Goal: Task Accomplishment & Management: Manage account settings

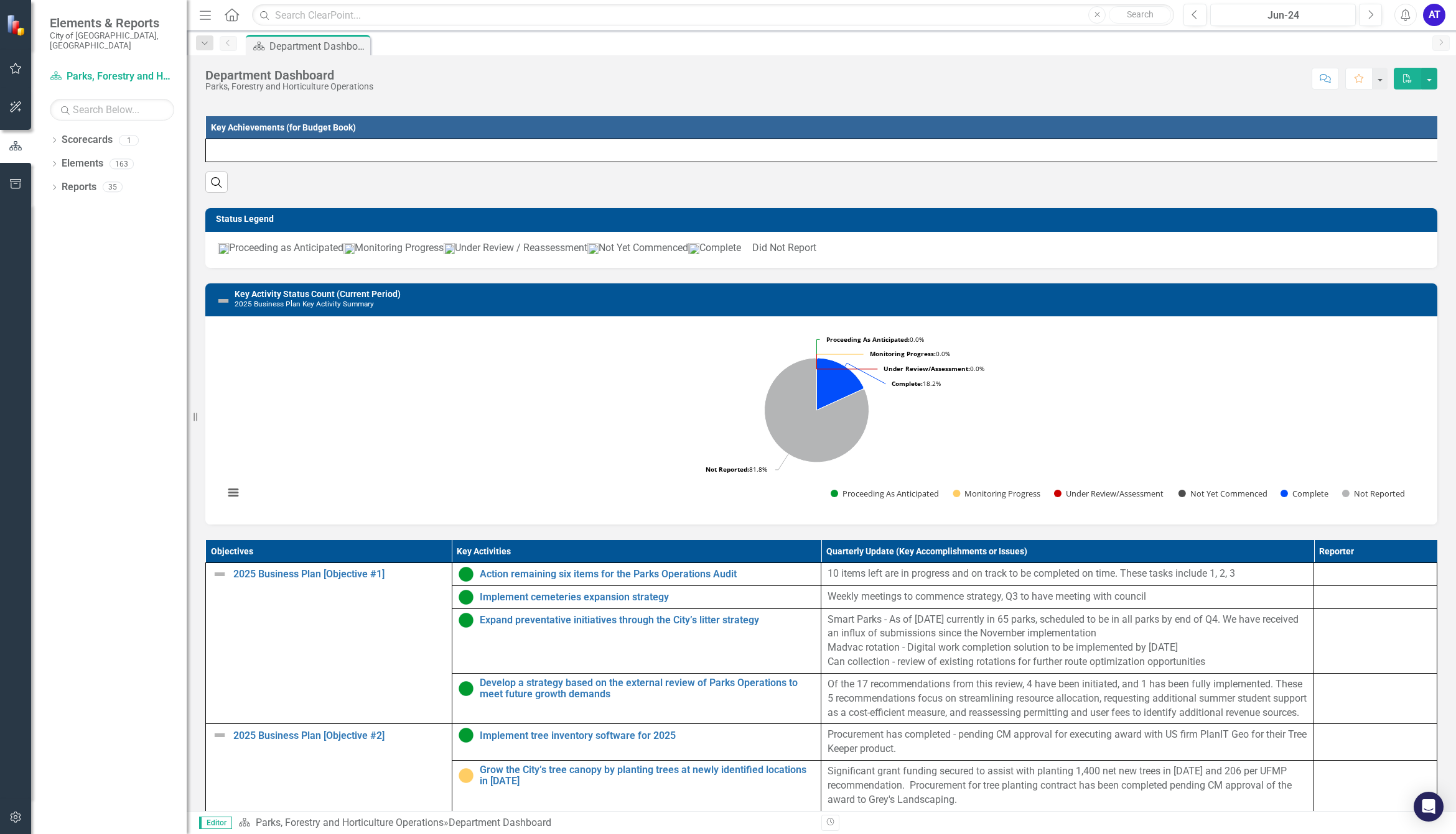
scroll to position [173, 0]
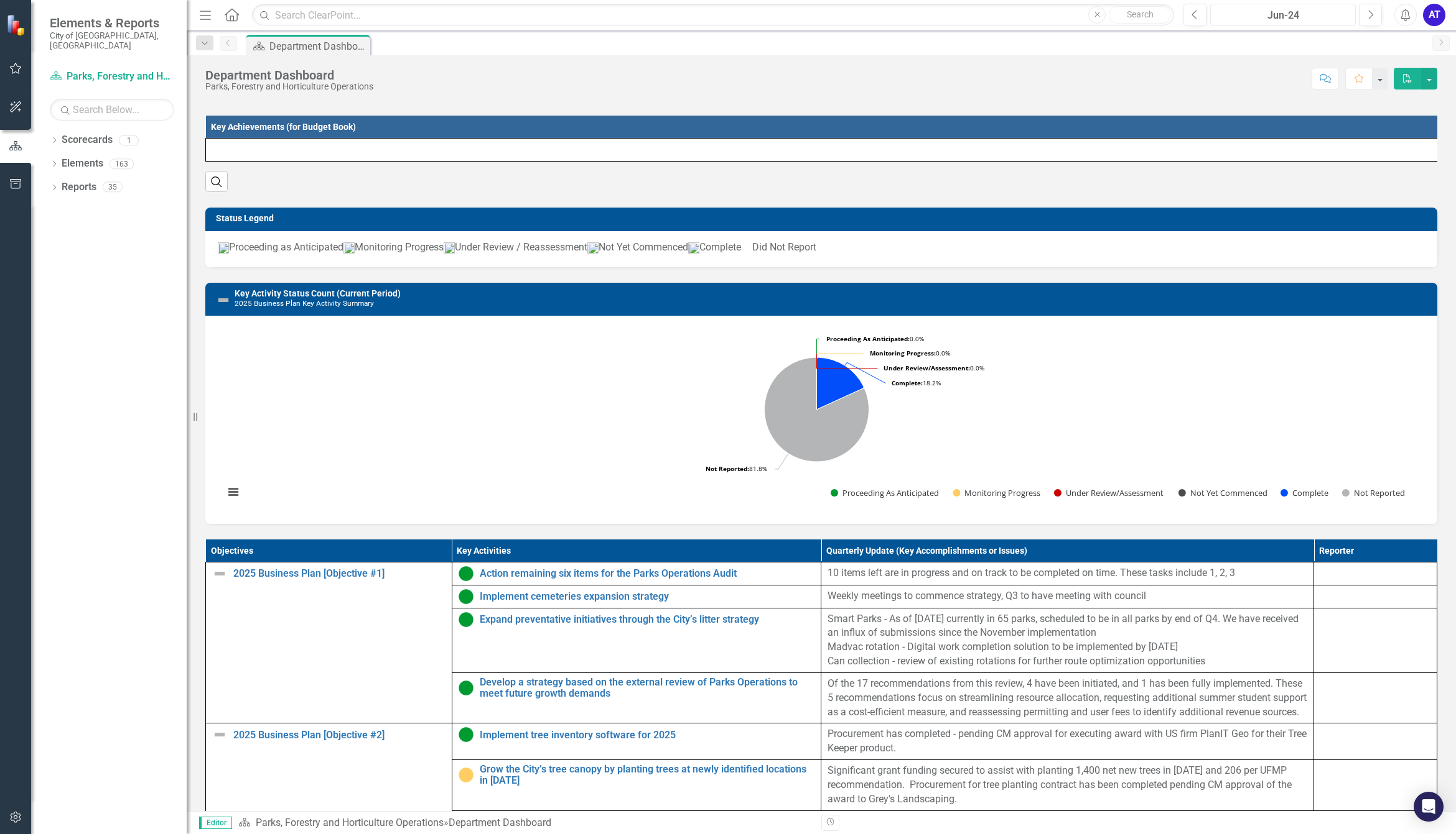
click at [1305, 23] on button "Jun-24" at bounding box center [1282, 15] width 146 height 23
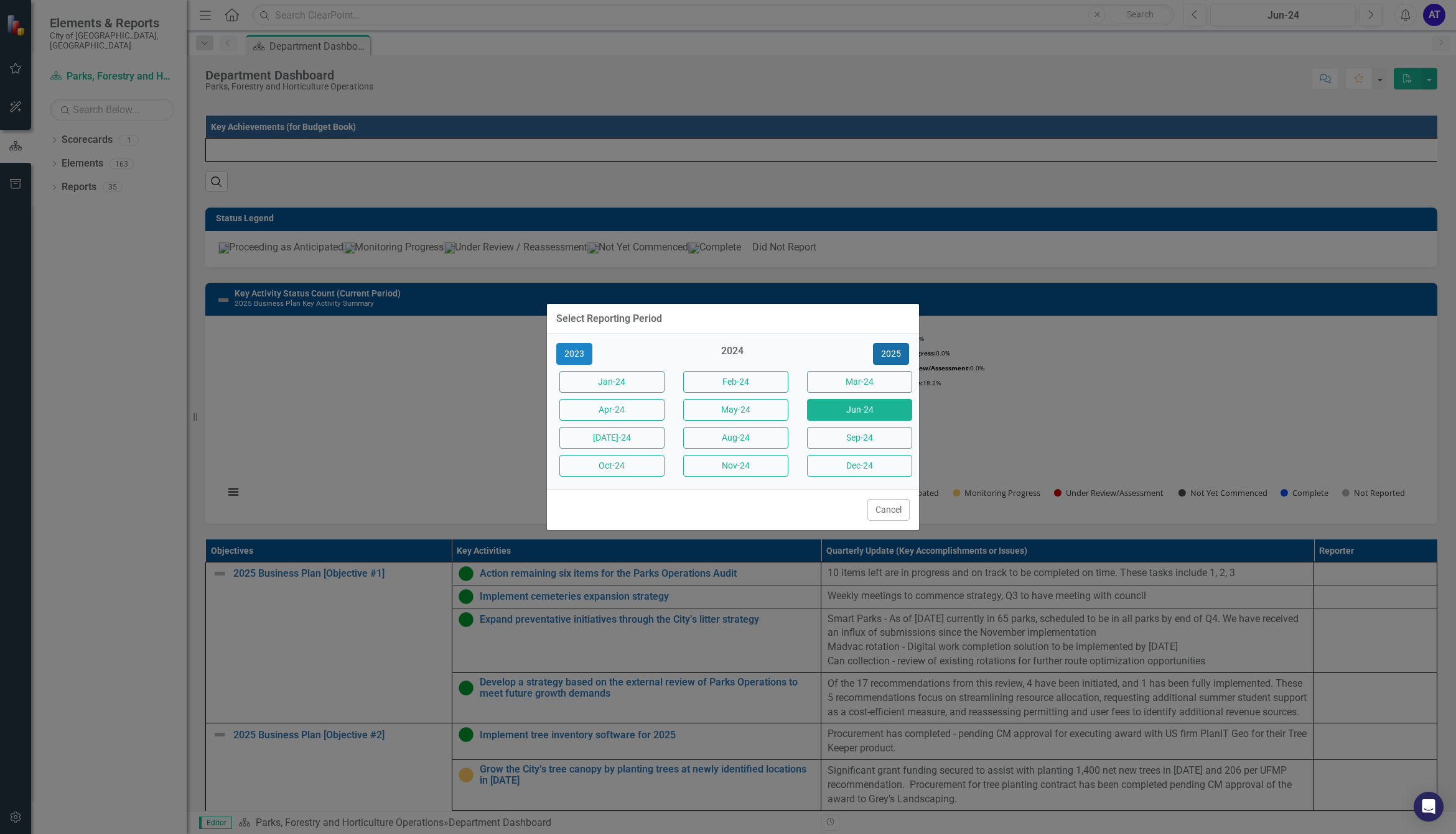
click at [891, 356] on button "2025" at bounding box center [891, 353] width 36 height 22
click at [625, 461] on button "Oct-25" at bounding box center [611, 466] width 105 height 22
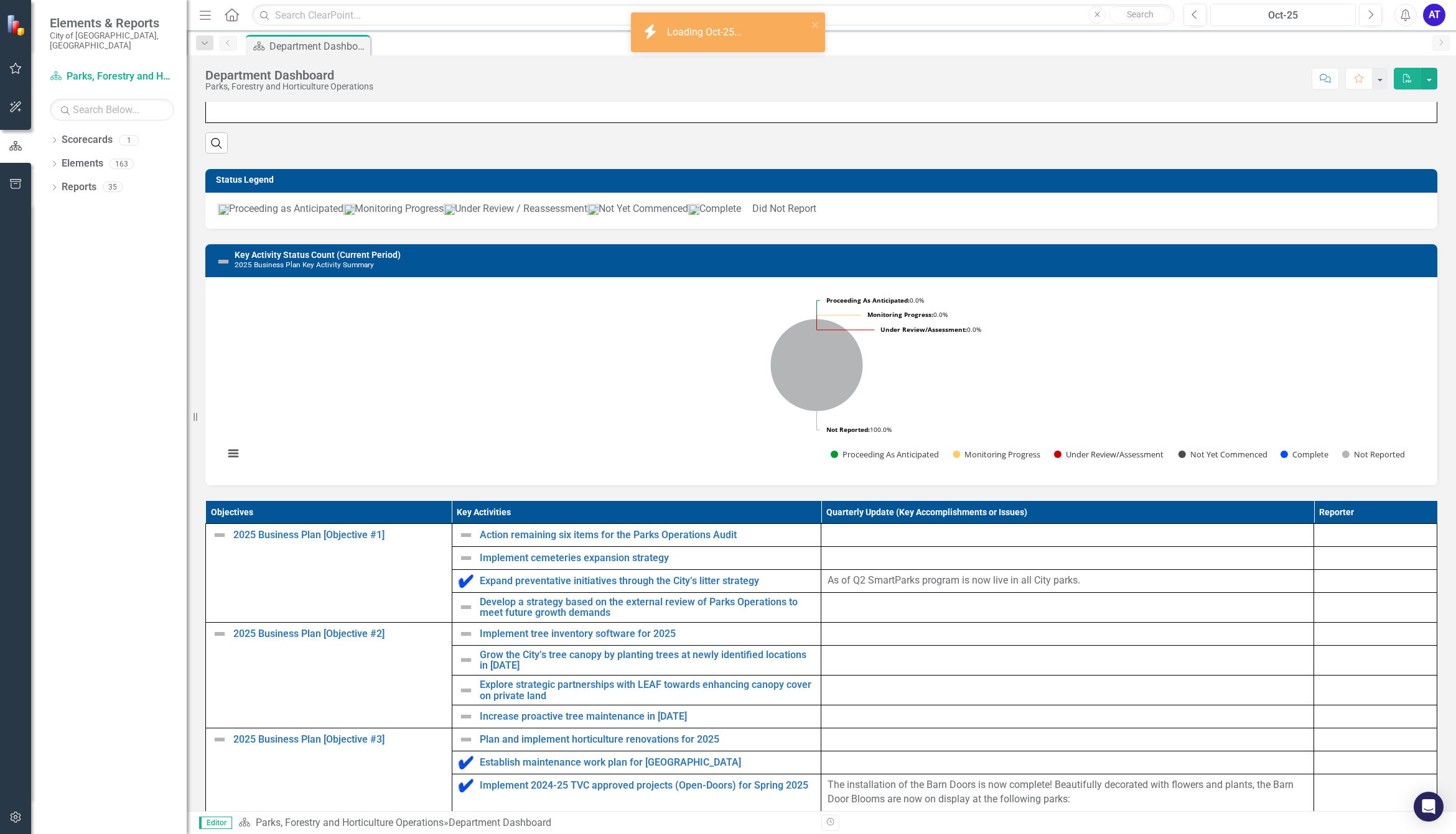
scroll to position [212, 0]
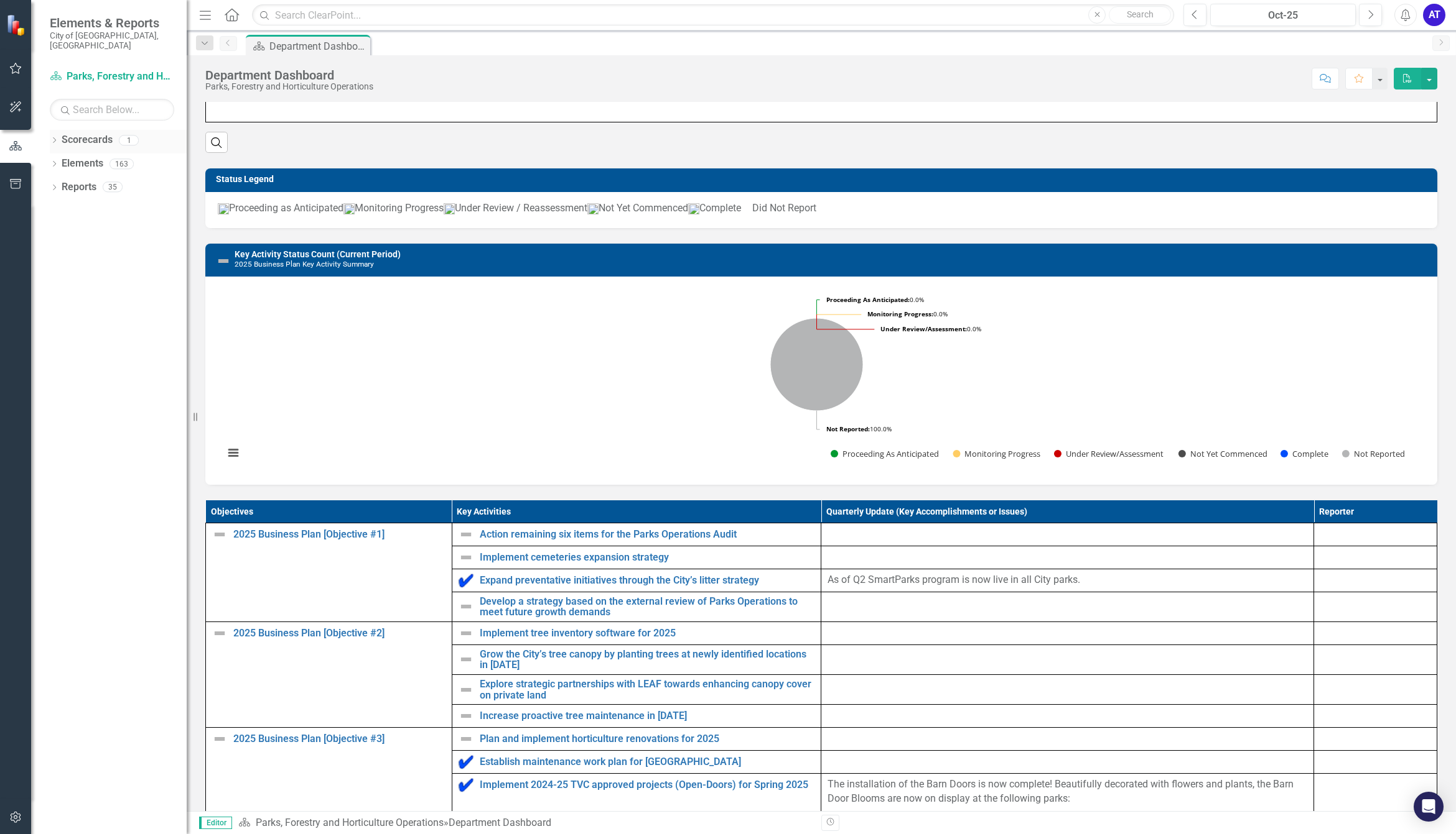
click at [51, 138] on icon "Dropdown" at bounding box center [54, 141] width 9 height 7
click at [52, 185] on icon "Dropdown" at bounding box center [54, 188] width 9 height 7
click at [58, 318] on div "Dropdown Reports 35" at bounding box center [118, 330] width 137 height 24
click at [53, 327] on icon "Dropdown" at bounding box center [54, 330] width 9 height 7
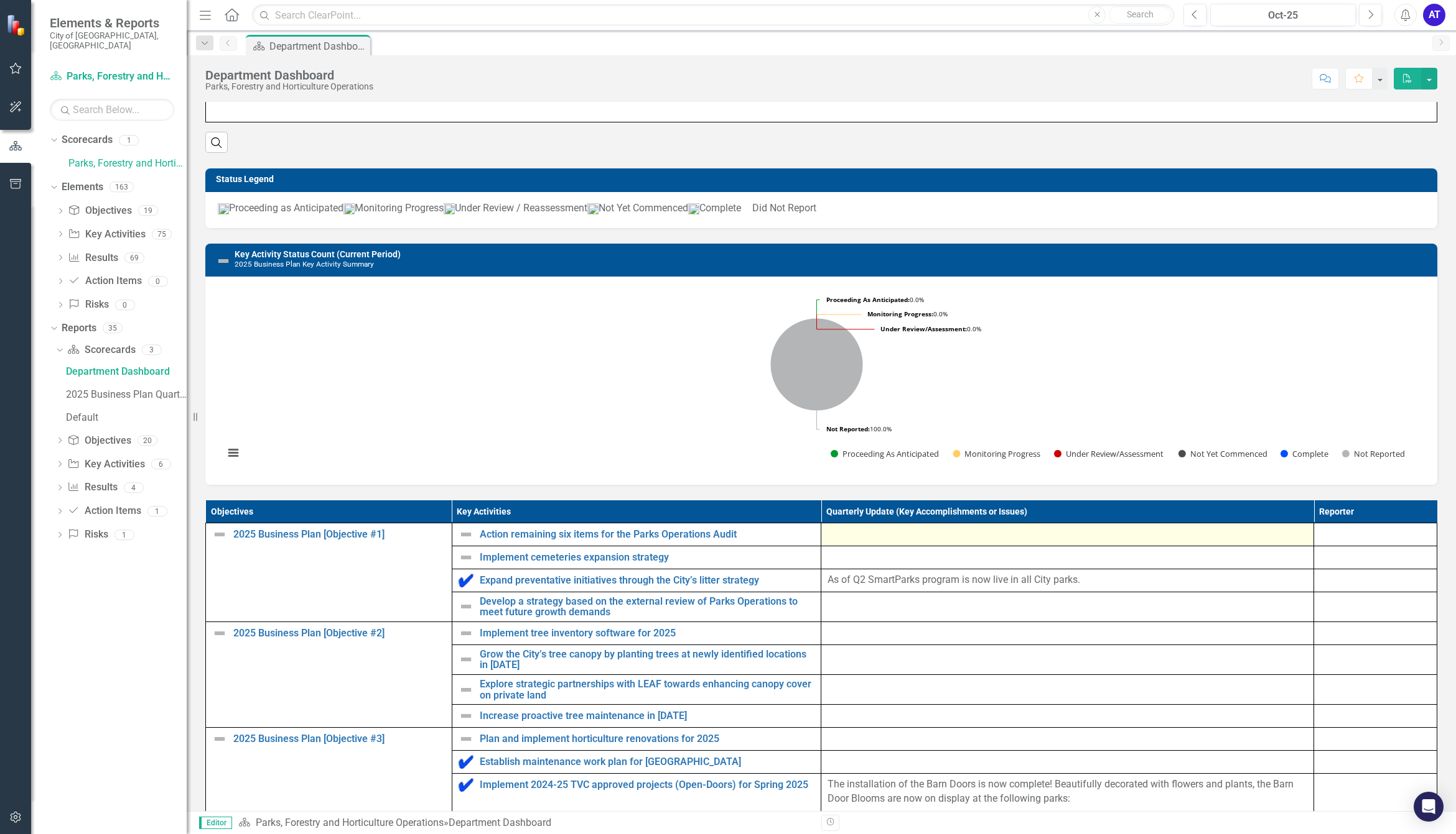
click at [874, 542] on div at bounding box center [1068, 535] width 480 height 15
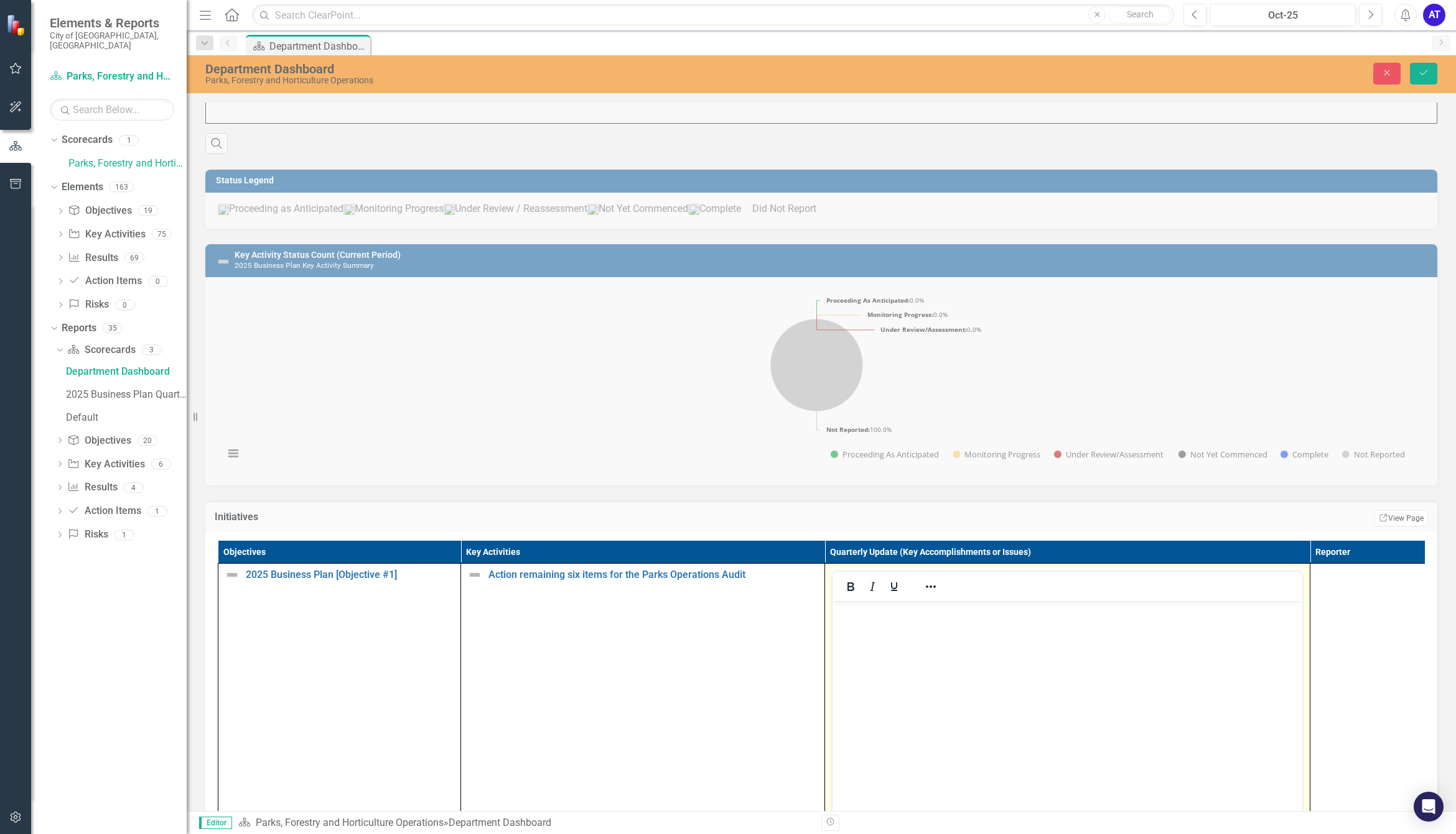
scroll to position [0, 0]
click at [874, 594] on icon "Italic" at bounding box center [872, 587] width 15 height 15
click at [860, 629] on body "﻿" at bounding box center [1067, 695] width 470 height 187
paste body "Rich Text Area. Press ALT-0 for help."
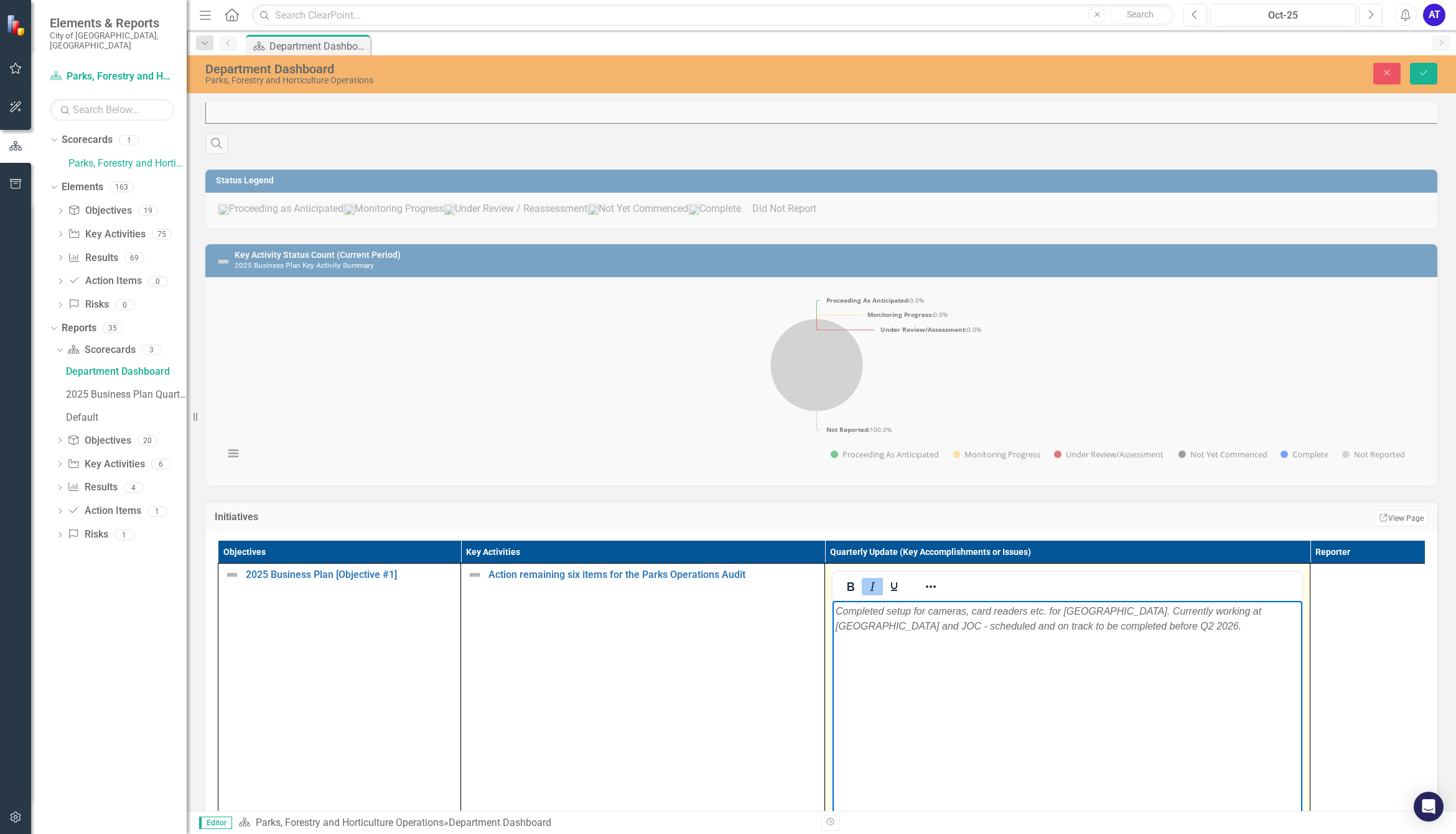
click at [866, 594] on icon "Italic" at bounding box center [872, 587] width 15 height 15
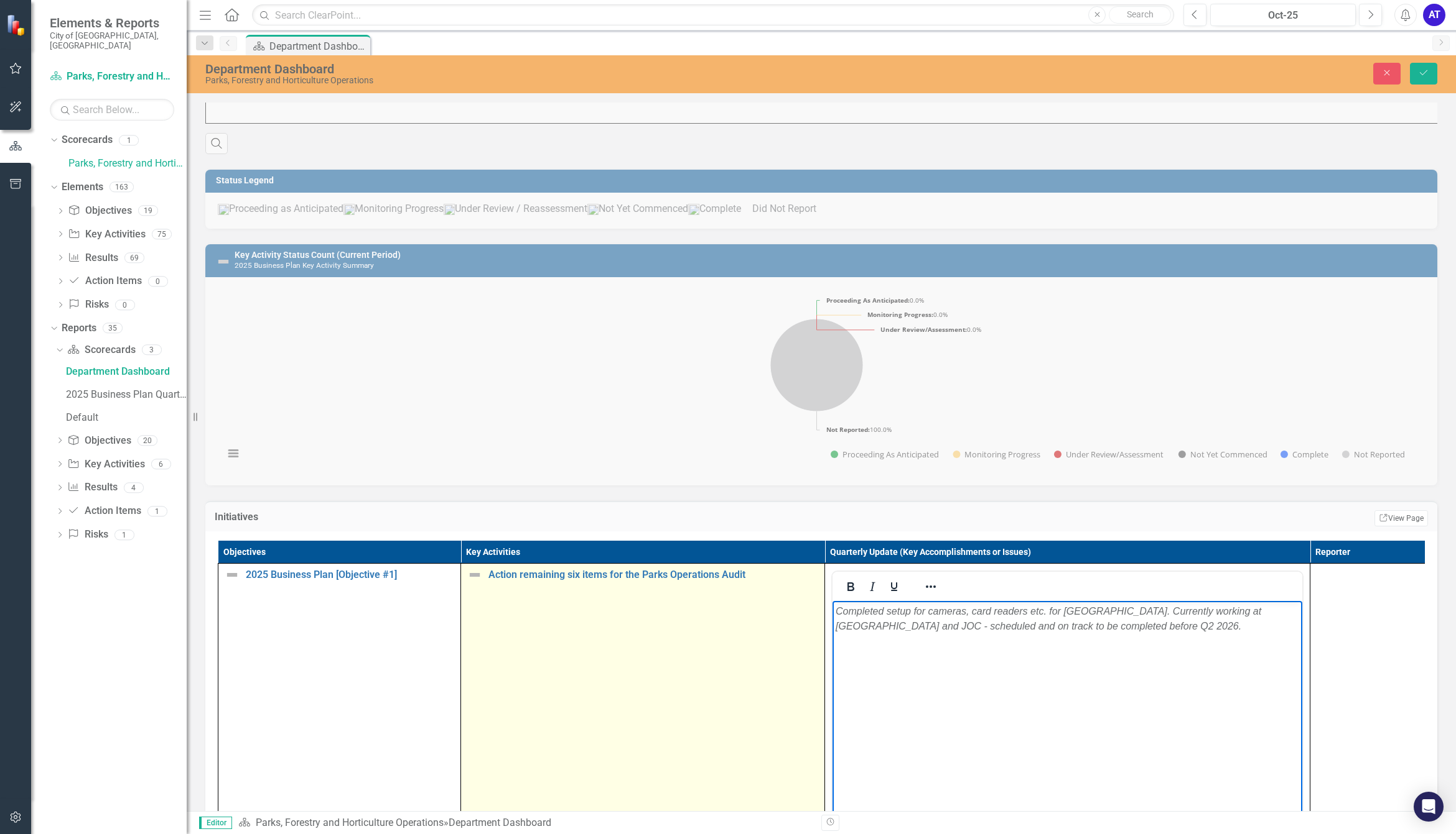
click at [480, 583] on img at bounding box center [474, 575] width 15 height 15
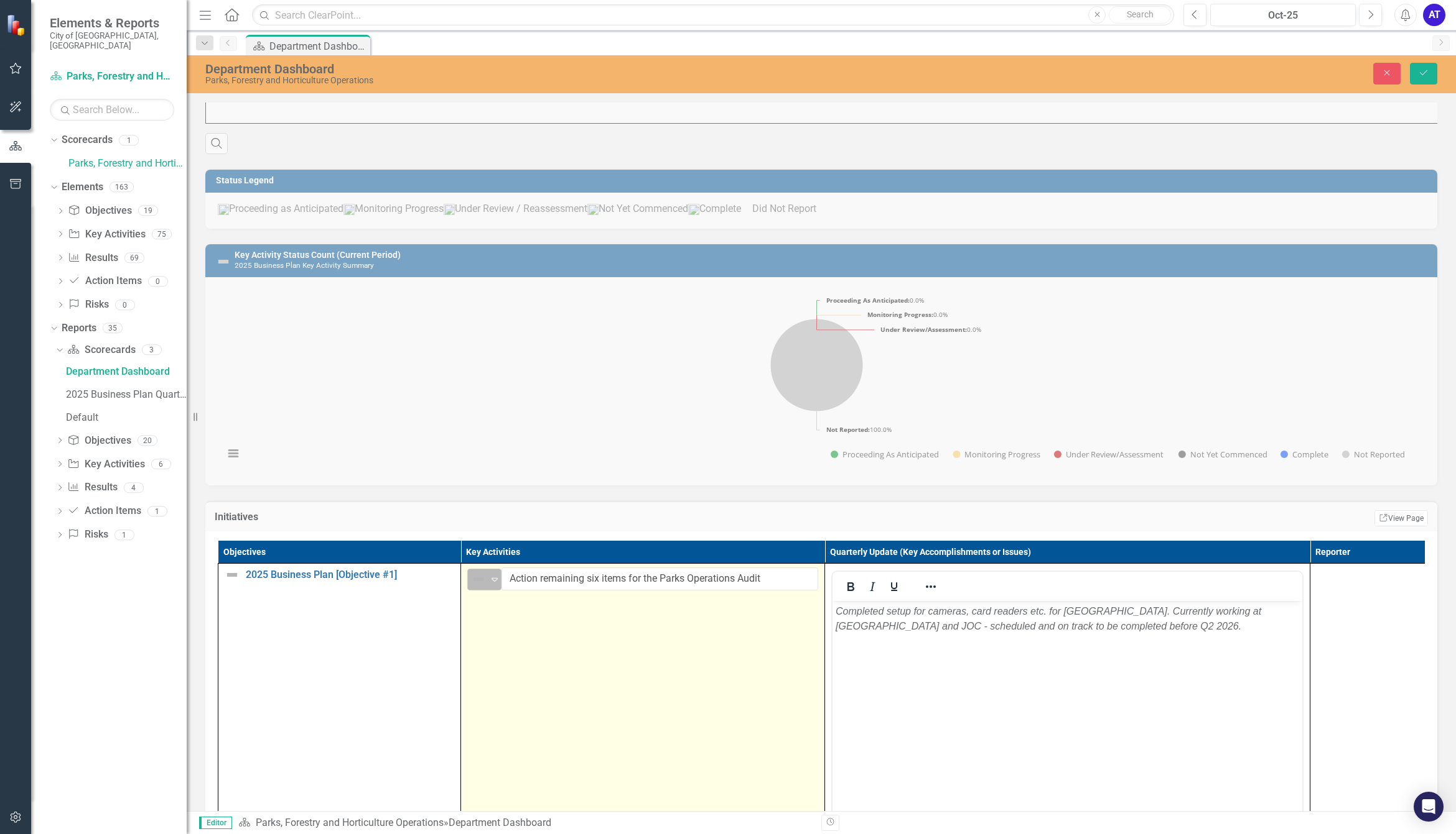
click at [480, 587] on img at bounding box center [478, 580] width 15 height 15
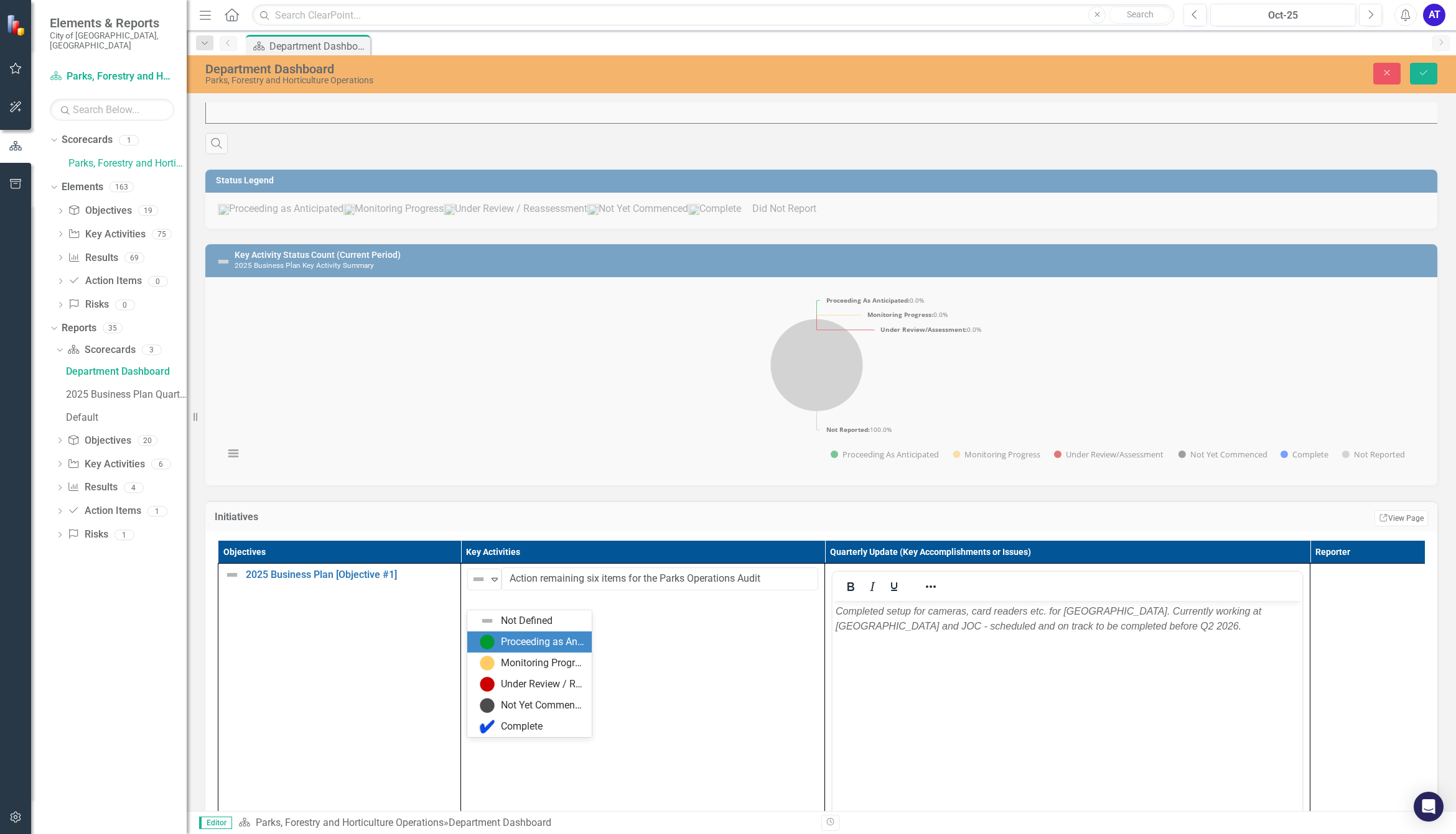
click at [487, 638] on img at bounding box center [488, 642] width 15 height 15
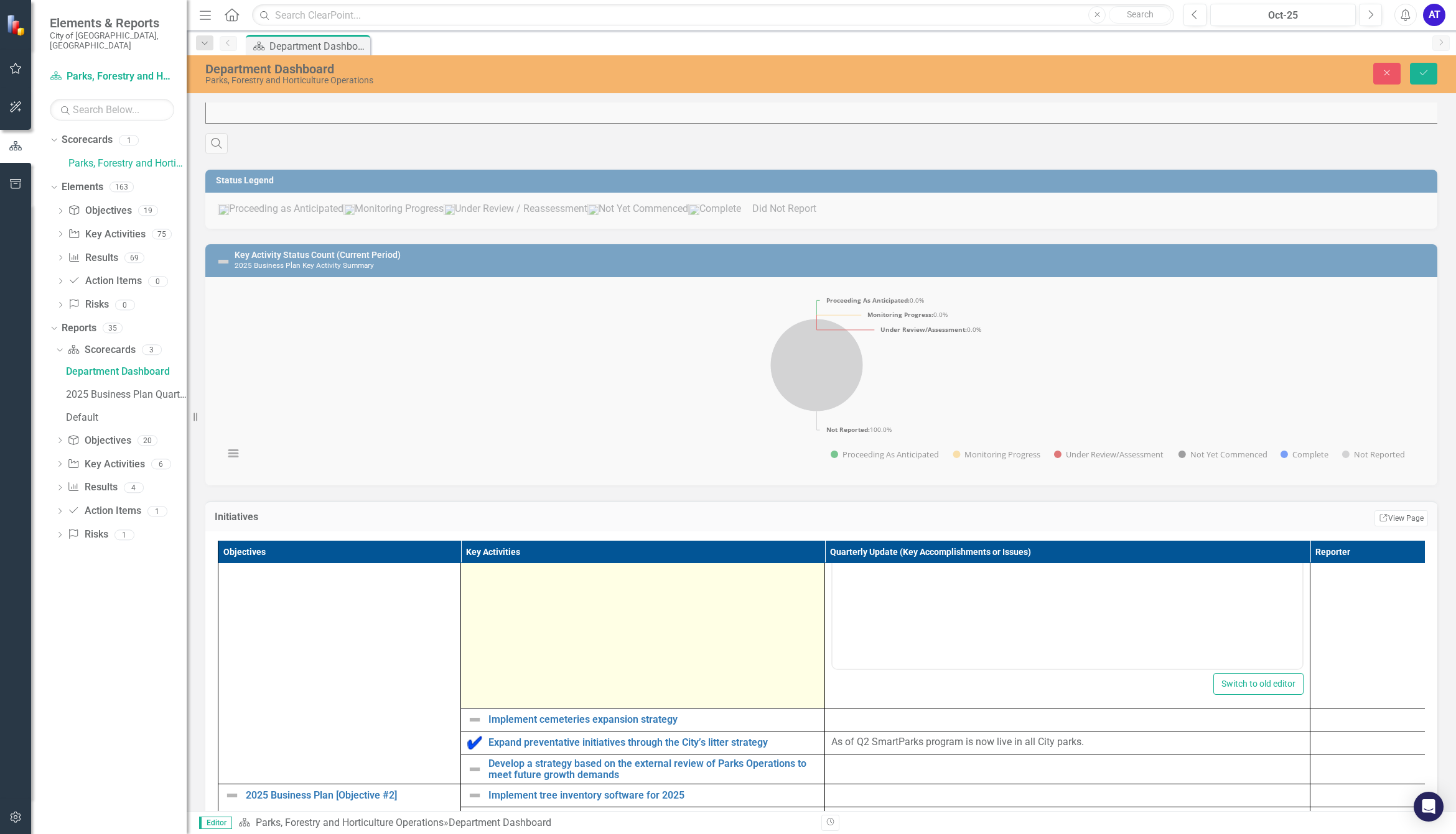
scroll to position [233, 0]
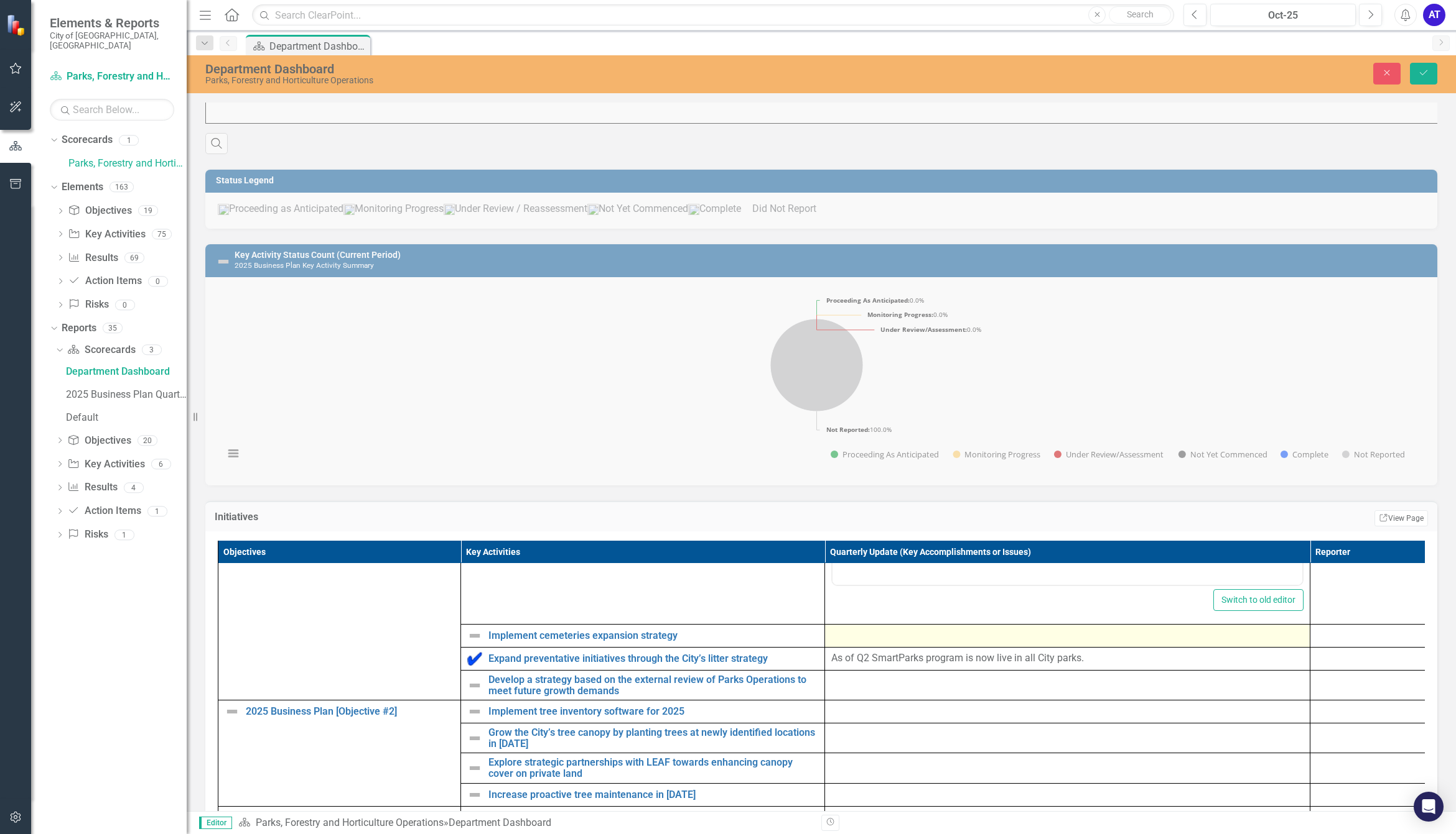
click at [871, 647] on td at bounding box center [1068, 637] width 486 height 23
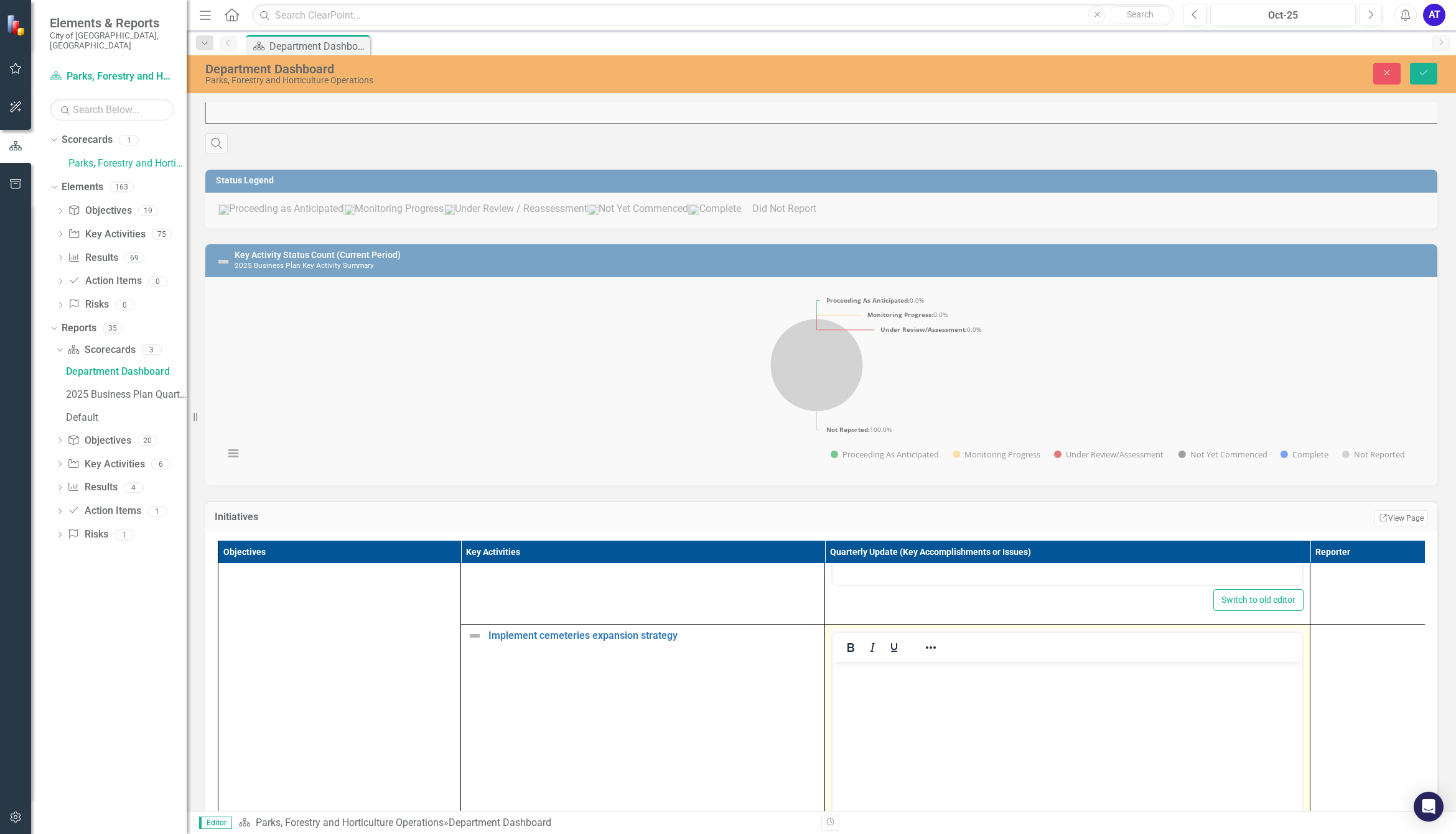
scroll to position [0, 0]
click at [920, 684] on body "Rich Text Area. Press ALT-0 for help." at bounding box center [1067, 756] width 470 height 187
paste body "Rich Text Area. Press ALT-0 for help."
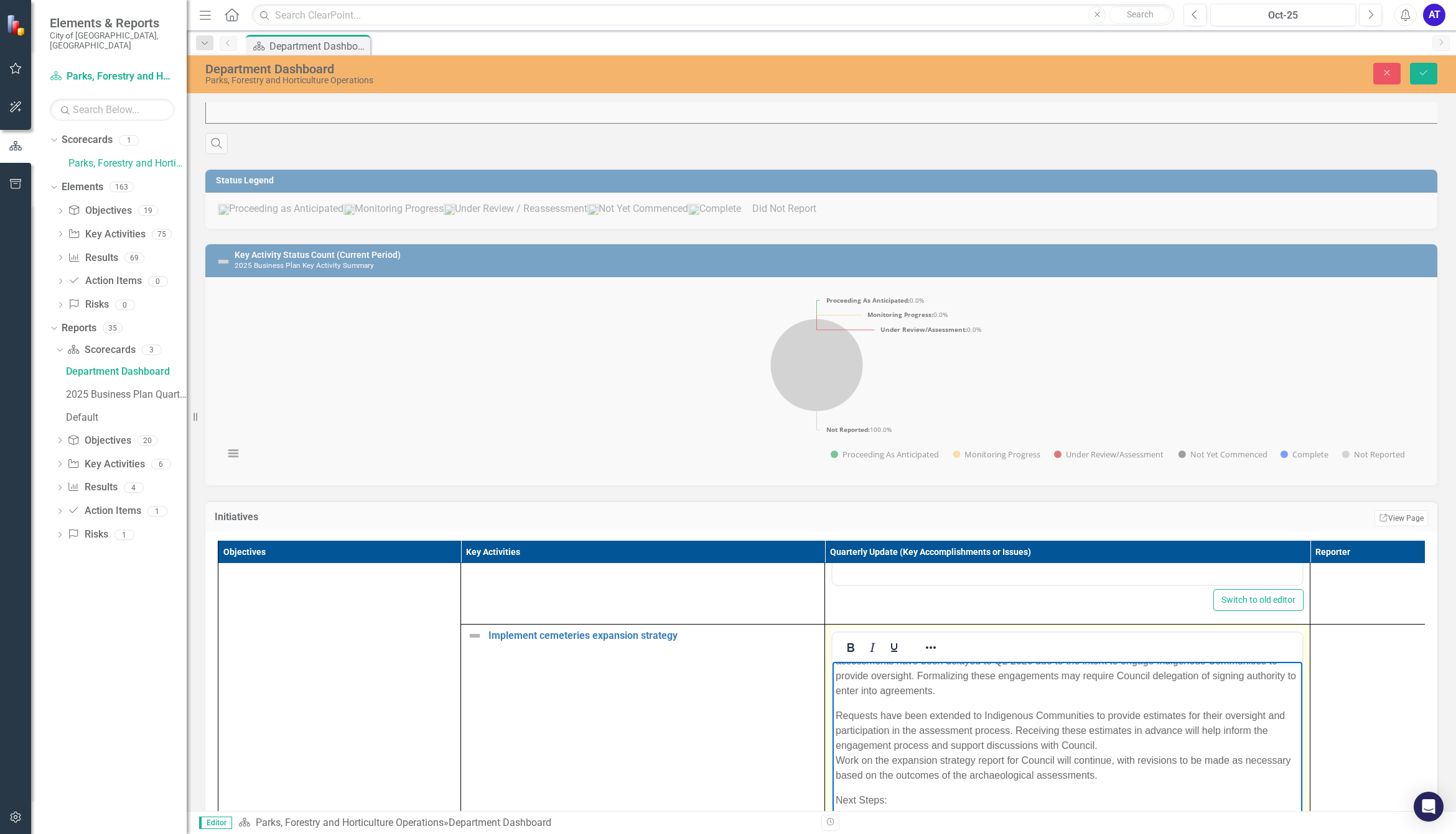
scroll to position [534, 0]
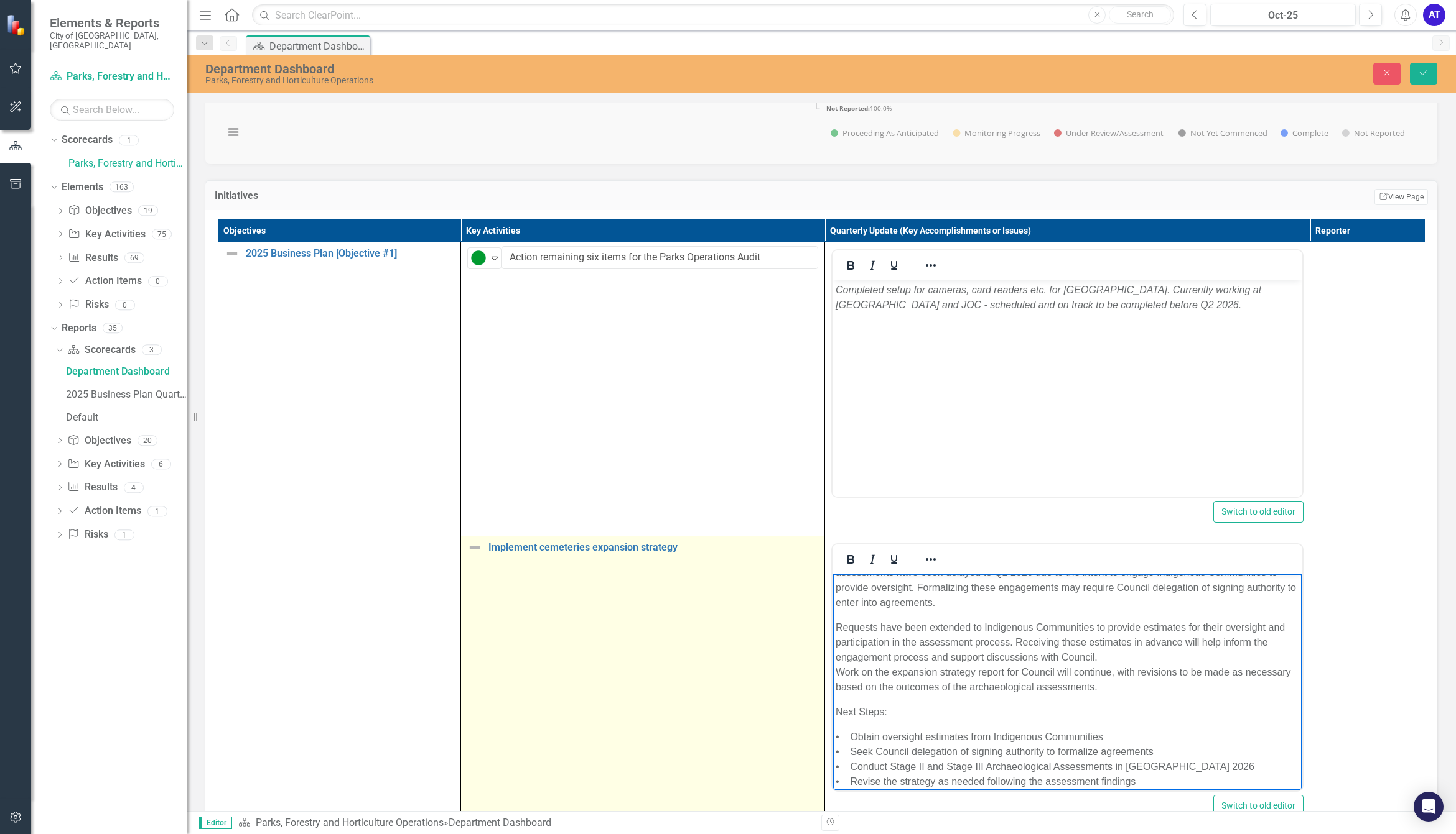
click at [479, 580] on td "Implement cemeteries expansion strategy Edit Edit Key Activity Link Open Element" at bounding box center [642, 683] width 364 height 294
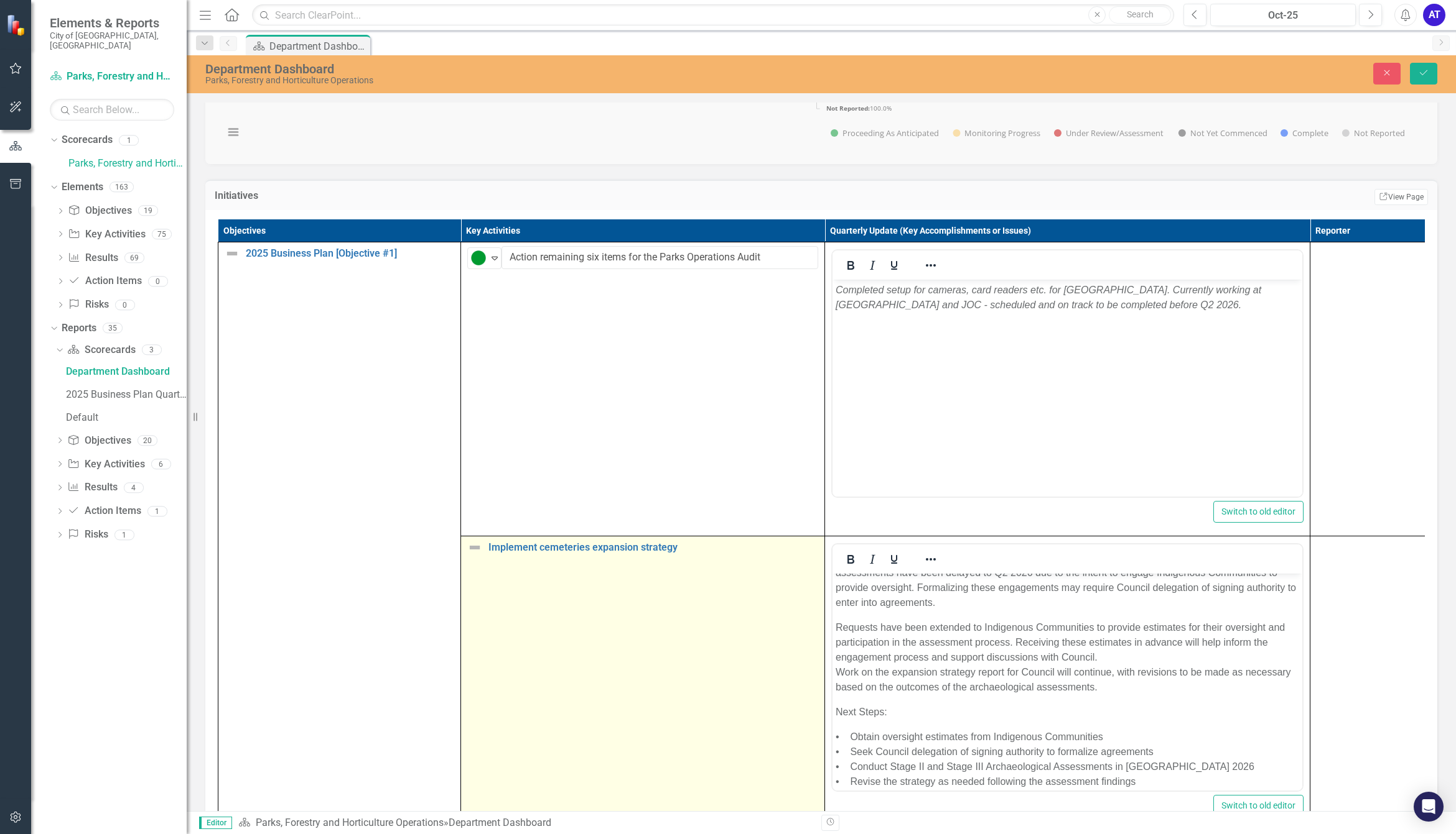
click at [479, 580] on td "Implement cemeteries expansion strategy Edit Edit Key Activity Link Open Element" at bounding box center [642, 683] width 364 height 294
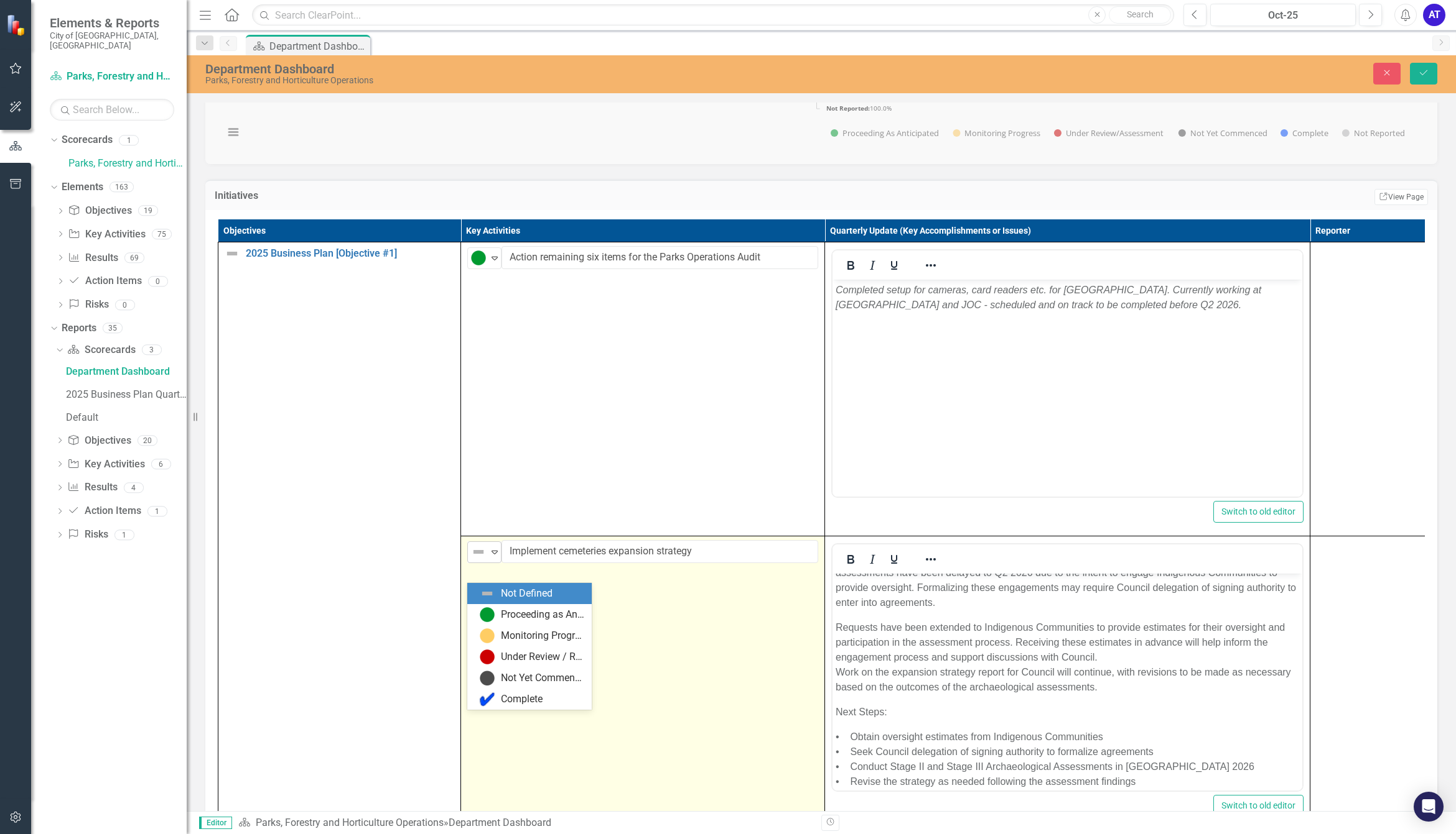
click at [479, 560] on img at bounding box center [478, 553] width 15 height 15
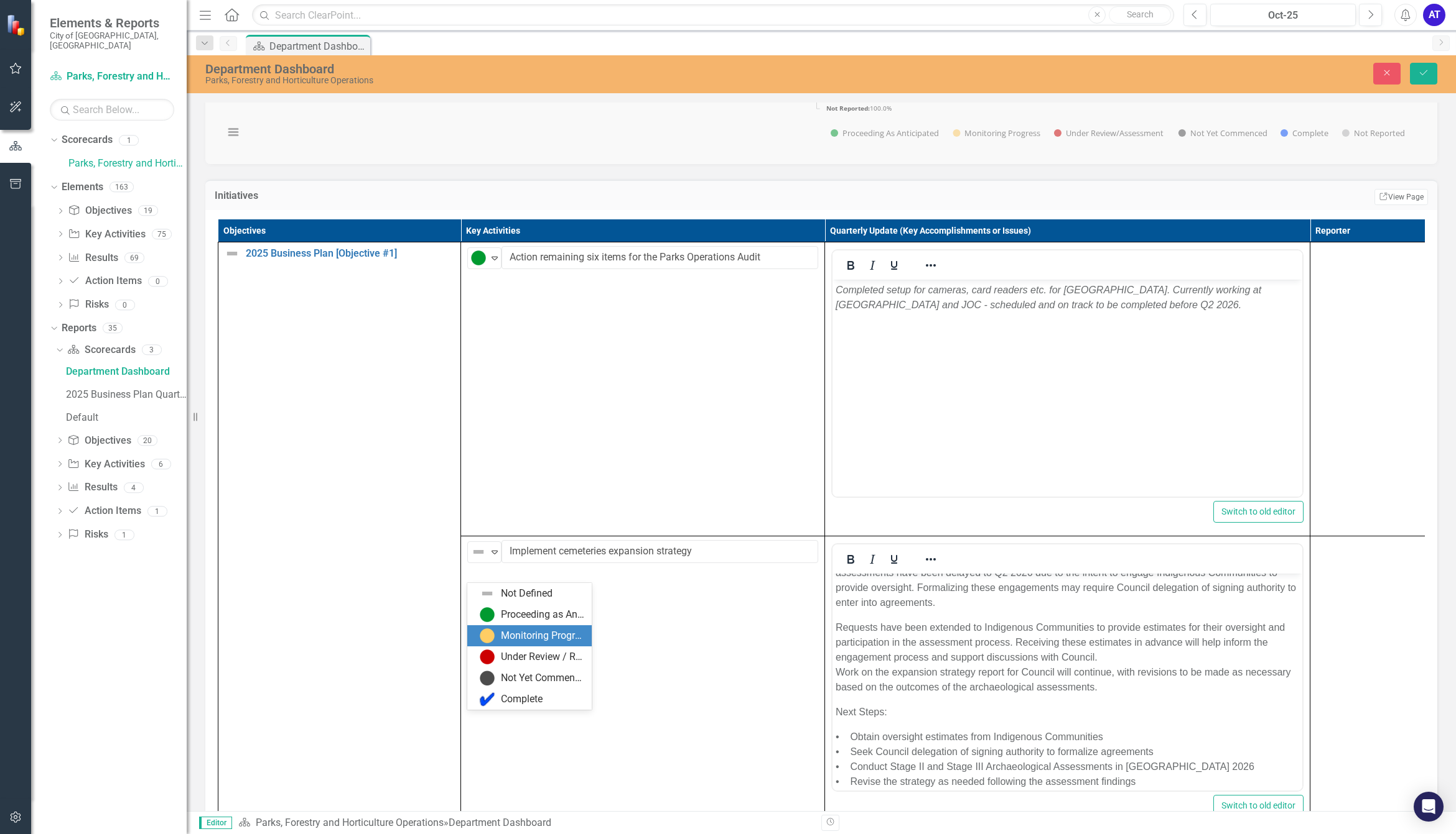
click at [494, 631] on img at bounding box center [488, 637] width 15 height 15
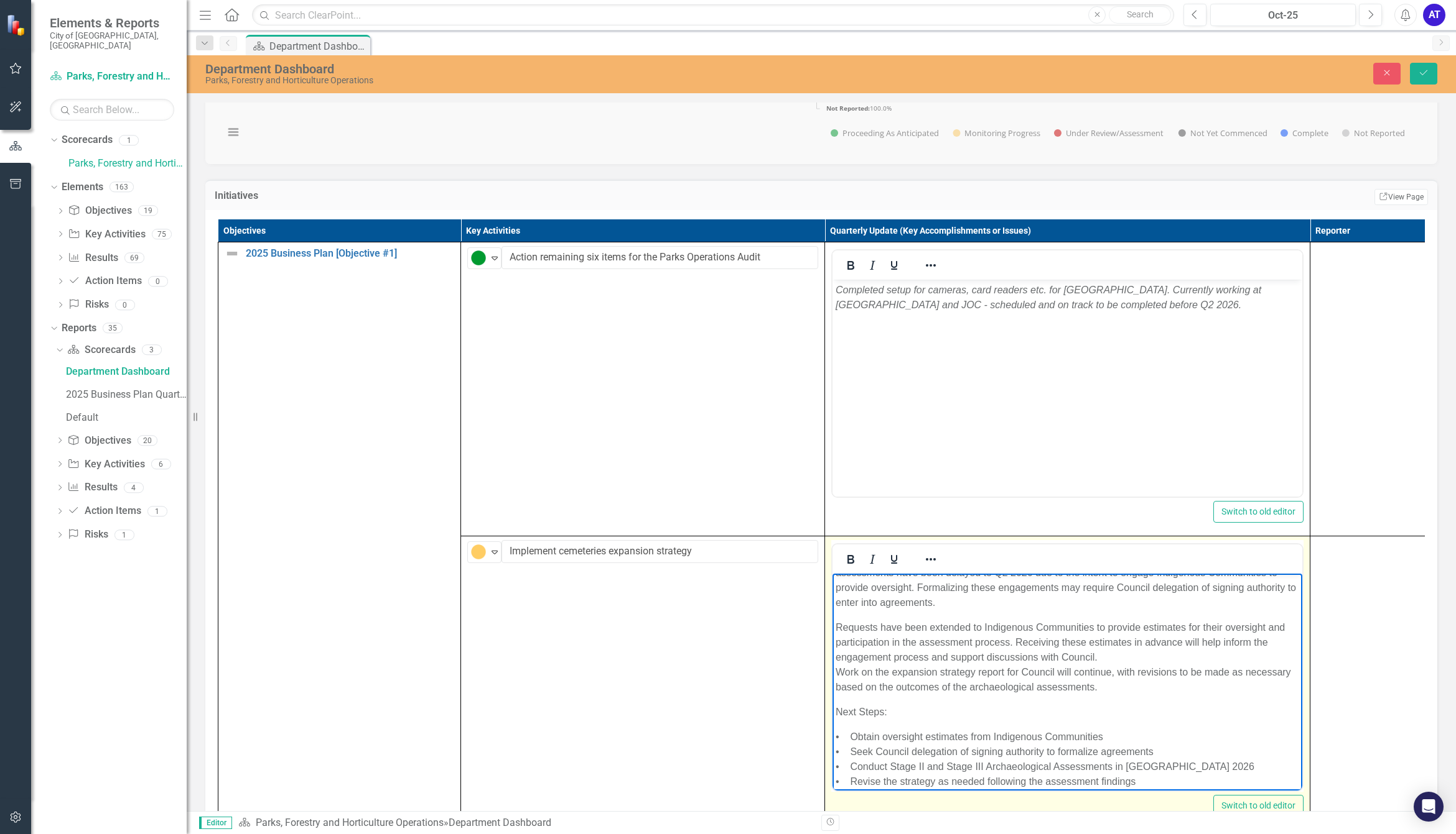
click at [1004, 660] on p "Requests have been extended to Indigenous Communities to provide estimates for …" at bounding box center [1067, 657] width 463 height 75
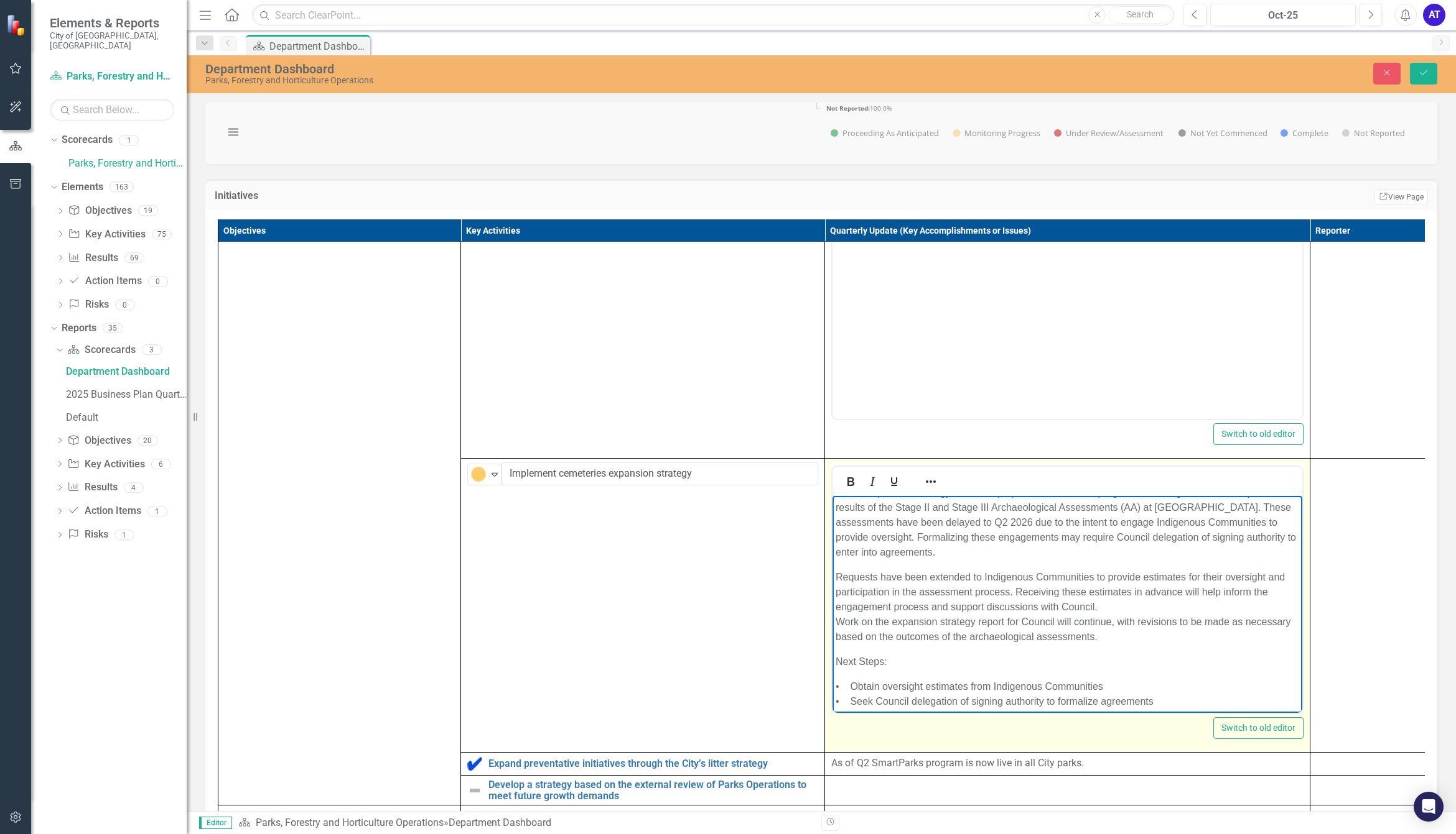
scroll to position [0, 0]
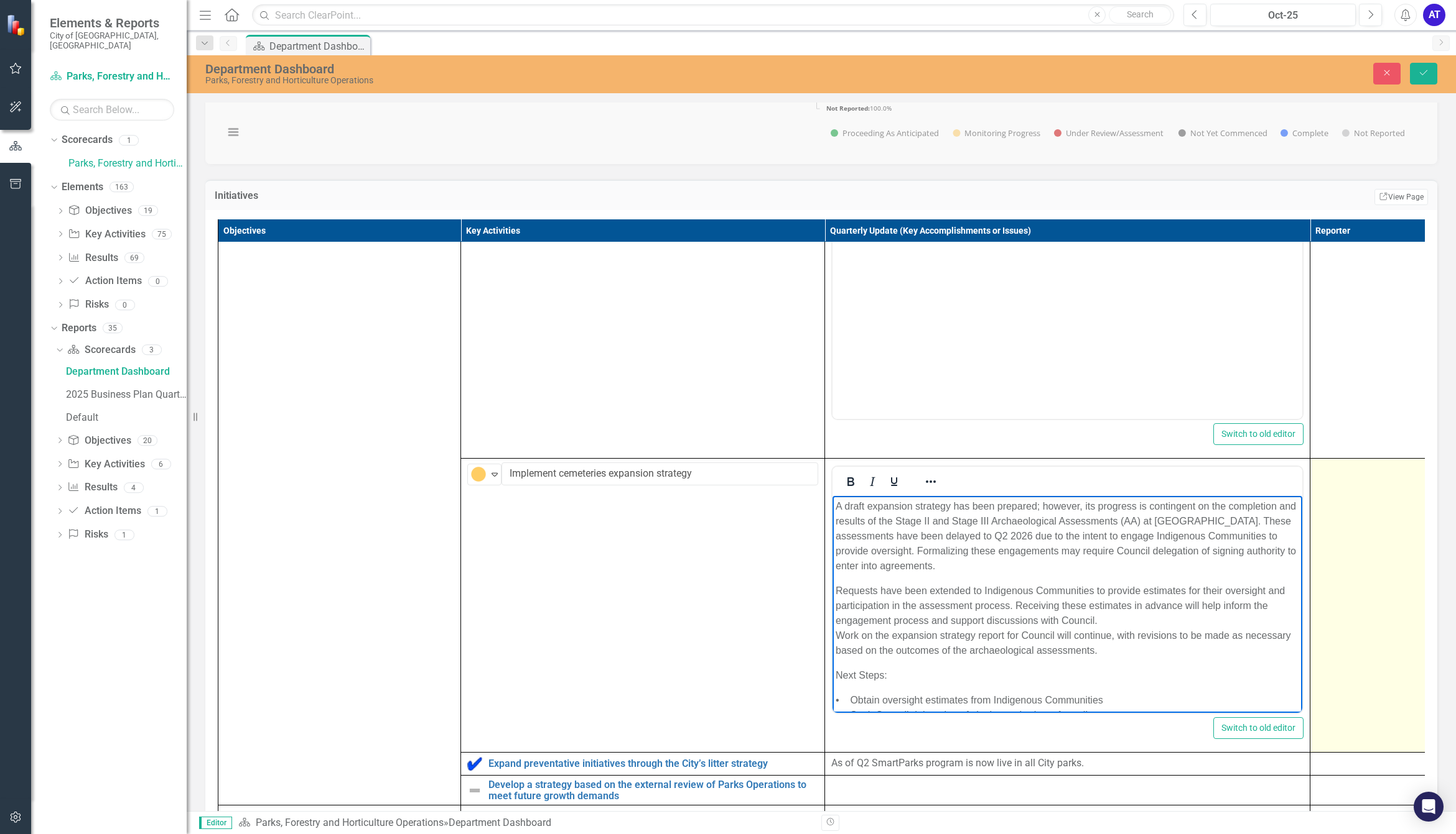
click at [1388, 585] on td at bounding box center [1370, 605] width 121 height 294
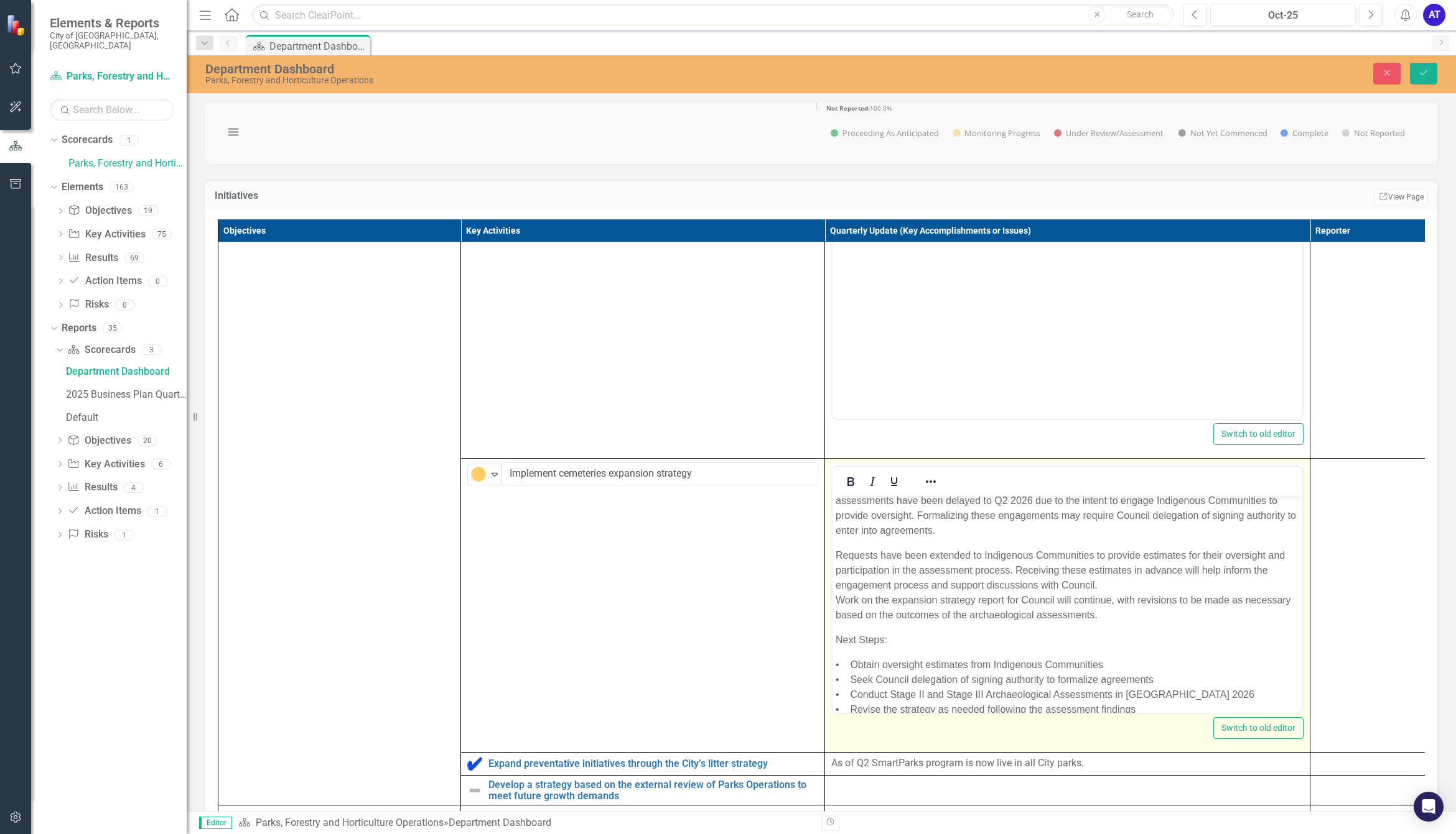
scroll to position [66, 0]
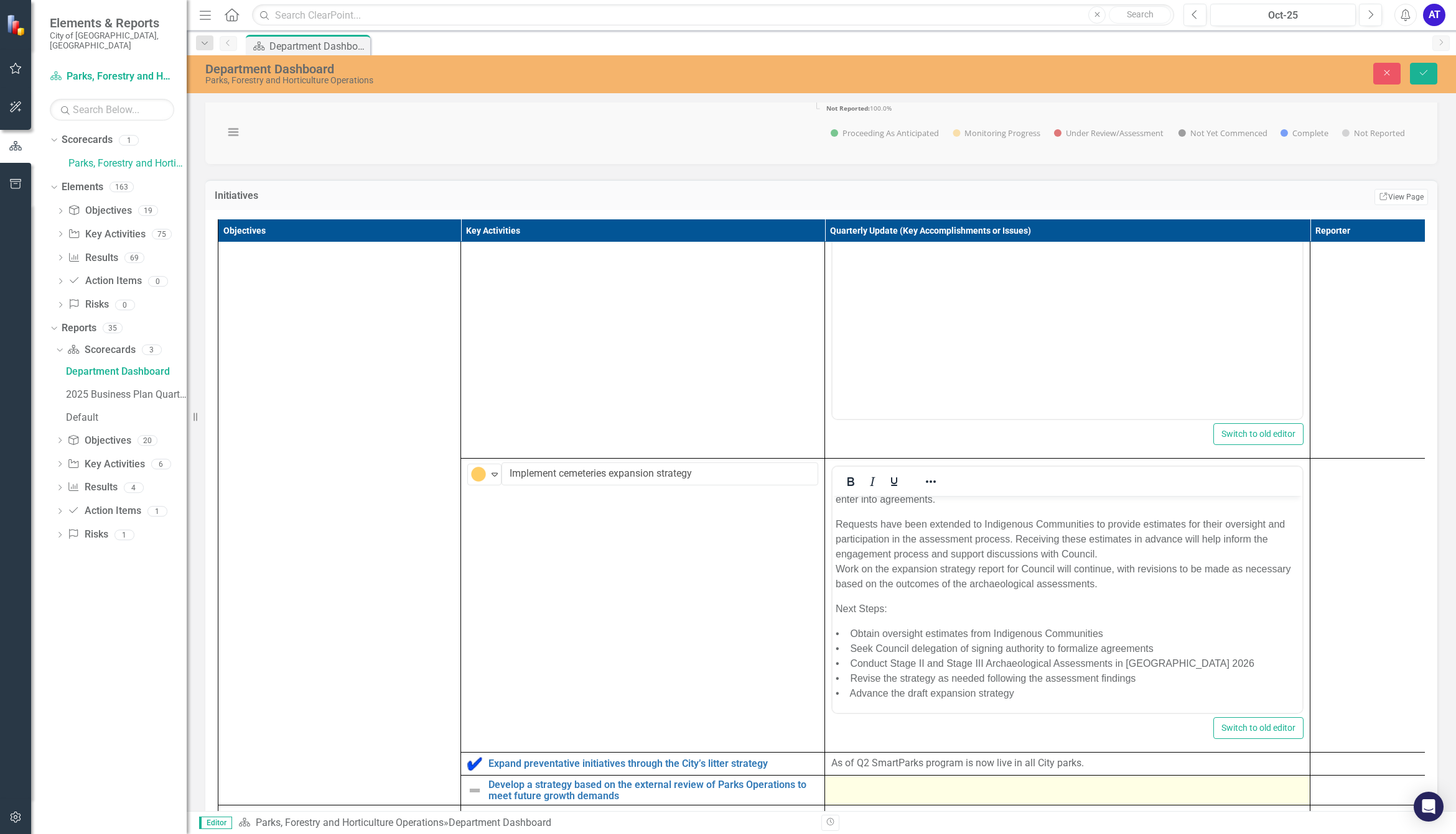
click at [906, 794] on div at bounding box center [1068, 788] width 472 height 15
click at [906, 804] on div at bounding box center [1067, 798] width 470 height 29
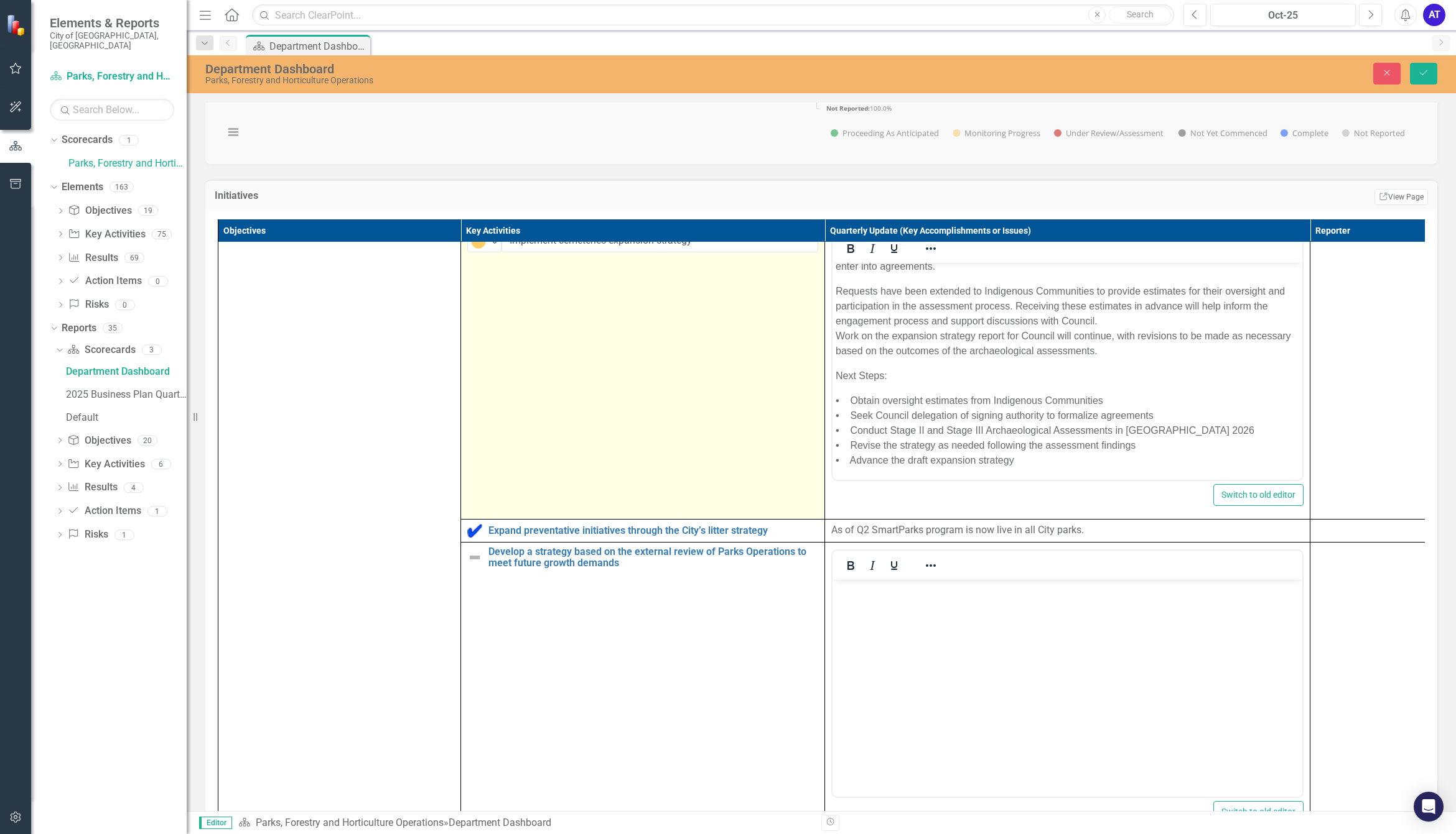
scroll to position [544, 0]
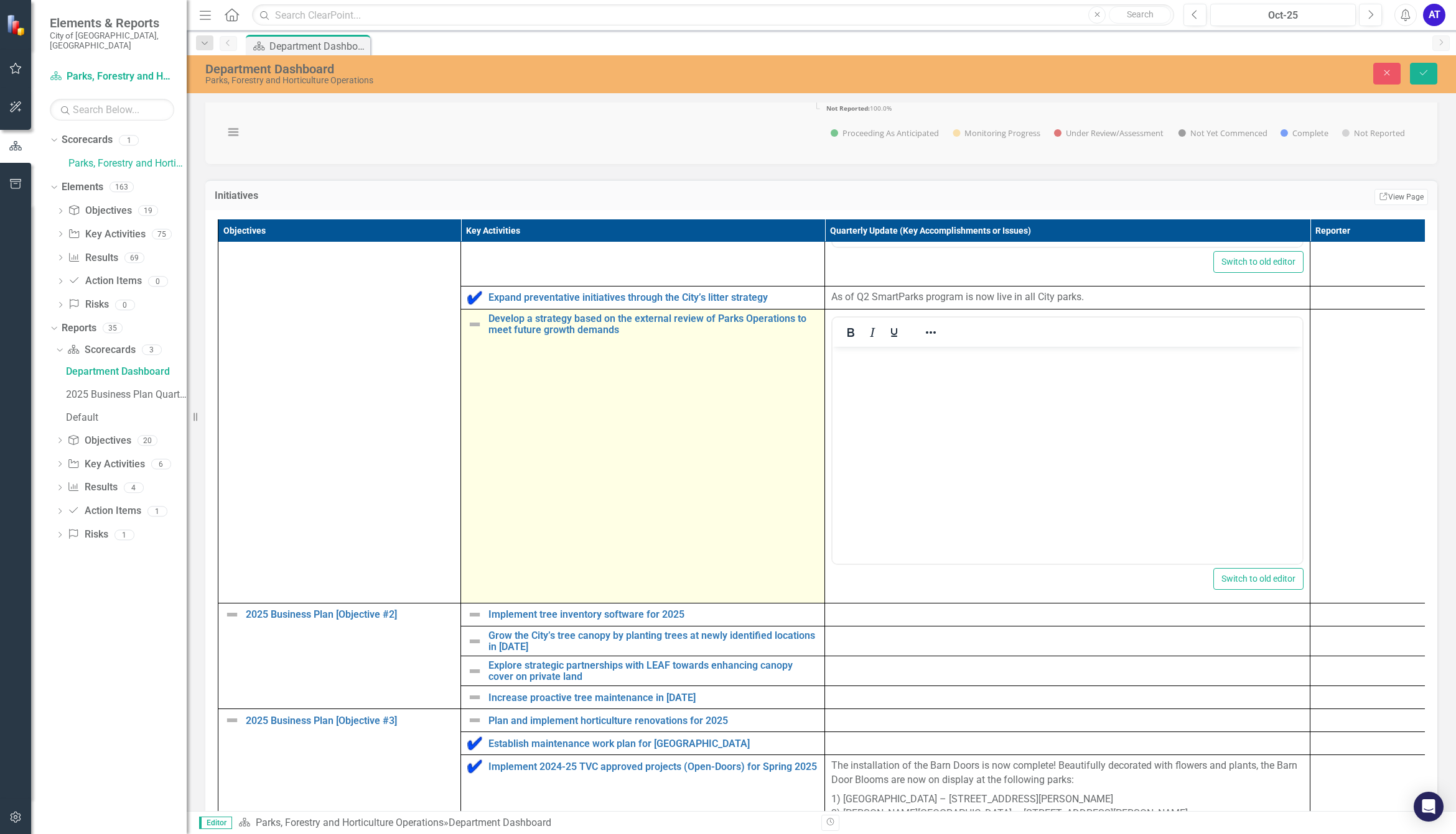
drag, startPoint x: 692, startPoint y: 428, endPoint x: 712, endPoint y: 430, distance: 20.1
click at [692, 428] on td "Develop a strategy based on the external review of Parks Operations to meet fut…" at bounding box center [642, 456] width 364 height 294
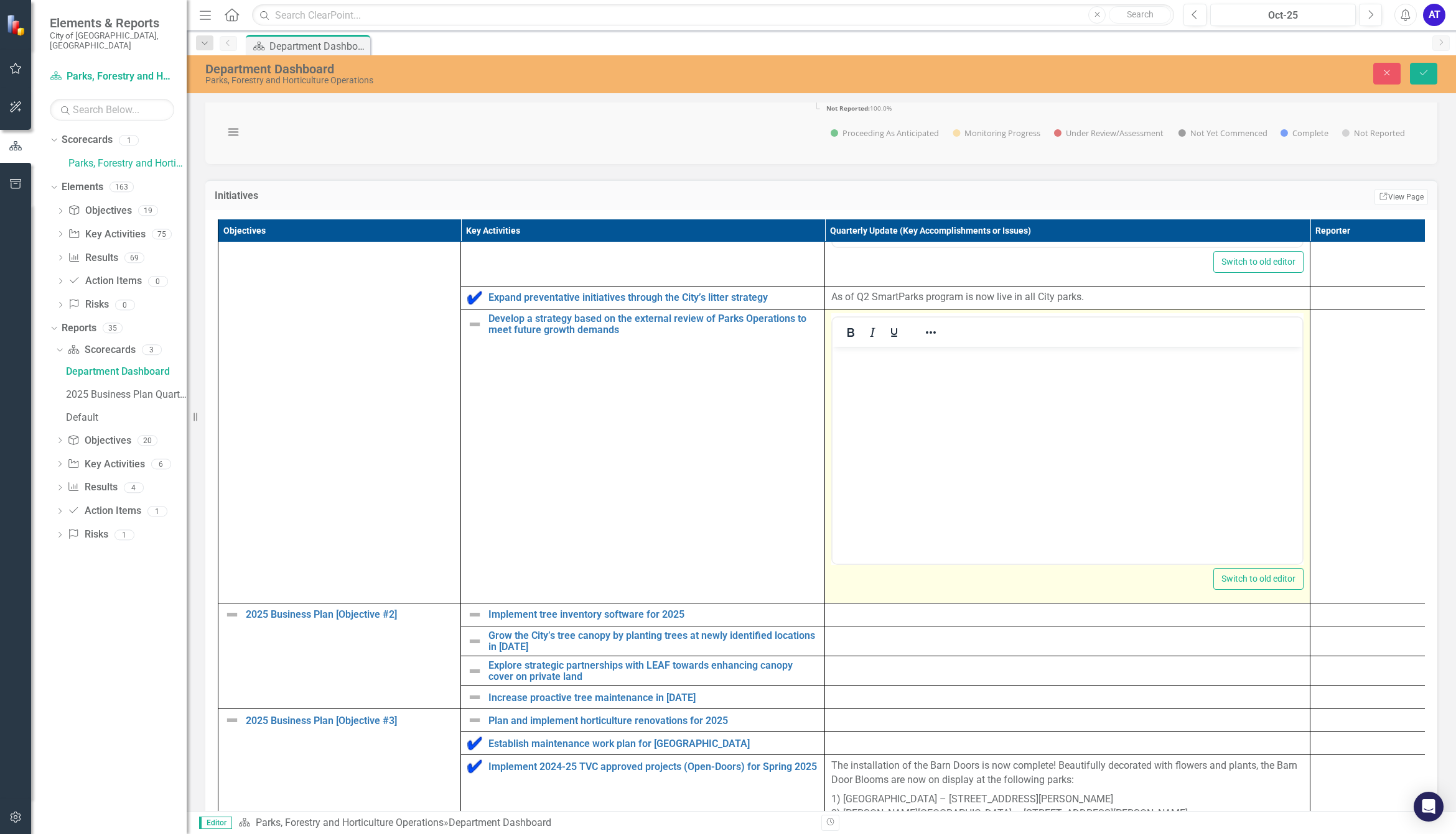
click at [982, 436] on body "Rich Text Area. Press ALT-0 for help." at bounding box center [1067, 440] width 470 height 187
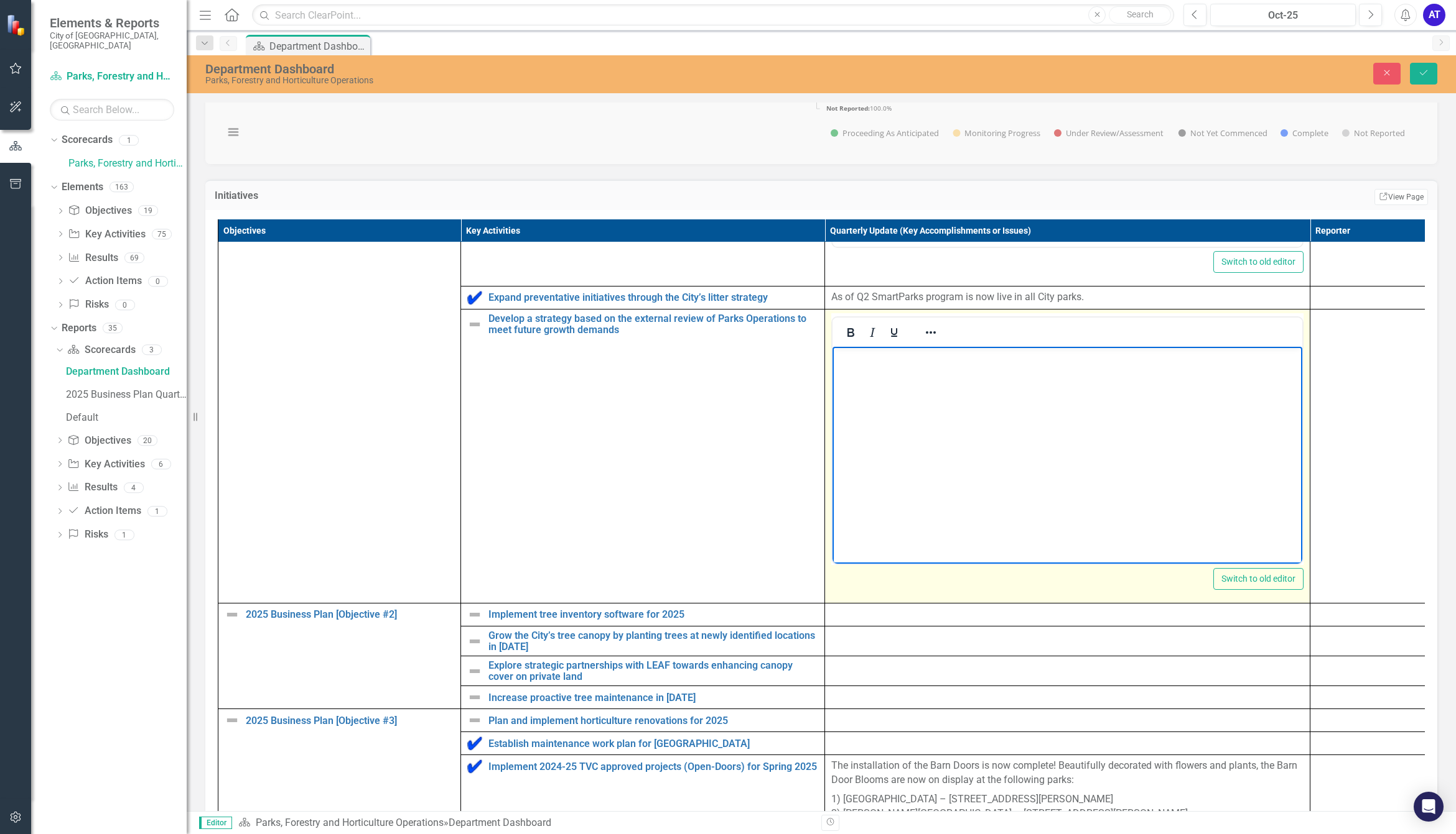
click at [924, 418] on body "Rich Text Area. Press ALT-0 for help." at bounding box center [1067, 440] width 470 height 187
paste body "Rich Text Area. Press ALT-0 for help."
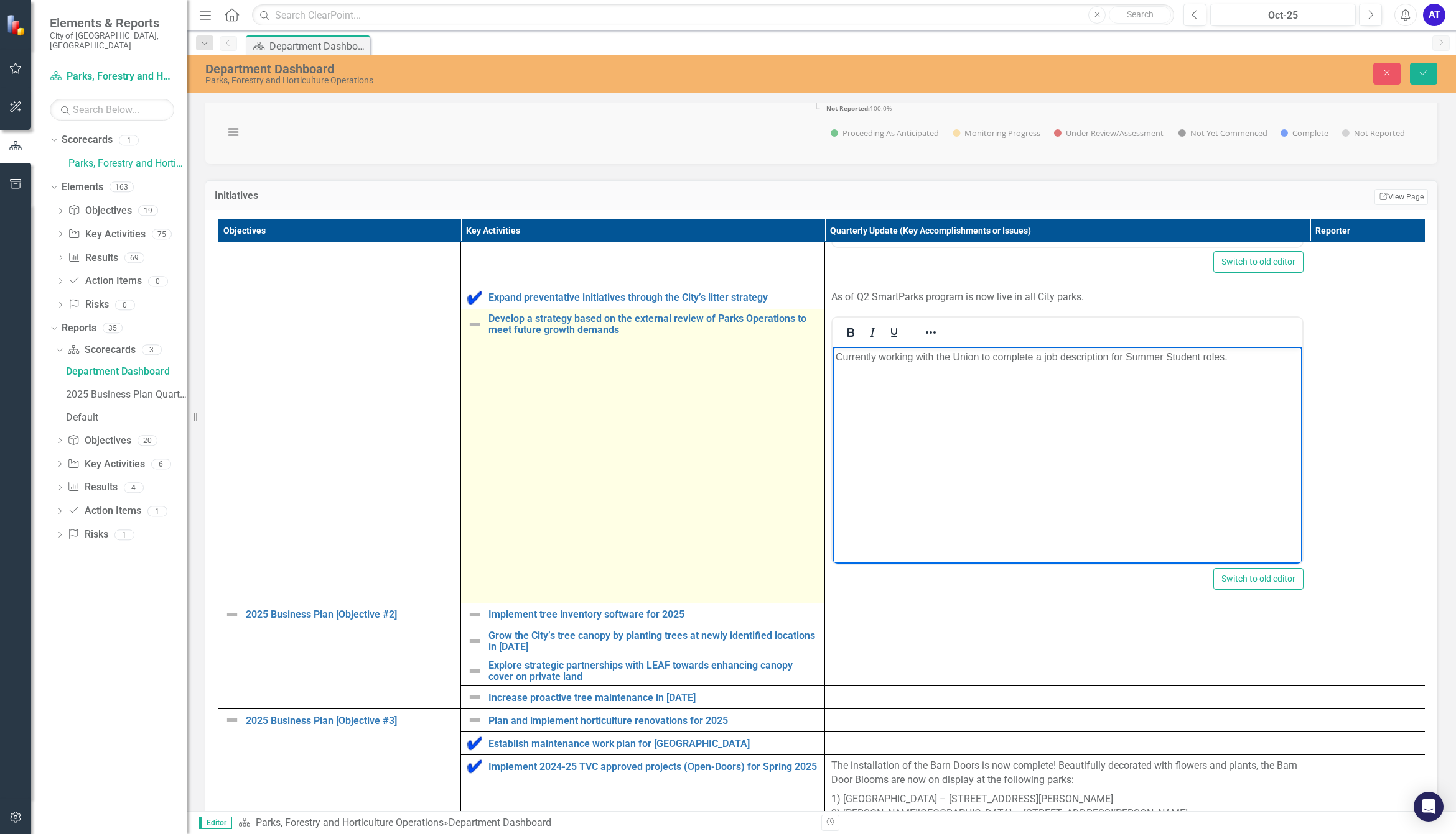
click at [474, 332] on img at bounding box center [474, 325] width 15 height 15
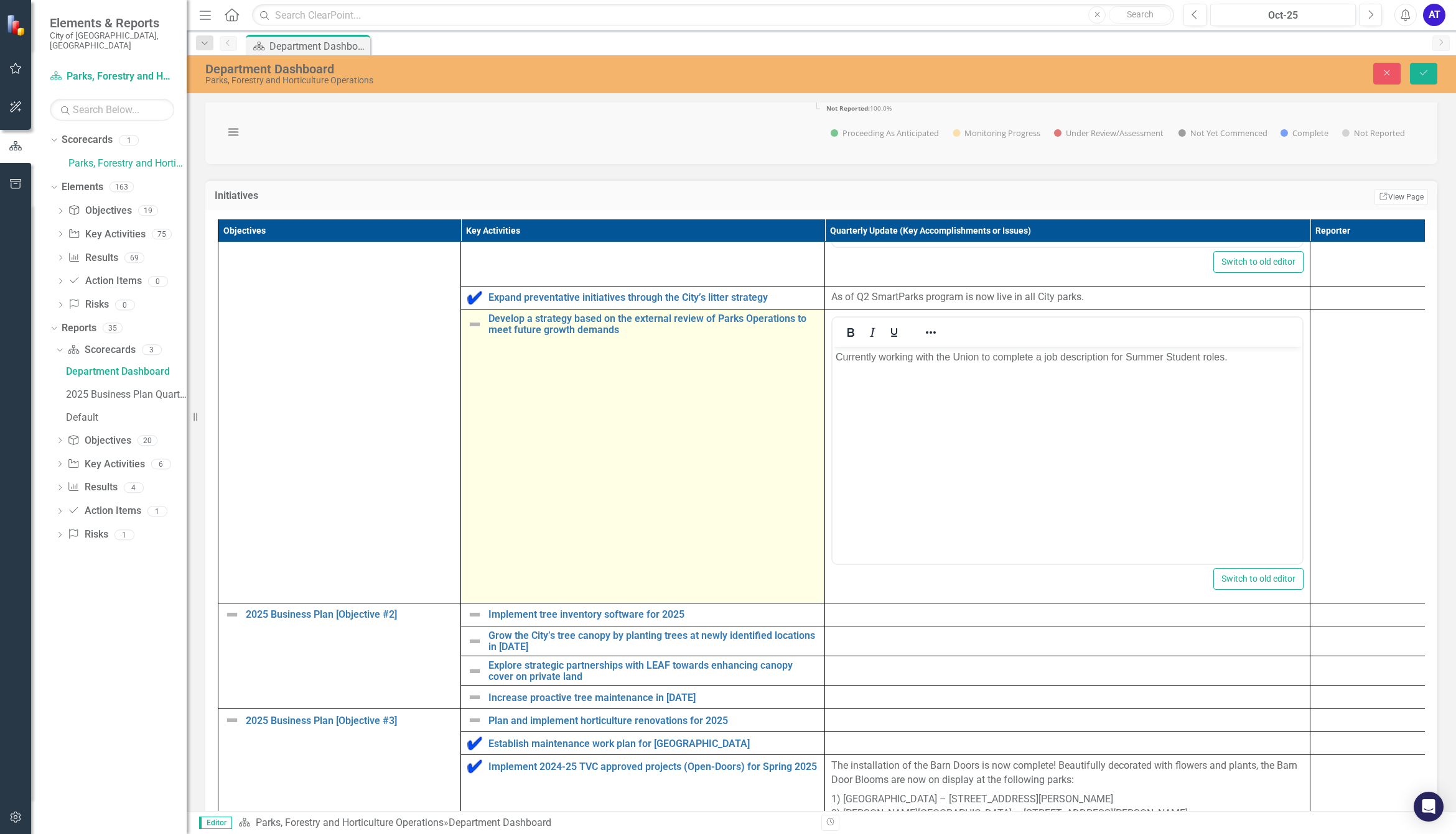
click at [474, 332] on img at bounding box center [474, 325] width 15 height 15
click at [474, 332] on img at bounding box center [478, 325] width 15 height 15
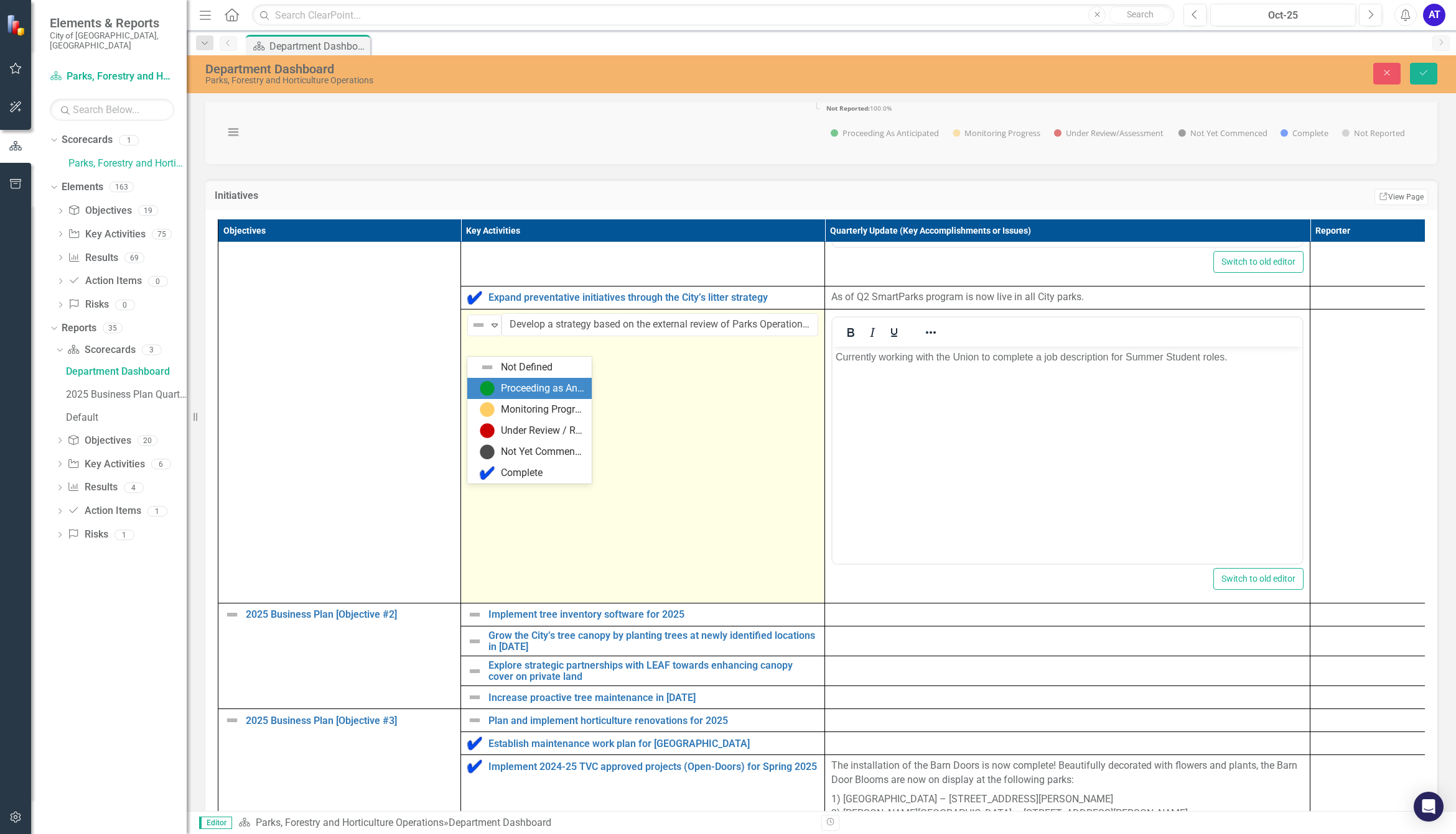
click at [521, 387] on div "Proceeding as Anticipated" at bounding box center [542, 388] width 83 height 14
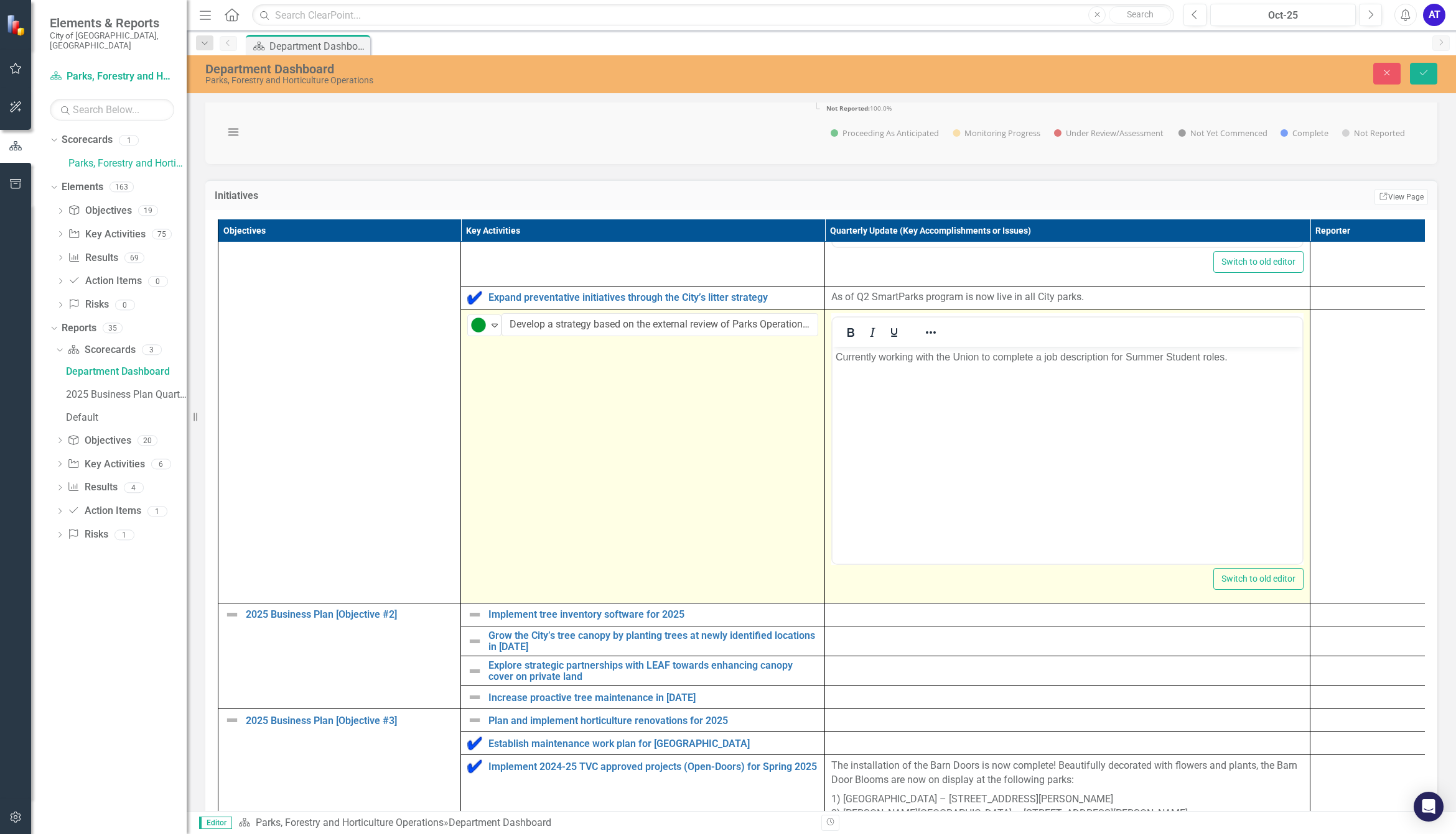
click at [988, 494] on body "Currently working with the Union to complete a job description for Summer Stude…" at bounding box center [1067, 440] width 470 height 187
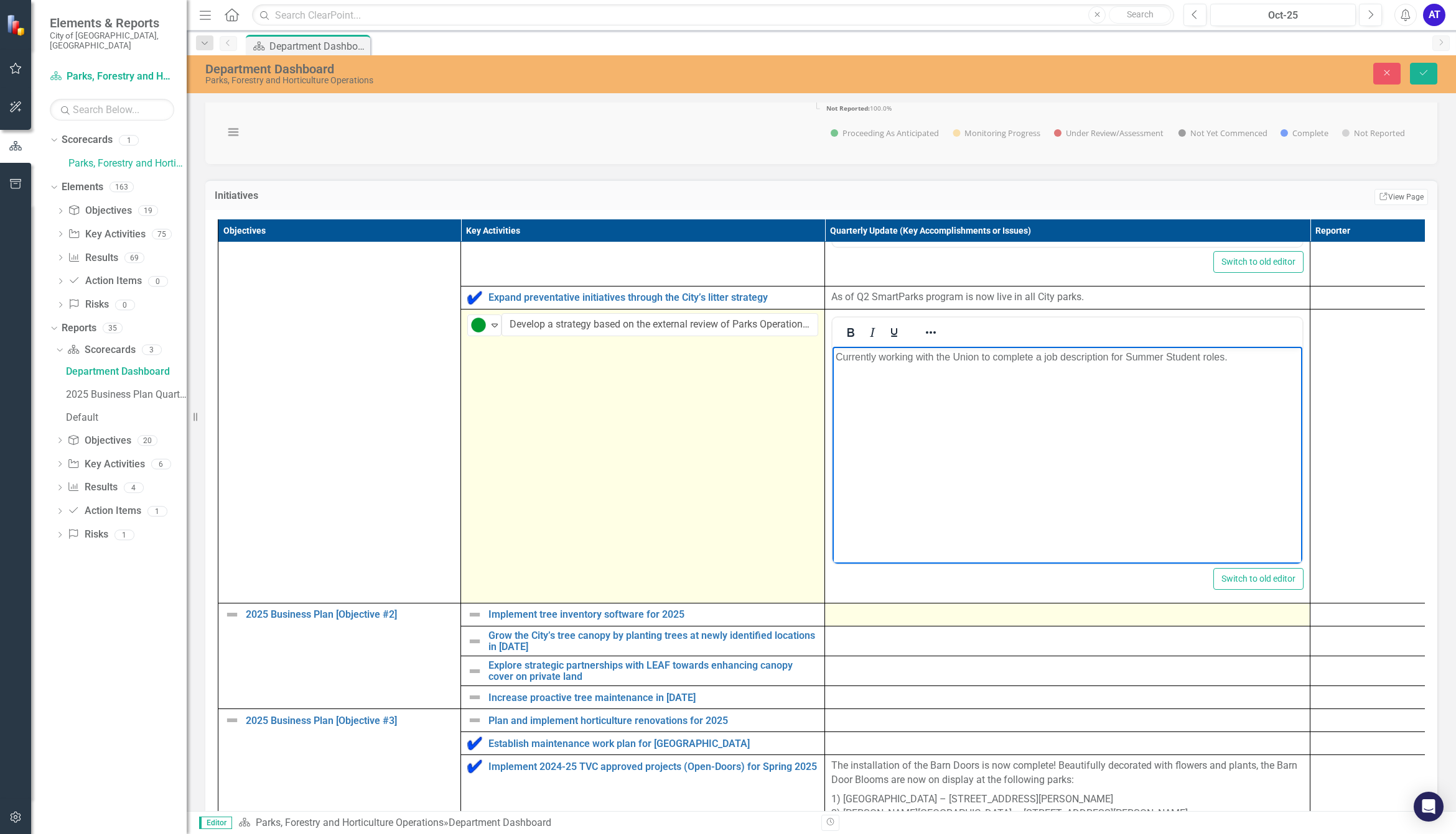
click at [906, 622] on div at bounding box center [1068, 615] width 472 height 15
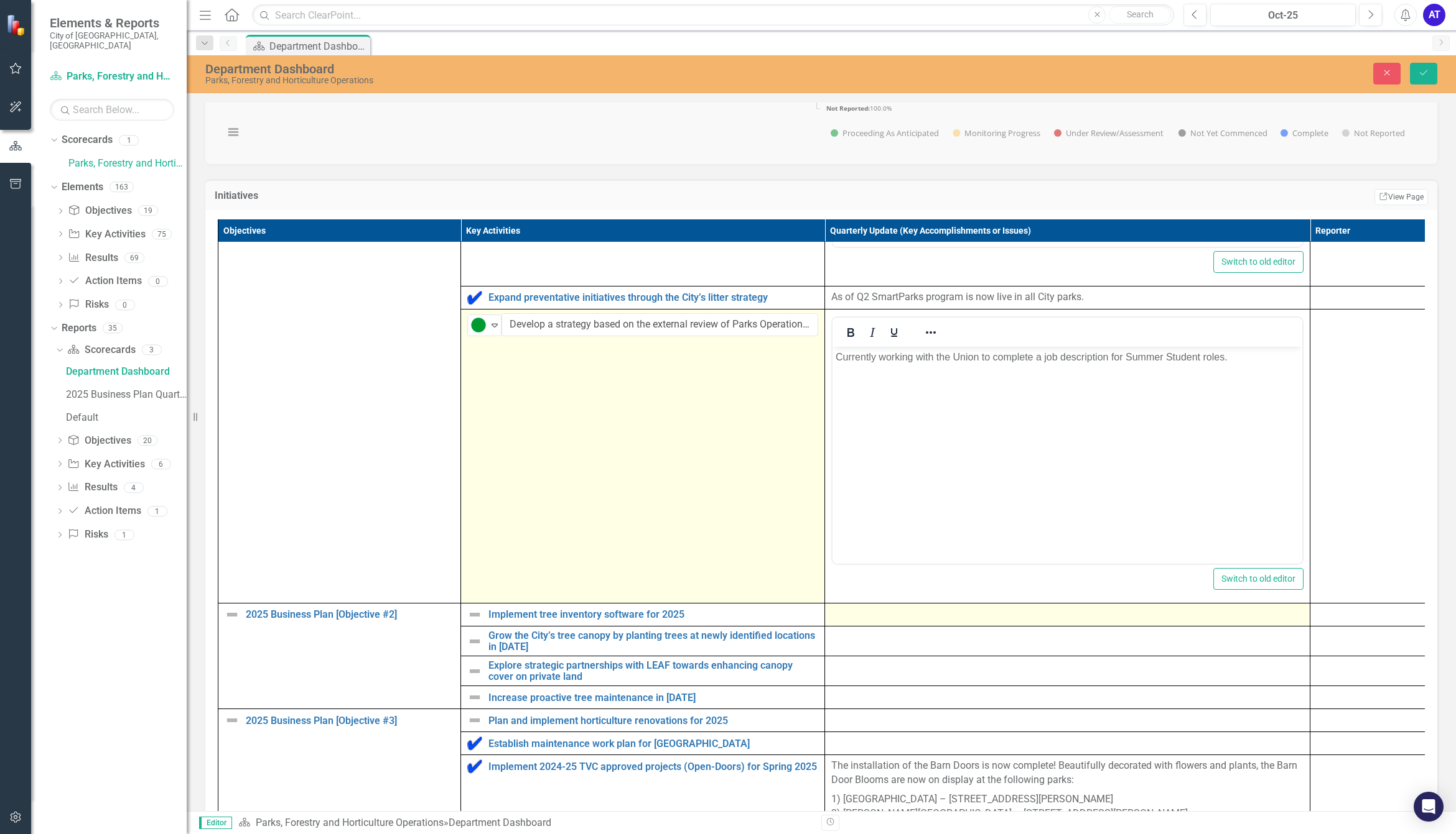
click at [906, 622] on div at bounding box center [1068, 615] width 472 height 15
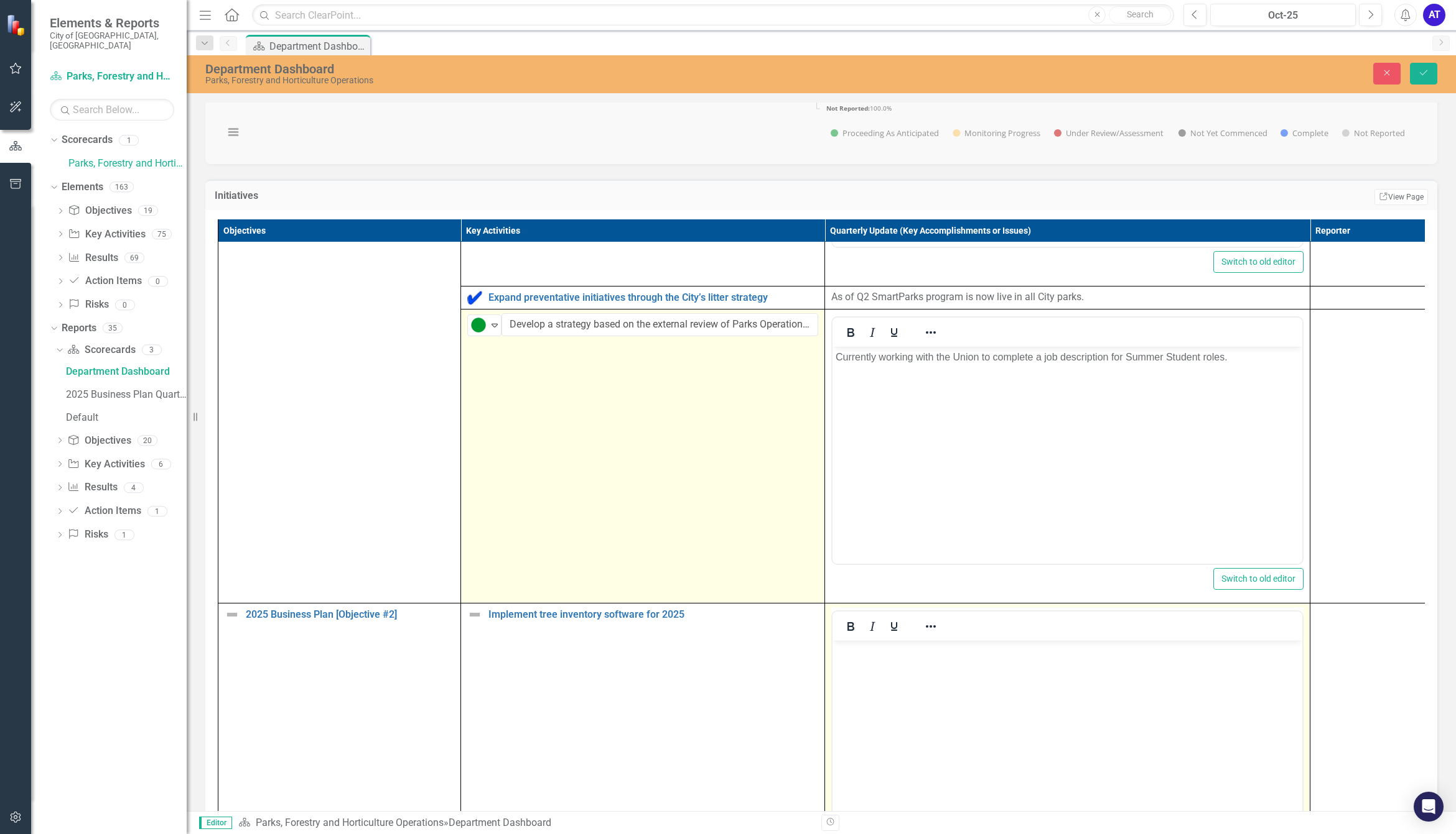
scroll to position [0, 0]
click at [902, 676] on body "Rich Text Area. Press ALT-0 for help." at bounding box center [1067, 735] width 470 height 187
click at [1104, 700] on body "Rich Text Area. Press ALT-0 for help." at bounding box center [1067, 735] width 470 height 187
paste body "Rich Text Area. Press ALT-0 for help."
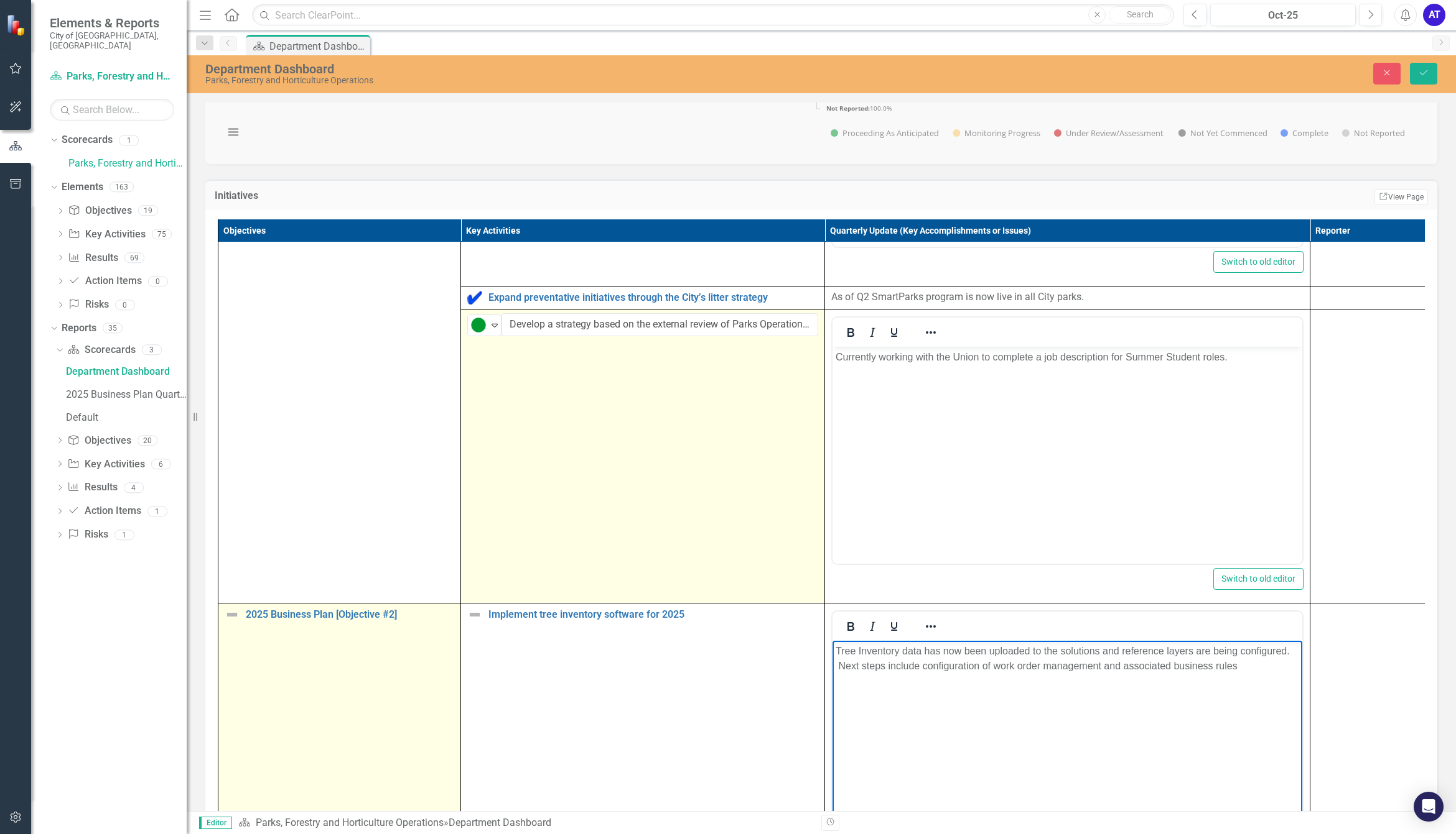
drag, startPoint x: 300, startPoint y: 645, endPoint x: 289, endPoint y: 644, distance: 11.0
click at [300, 645] on td "2025 Business Plan [Objective #2] Edit Edit Objective Link Open Element" at bounding box center [339, 791] width 243 height 377
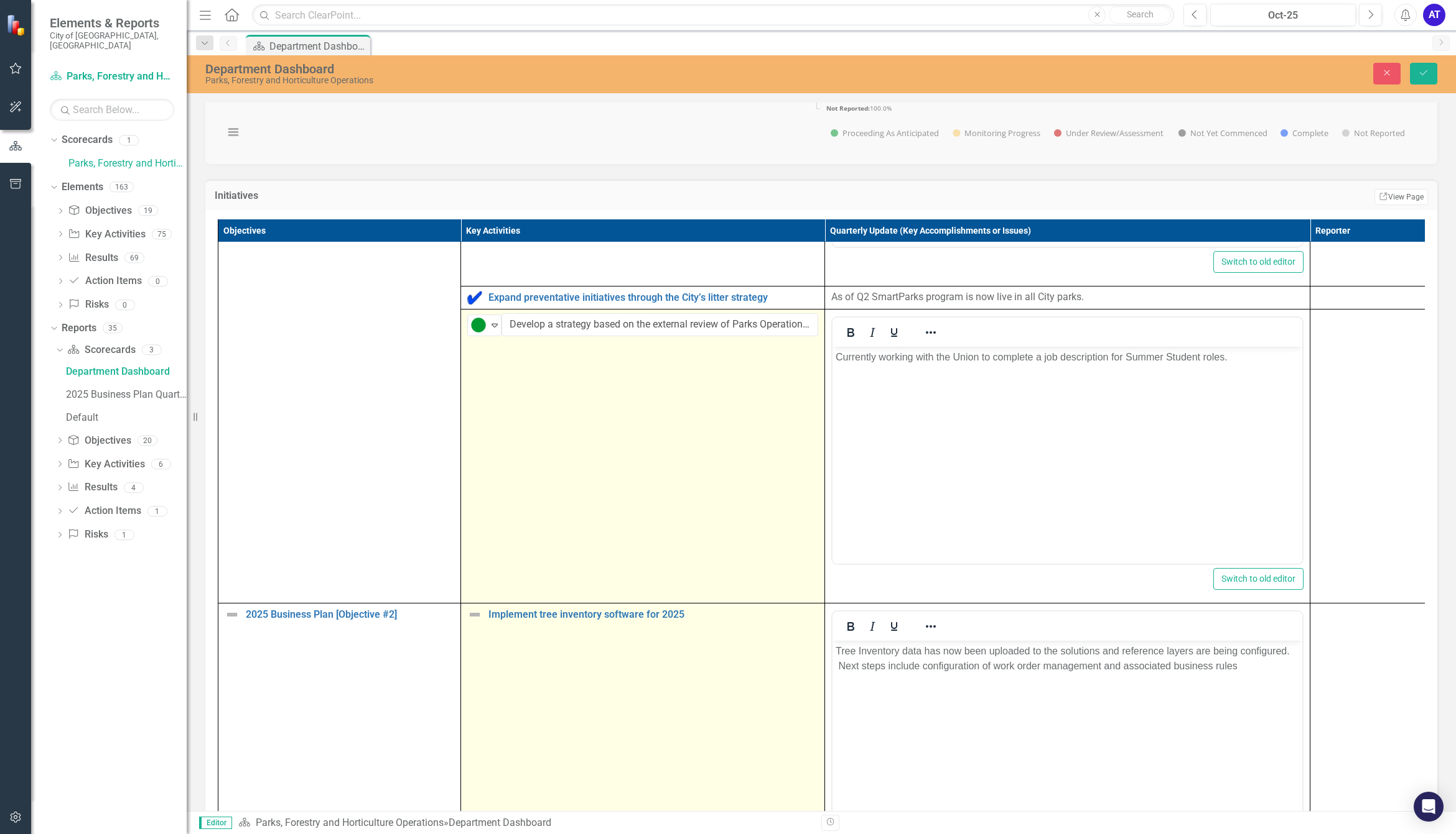
click at [470, 622] on img at bounding box center [474, 615] width 15 height 15
click at [472, 627] on img at bounding box center [478, 620] width 15 height 15
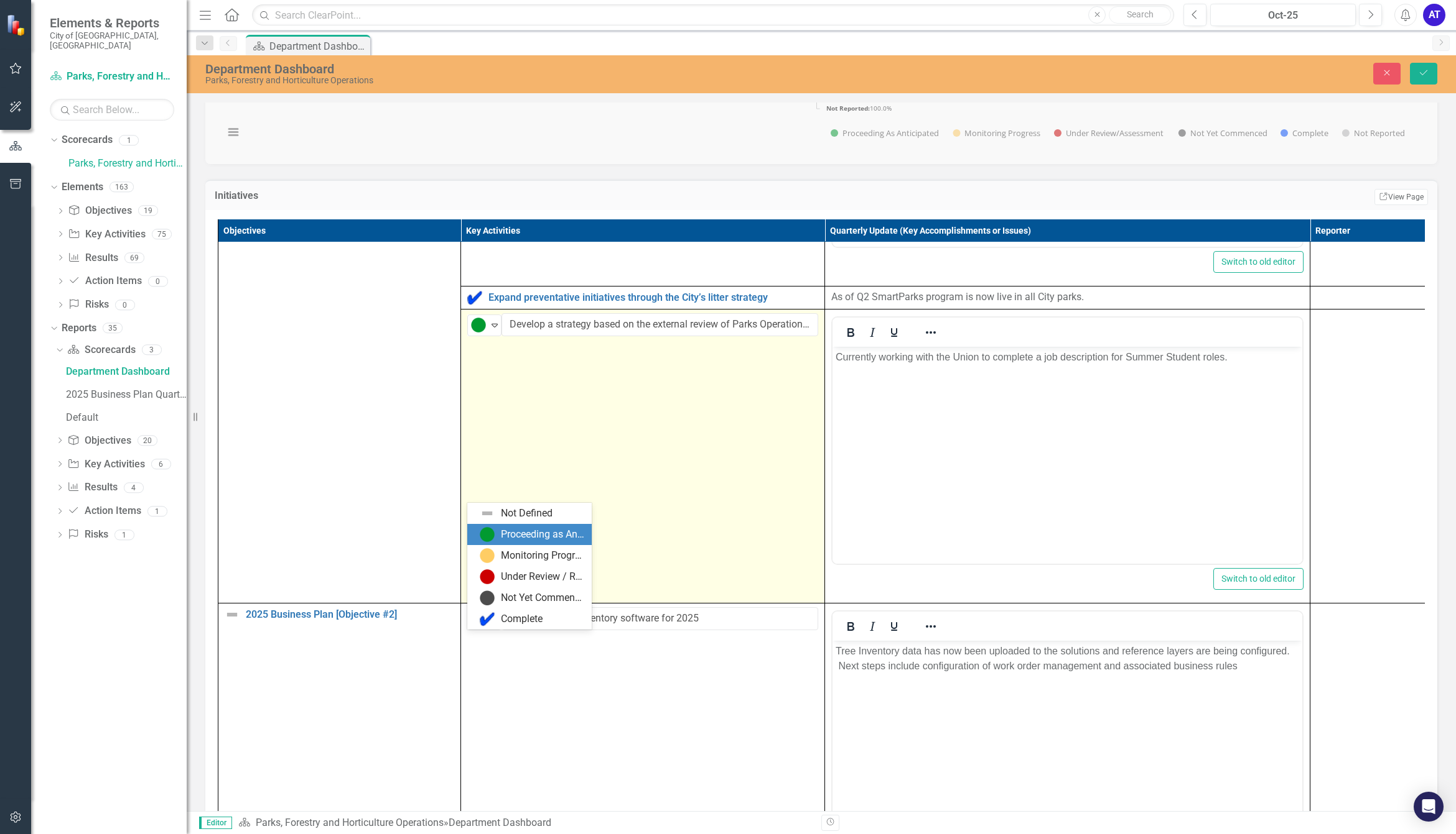
click at [505, 556] on div "Monitoring Progress" at bounding box center [542, 555] width 83 height 14
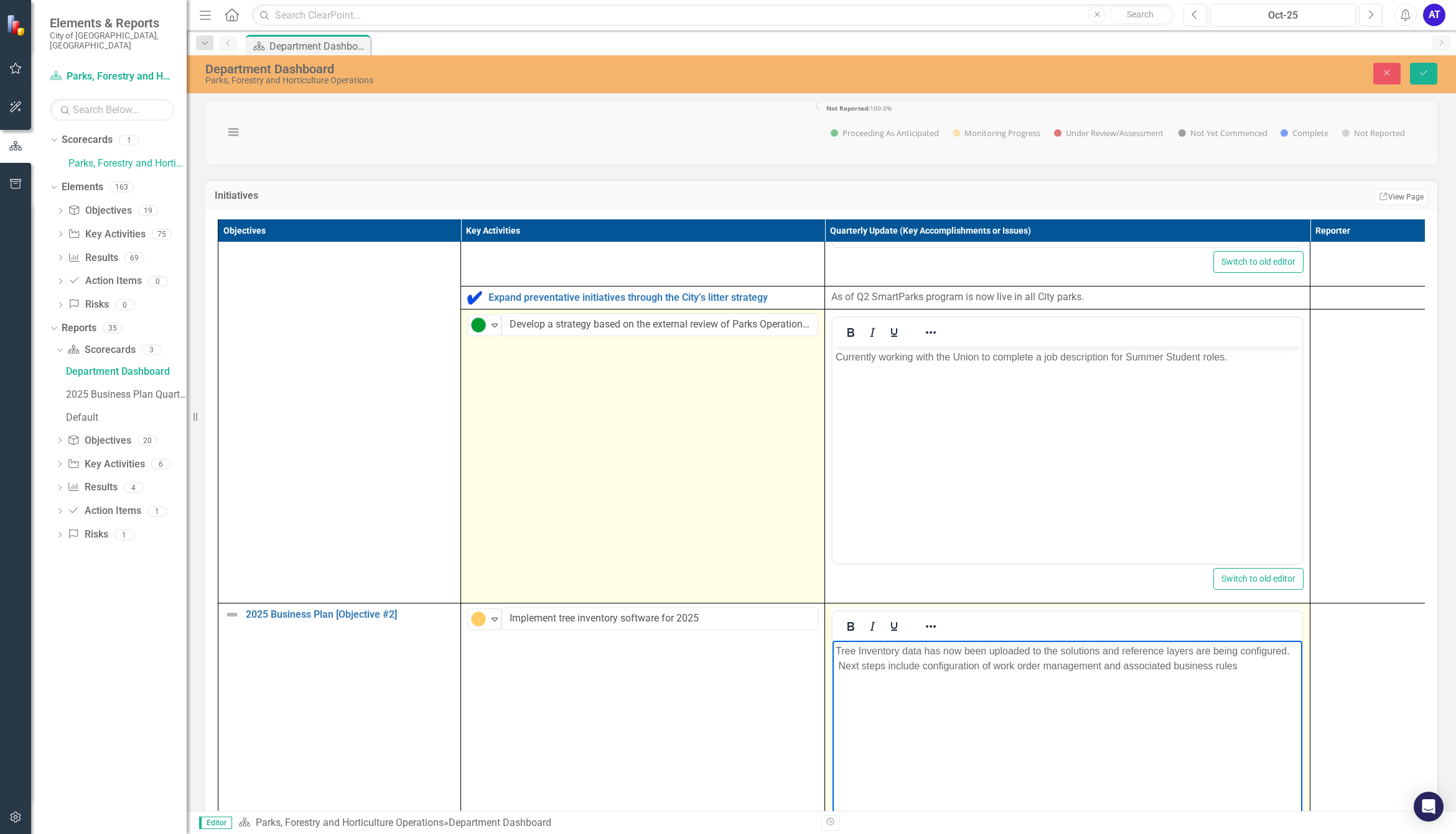
click at [869, 776] on body "Tree Inventory data has now been uploaded to the solutions and reference layers…" at bounding box center [1067, 735] width 470 height 187
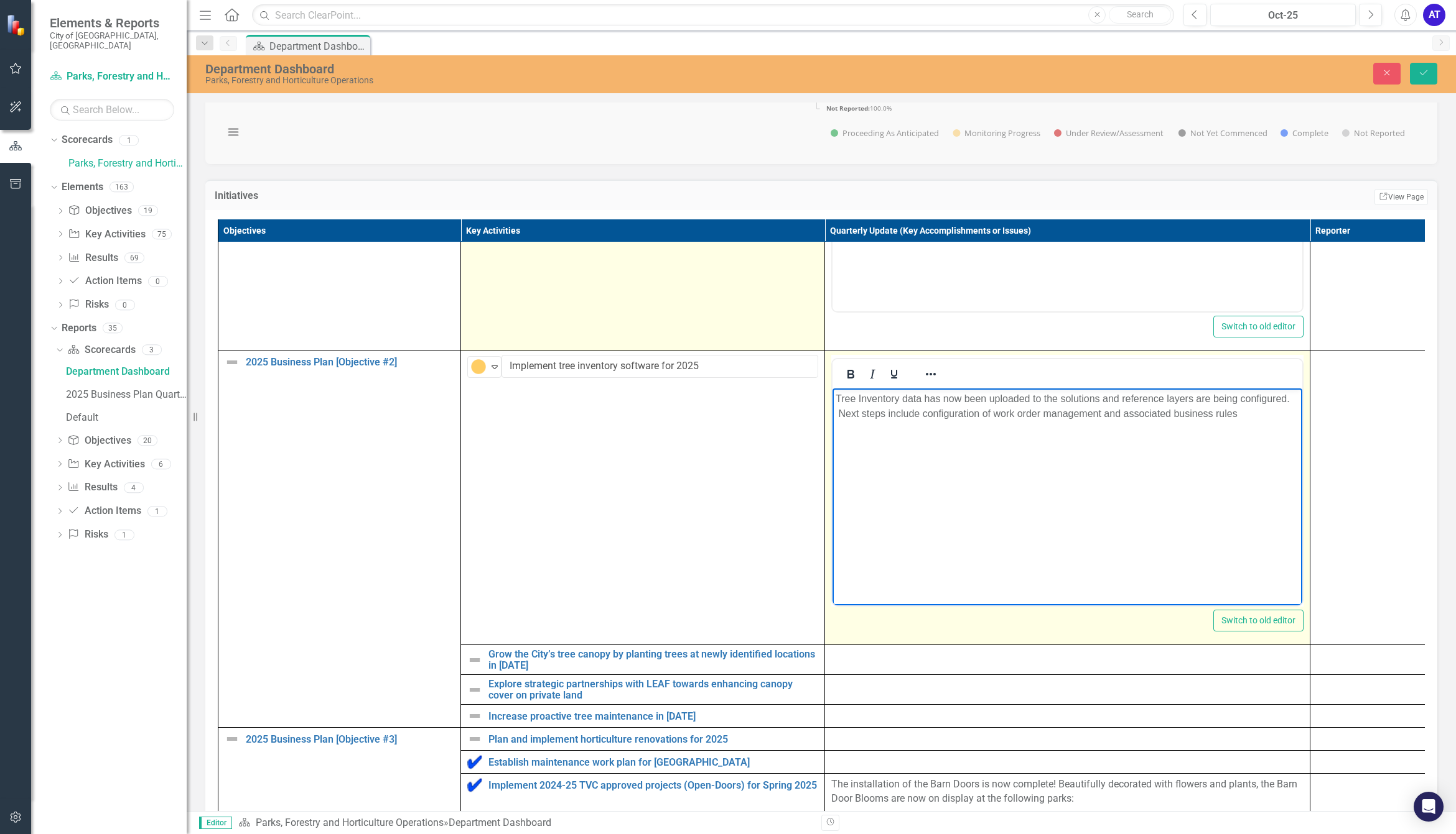
scroll to position [855, 0]
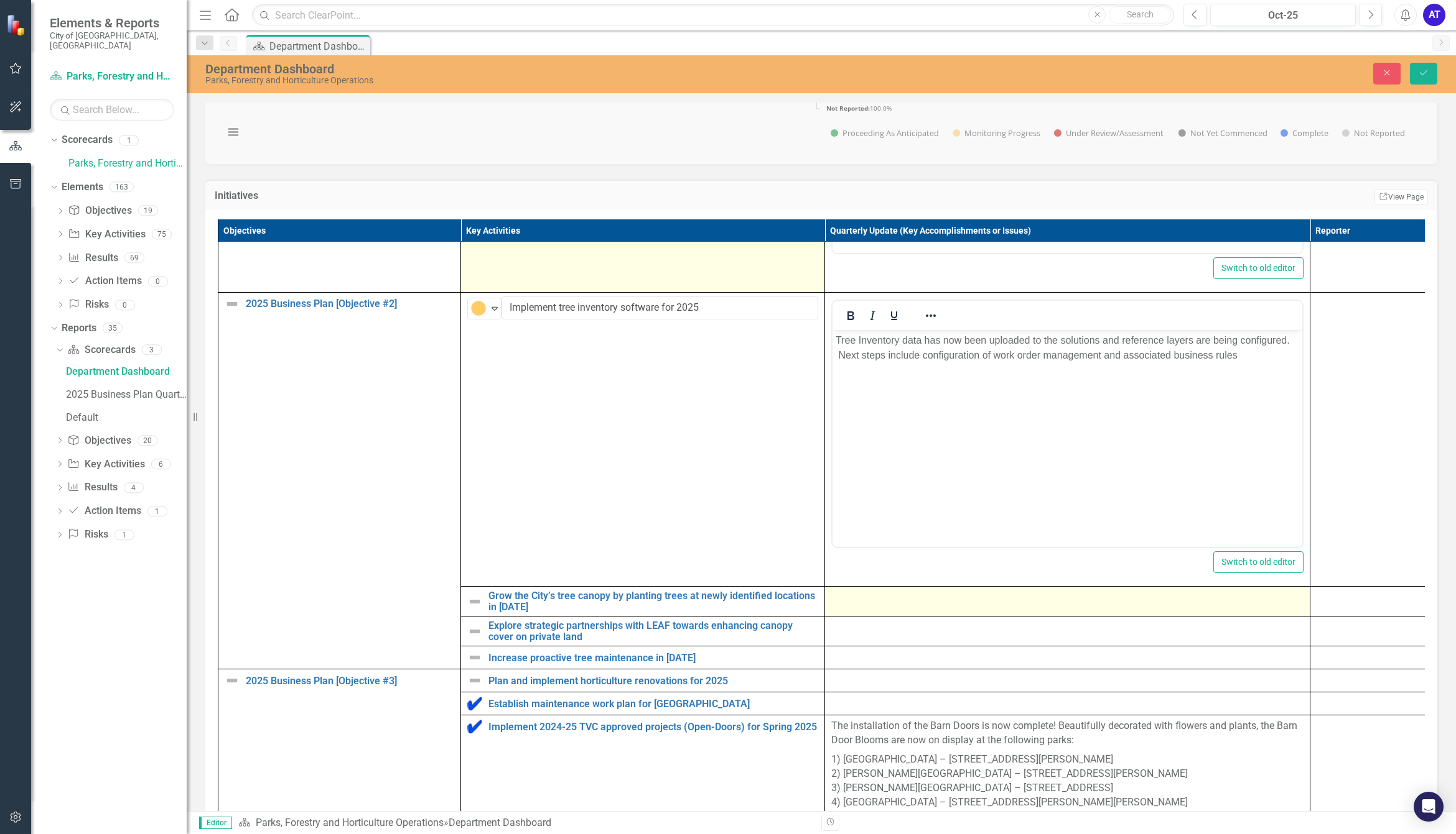
click at [885, 605] on div at bounding box center [1068, 598] width 472 height 15
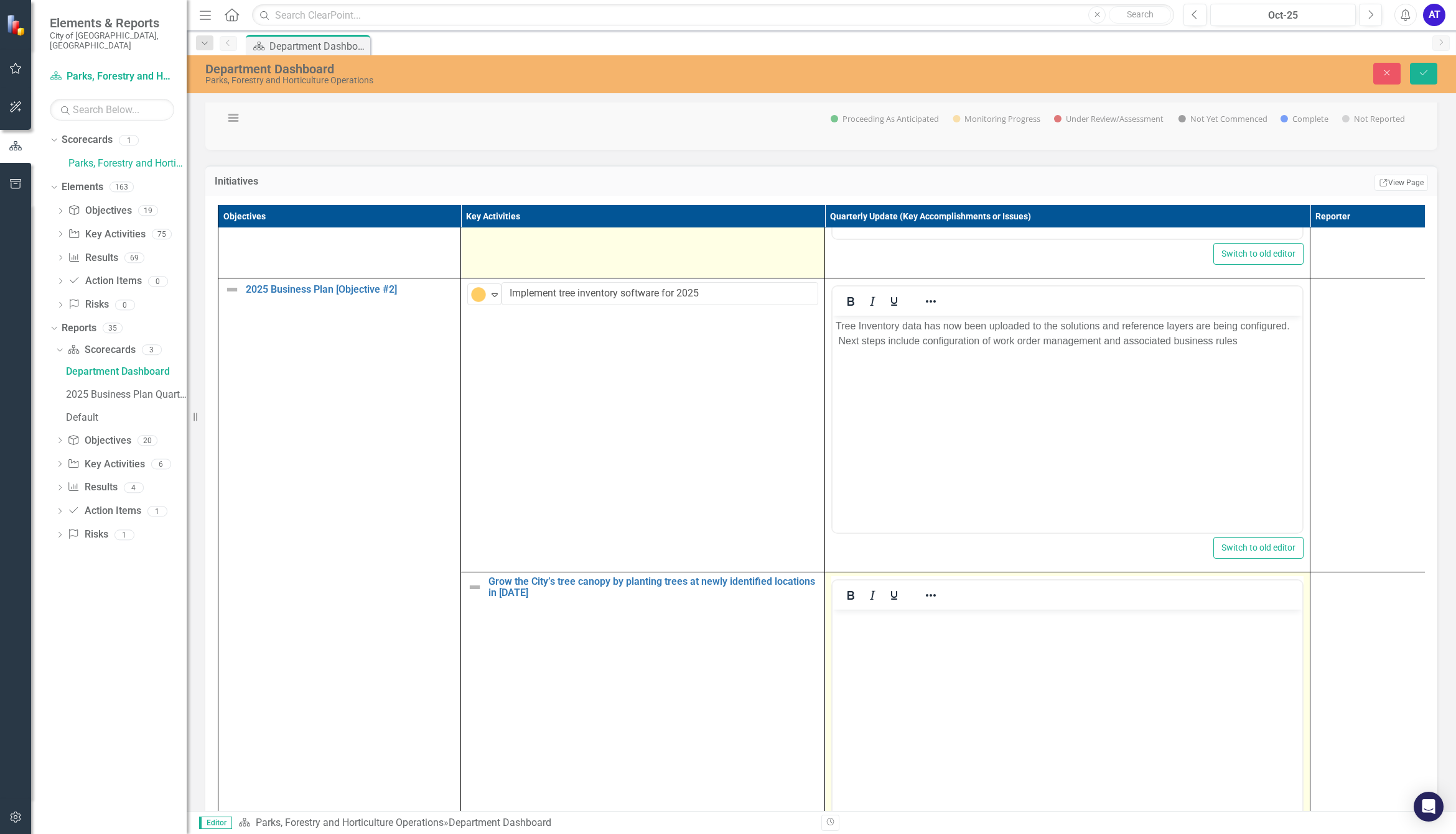
scroll to position [0, 0]
click at [877, 671] on body "Rich Text Area. Press ALT-0 for help." at bounding box center [1067, 704] width 470 height 187
paste body "Rich Text Area. Press ALT-0 for help."
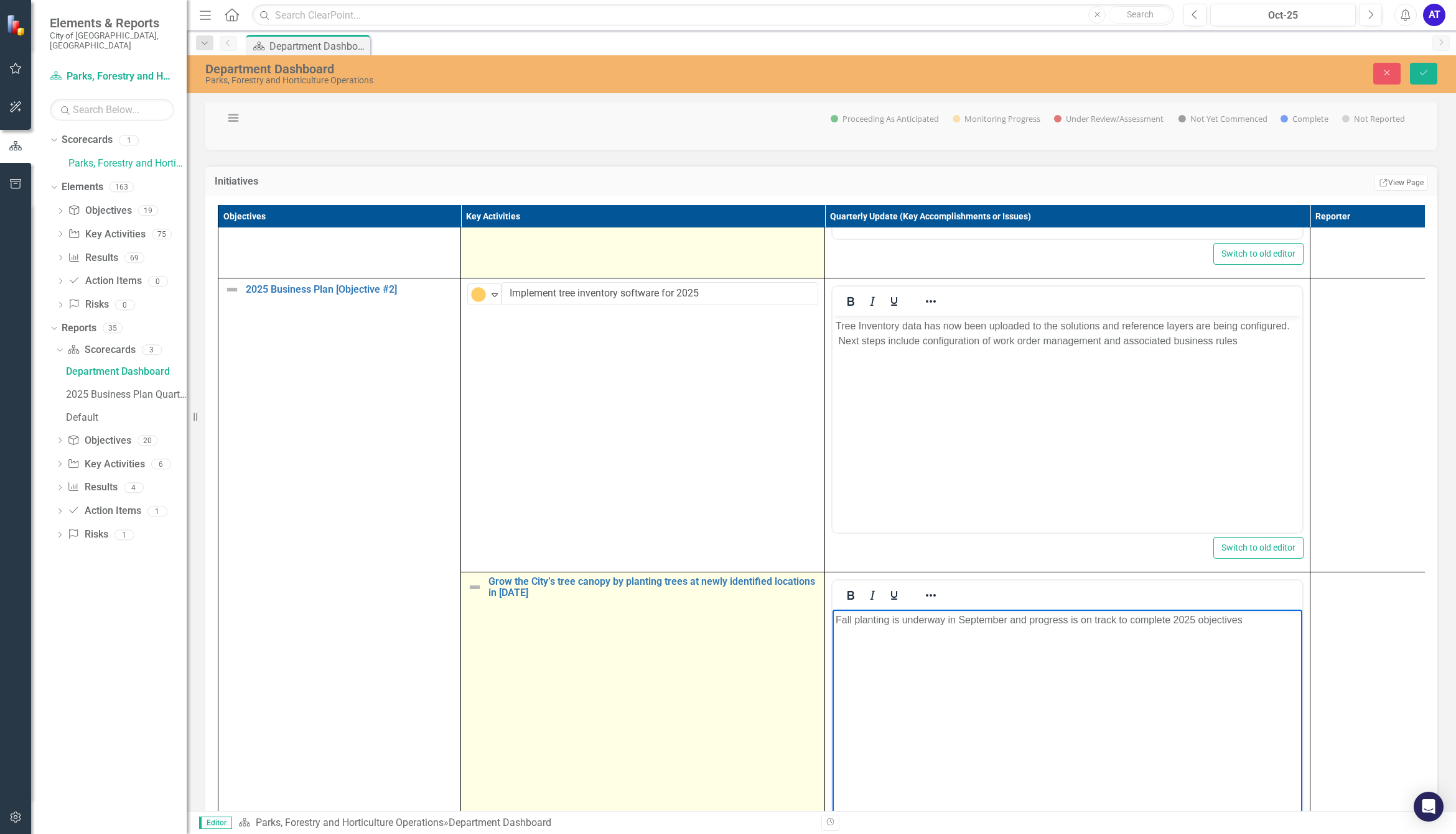
click at [477, 595] on img at bounding box center [474, 587] width 15 height 15
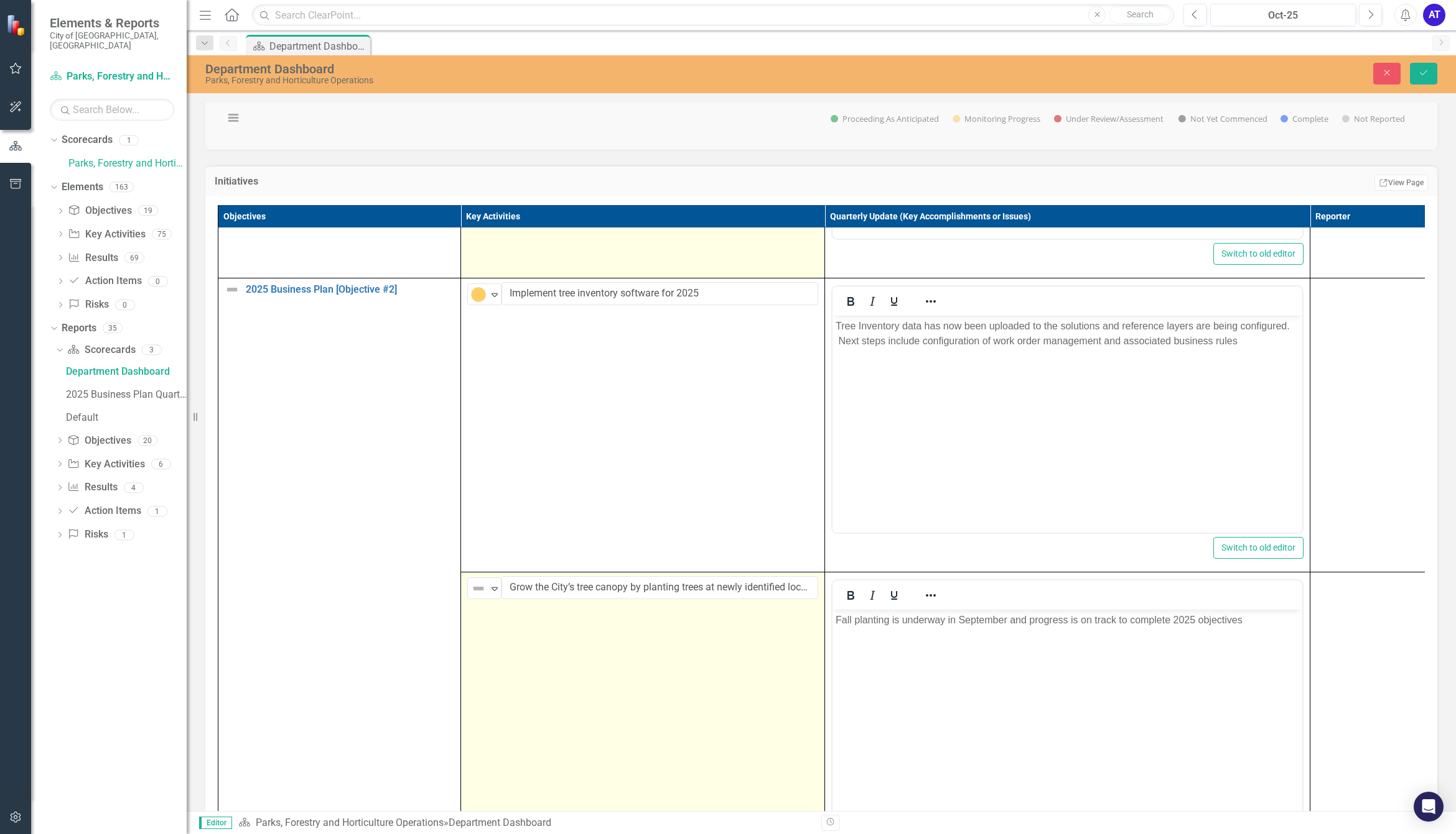
click at [477, 596] on img at bounding box center [478, 589] width 15 height 15
click at [494, 671] on img at bounding box center [488, 667] width 15 height 15
click at [1069, 736] on body "Fall planting is underway in September and progress is on track to complete 202…" at bounding box center [1067, 704] width 470 height 187
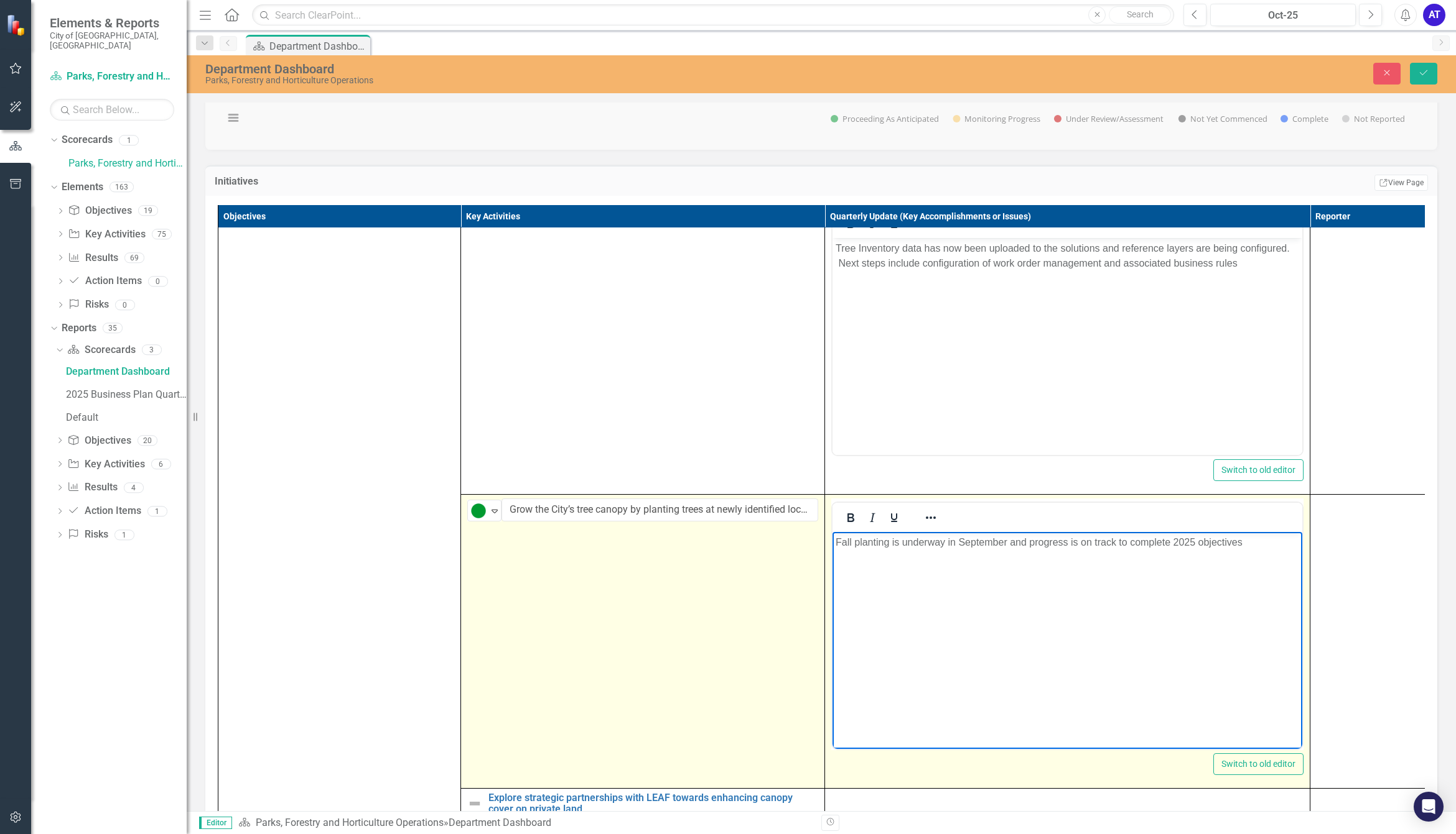
scroll to position [1166, 0]
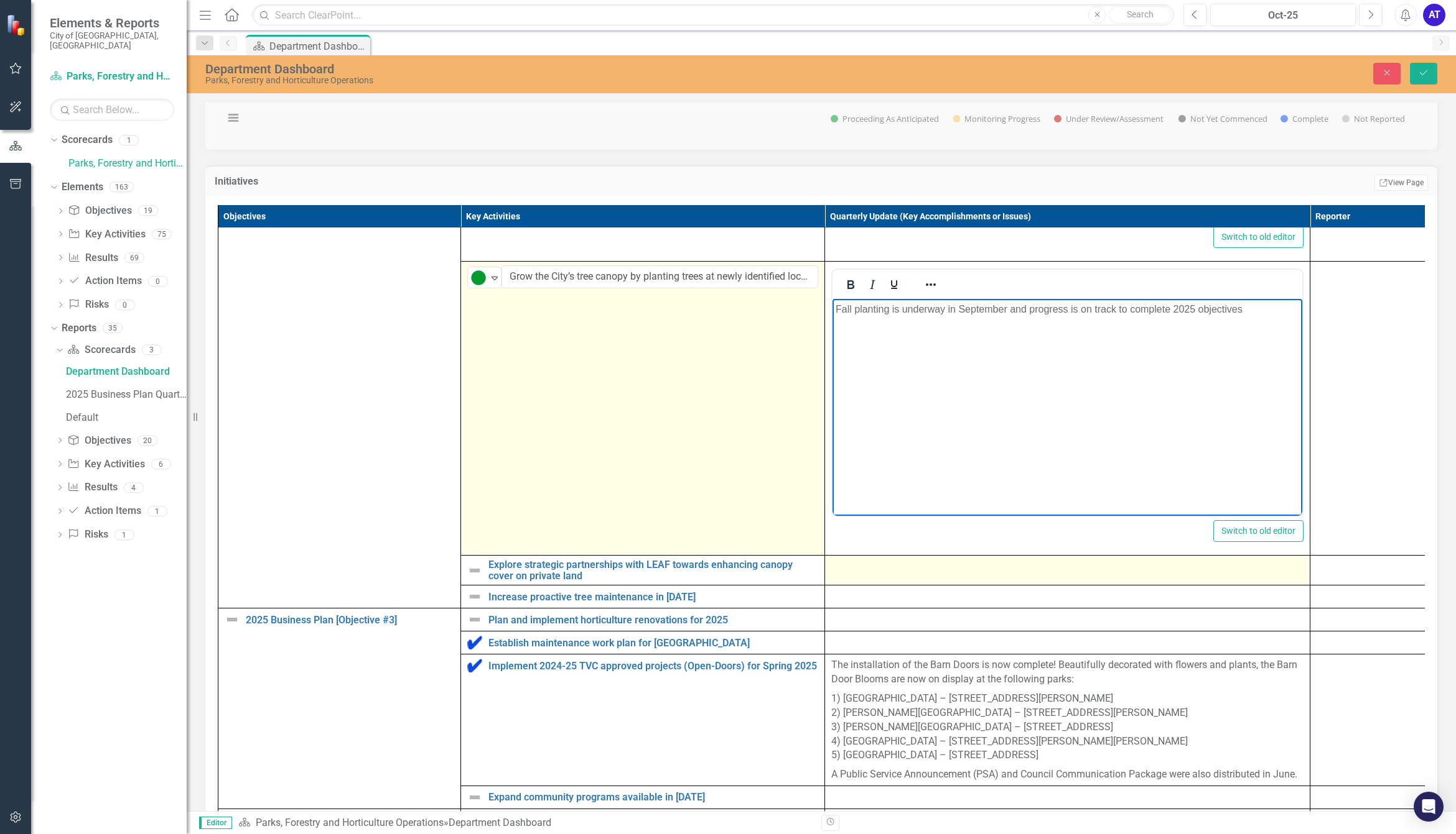
click at [881, 574] on div at bounding box center [1068, 568] width 472 height 15
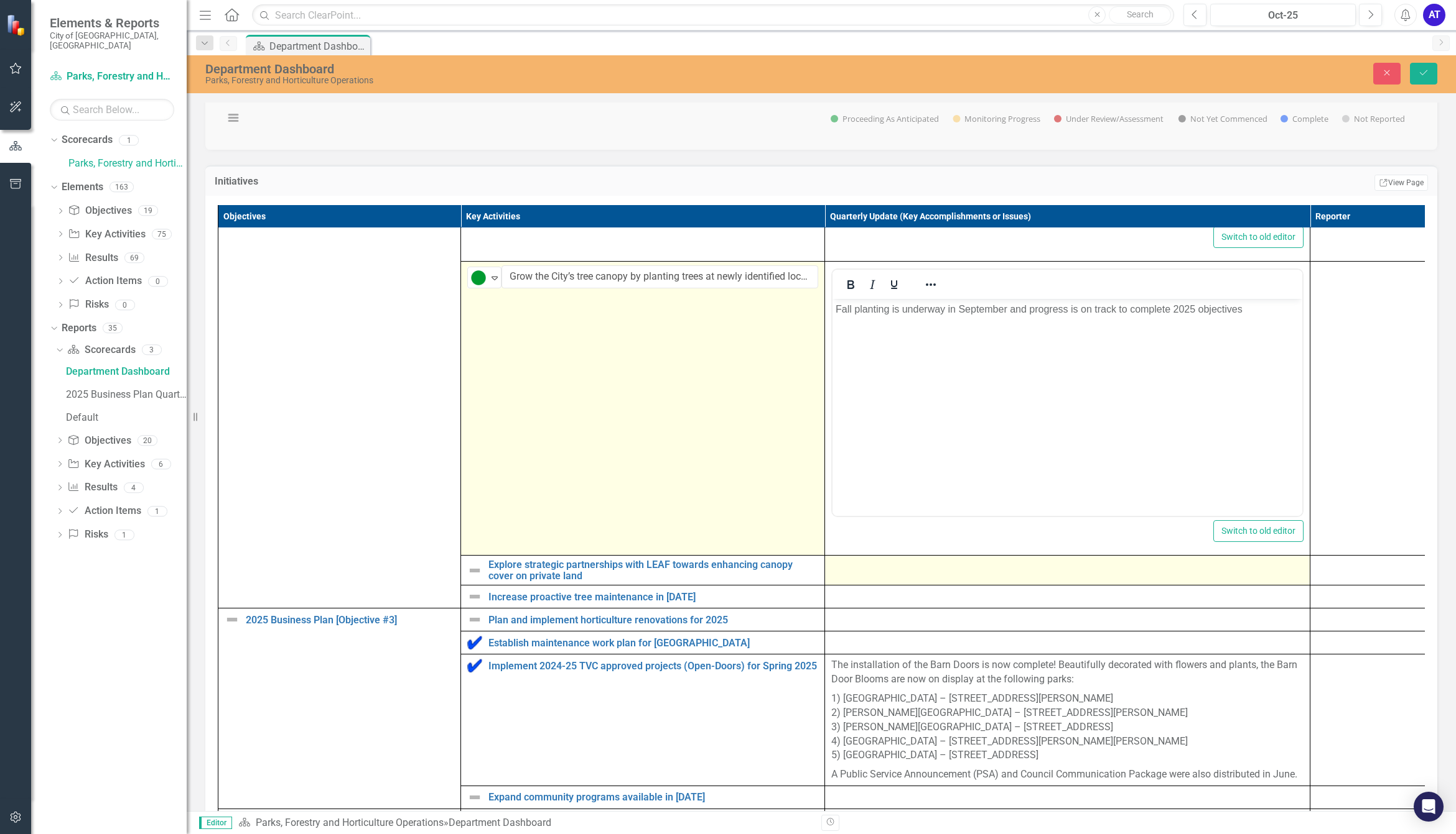
click at [881, 574] on div at bounding box center [1068, 568] width 472 height 15
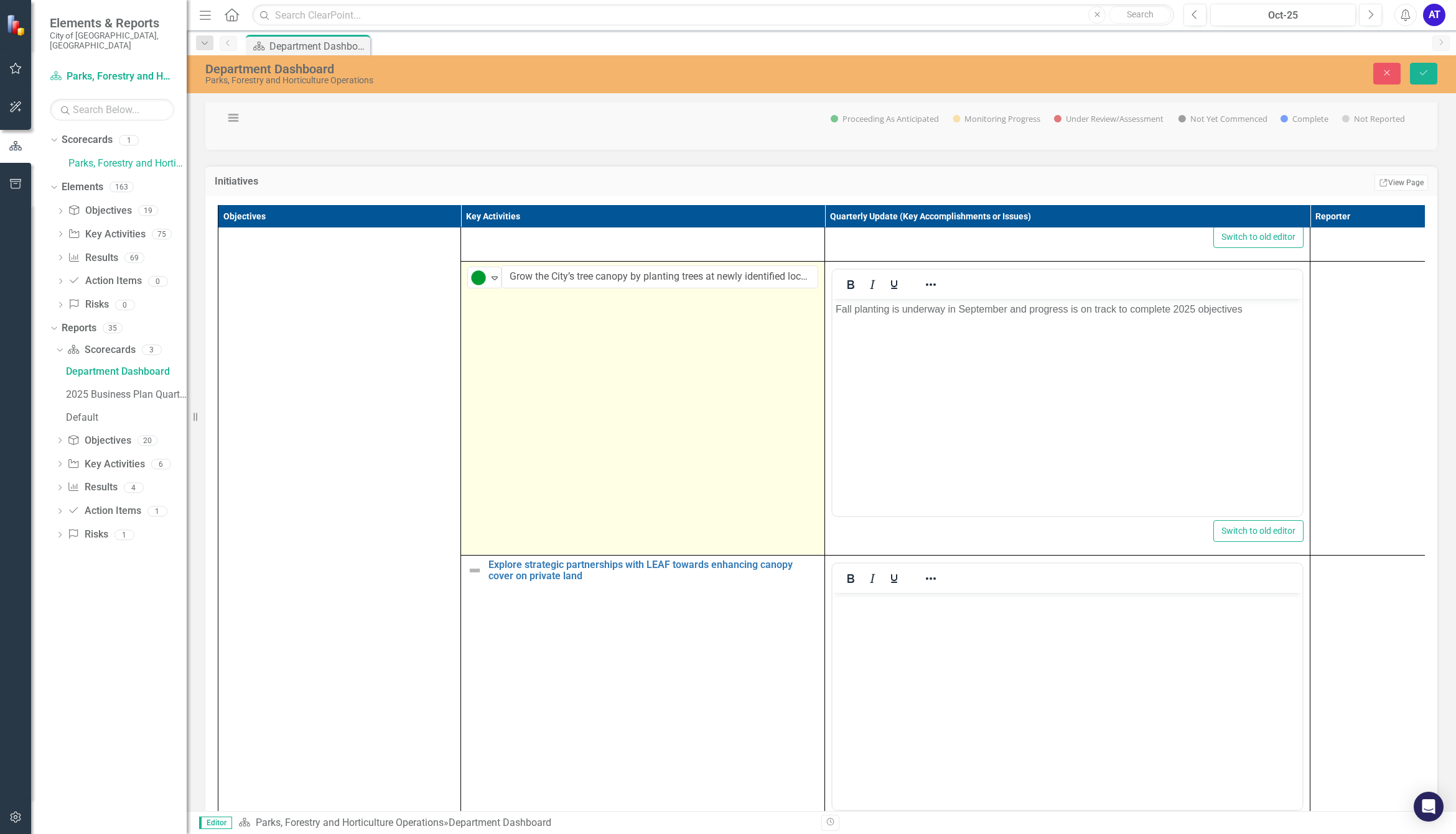
scroll to position [0, 0]
click at [879, 604] on p "Rich Text Area. Press ALT-0 for help." at bounding box center [1067, 604] width 463 height 15
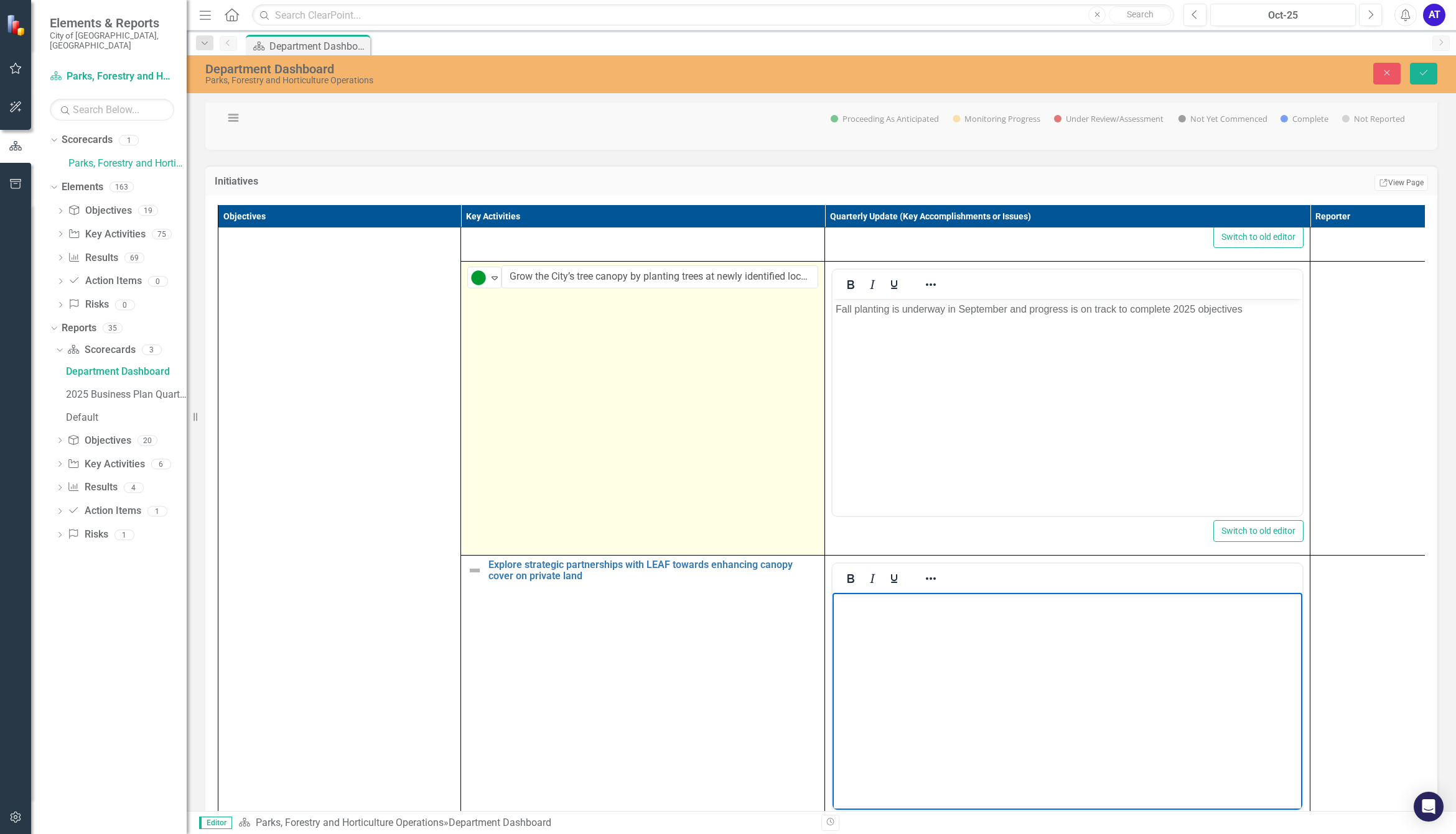
click at [882, 655] on body "Rich Text Area. Press ALT-0 for help." at bounding box center [1067, 687] width 470 height 187
paste body "Rich Text Area. Press ALT-0 for help."
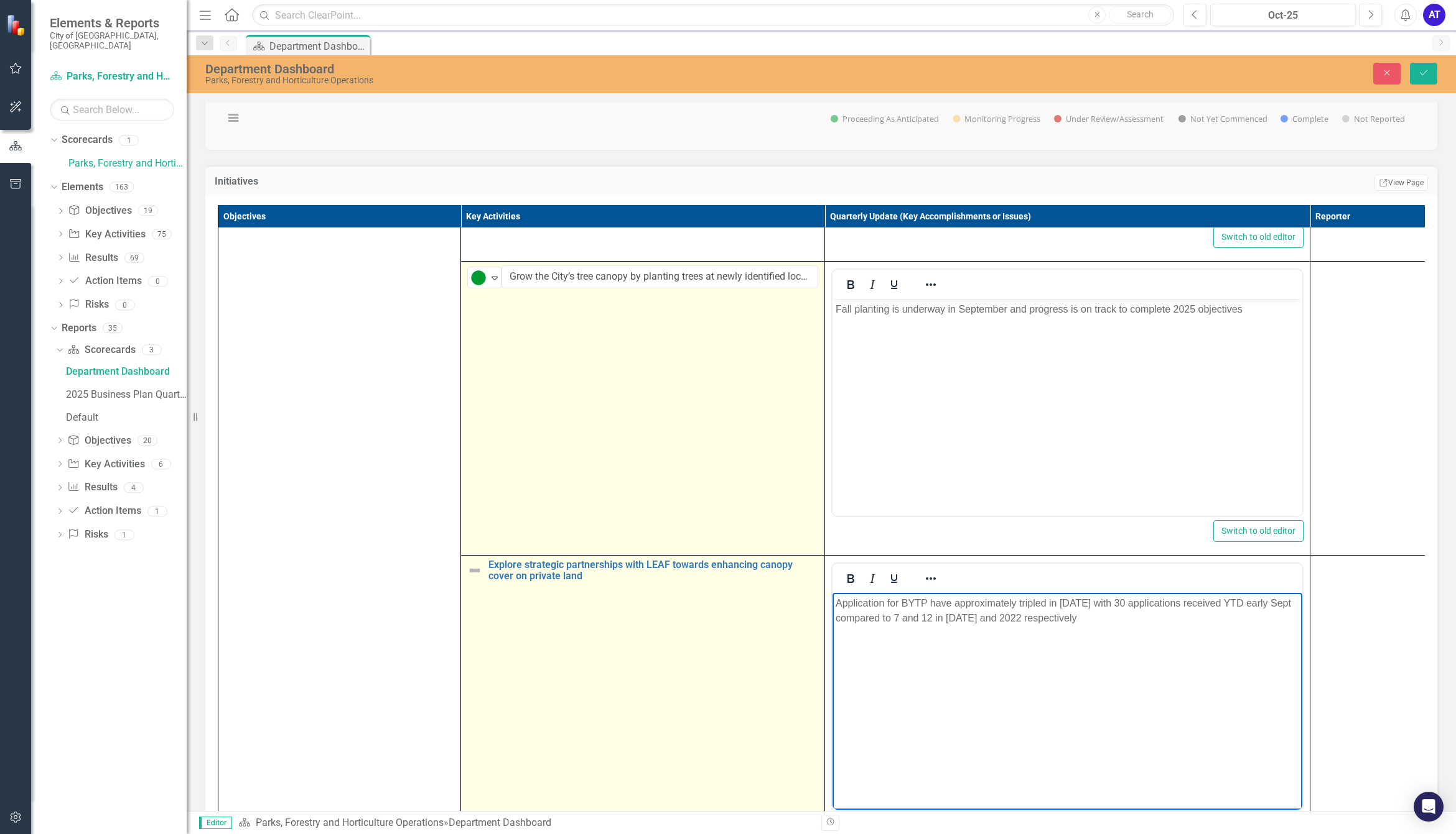
click at [480, 578] on img at bounding box center [474, 570] width 15 height 15
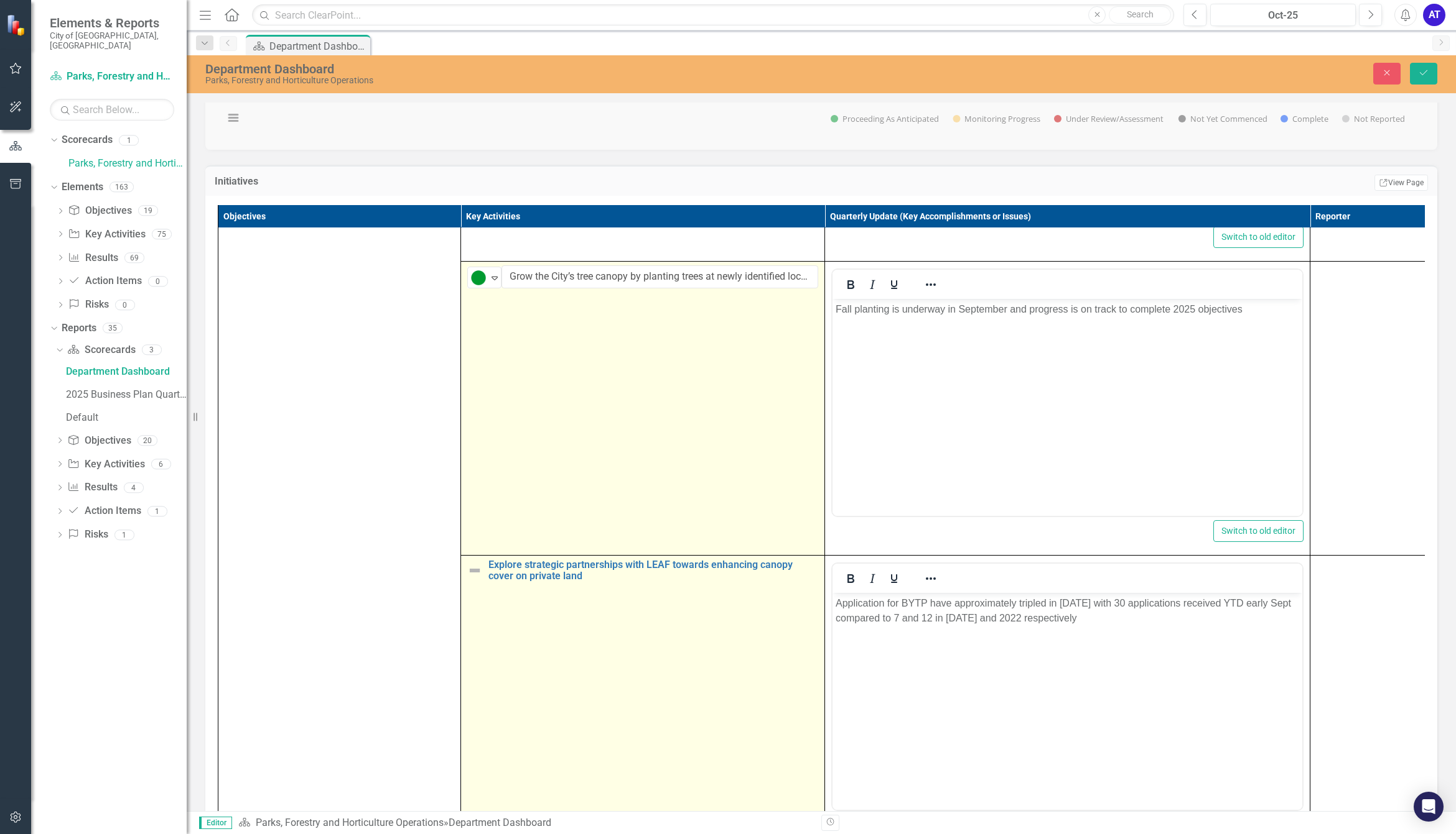
click at [481, 578] on img at bounding box center [474, 570] width 15 height 15
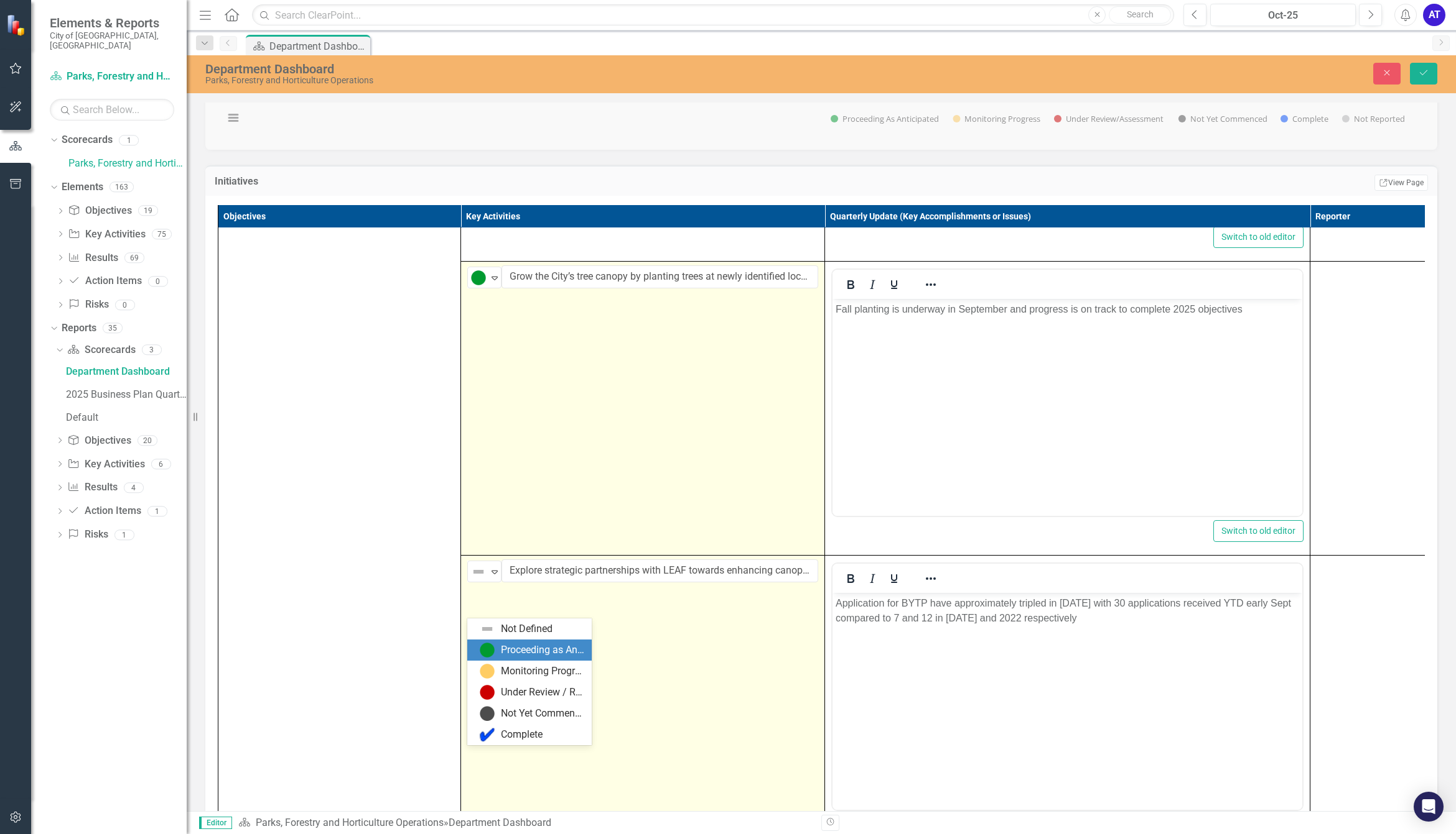
click at [492, 656] on img at bounding box center [488, 651] width 15 height 15
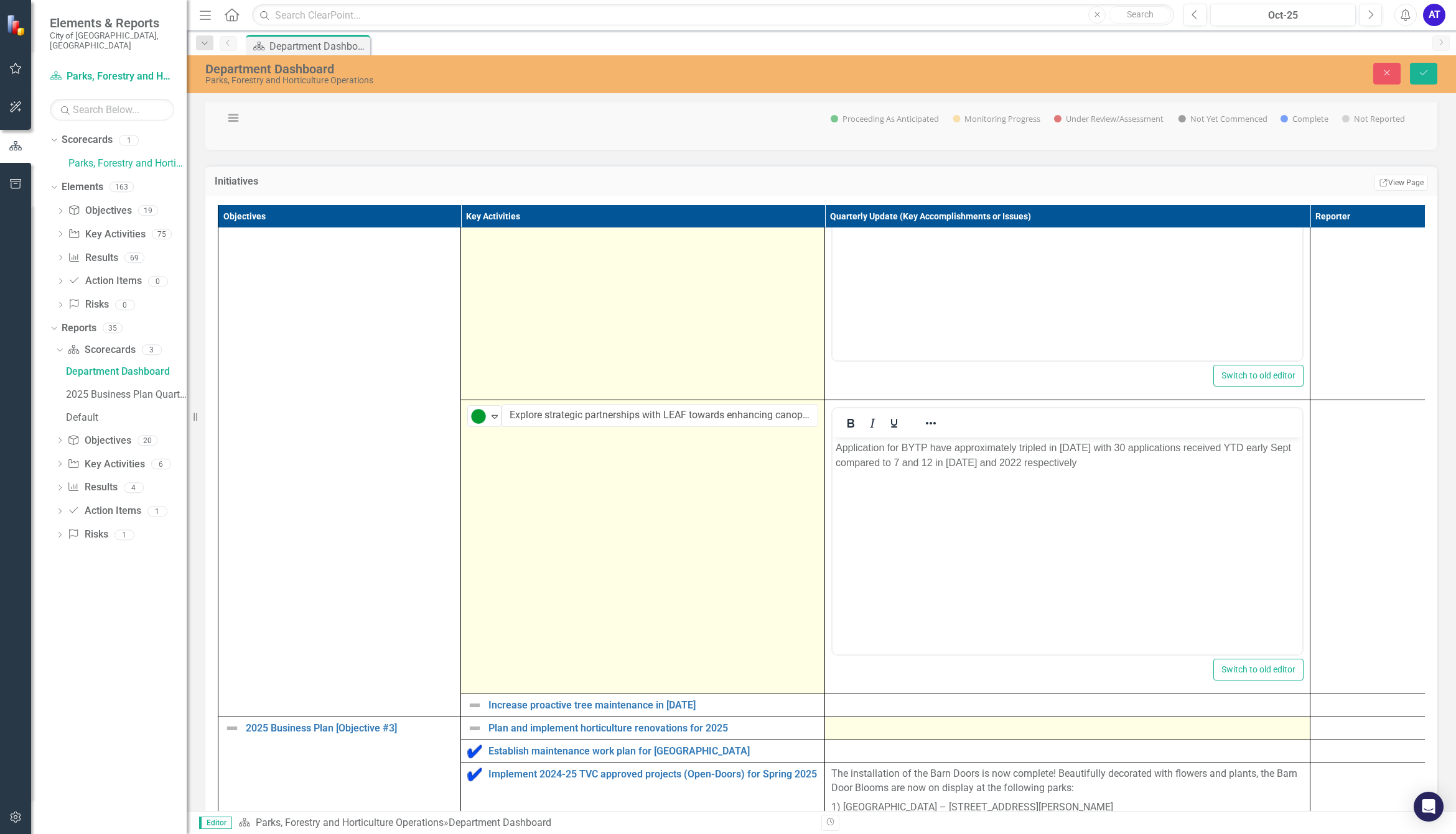
scroll to position [1399, 0]
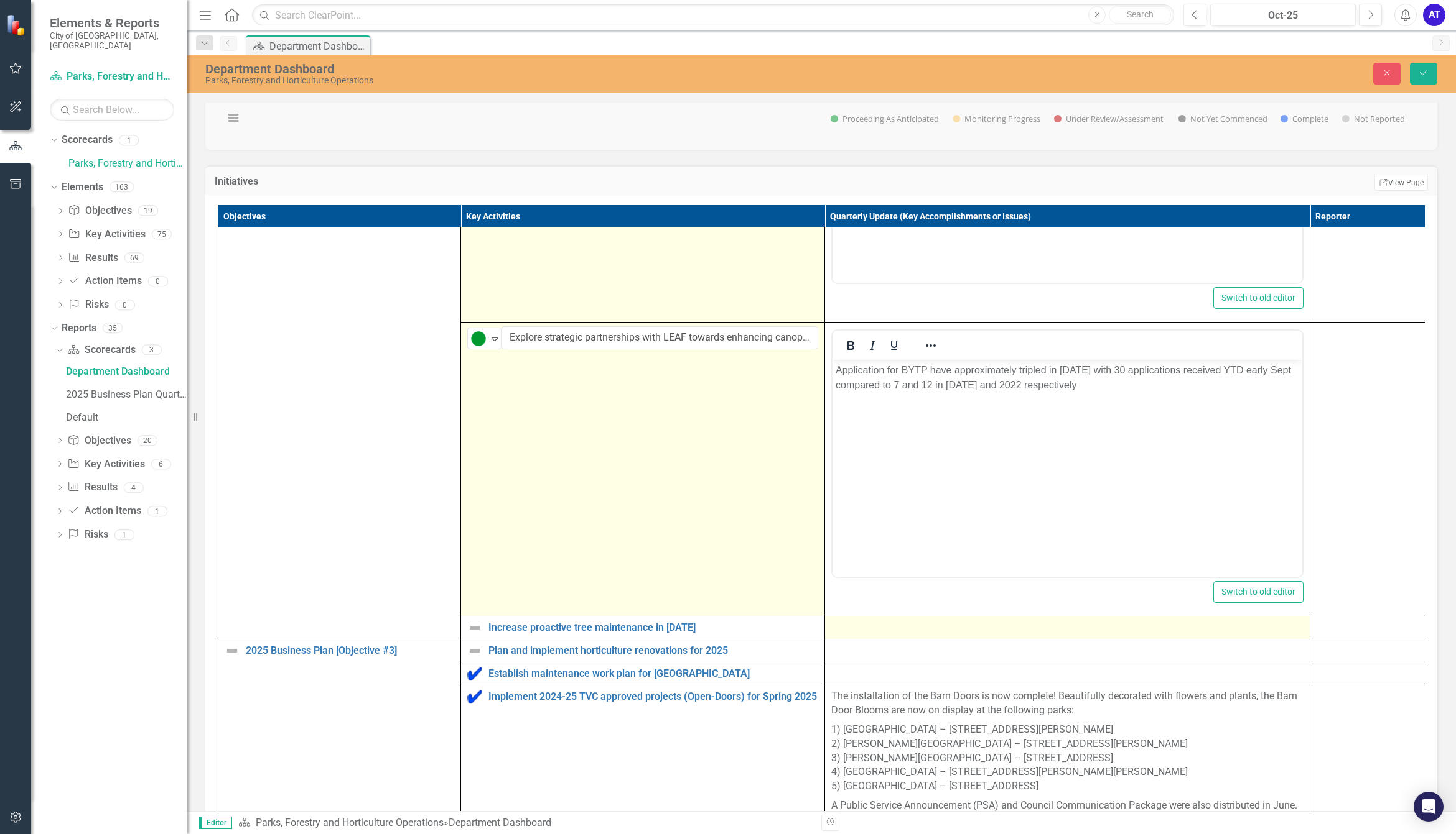
click at [868, 636] on div at bounding box center [1068, 628] width 472 height 15
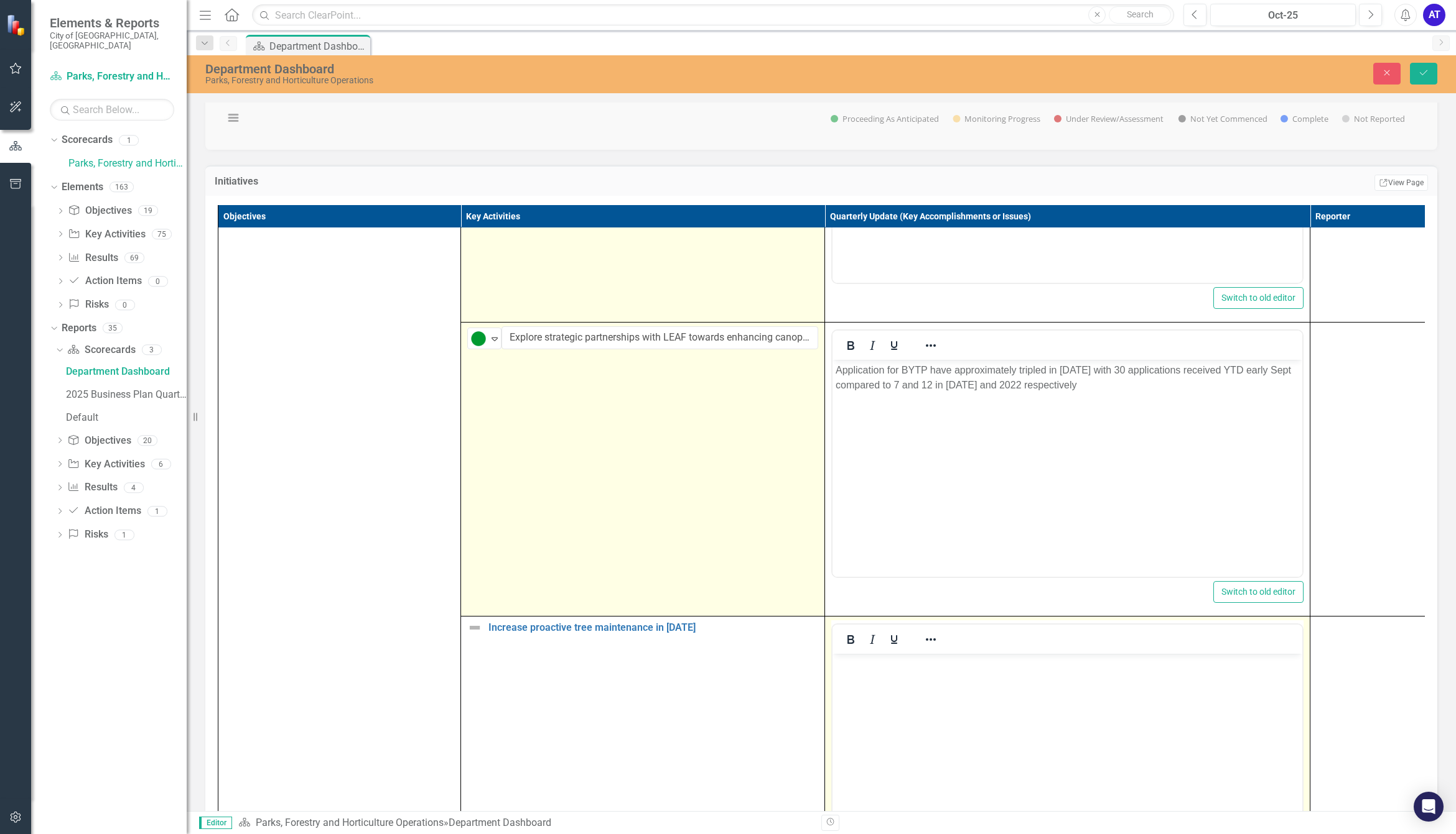
scroll to position [0, 0]
click at [888, 700] on body "Rich Text Area. Press ALT-0 for help." at bounding box center [1067, 748] width 470 height 187
paste body "Rich Text Area. Press ALT-0 for help."
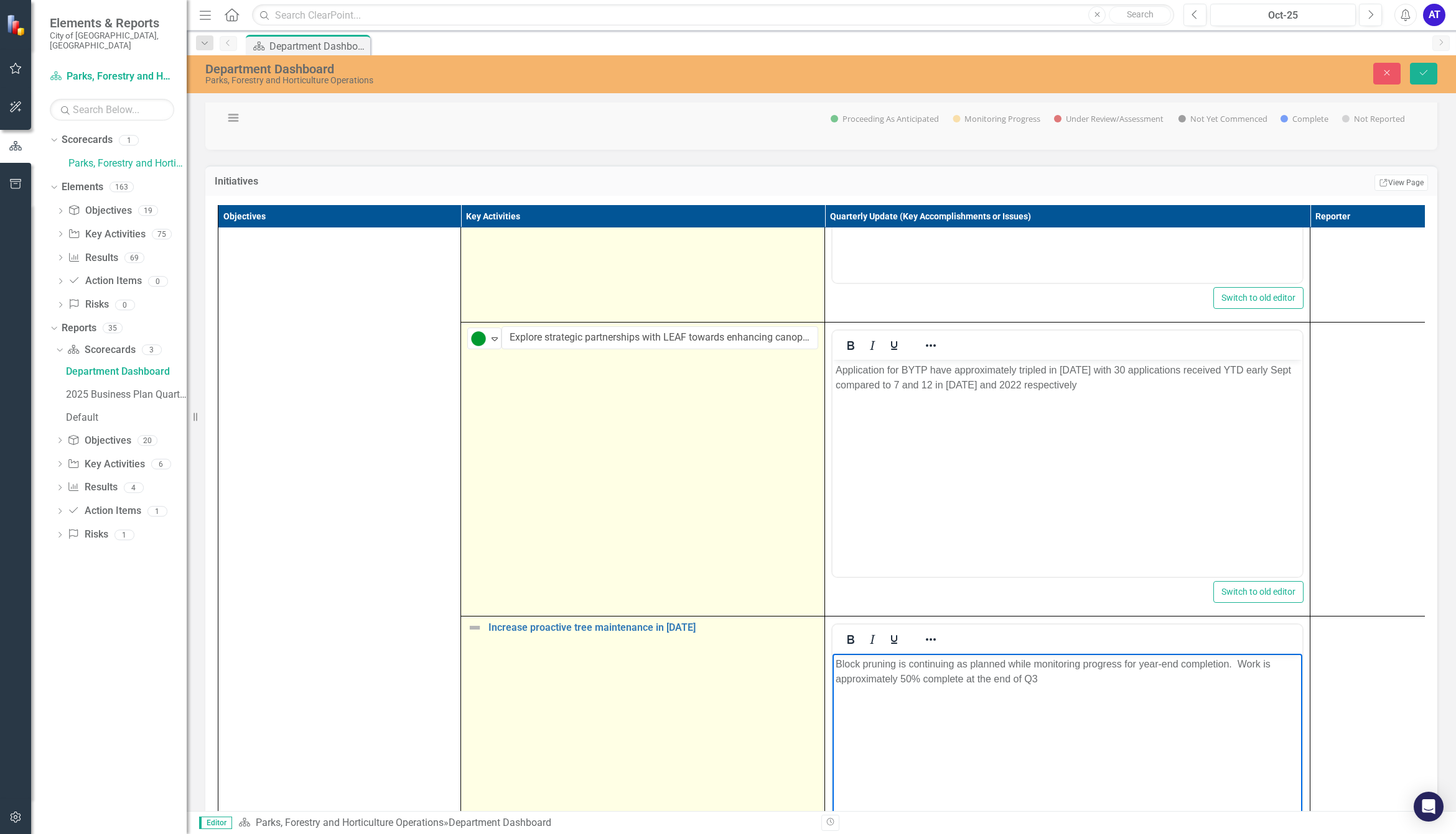
click at [470, 636] on img at bounding box center [474, 628] width 15 height 15
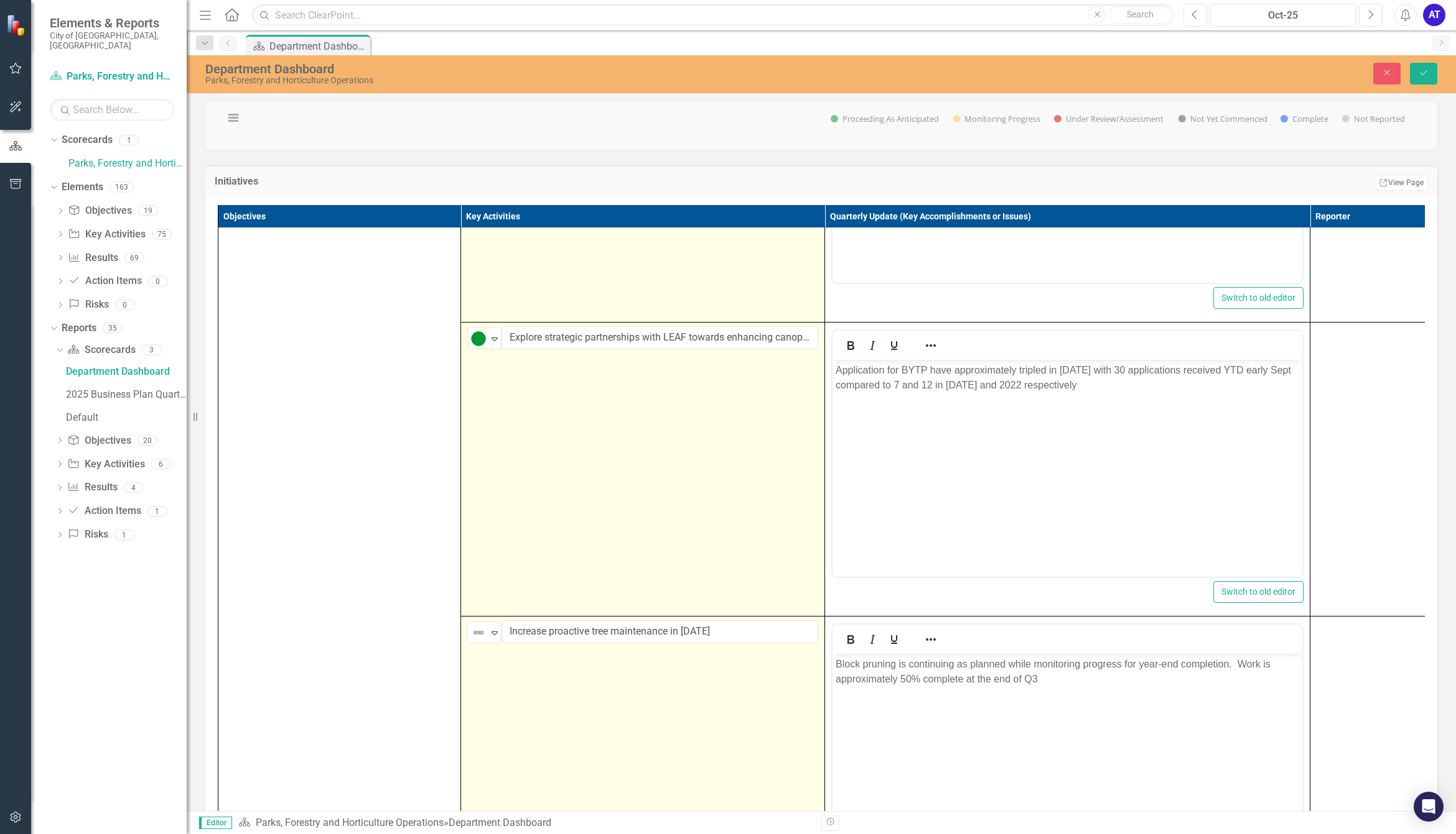
scroll to position [519, 0]
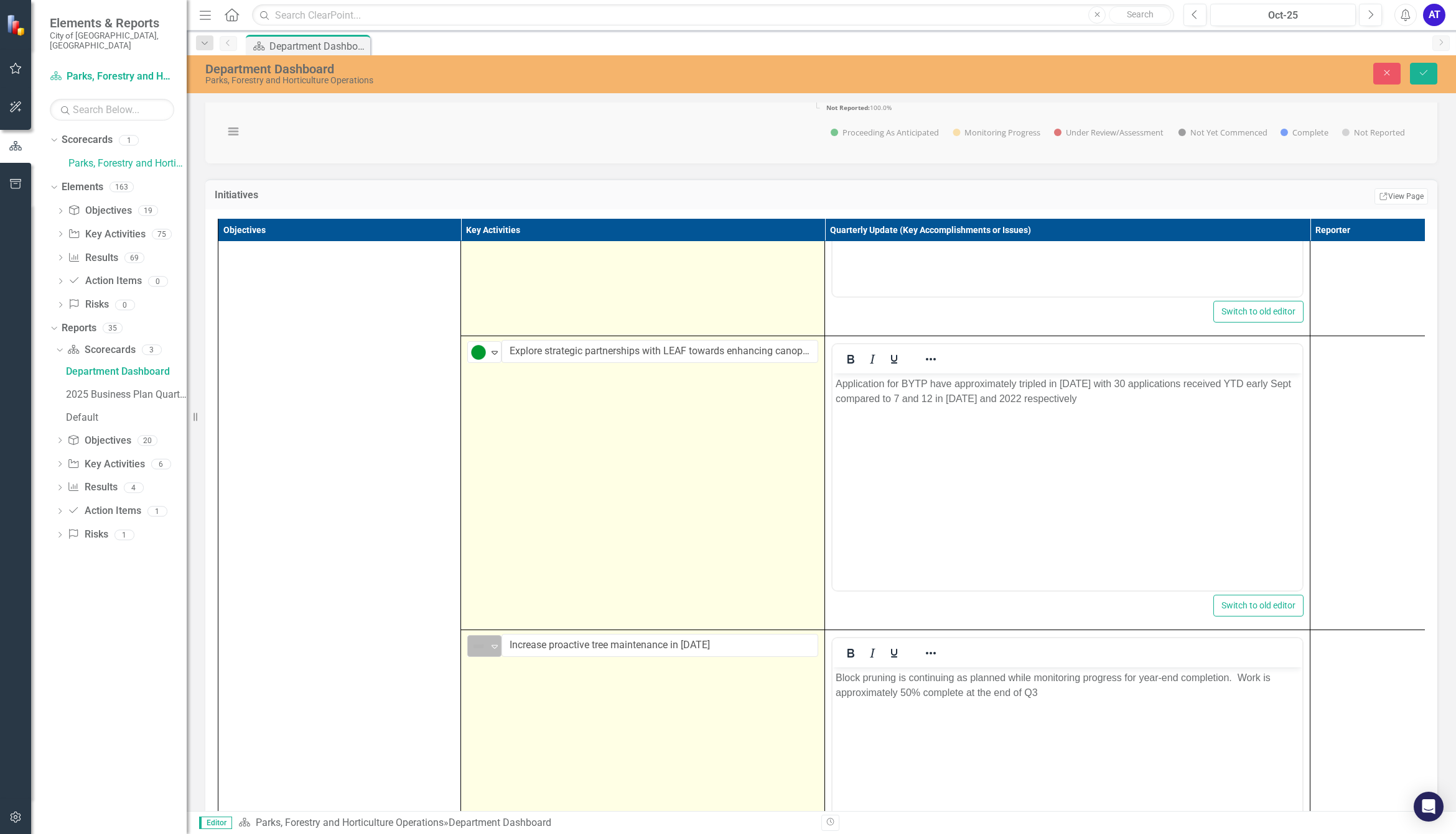
click at [471, 655] on img at bounding box center [478, 647] width 15 height 15
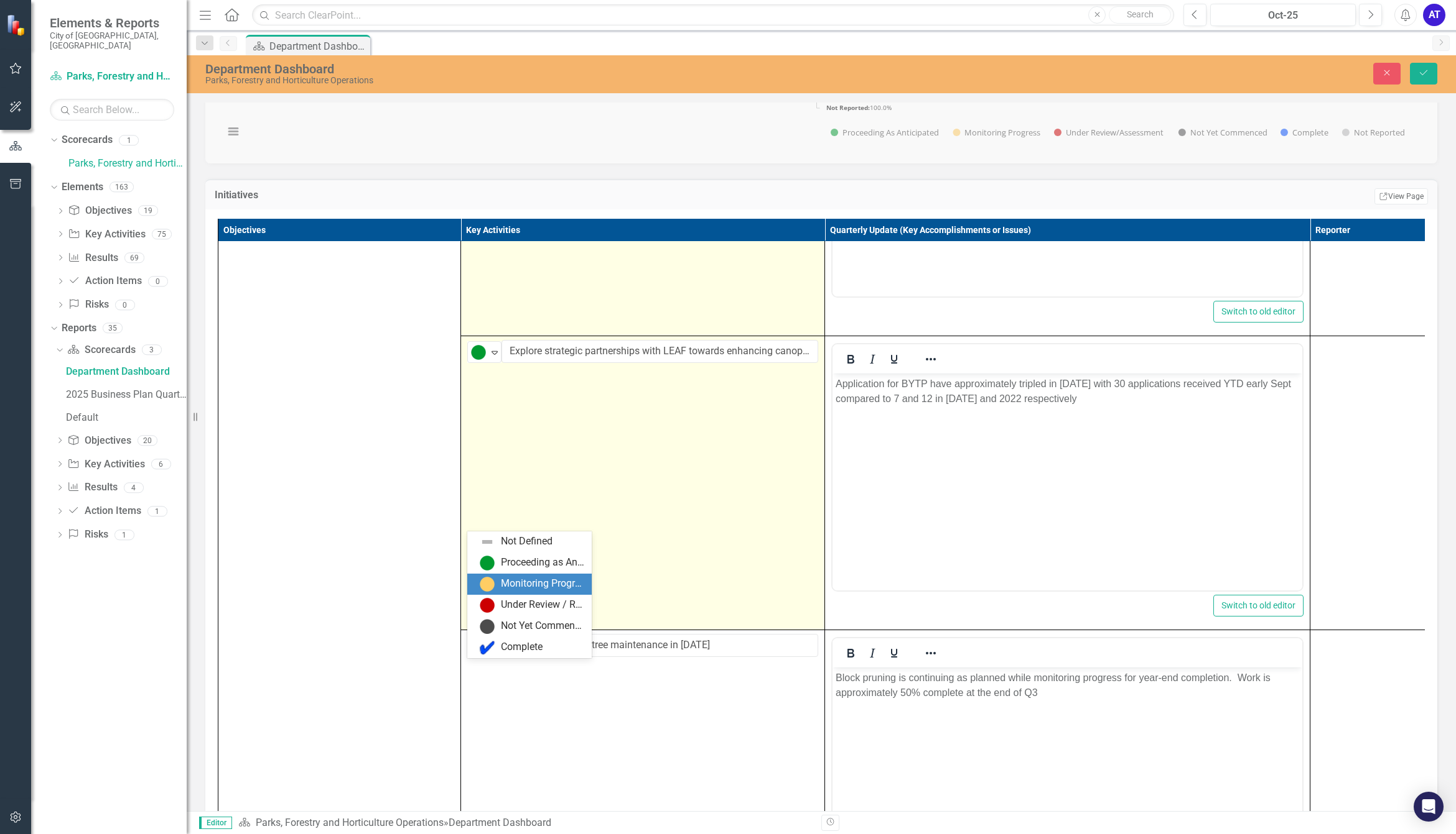
click at [537, 590] on div "Monitoring Progress" at bounding box center [542, 584] width 83 height 14
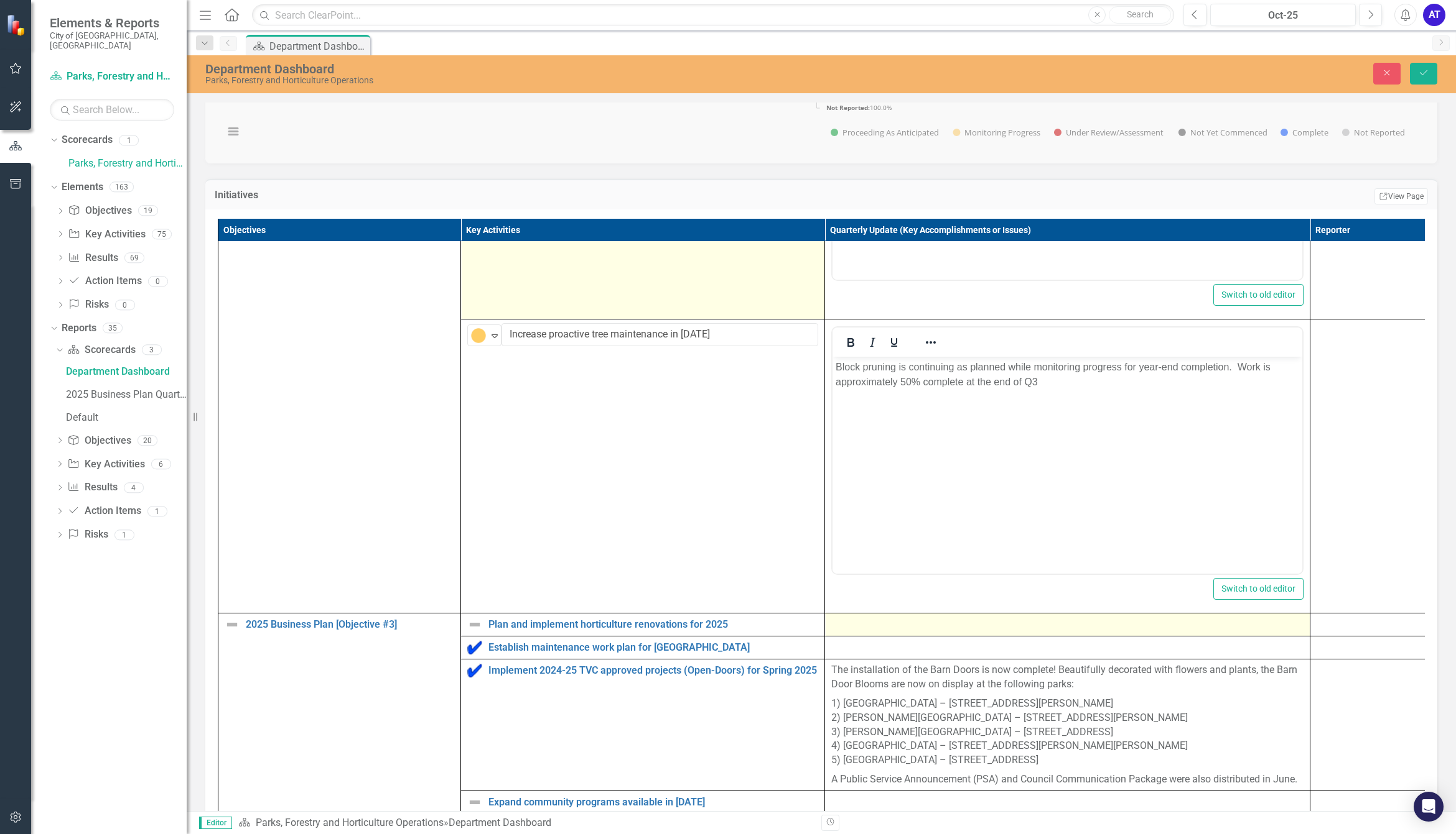
click at [877, 633] on div at bounding box center [1068, 625] width 472 height 15
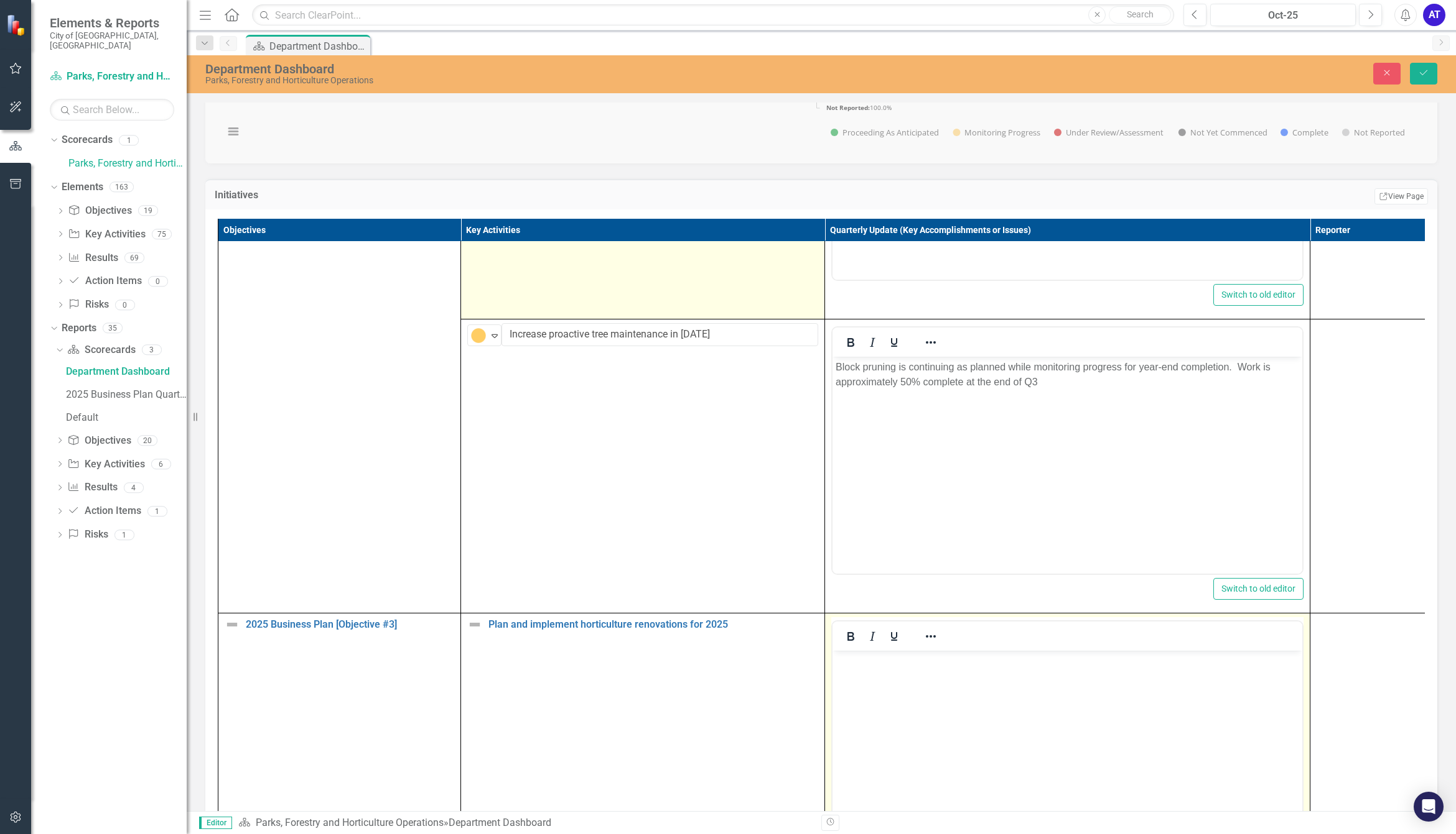
scroll to position [0, 0]
click at [881, 679] on body "Rich Text Area. Press ALT-0 for help." at bounding box center [1067, 744] width 470 height 187
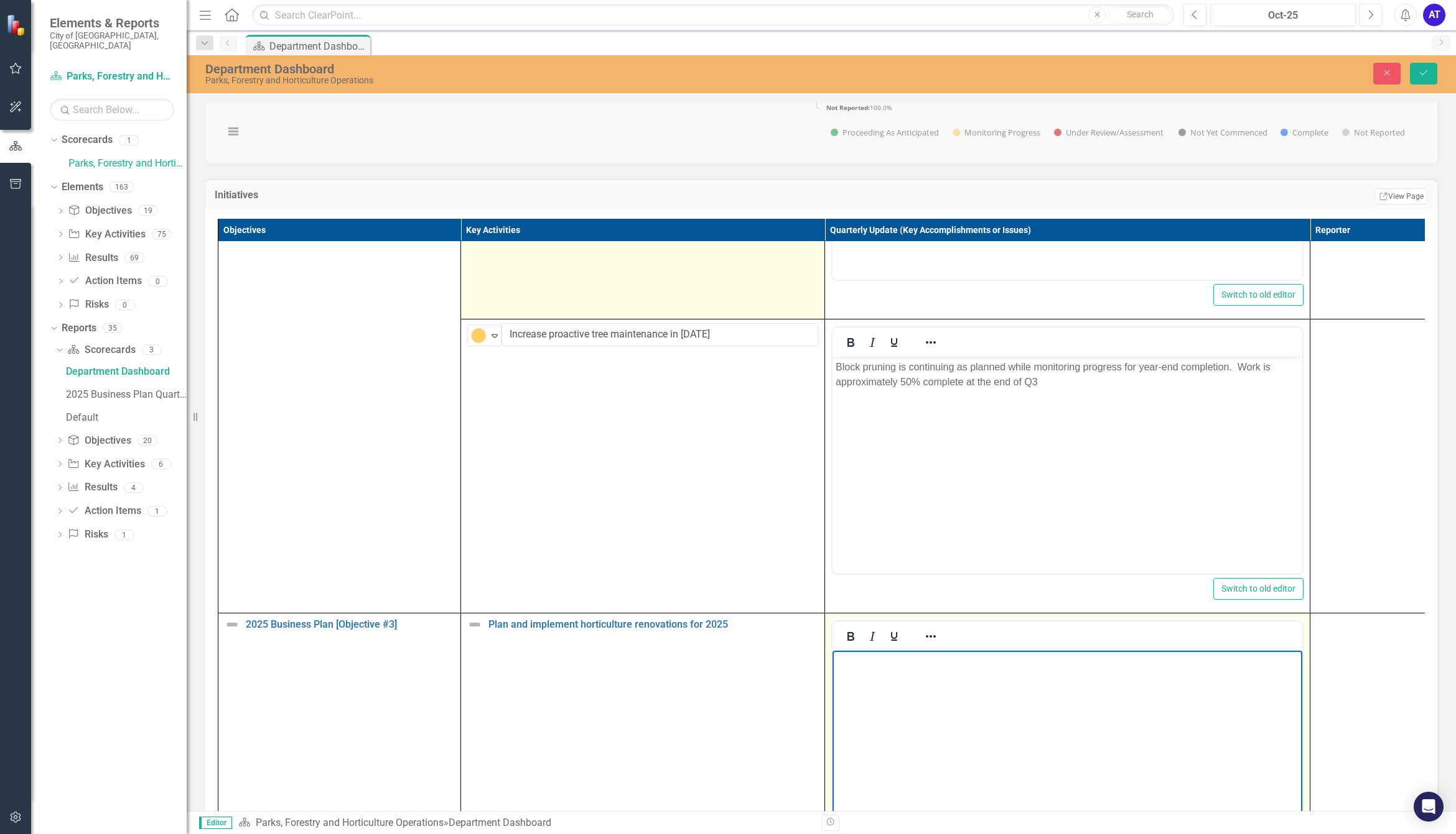
click at [938, 723] on body "Rich Text Area. Press ALT-0 for help." at bounding box center [1067, 744] width 470 height 187
paste body "Rich Text Area. Press ALT-0 for help."
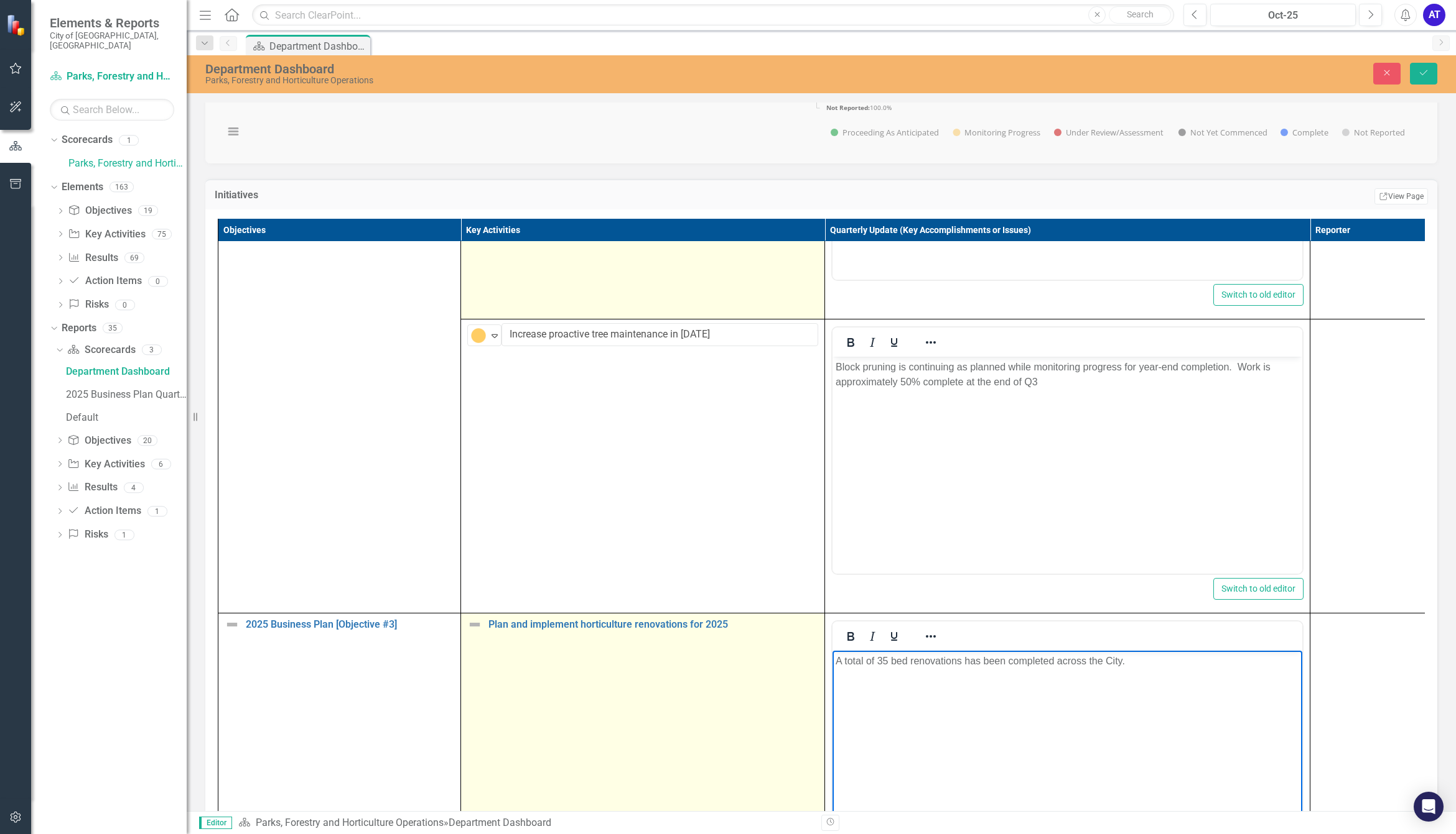
click at [462, 638] on td "Plan and implement horticulture renovations for 2025 Edit Edit Key Activity Lin…" at bounding box center [642, 760] width 364 height 294
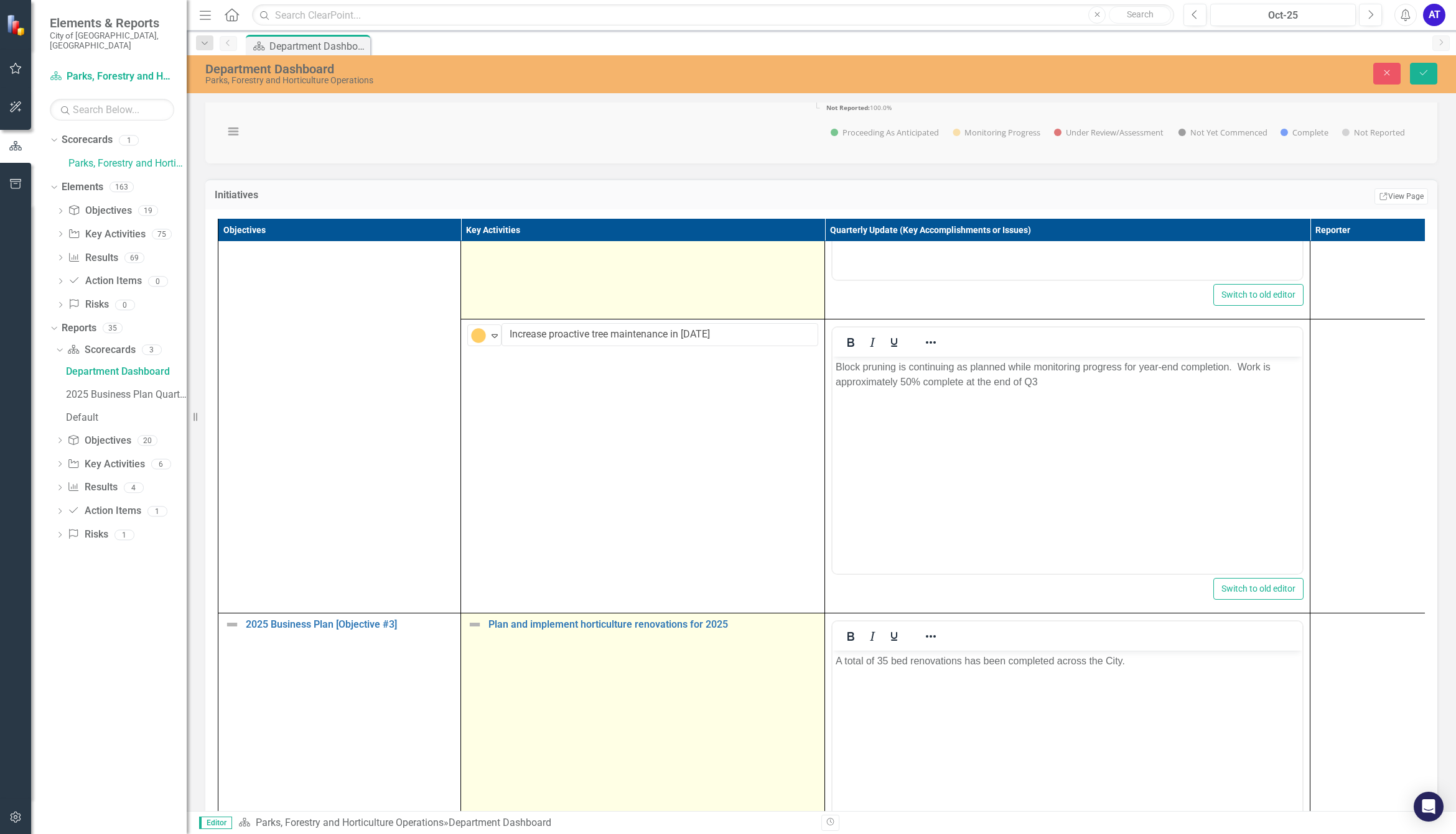
click at [468, 633] on img at bounding box center [474, 625] width 15 height 15
click at [473, 638] on img at bounding box center [478, 630] width 15 height 15
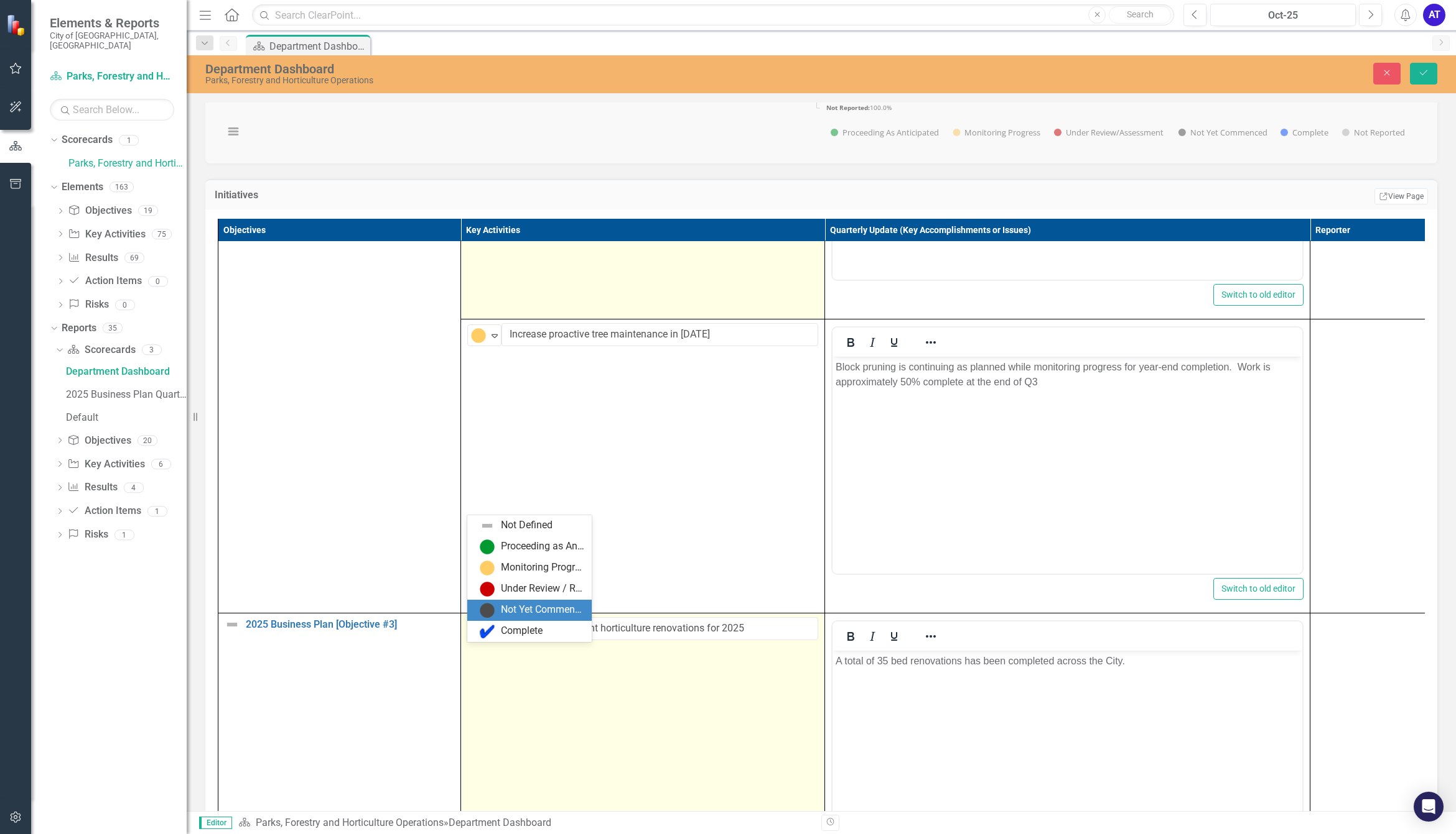
click at [499, 625] on div "Complete" at bounding box center [532, 632] width 105 height 15
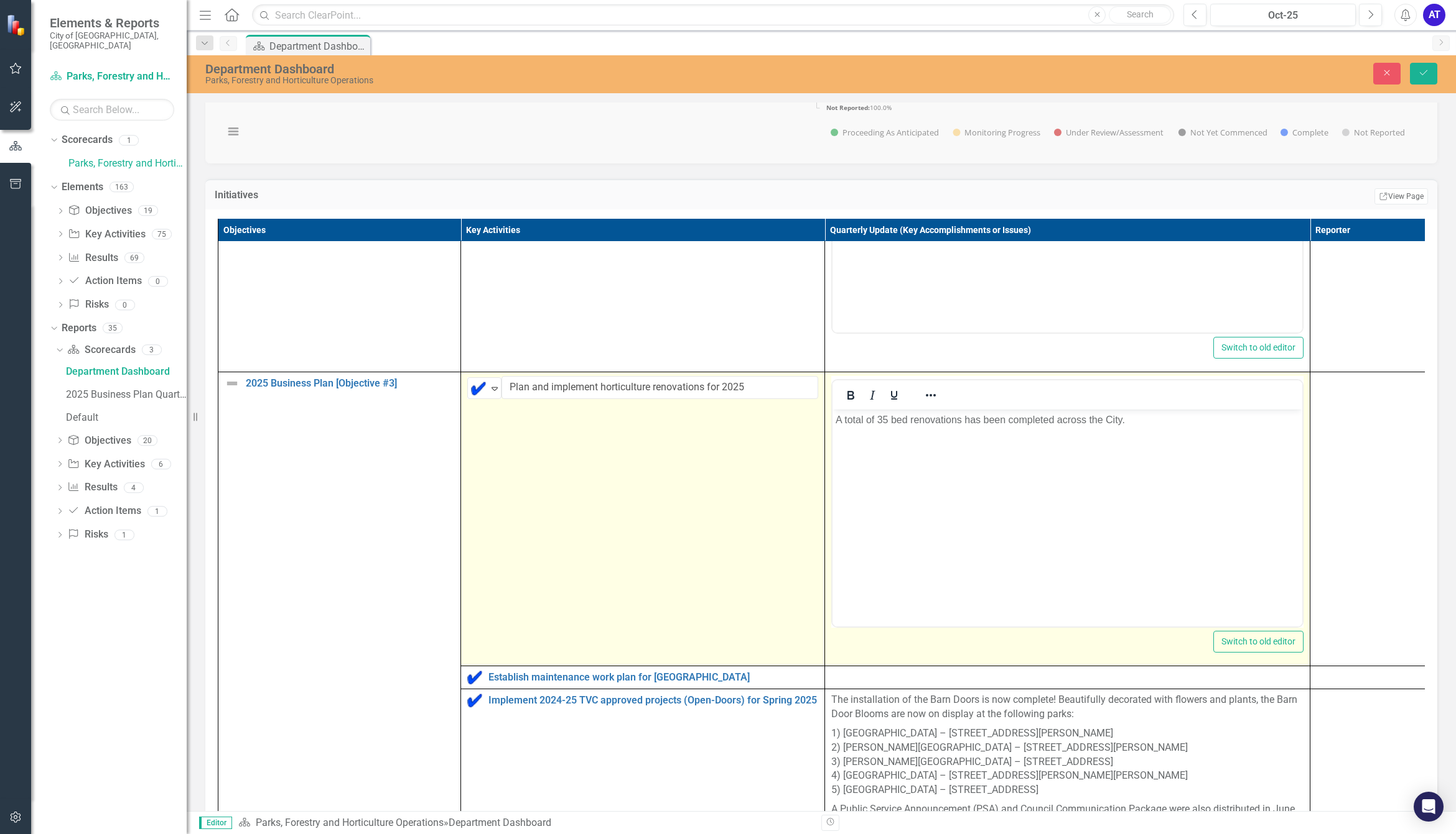
scroll to position [2021, 0]
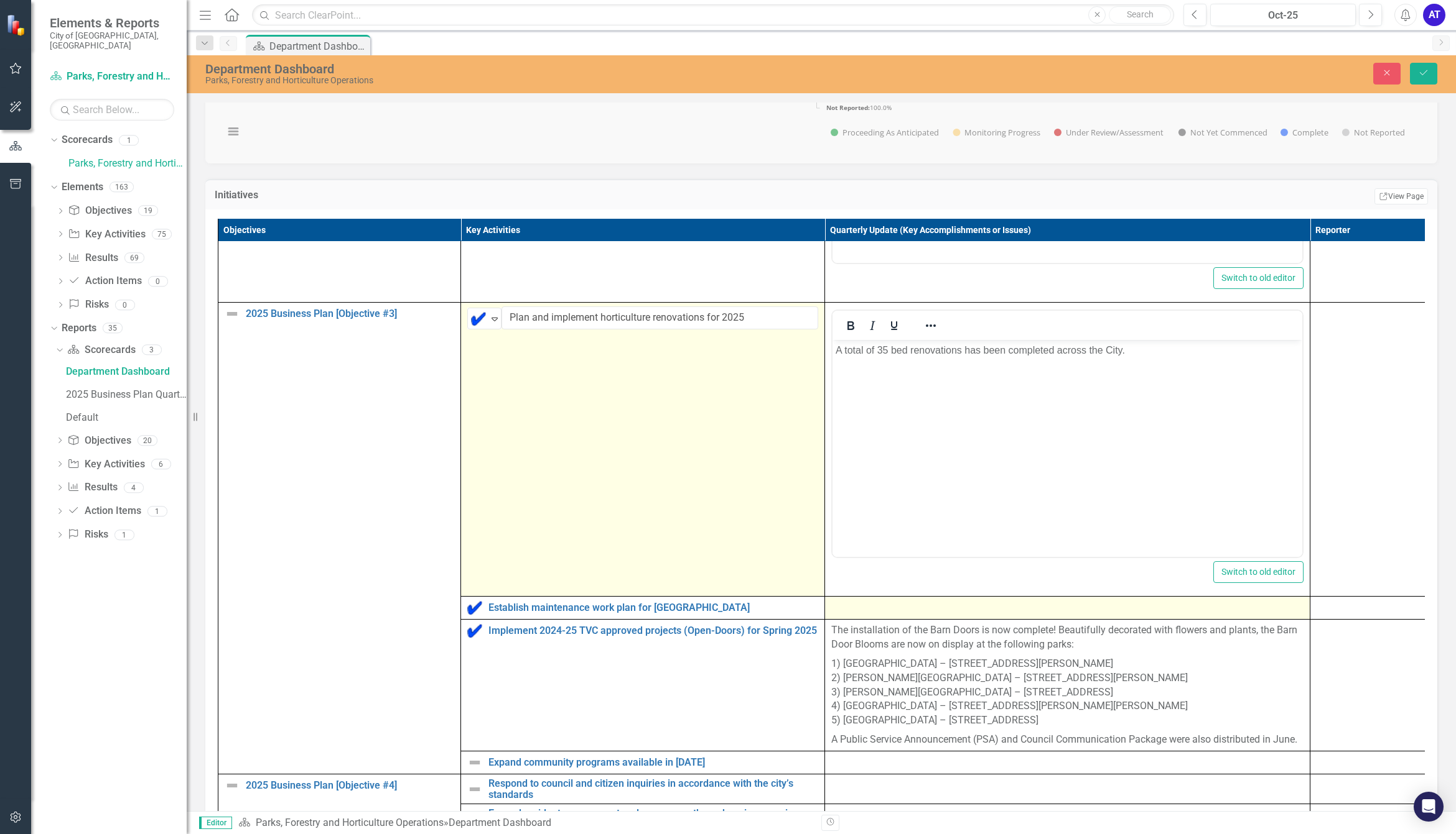
click at [896, 616] on div at bounding box center [1068, 608] width 472 height 15
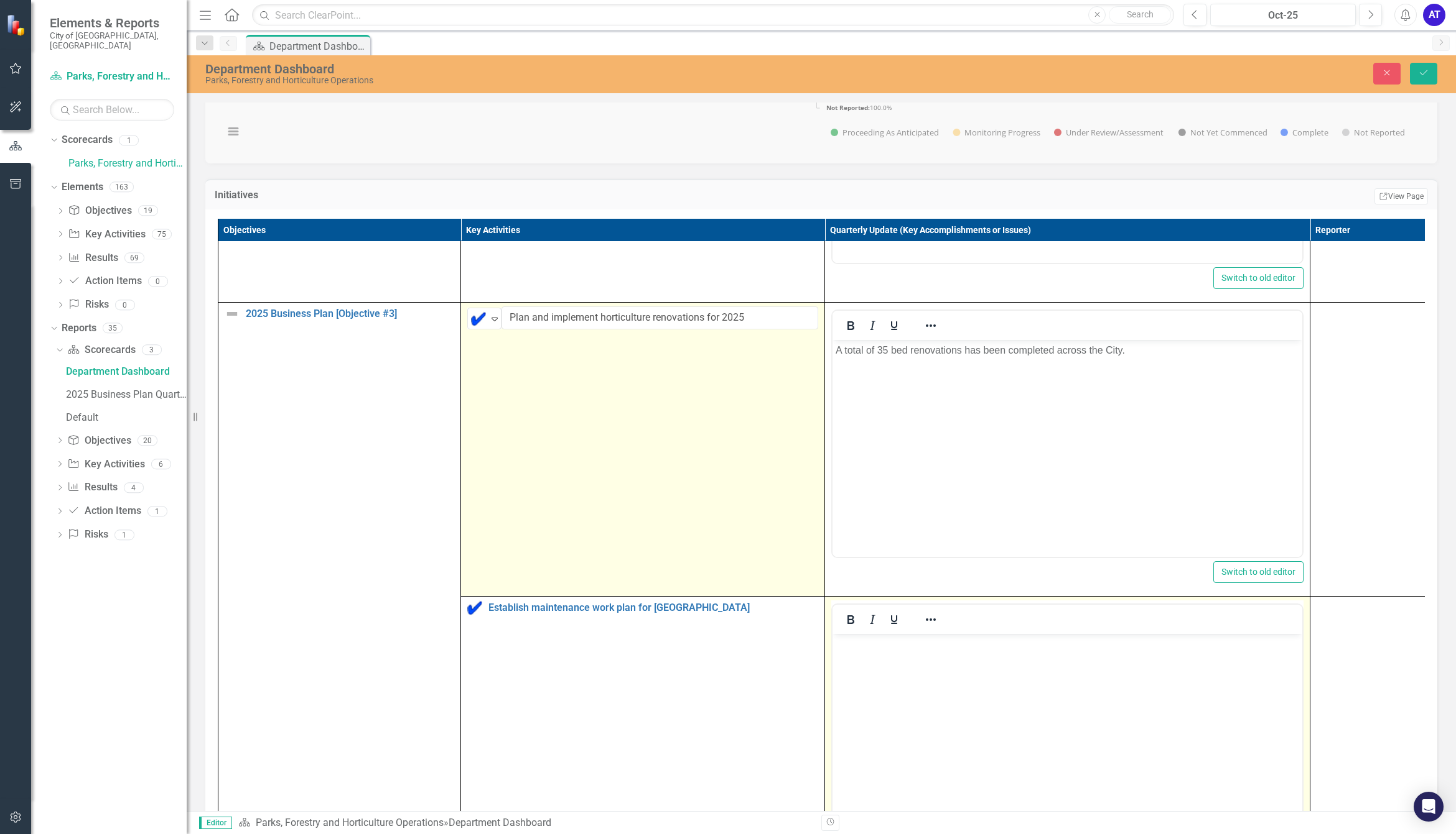
scroll to position [0, 0]
click at [879, 666] on body "Rich Text Area. Press ALT-0 for help." at bounding box center [1067, 728] width 470 height 187
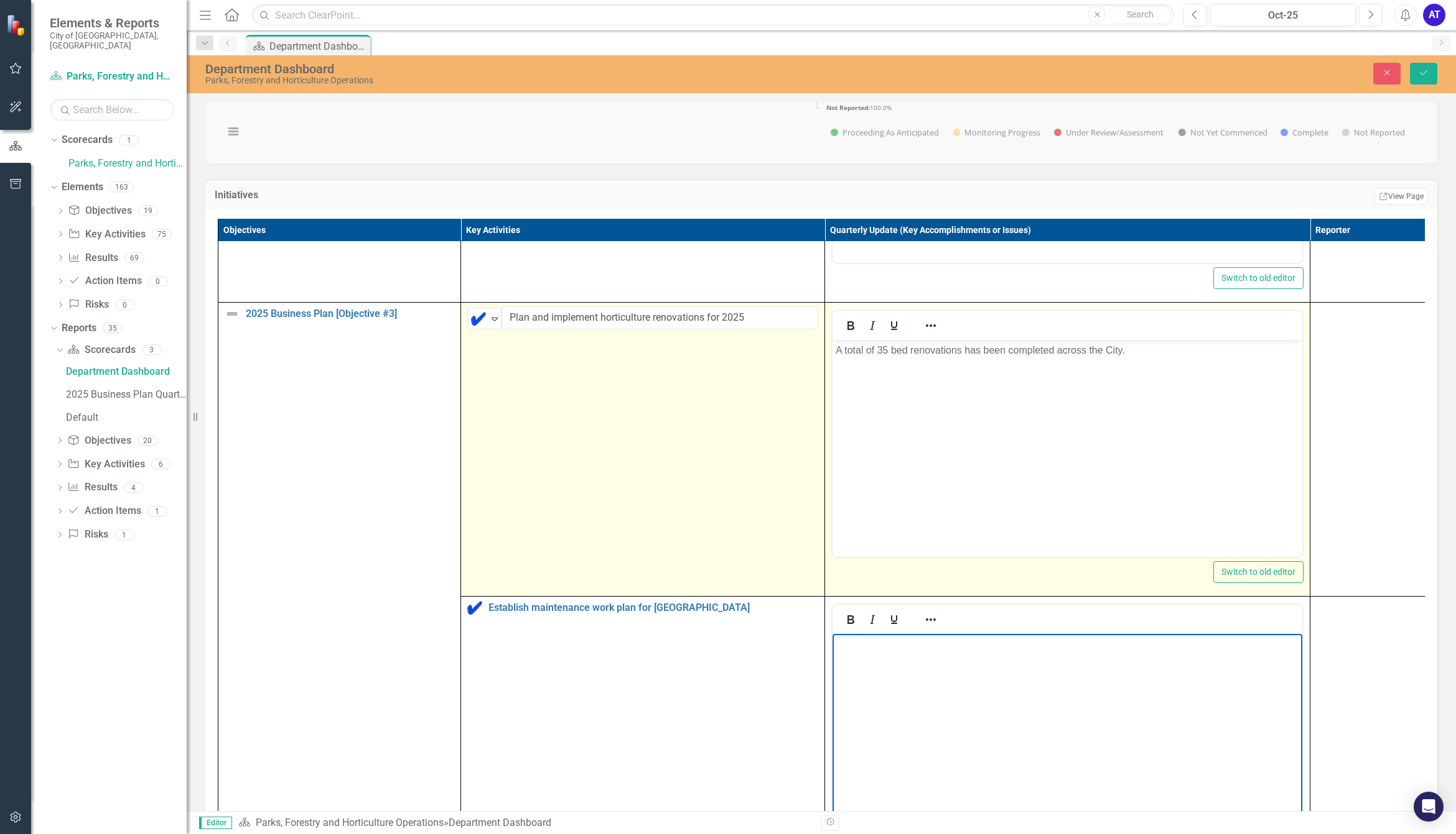
click at [986, 447] on body "A total of 35 bed renovations has been completed across the City." at bounding box center [1067, 434] width 470 height 187
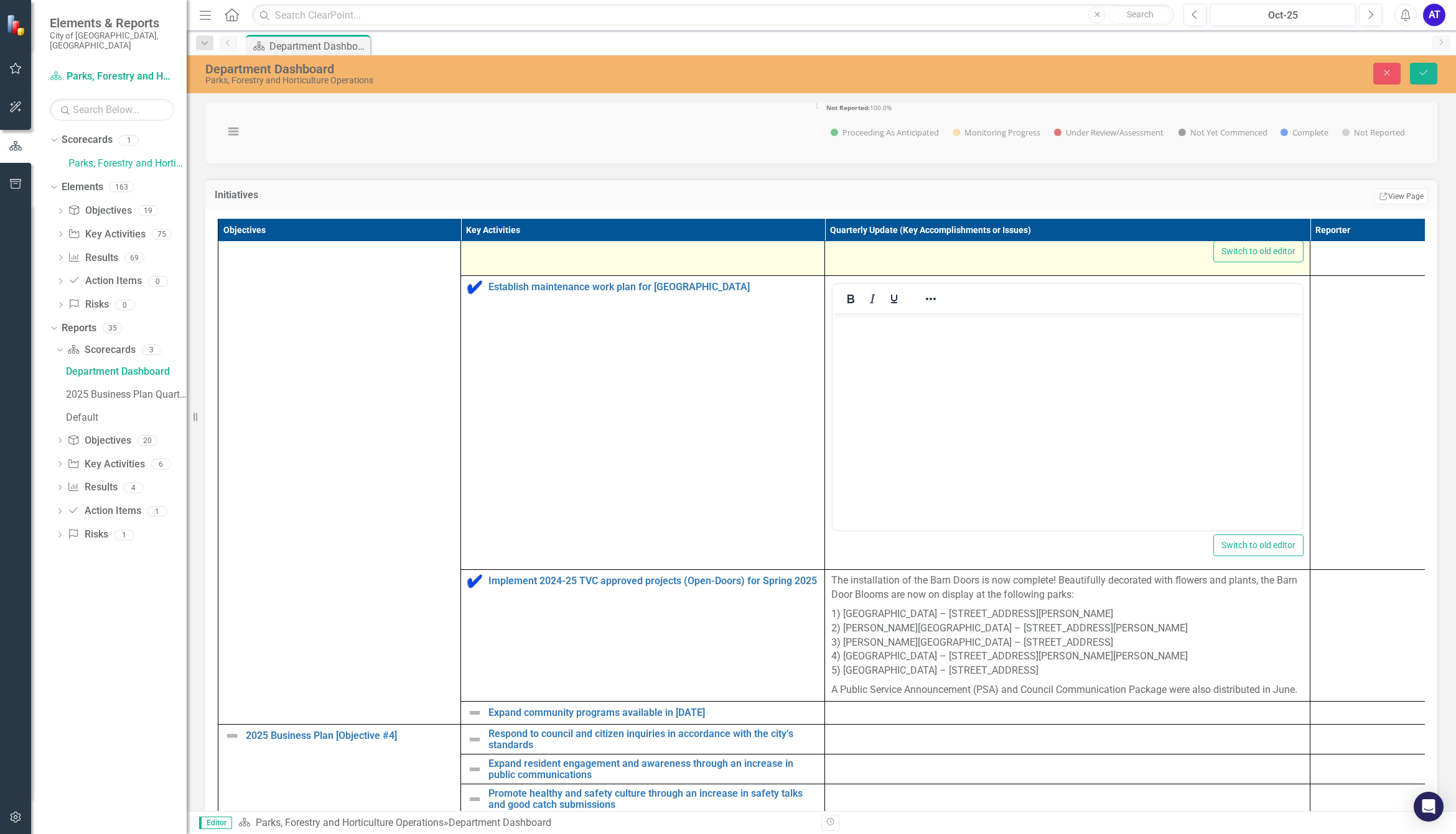
scroll to position [2409, 0]
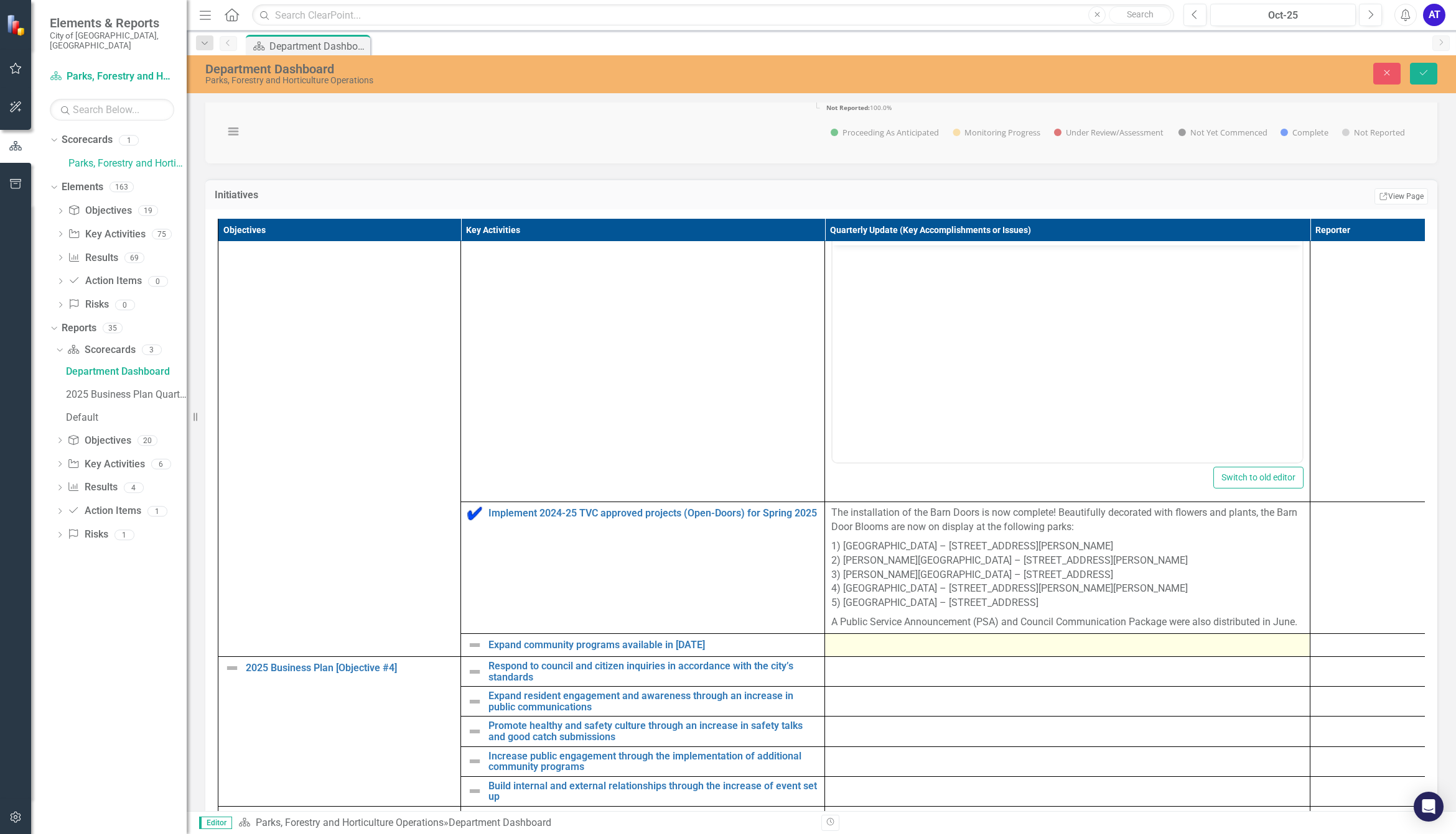
click at [924, 653] on div at bounding box center [1068, 645] width 472 height 15
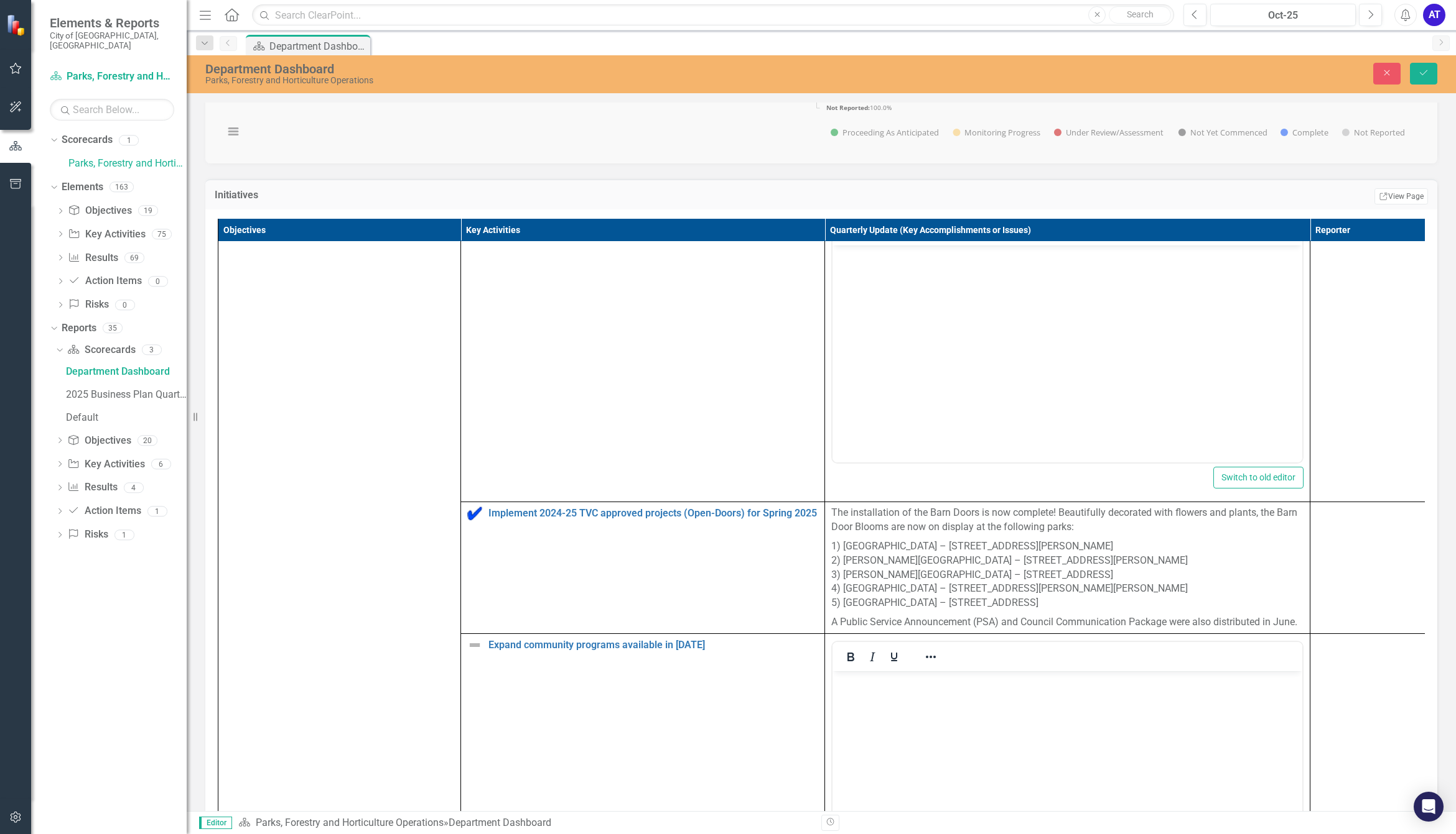
scroll to position [0, 0]
click at [882, 701] on body "Rich Text Area. Press ALT-0 for help." at bounding box center [1067, 764] width 470 height 187
click at [910, 715] on body "Rich Text Area. Press ALT-0 for help." at bounding box center [1067, 764] width 470 height 187
paste body "Rich Text Area. Press ALT-0 for help."
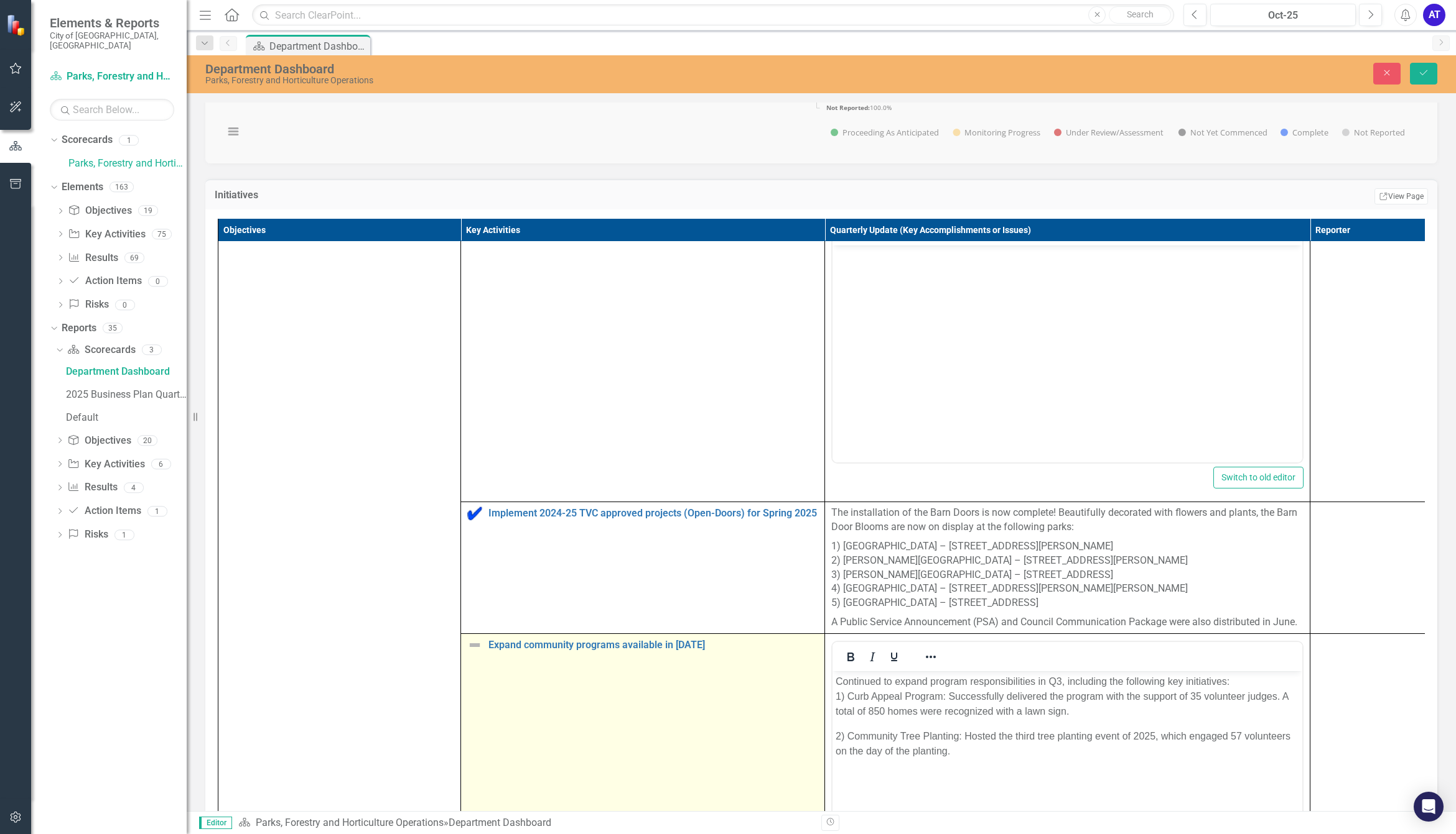
click at [477, 653] on img at bounding box center [474, 645] width 15 height 15
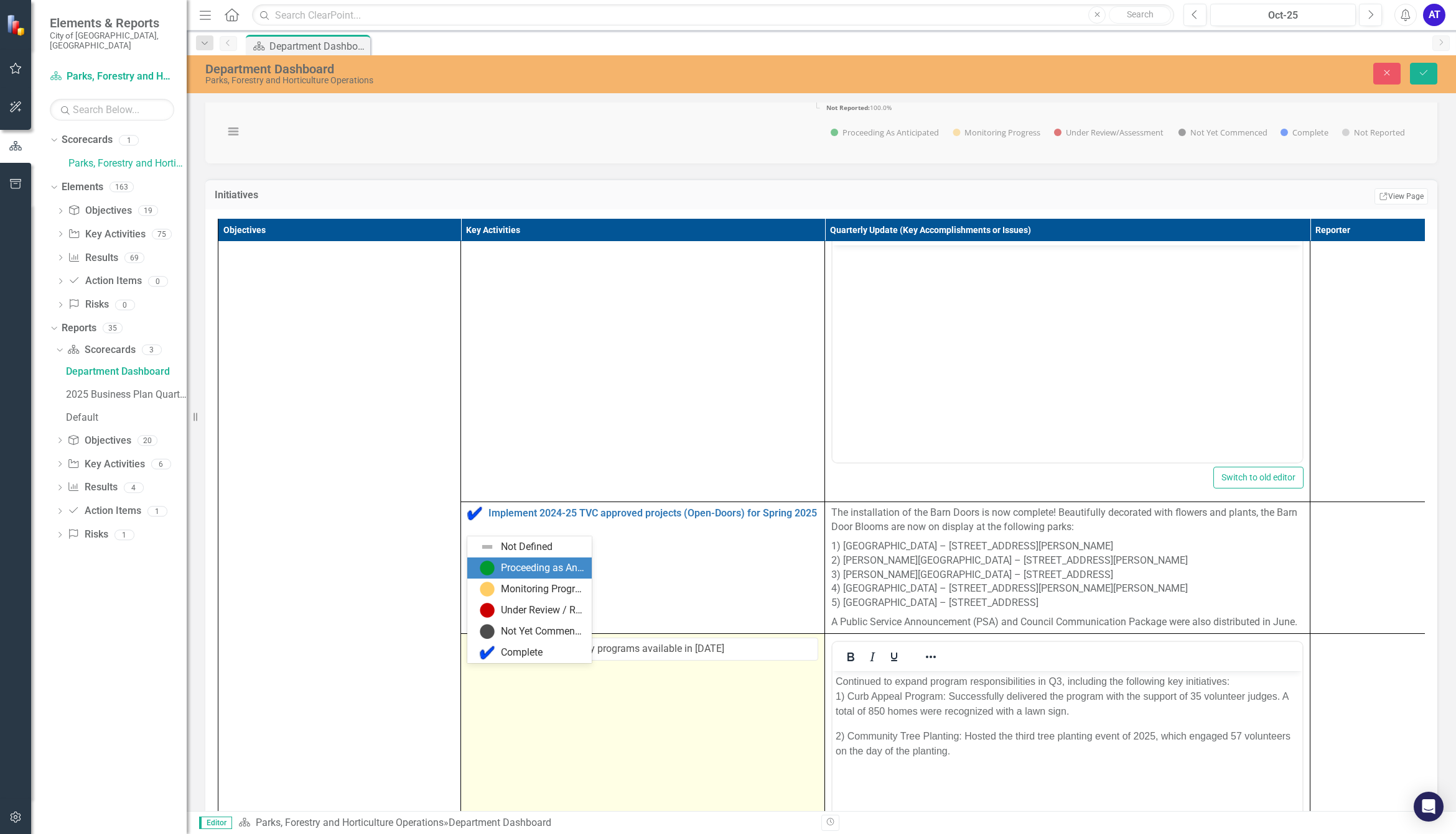
drag, startPoint x: 512, startPoint y: 568, endPoint x: 645, endPoint y: 667, distance: 165.8
click at [513, 568] on div "Proceeding as Anticipated" at bounding box center [542, 568] width 83 height 14
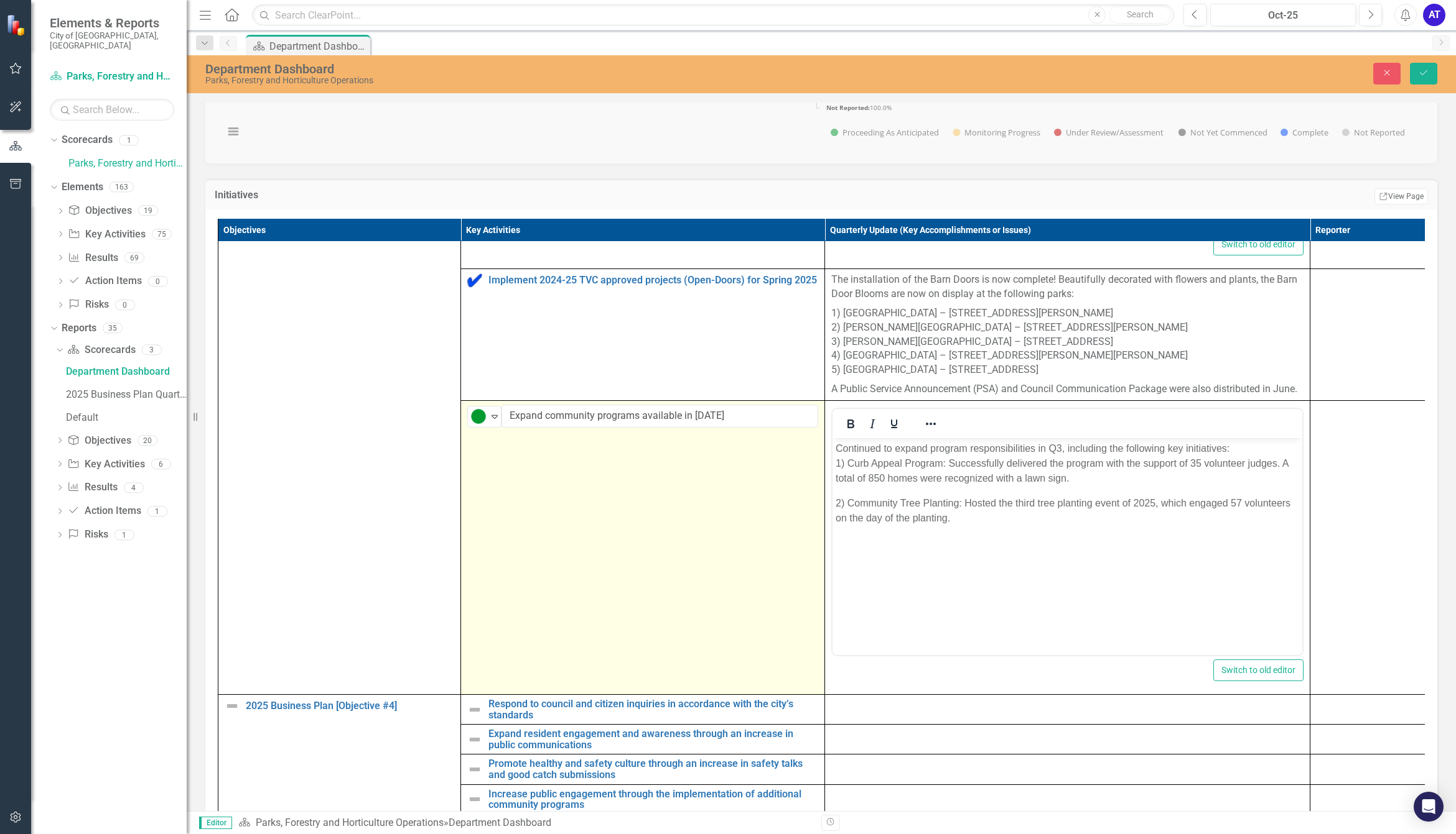
scroll to position [2799, 0]
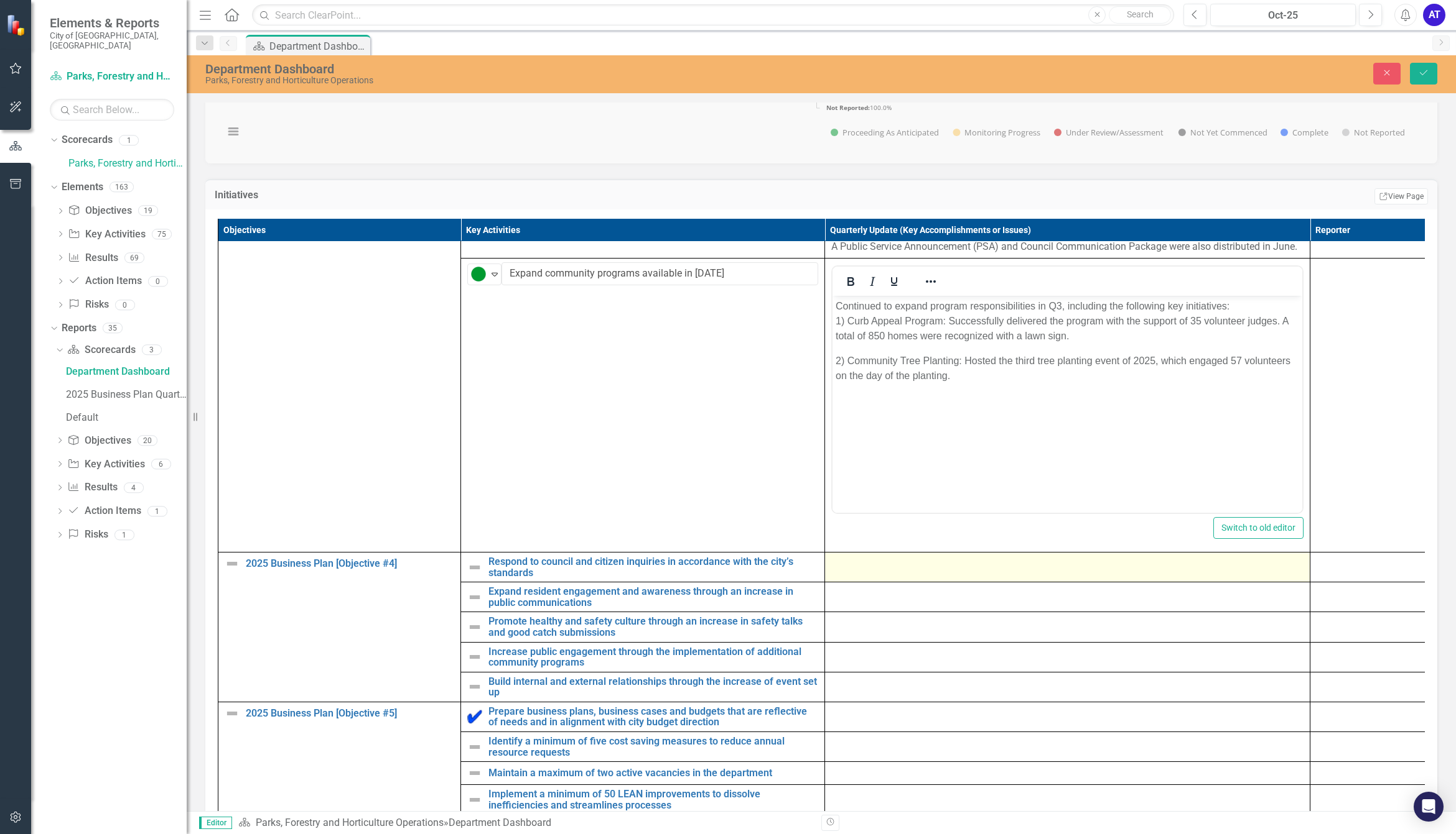
click at [877, 571] on div at bounding box center [1068, 564] width 472 height 15
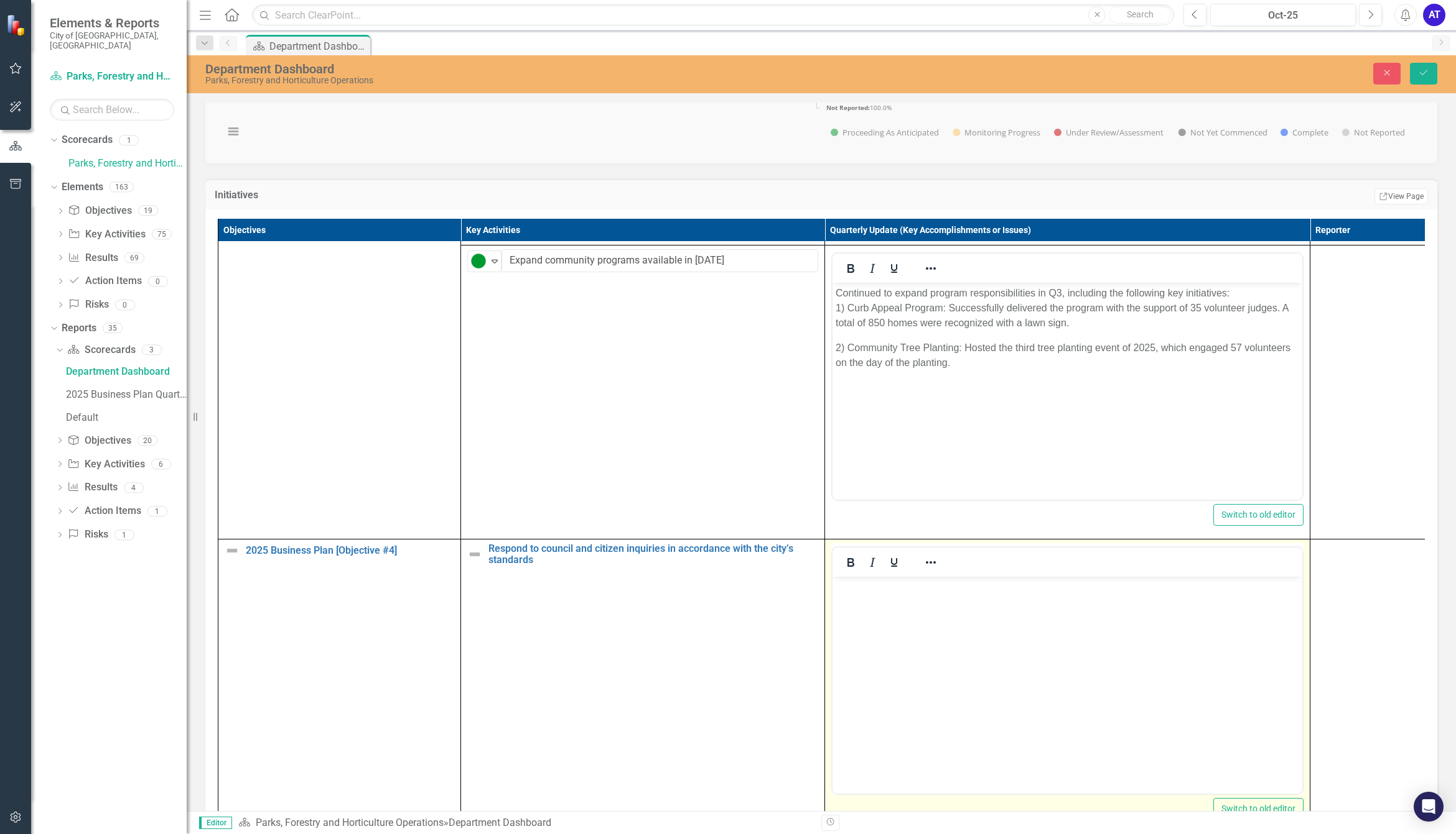
scroll to position [0, 0]
click at [882, 623] on body "Rich Text Area. Press ALT-0 for help." at bounding box center [1067, 670] width 470 height 187
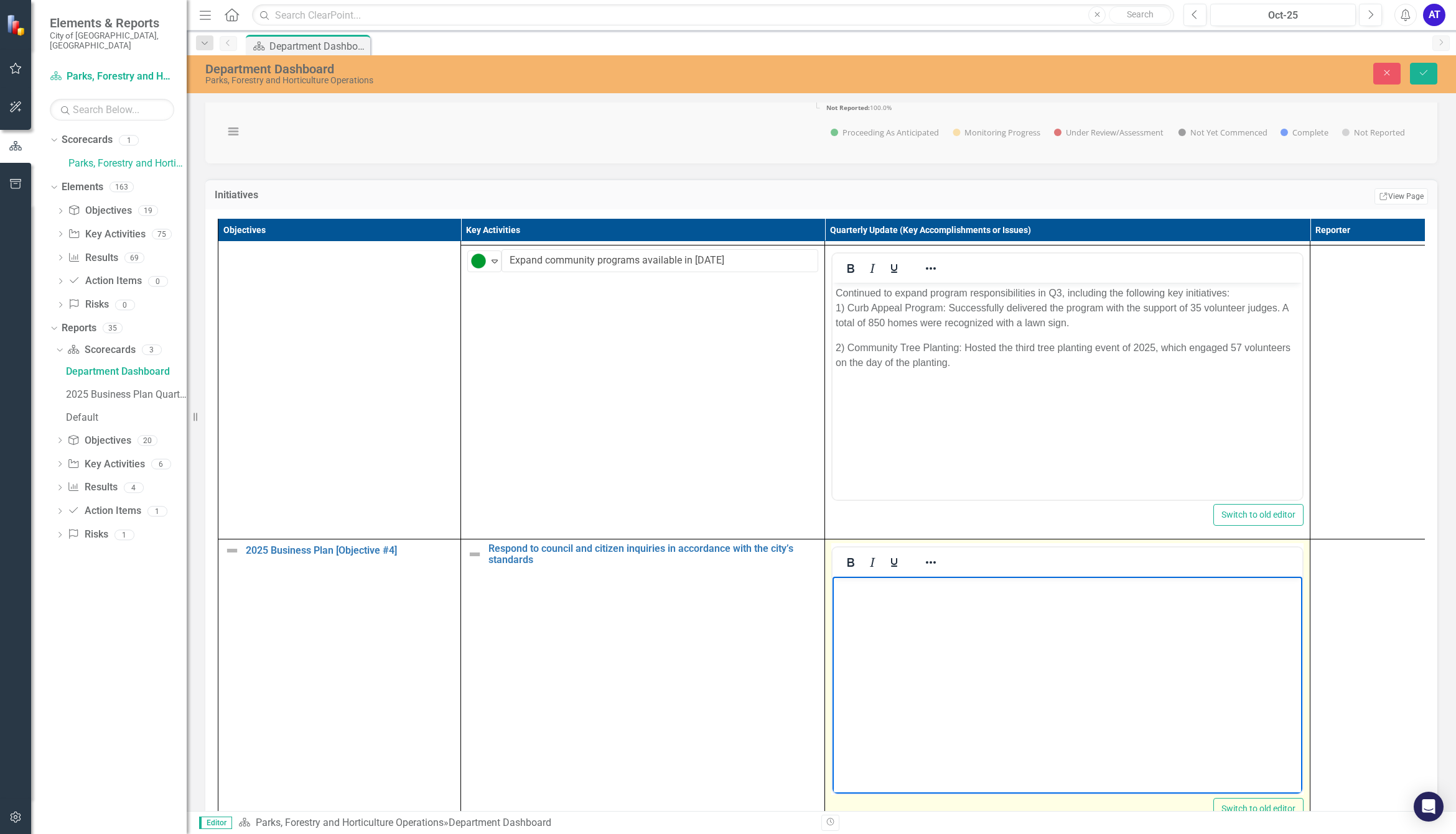
click at [932, 629] on body "Rich Text Area. Press ALT-0 for help." at bounding box center [1067, 670] width 470 height 187
paste body "Rich Text Area. Press ALT-0 for help."
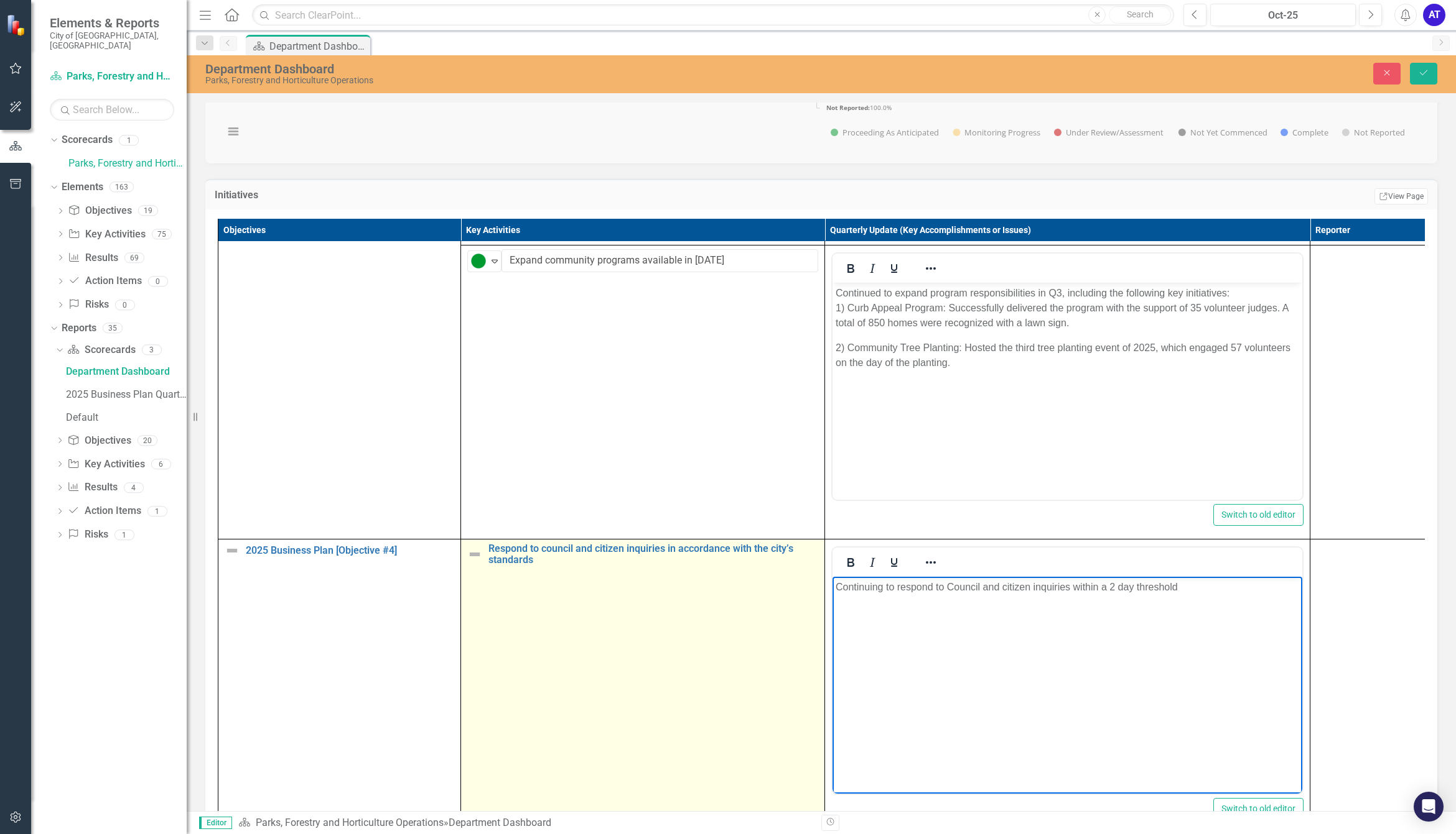
click at [471, 562] on img at bounding box center [474, 554] width 15 height 15
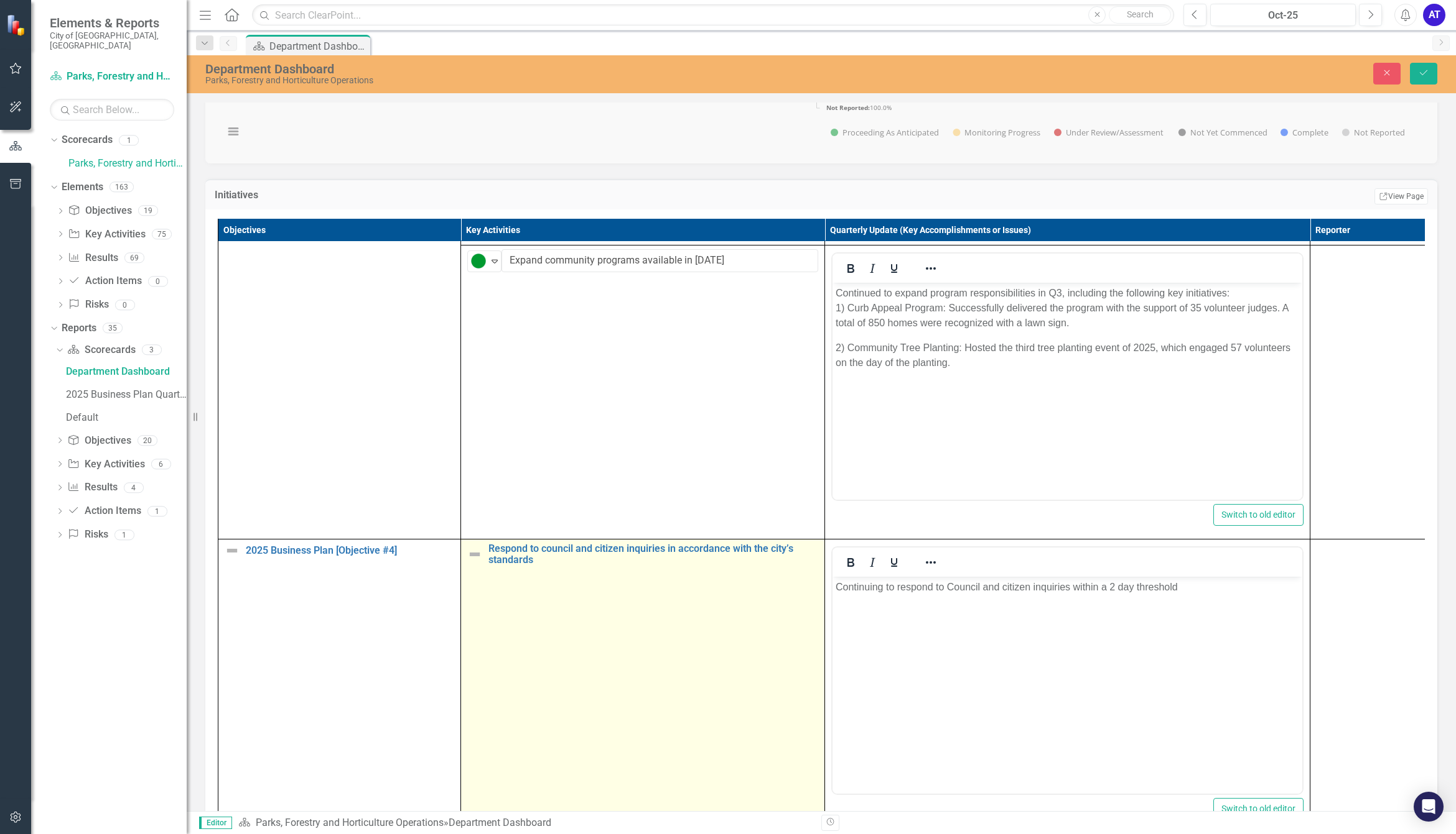
click at [471, 562] on img at bounding box center [474, 554] width 15 height 15
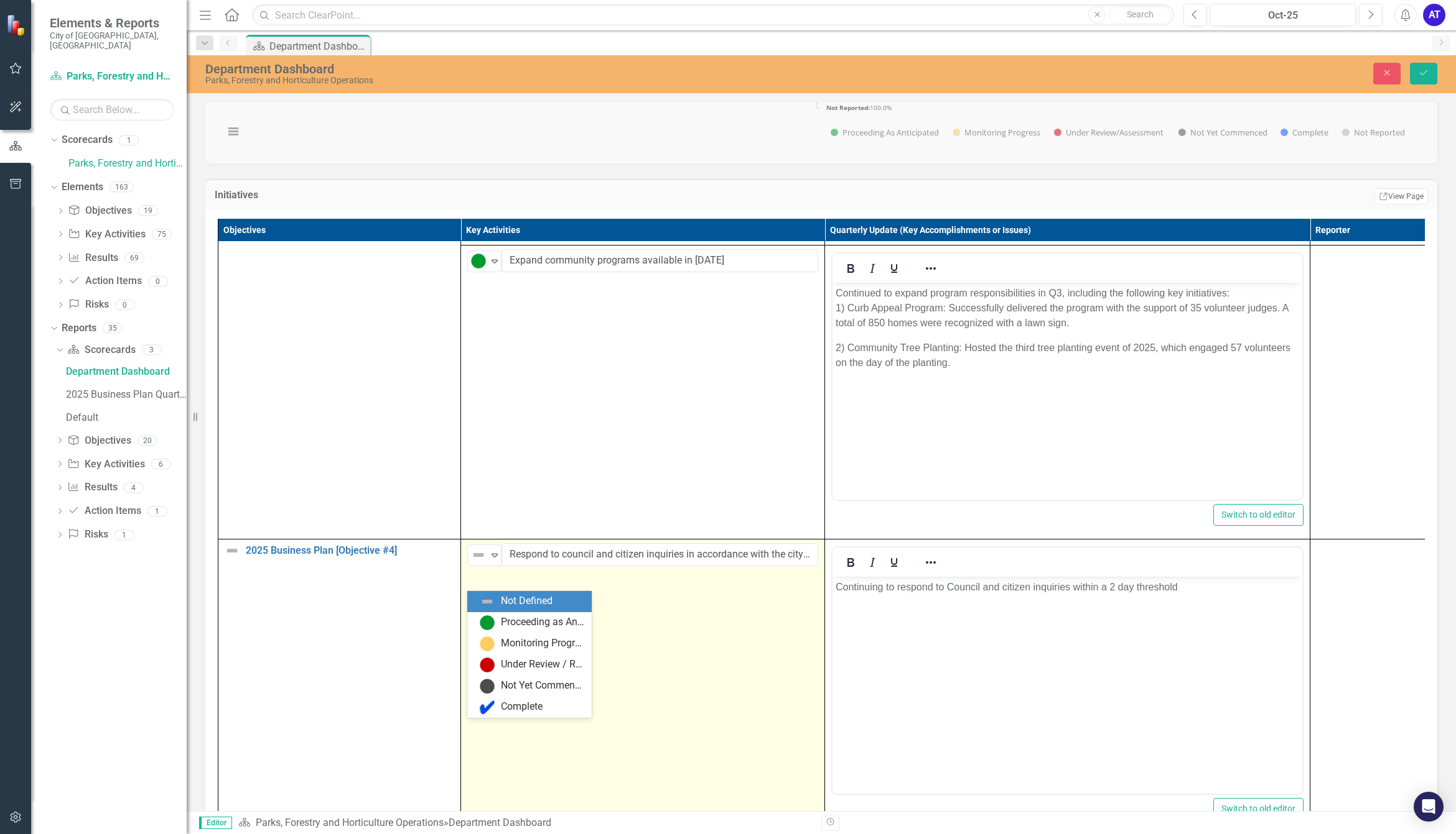
click at [471, 563] on img at bounding box center [478, 555] width 15 height 15
click at [489, 616] on img at bounding box center [488, 623] width 15 height 15
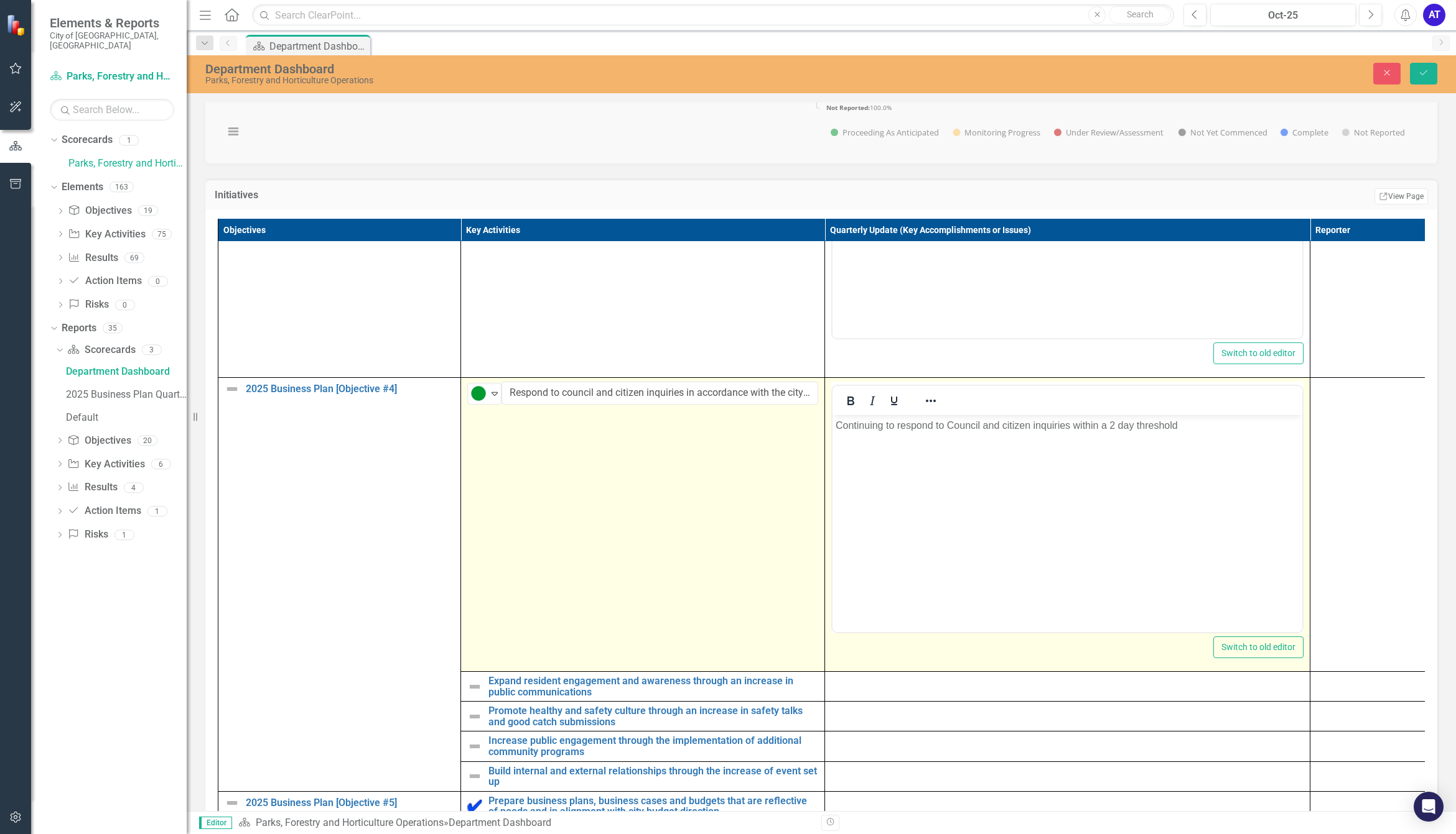
scroll to position [3066, 0]
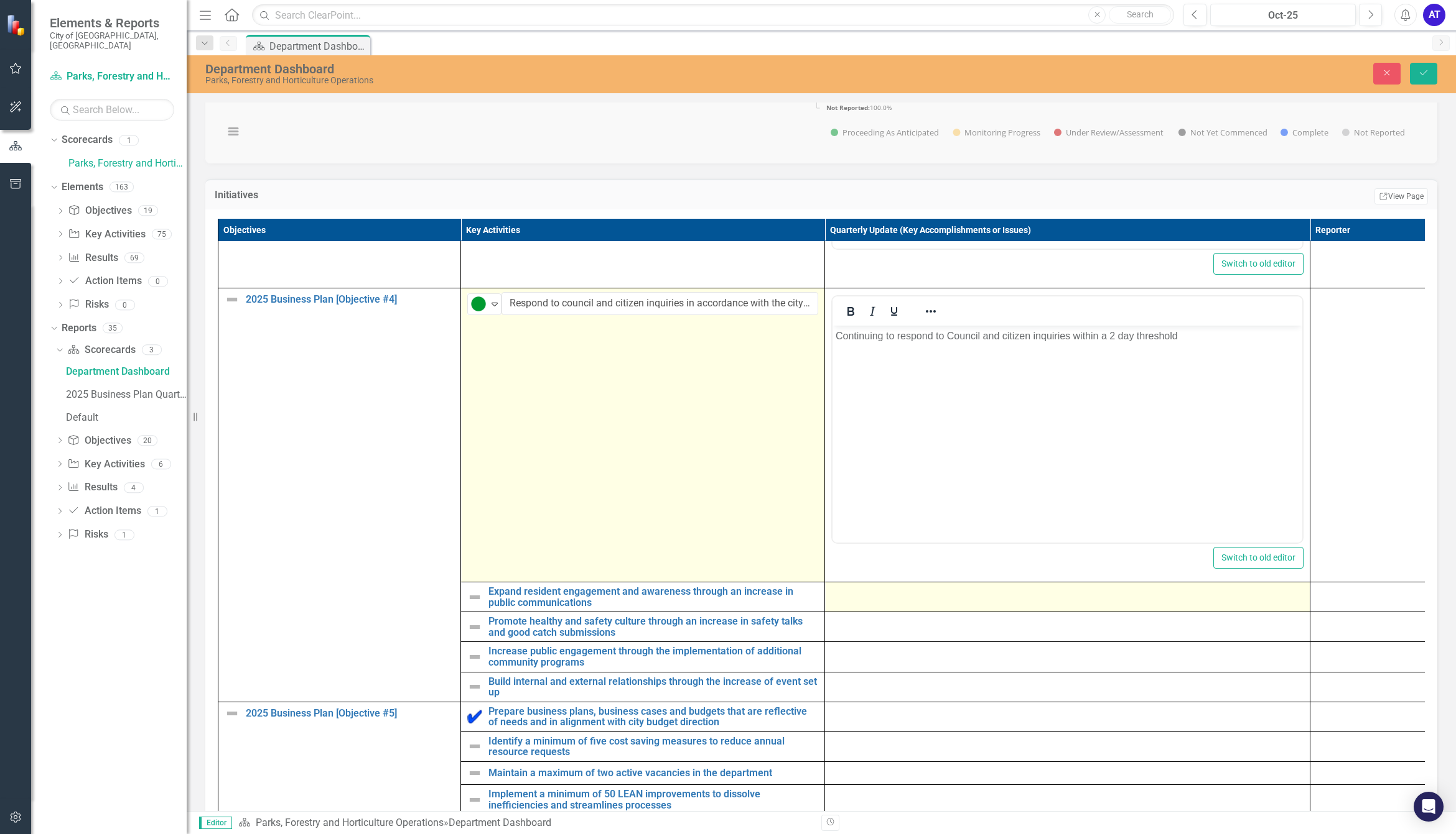
click at [866, 602] on div at bounding box center [1068, 594] width 472 height 15
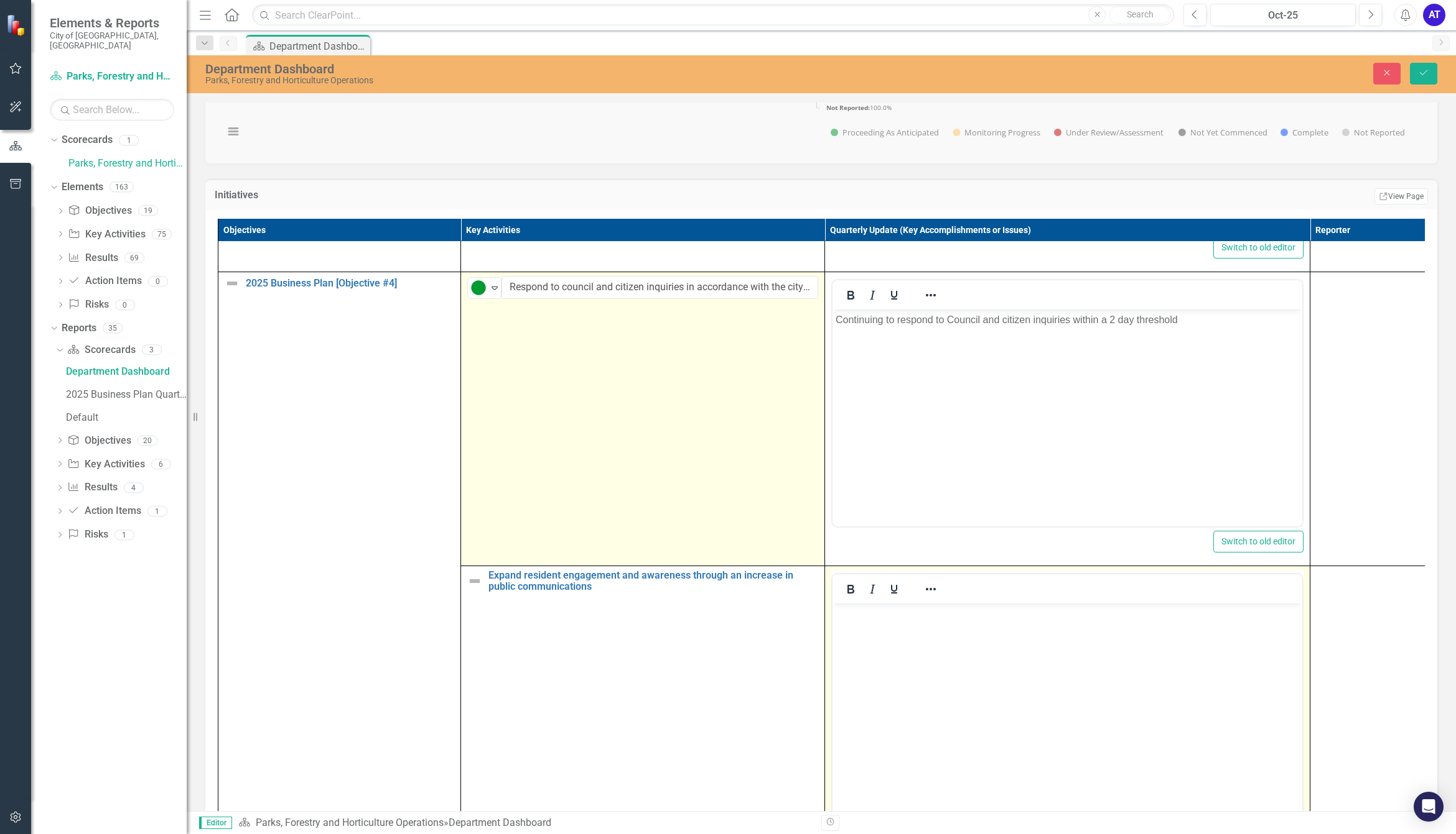
scroll to position [0, 0]
click at [876, 630] on body "Rich Text Area. Press ALT-0 for help." at bounding box center [1067, 697] width 470 height 187
click at [1039, 669] on body "Rich Text Area. Press ALT-0 for help." at bounding box center [1067, 697] width 470 height 187
paste body "Rich Text Area. Press ALT-0 for help."
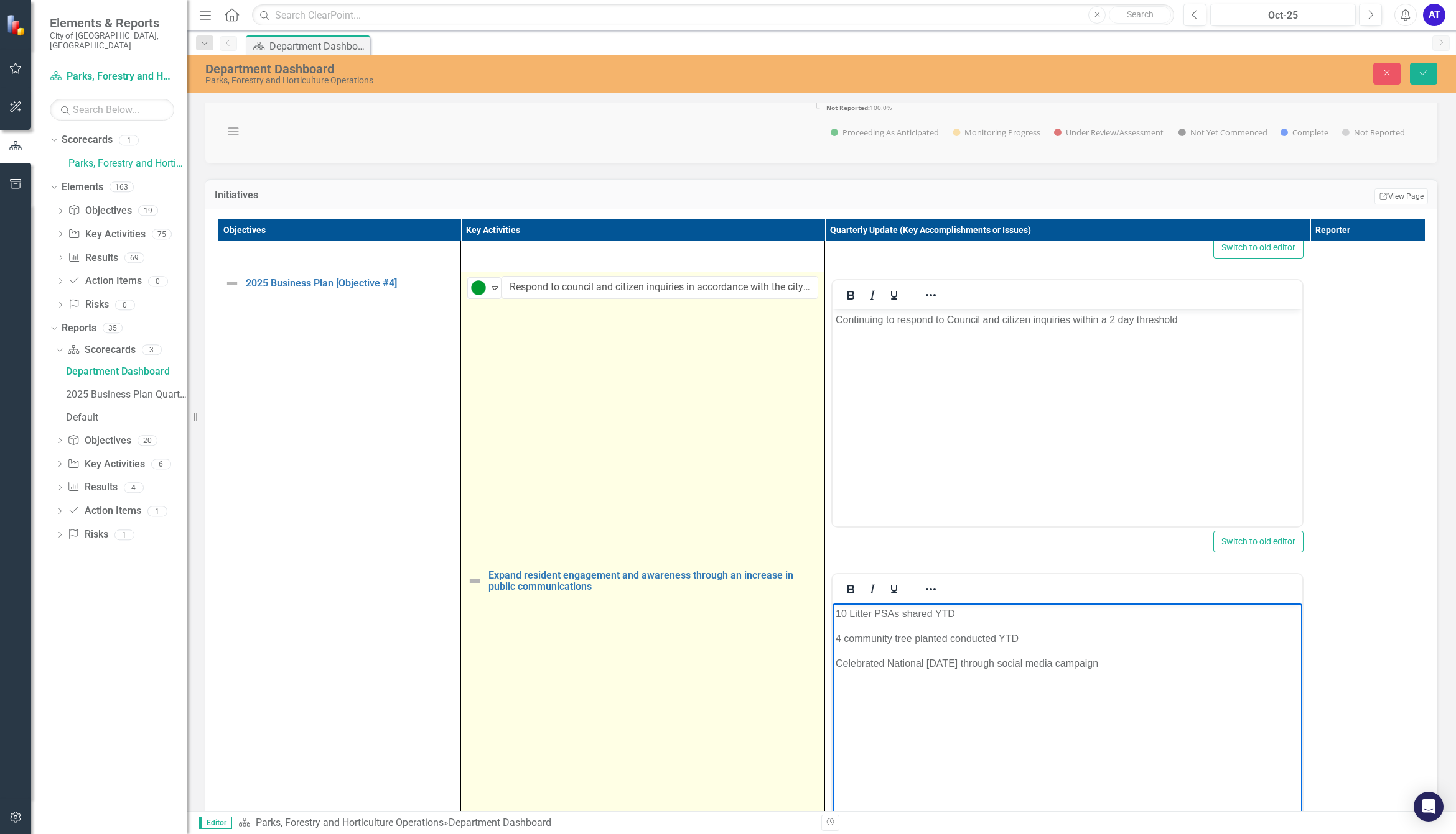
click at [470, 588] on img at bounding box center [474, 582] width 15 height 15
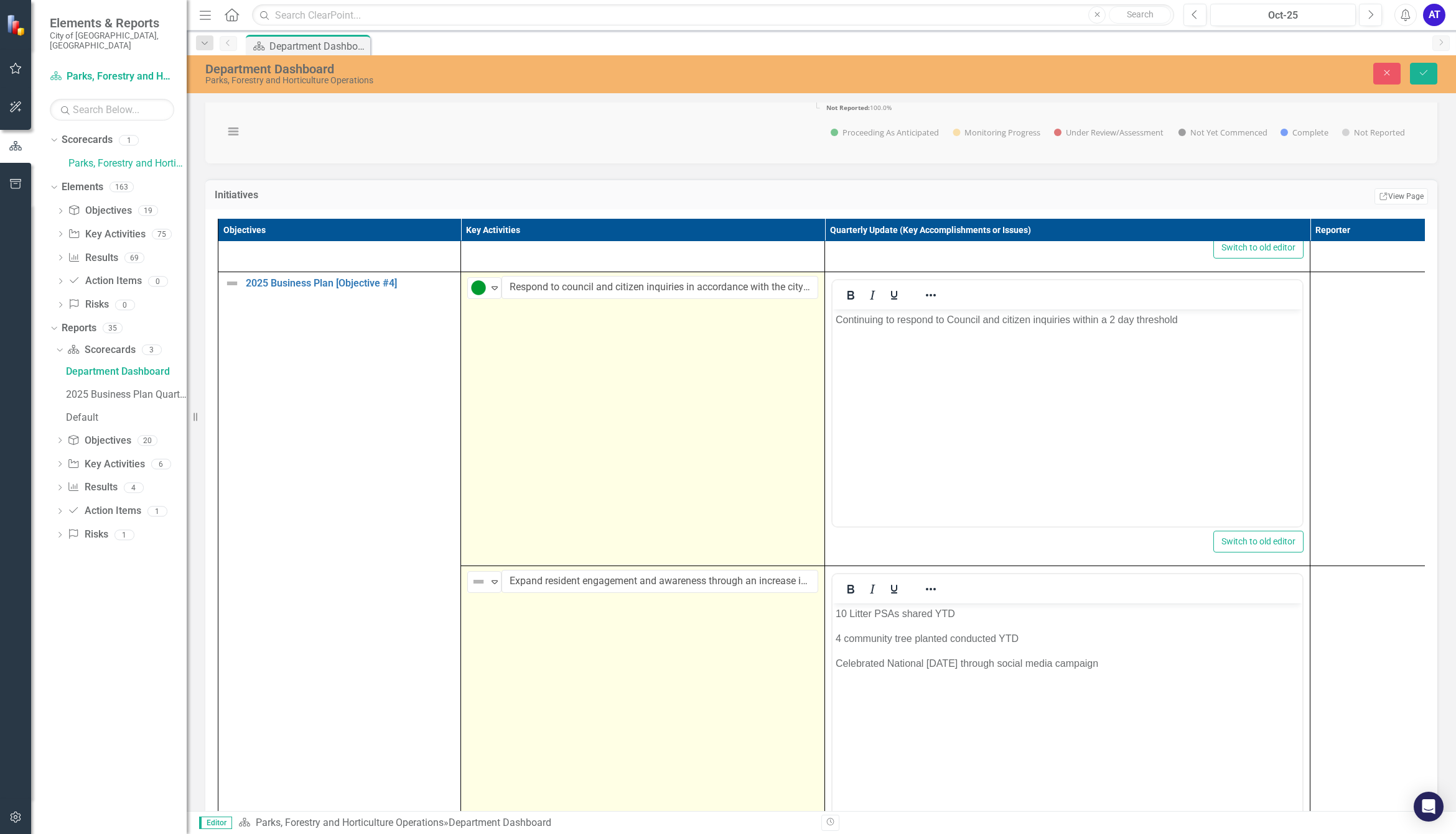
click at [470, 590] on div "Not Defined" at bounding box center [479, 582] width 19 height 17
click at [482, 642] on img at bounding box center [488, 650] width 15 height 15
click at [951, 697] on body "10 Litter PSAs shared YTD 4 community tree planted conducted YTD Celebrated Nat…" at bounding box center [1067, 697] width 470 height 187
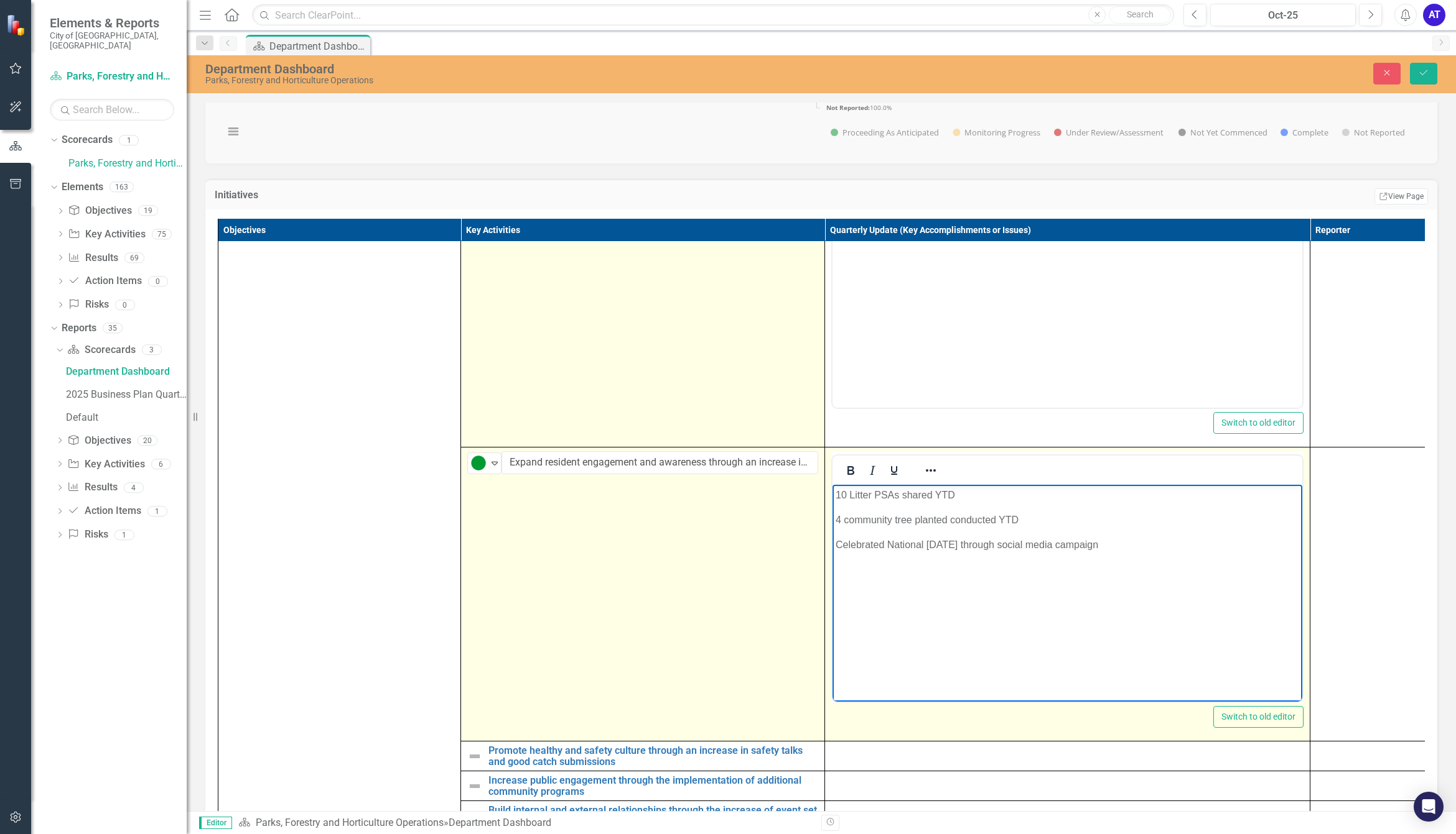
scroll to position [3298, 0]
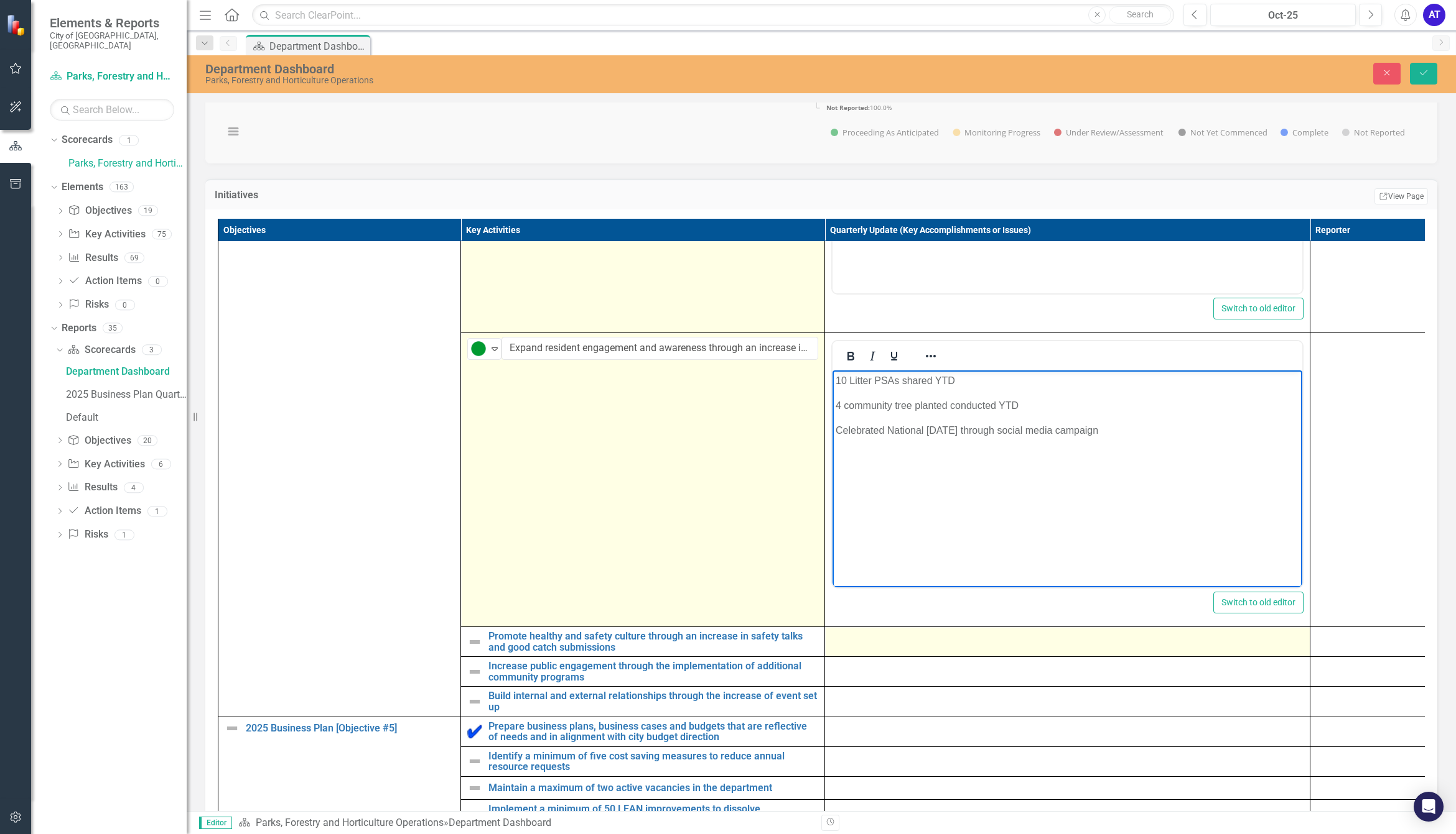
click at [911, 656] on td at bounding box center [1068, 642] width 486 height 30
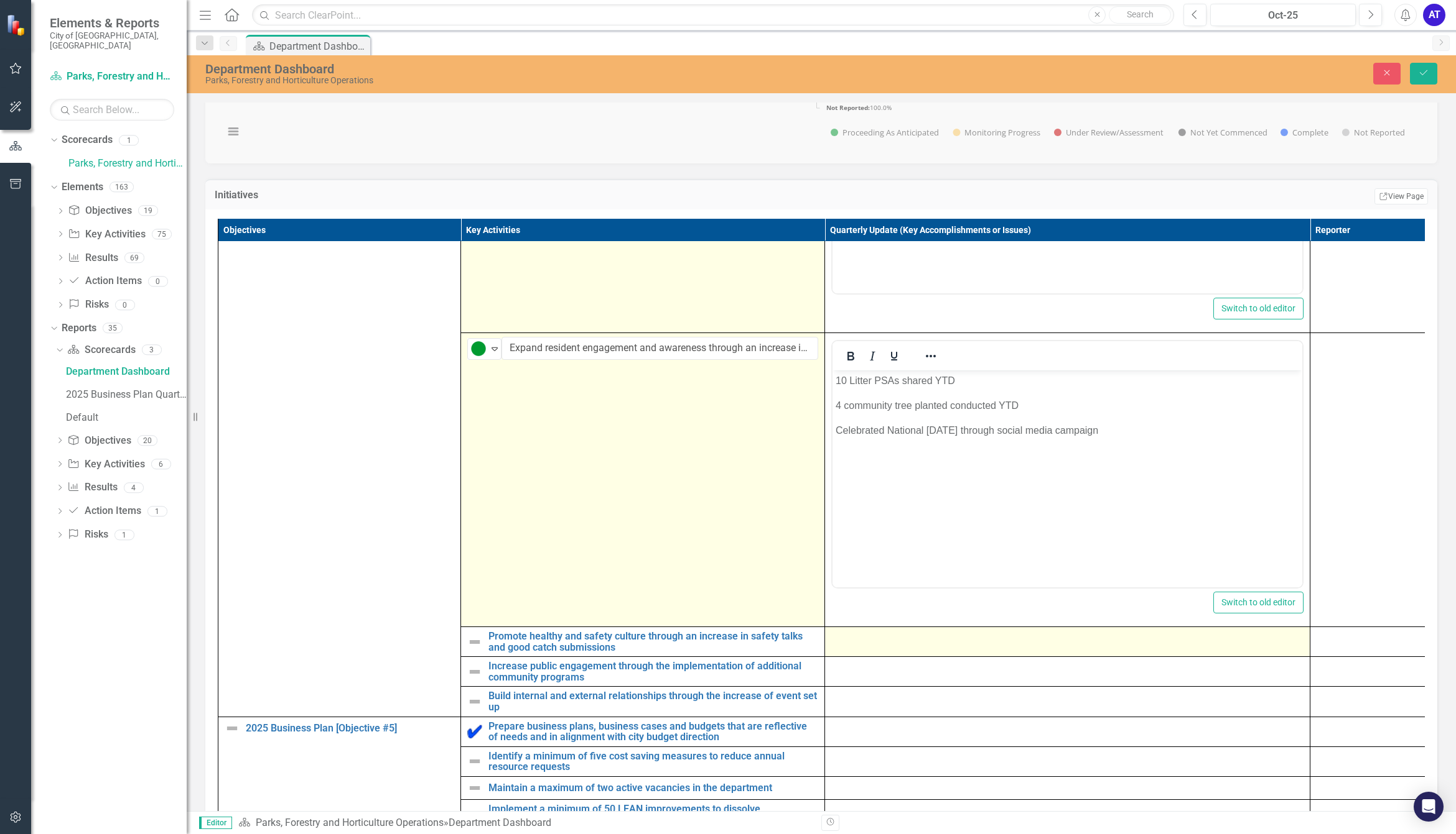
click at [911, 656] on td at bounding box center [1068, 642] width 486 height 30
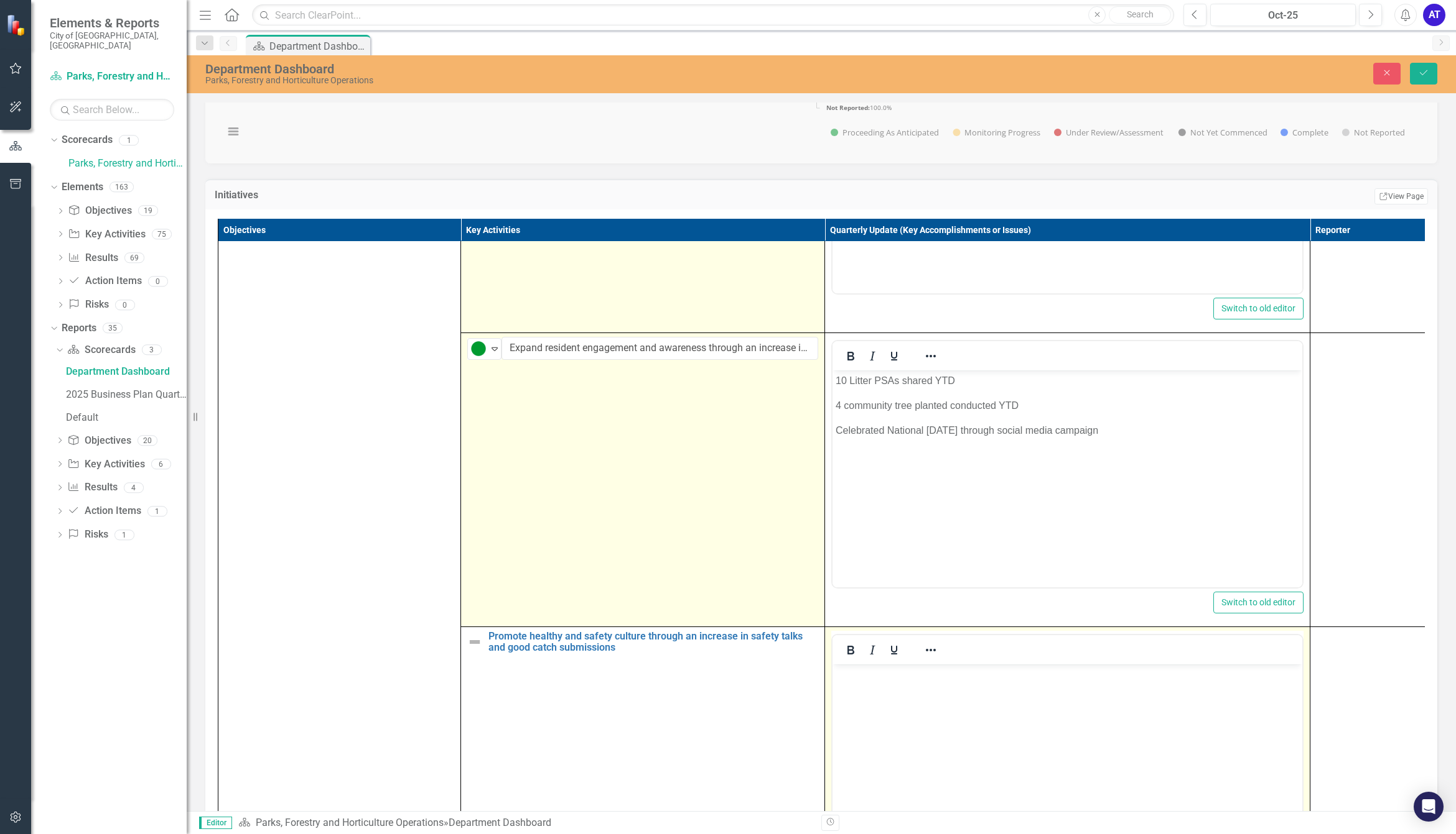
scroll to position [0, 0]
click at [889, 690] on body "Rich Text Area. Press ALT-0 for help." at bounding box center [1067, 757] width 470 height 187
click at [1018, 695] on body "Rich Text Area. Press ALT-0 for help." at bounding box center [1067, 757] width 470 height 187
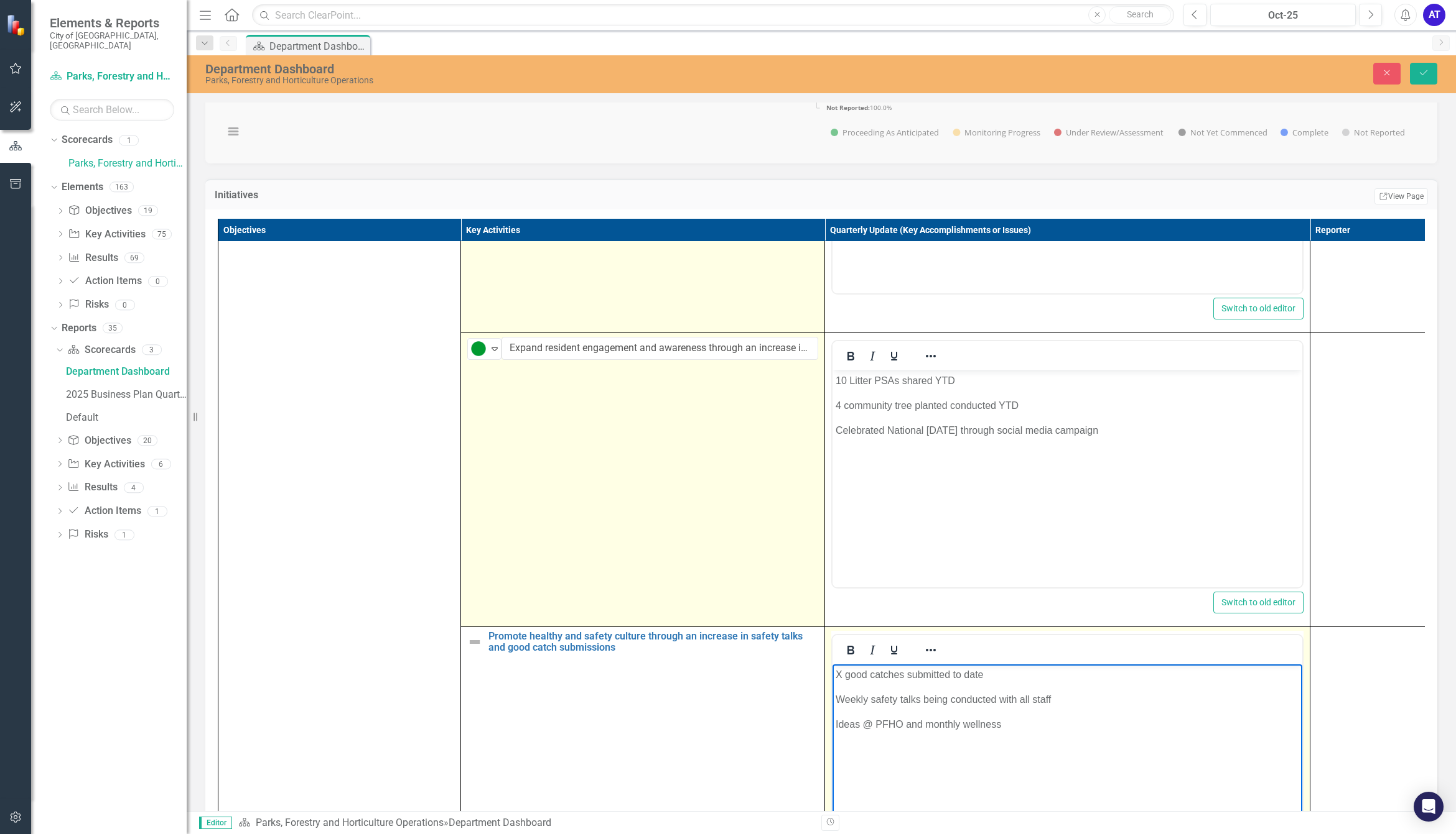
click at [1022, 724] on p "Ideas @ PFHO and monthly wellness" at bounding box center [1067, 724] width 463 height 15
click at [926, 718] on p "Ideas @ PFHO and monthly wellness talks implementes" at bounding box center [1067, 724] width 463 height 15
click at [1104, 719] on p "Ideas @ PFHO and monthly wellness talks implemented" at bounding box center [1067, 724] width 463 height 15
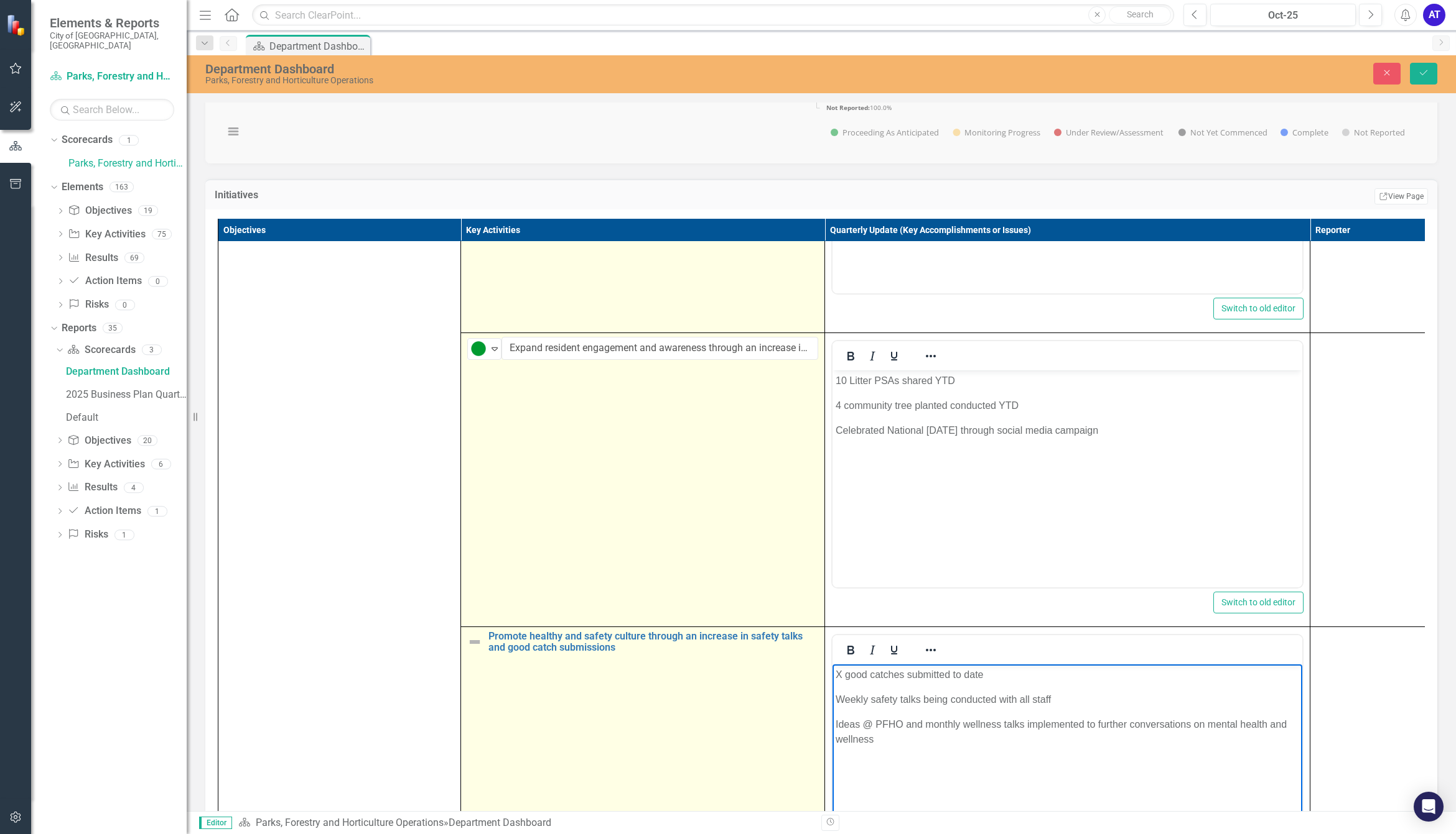
click at [487, 653] on div "Promote healthy and safety culture through an increase in safety talks and good…" at bounding box center [642, 641] width 351 height 22
click at [480, 650] on img at bounding box center [474, 642] width 15 height 15
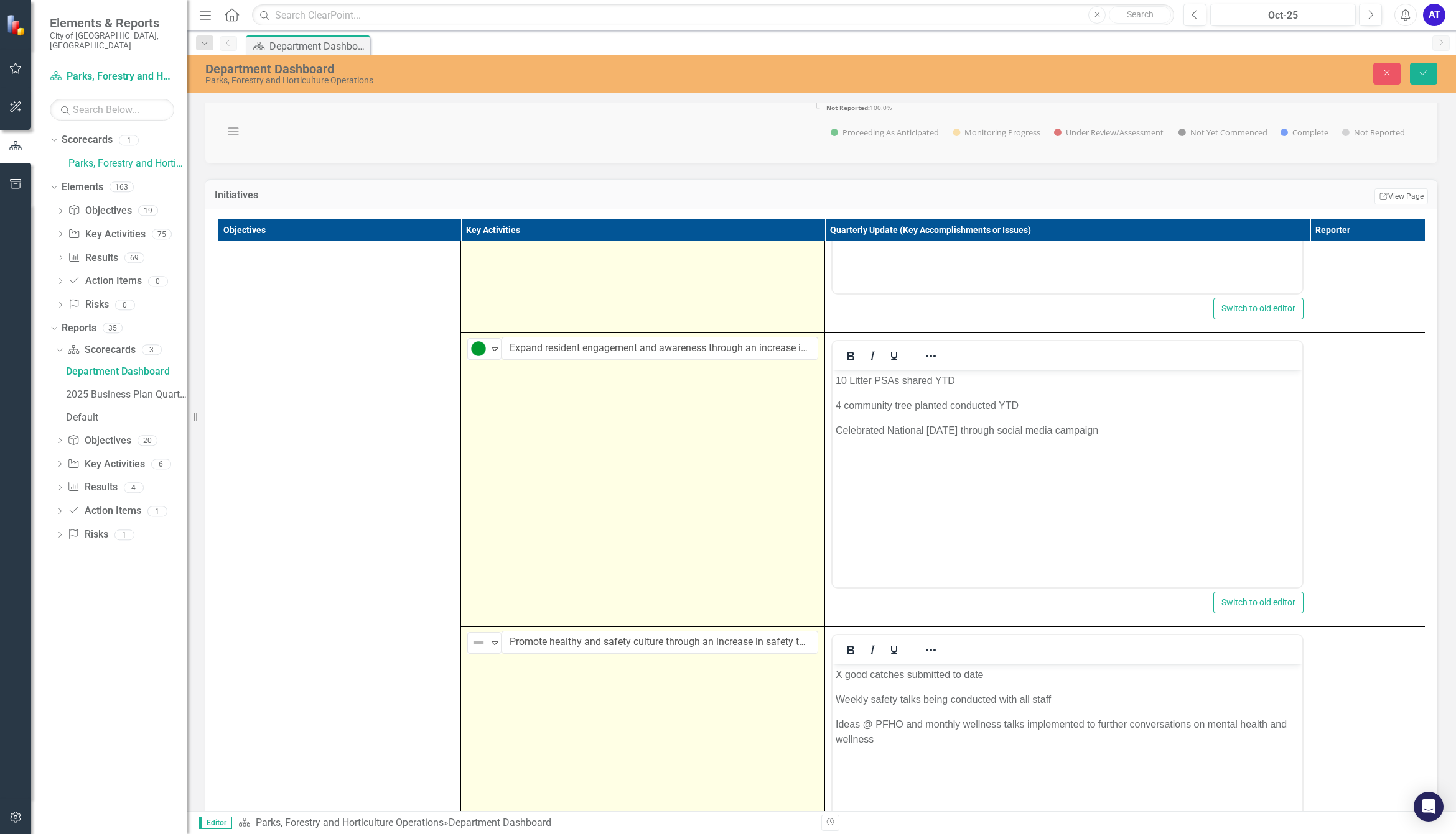
click at [478, 651] on img at bounding box center [478, 643] width 15 height 15
click at [536, 557] on div "Proceeding as Anticipated" at bounding box center [542, 563] width 83 height 14
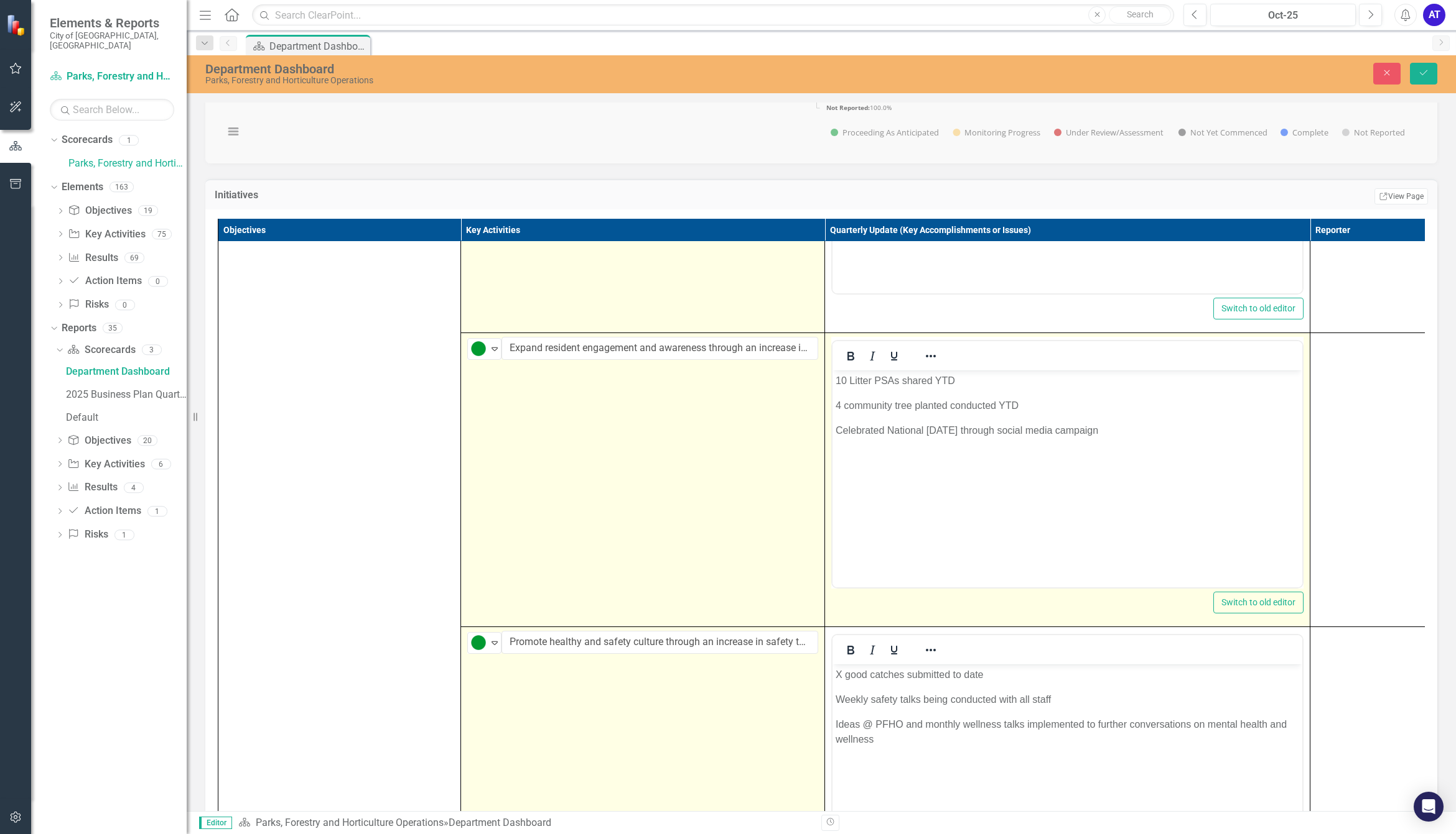
click at [924, 492] on body "10 Litter PSAs shared YTD 4 community tree planted conducted YTD Celebrated Nat…" at bounding box center [1067, 464] width 470 height 187
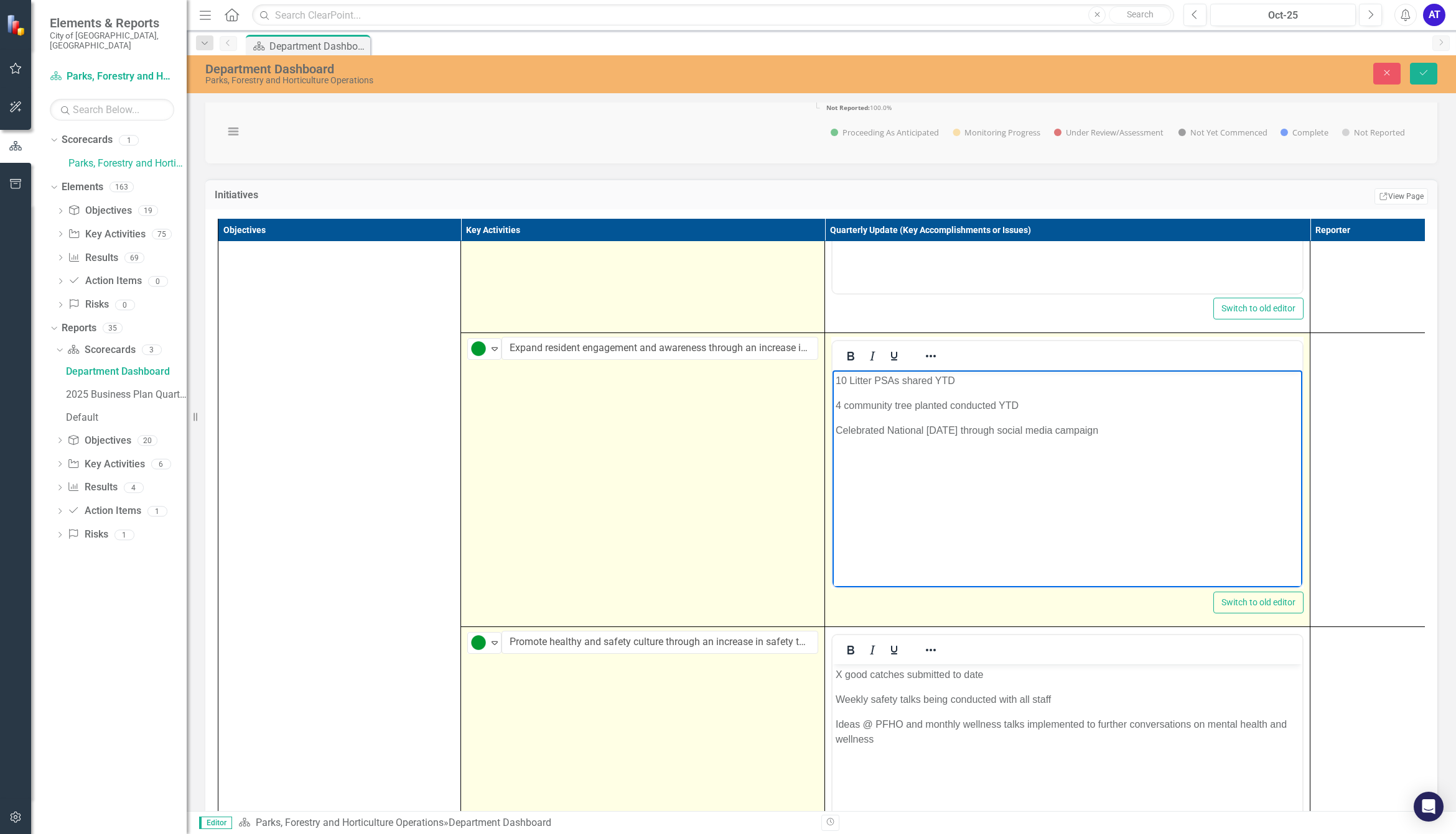
scroll to position [3532, 0]
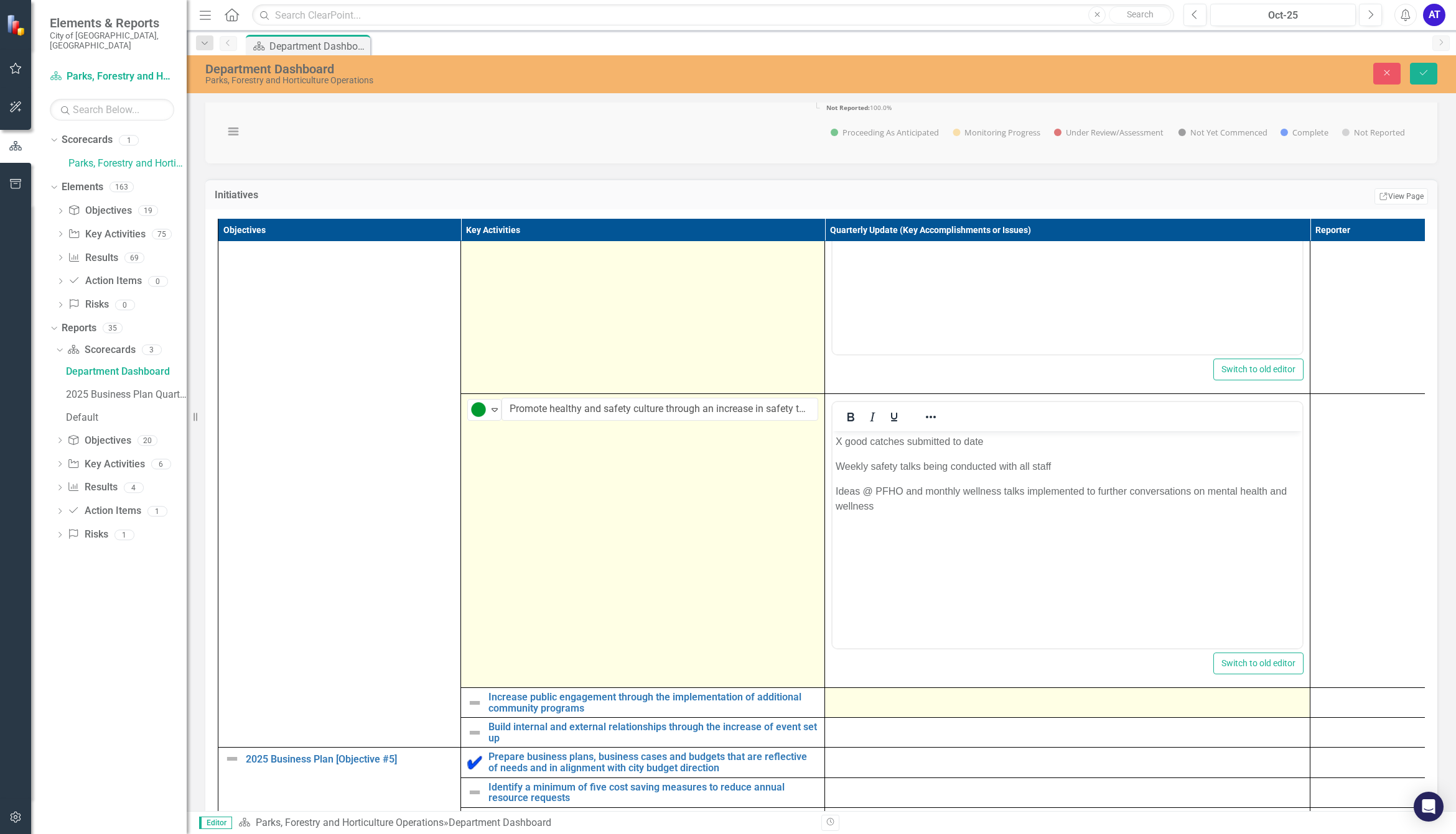
click at [916, 718] on td at bounding box center [1068, 703] width 486 height 30
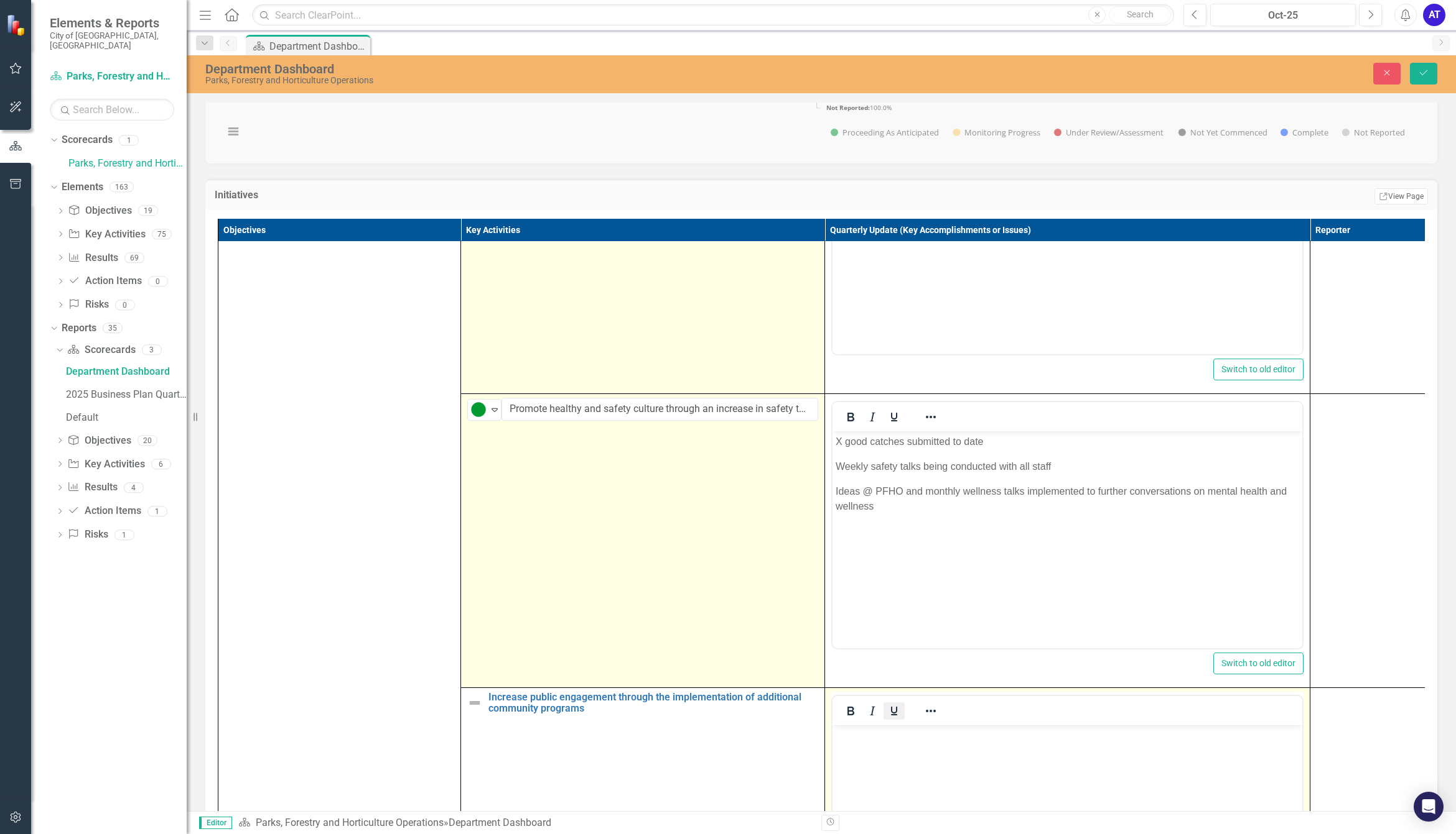
scroll to position [0, 0]
click at [854, 779] on body "Rich Text Area. Press ALT-0 for help." at bounding box center [1067, 819] width 470 height 187
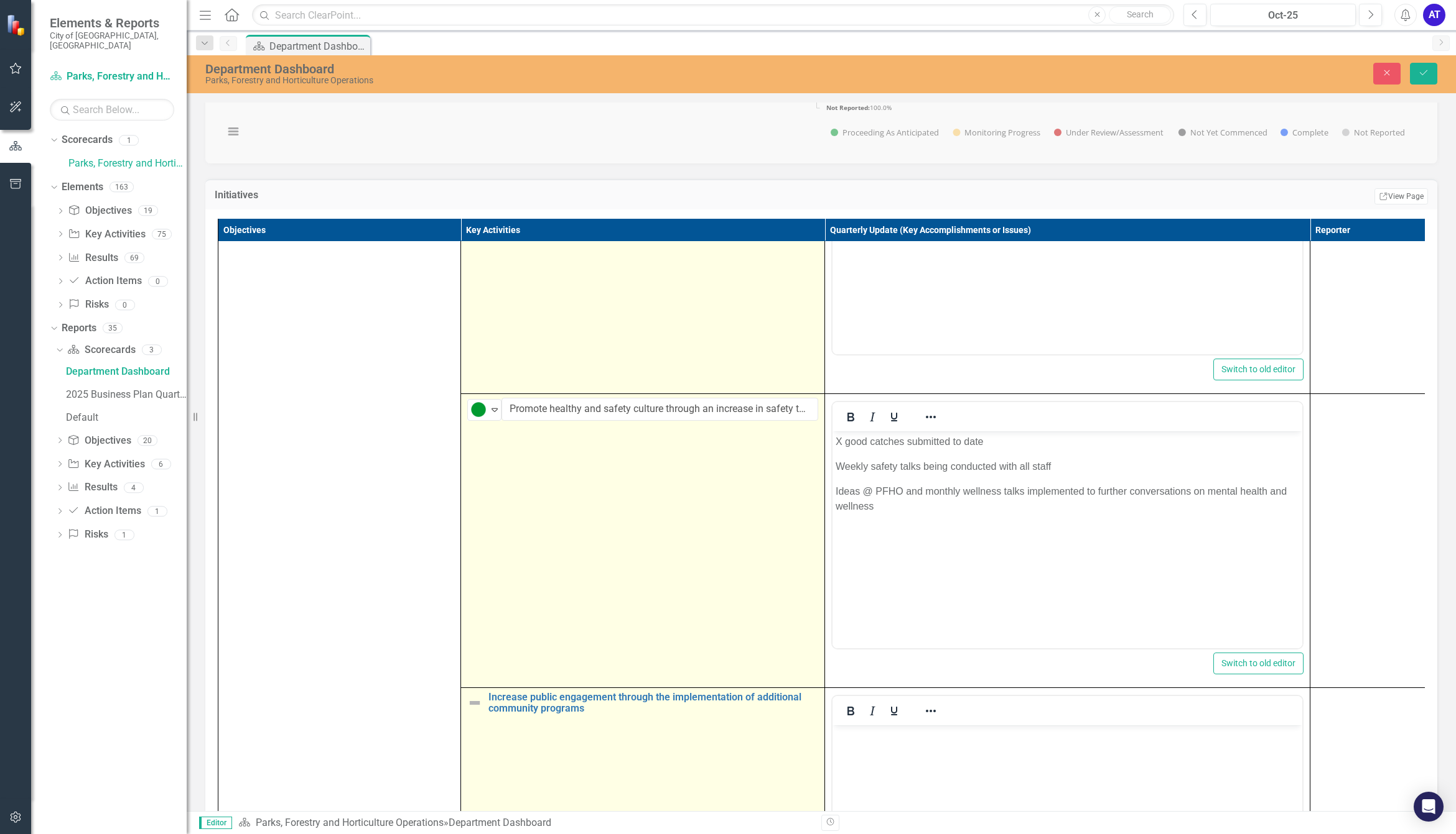
click at [469, 710] on img at bounding box center [474, 704] width 15 height 15
click at [473, 711] on img at bounding box center [478, 704] width 15 height 15
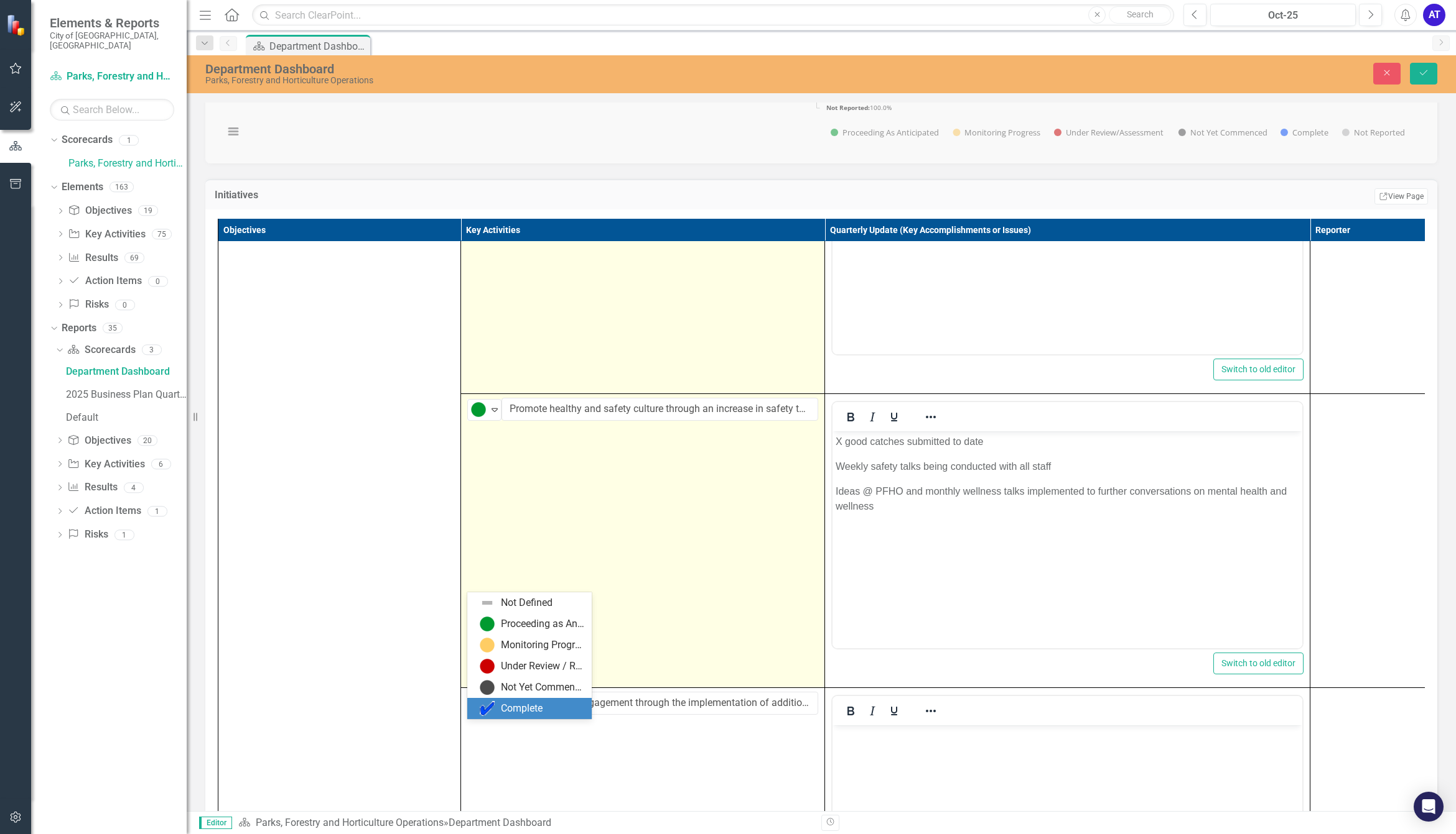
click at [493, 704] on img at bounding box center [488, 709] width 15 height 15
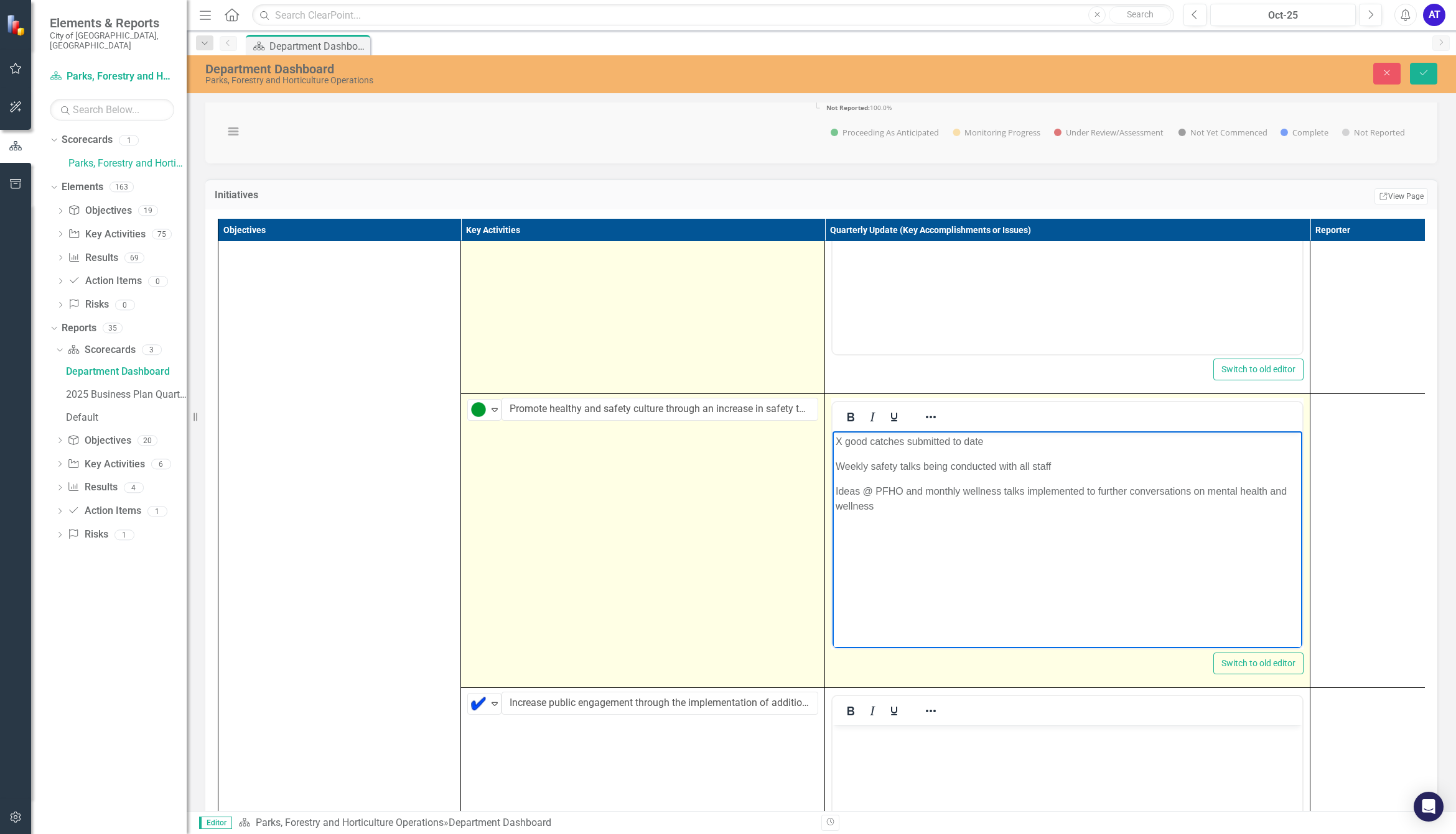
click at [1022, 586] on body "X good catches submitted to date Weekly safety talks being conducted with all s…" at bounding box center [1067, 524] width 470 height 187
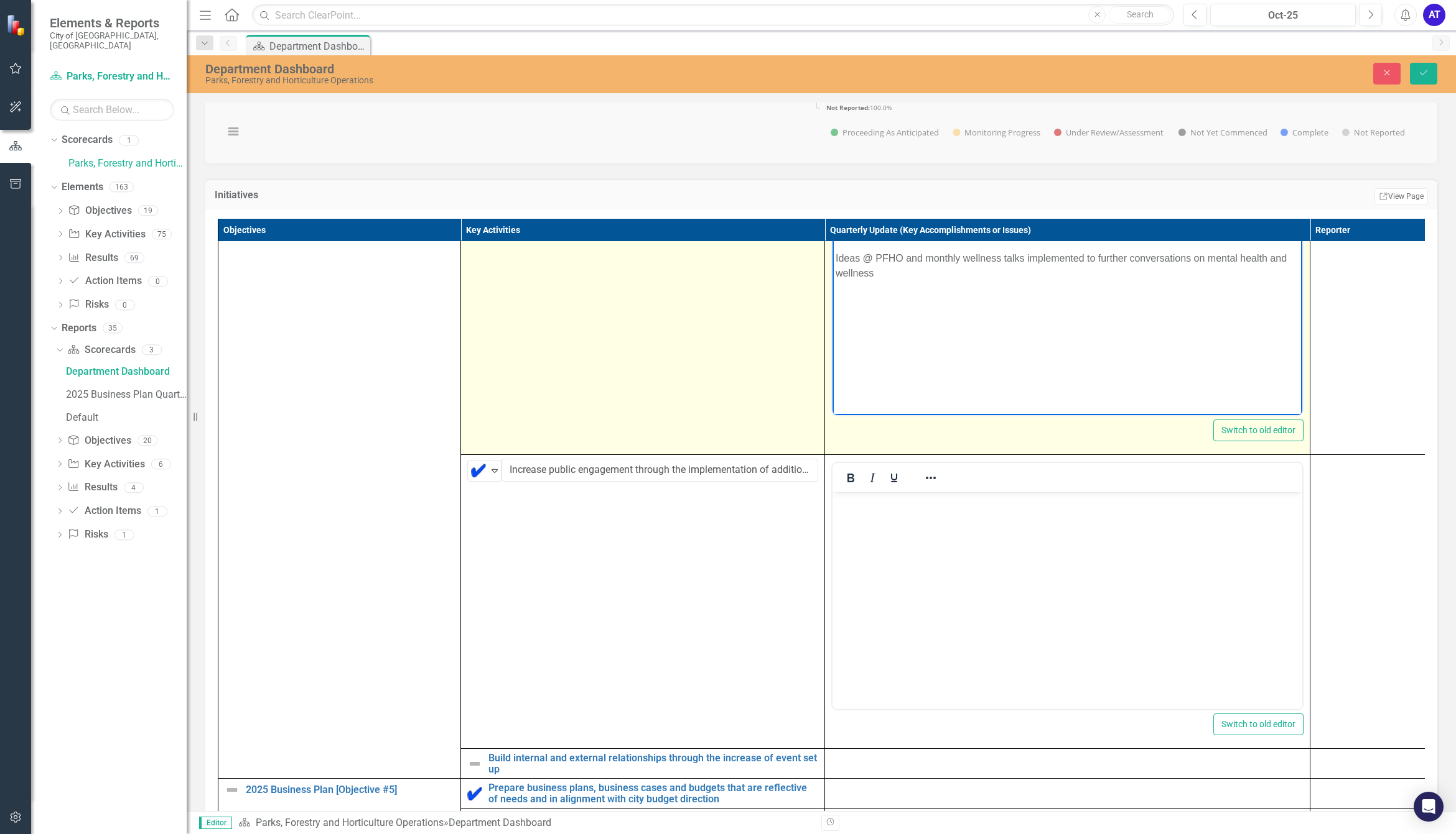
scroll to position [3858, 0]
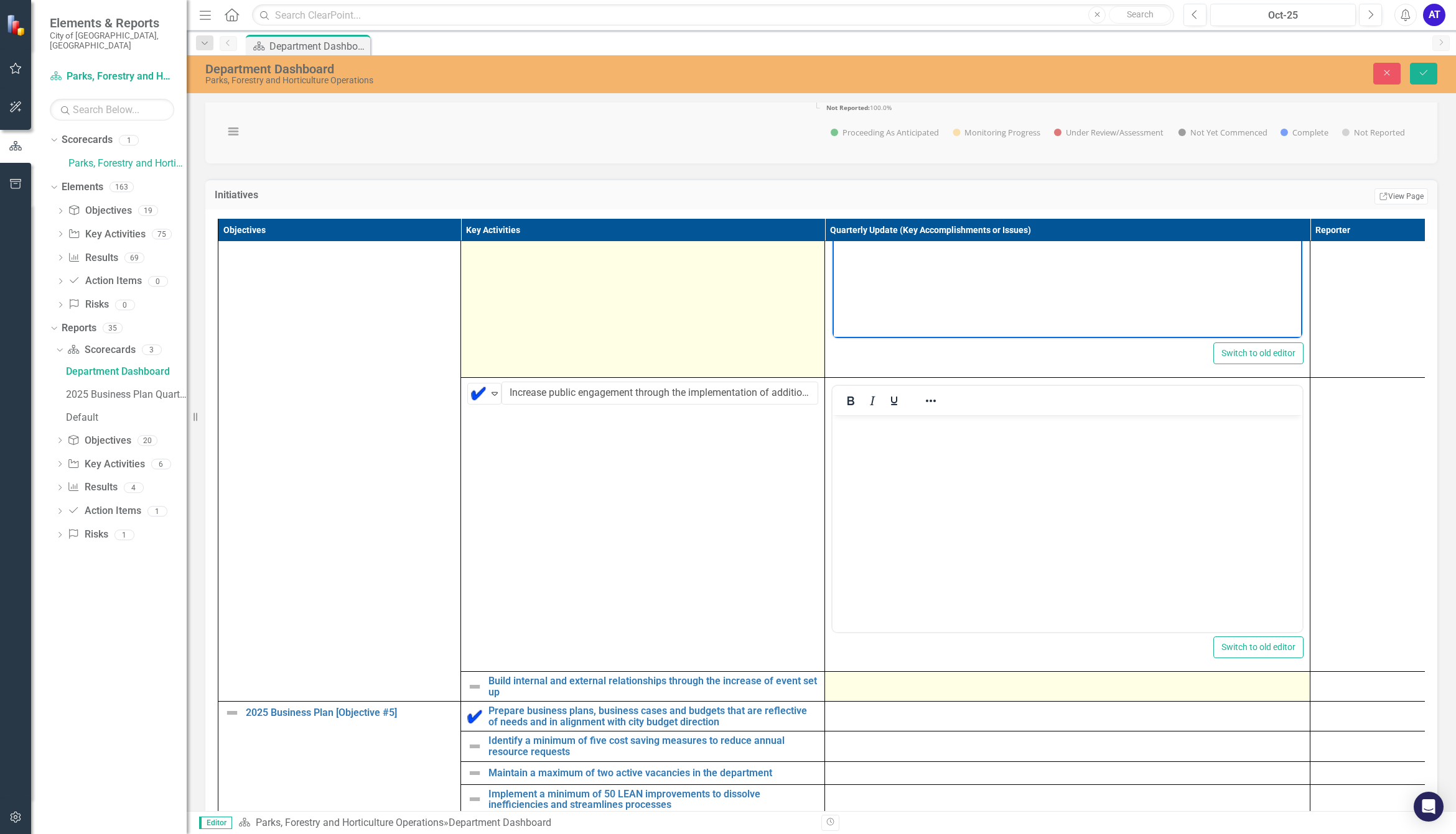
click at [887, 690] on div at bounding box center [1068, 684] width 472 height 15
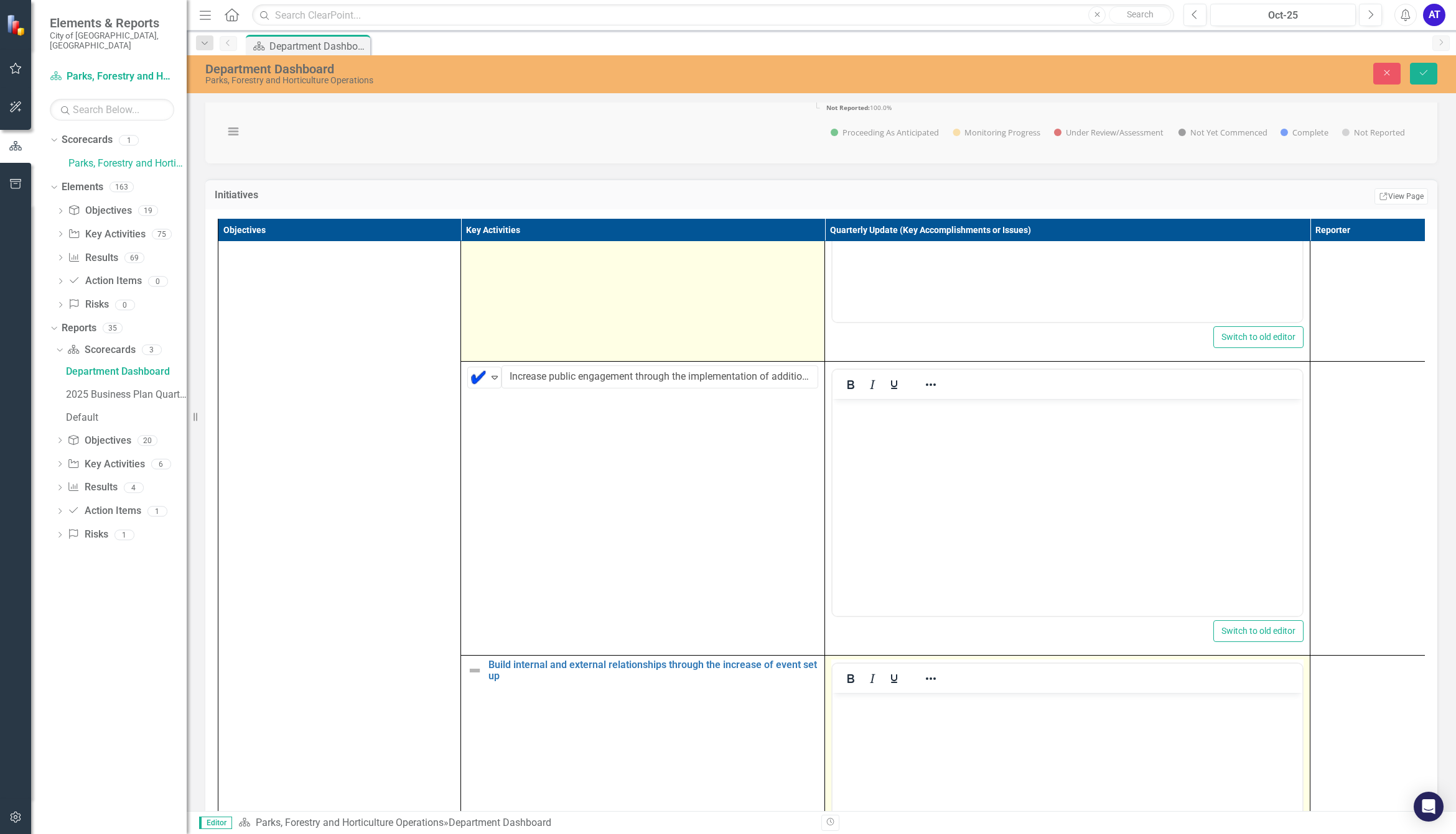
scroll to position [0, 0]
click at [888, 723] on body "Rich Text Area. Press ALT-0 for help." at bounding box center [1067, 786] width 470 height 187
click at [967, 712] on body "Rich Text Area. Press ALT-0 for help." at bounding box center [1067, 786] width 470 height 187
paste body "Rich Text Area. Press ALT-0 for help."
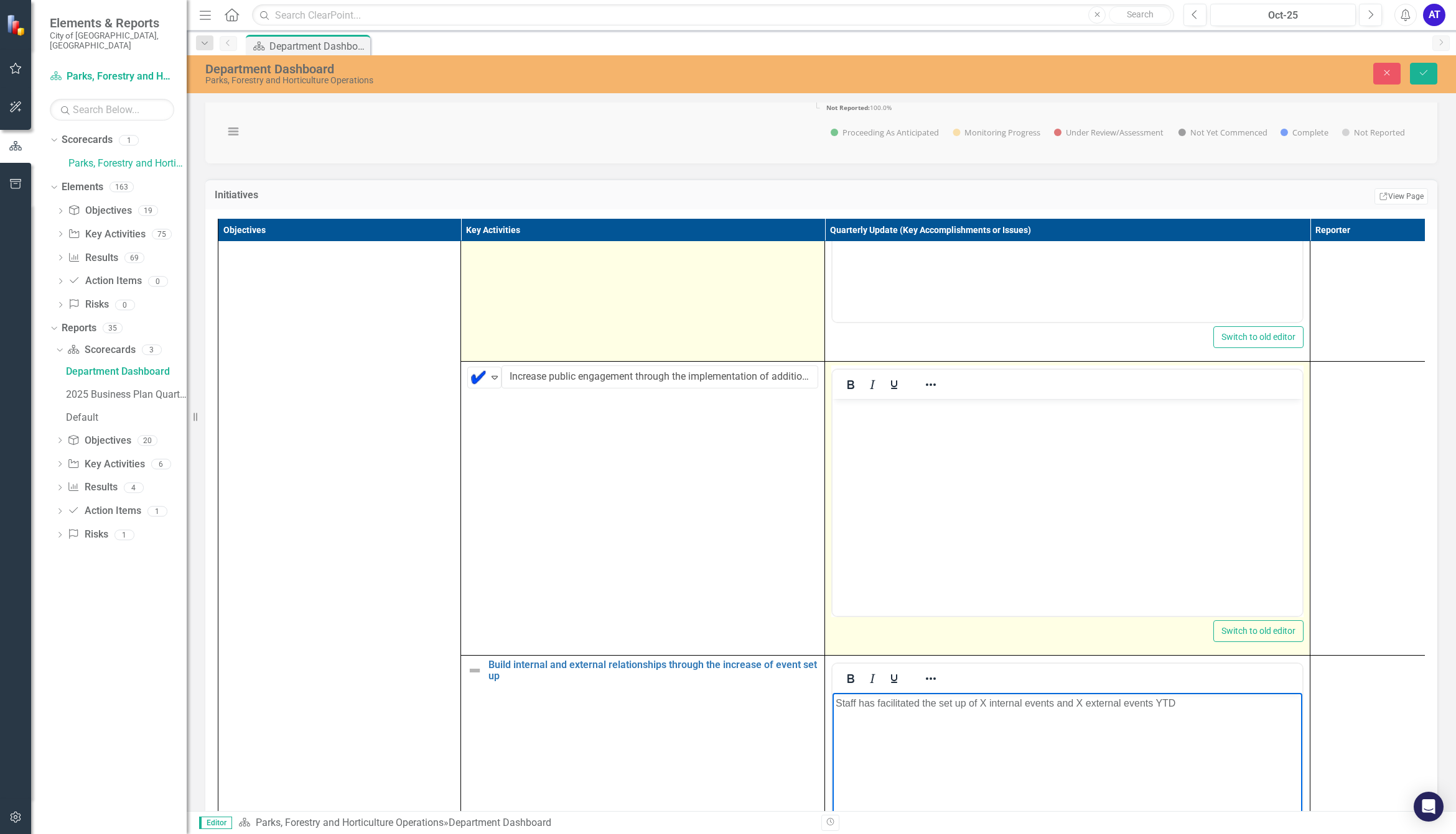
click at [1041, 566] on body "Rich Text Area. Press ALT-0 for help." at bounding box center [1067, 492] width 470 height 187
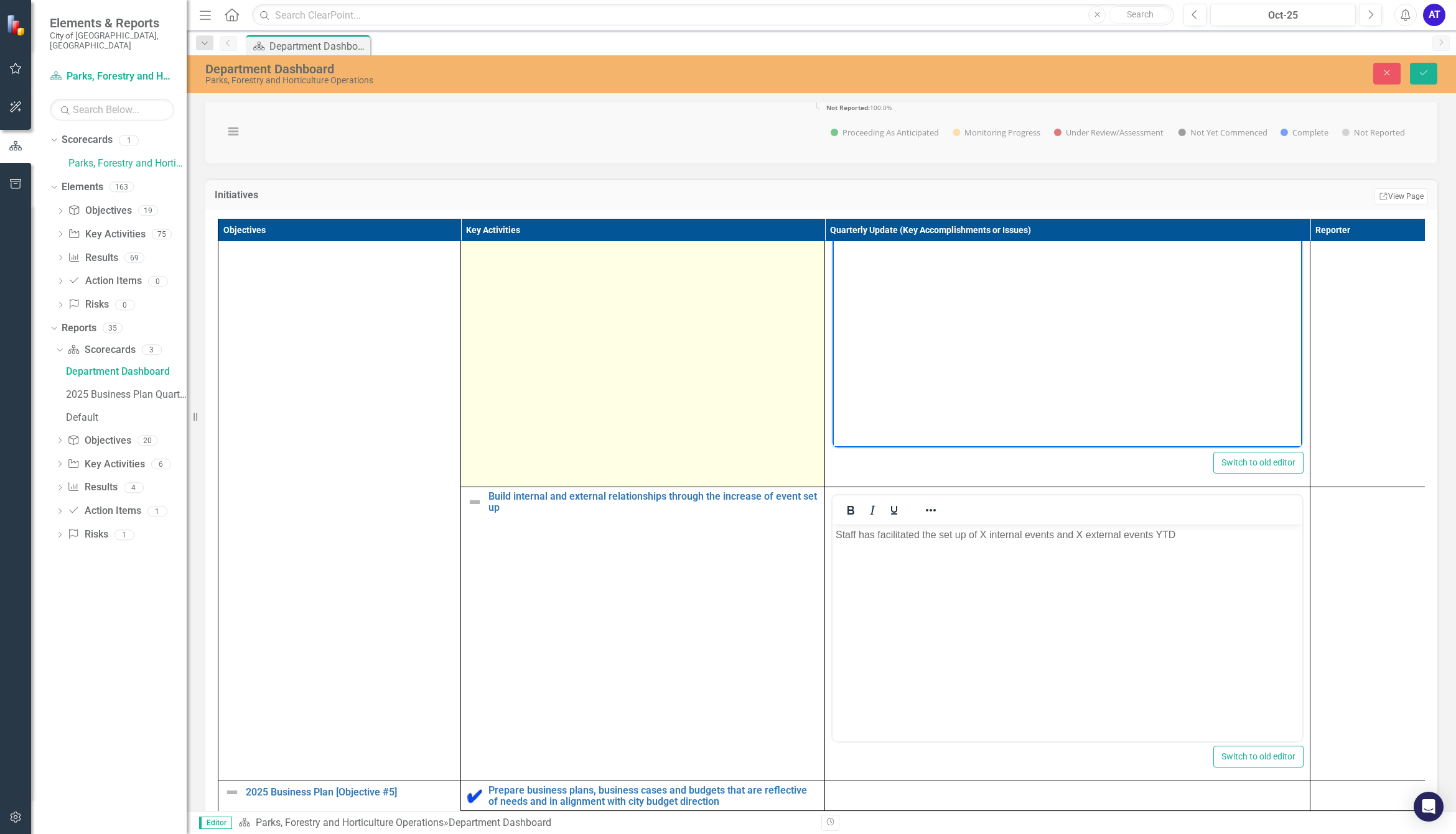
scroll to position [4092, 0]
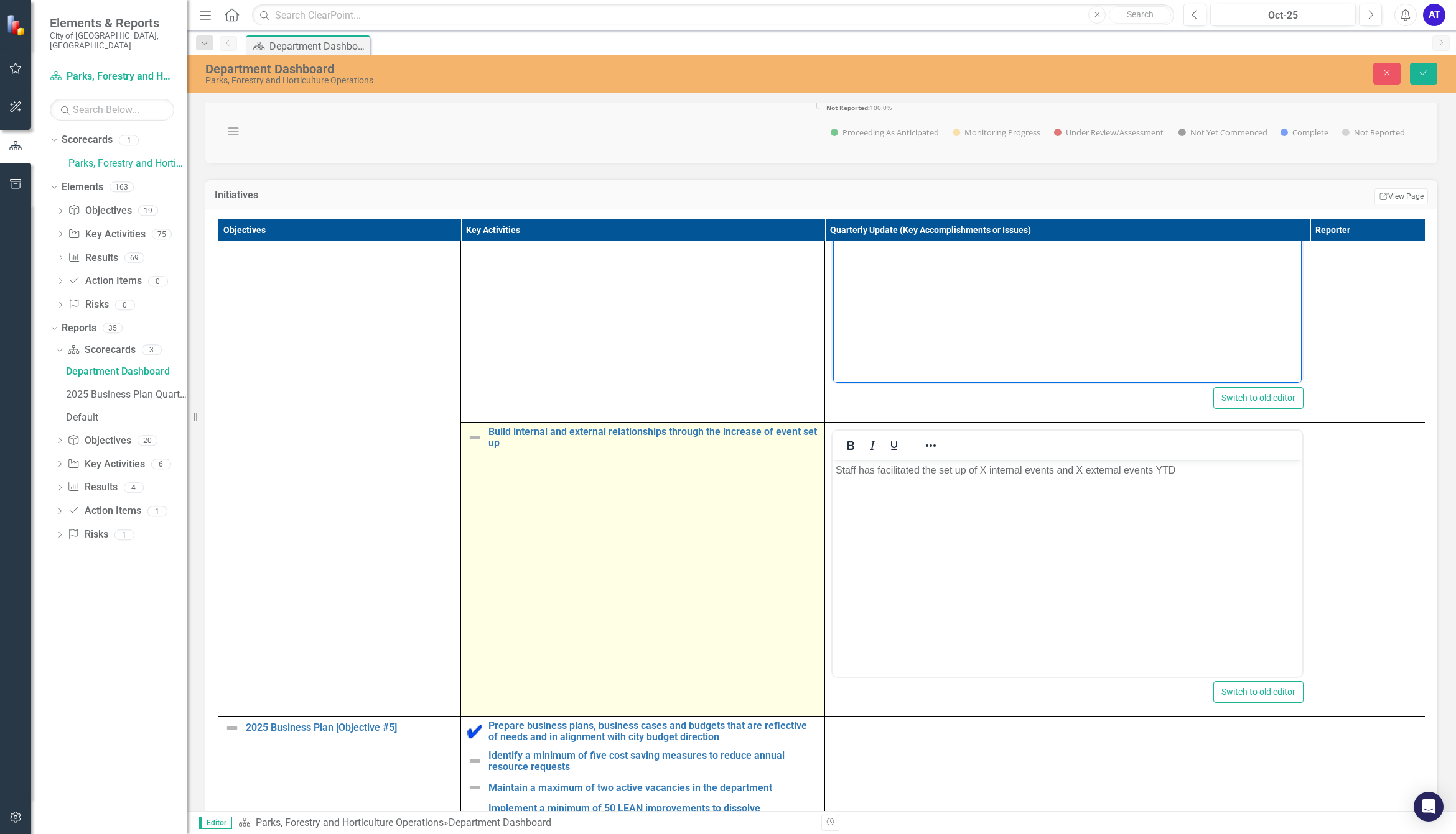
click at [474, 449] on div "Build internal and external relationships through the increase of event set up" at bounding box center [642, 437] width 351 height 22
click at [474, 445] on img at bounding box center [474, 438] width 15 height 15
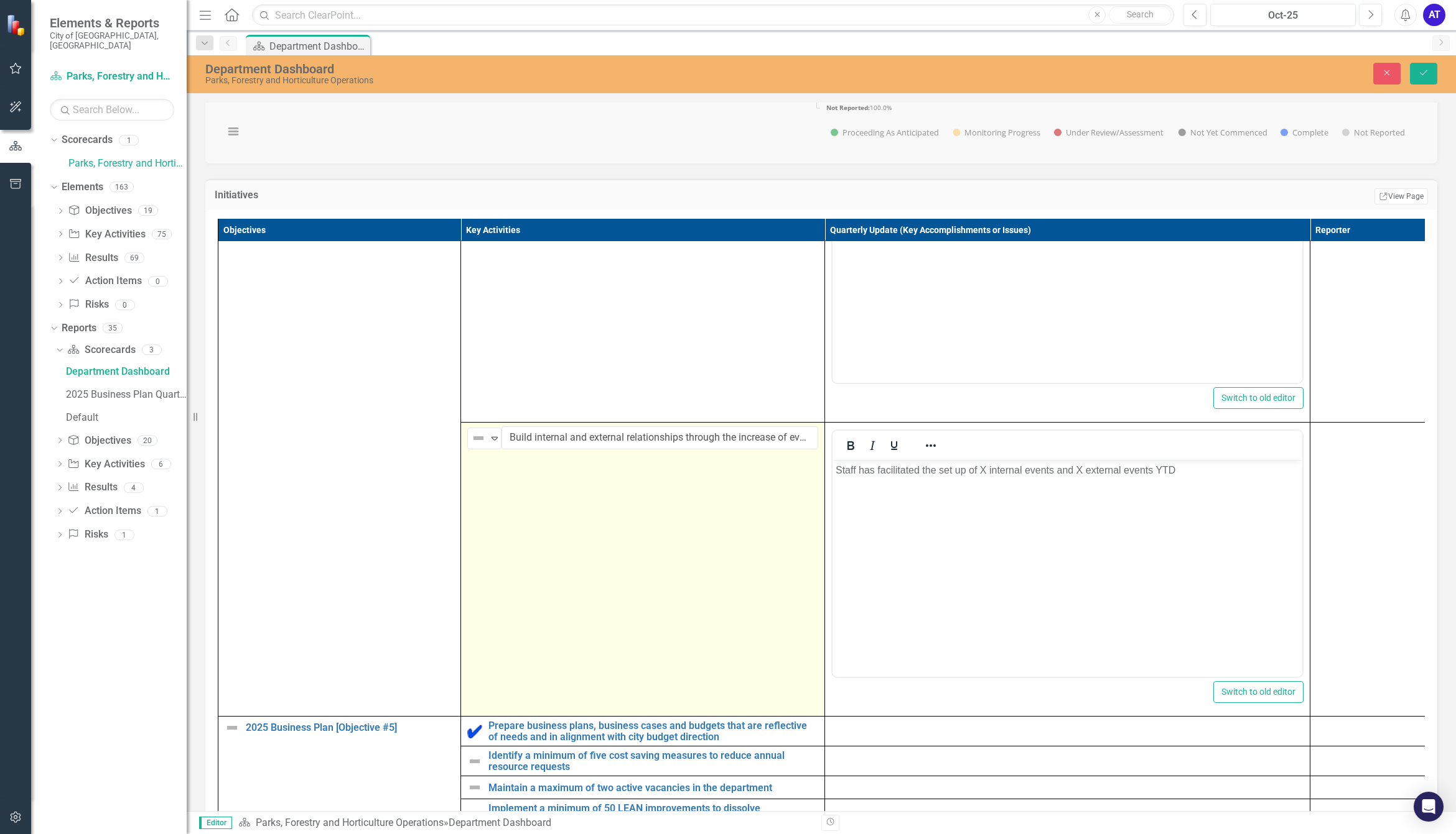
click at [474, 446] on img at bounding box center [478, 438] width 15 height 15
click at [486, 511] on img at bounding box center [488, 508] width 15 height 15
click at [953, 736] on div at bounding box center [1068, 728] width 472 height 15
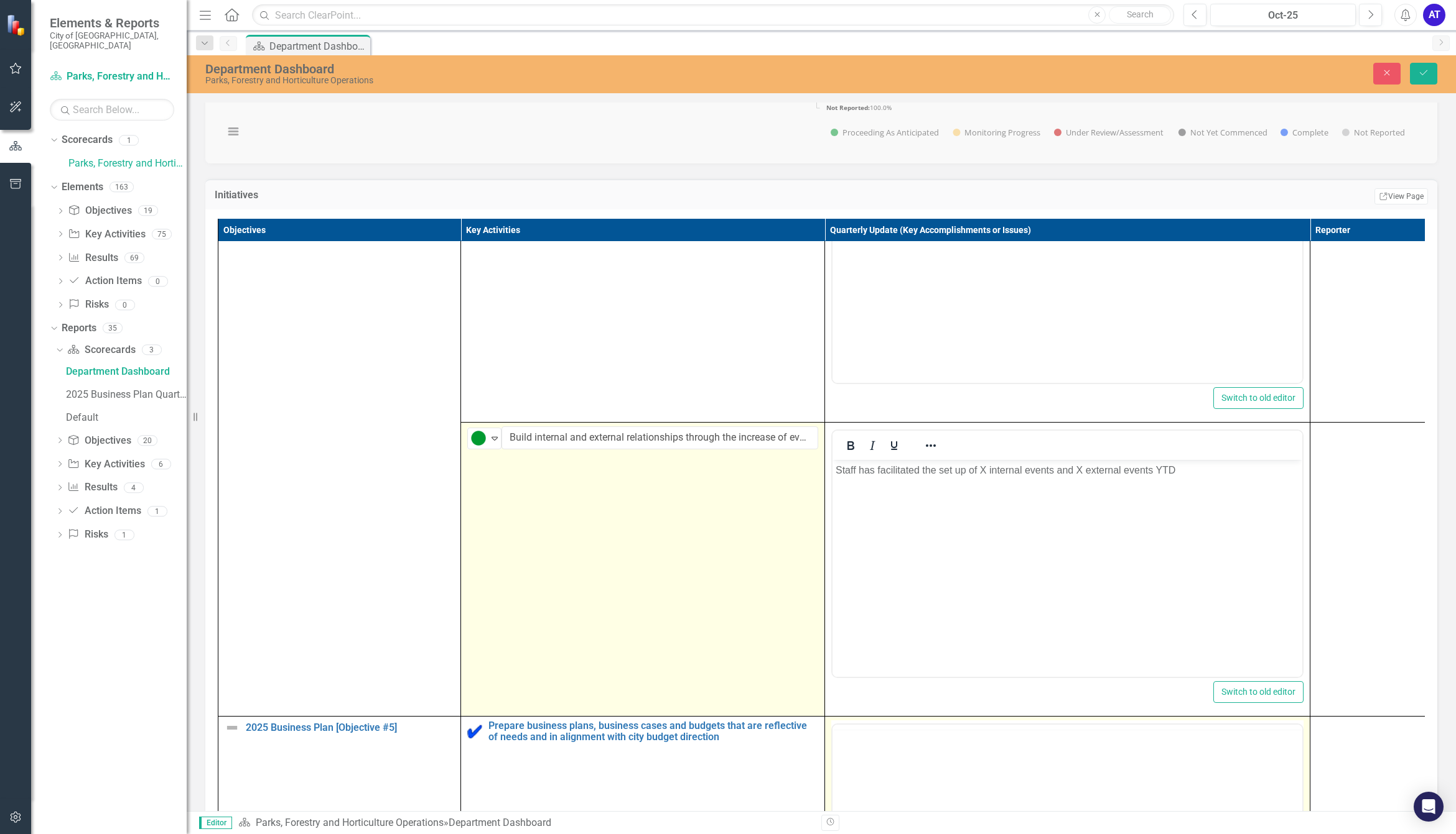
scroll to position [0, 0]
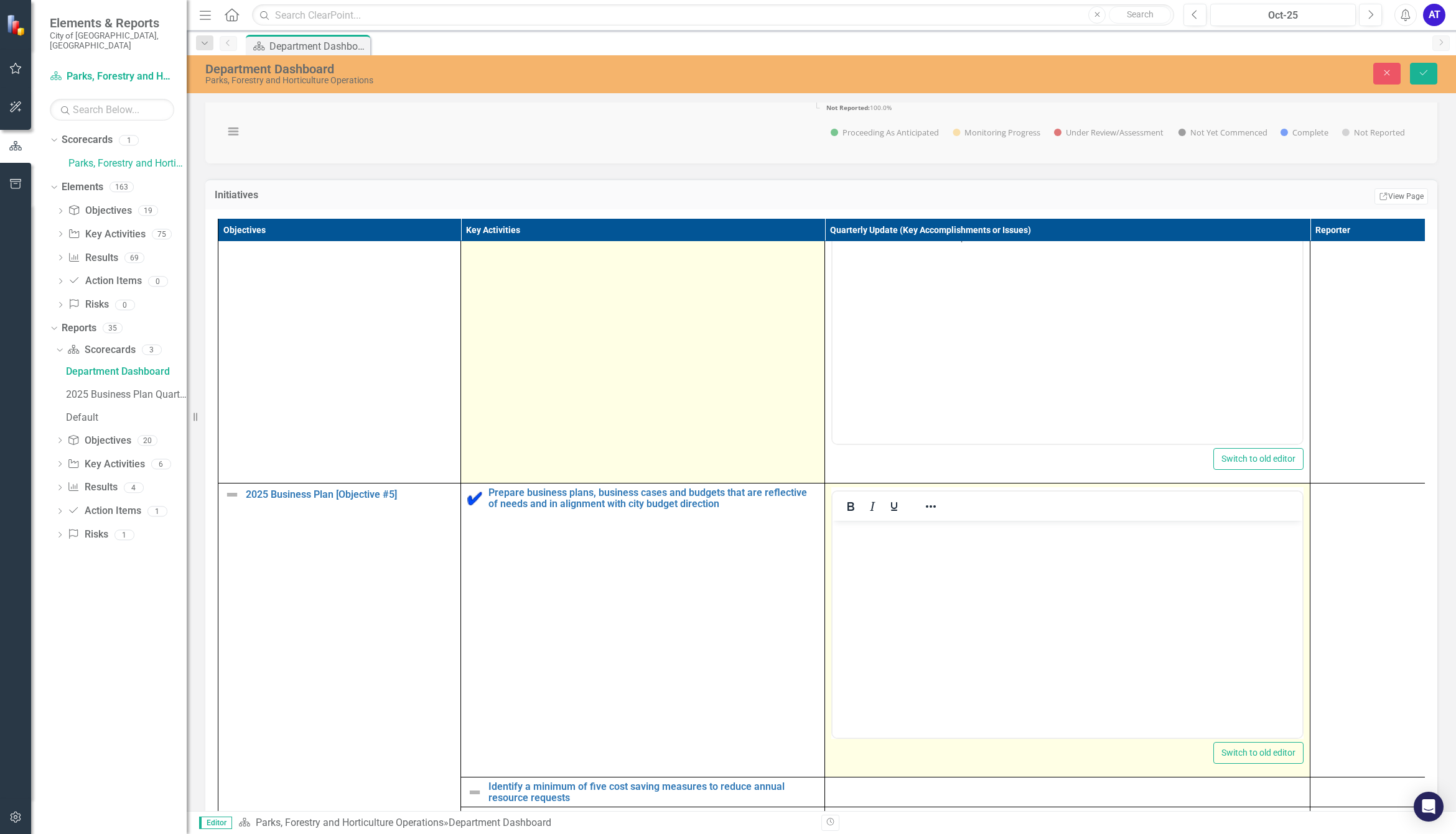
click at [993, 593] on body "Rich Text Area. Press ALT-0 for help." at bounding box center [1067, 614] width 470 height 187
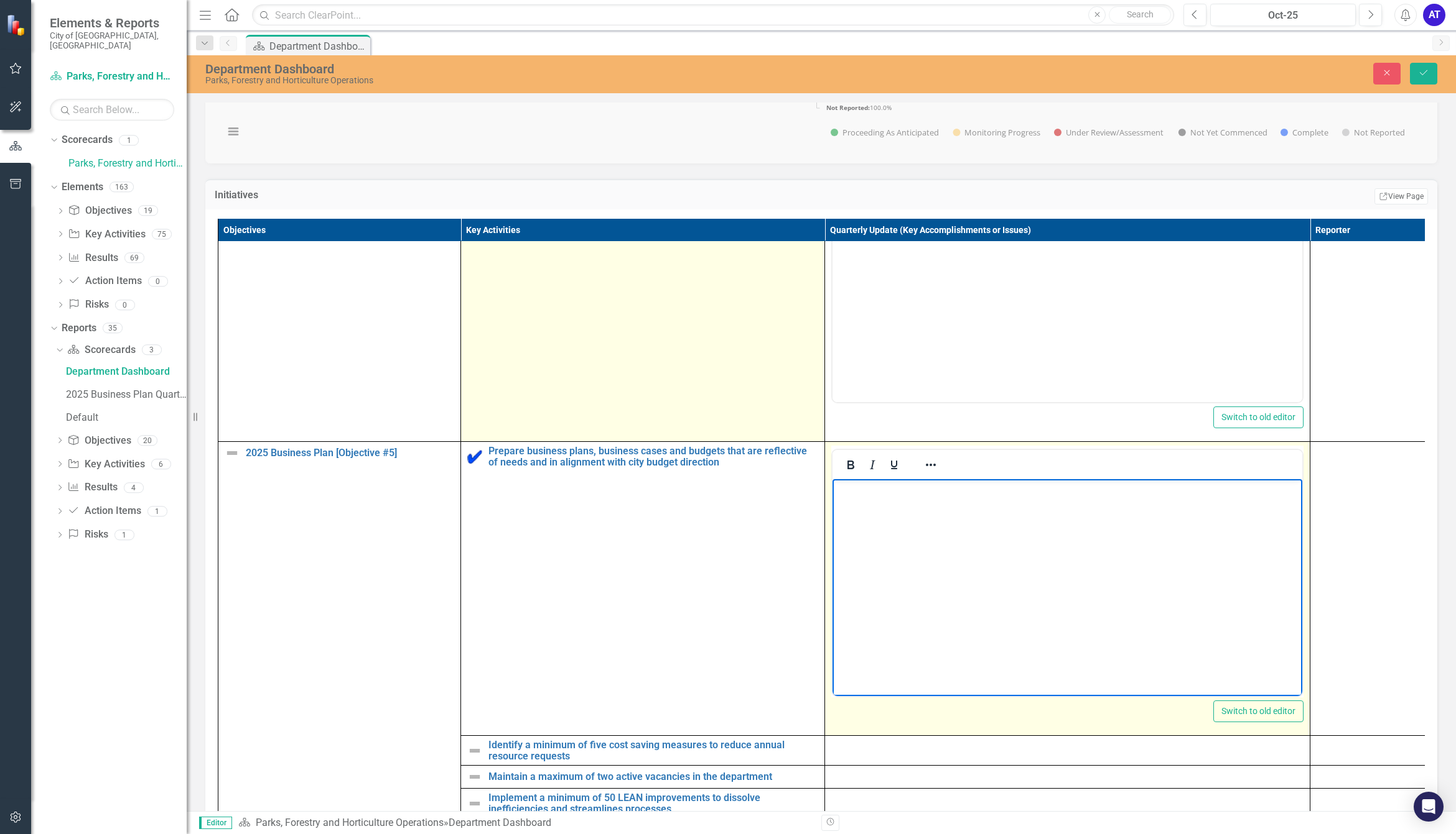
scroll to position [4387, 0]
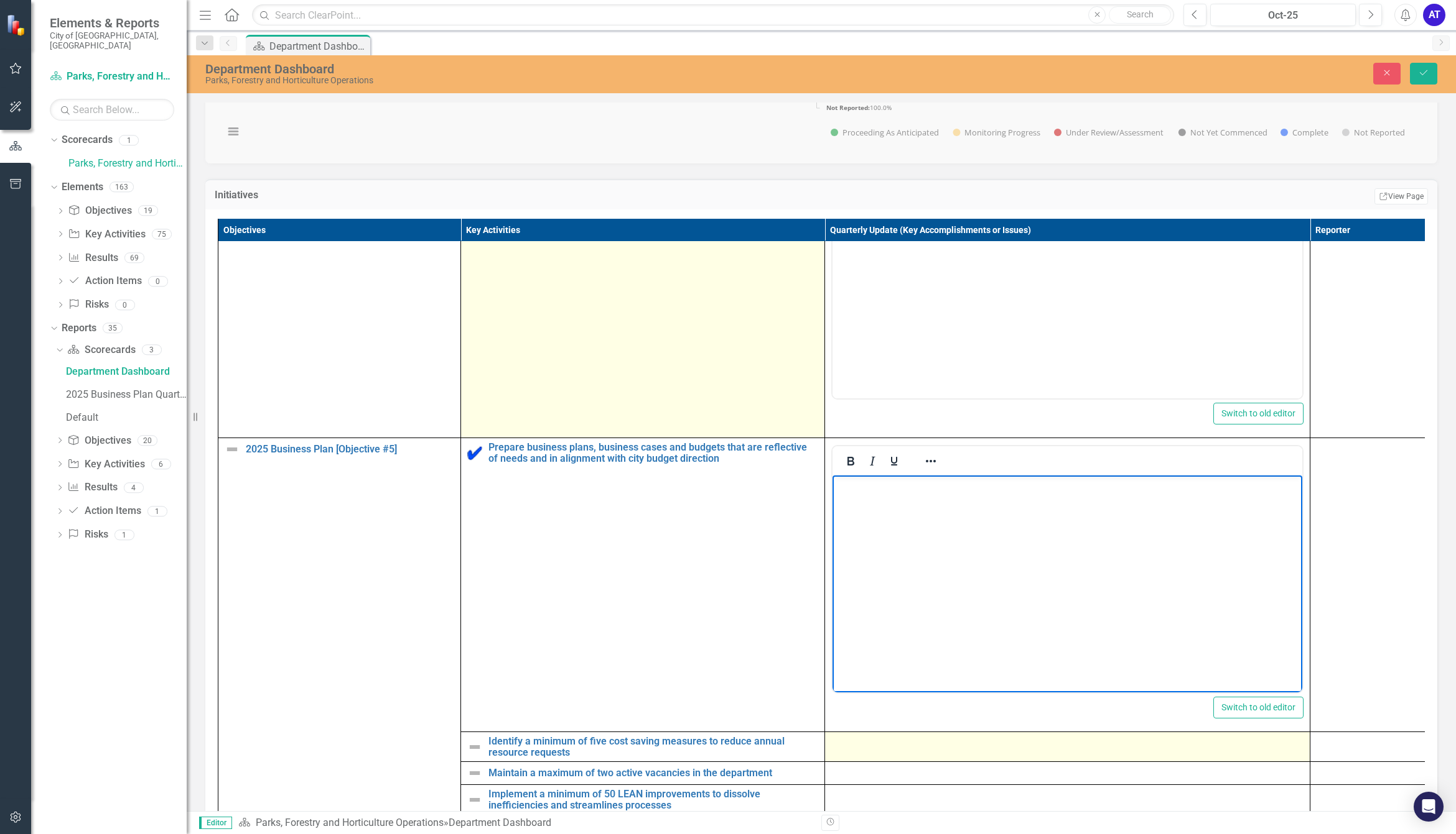
click at [915, 751] on div at bounding box center [1068, 743] width 472 height 15
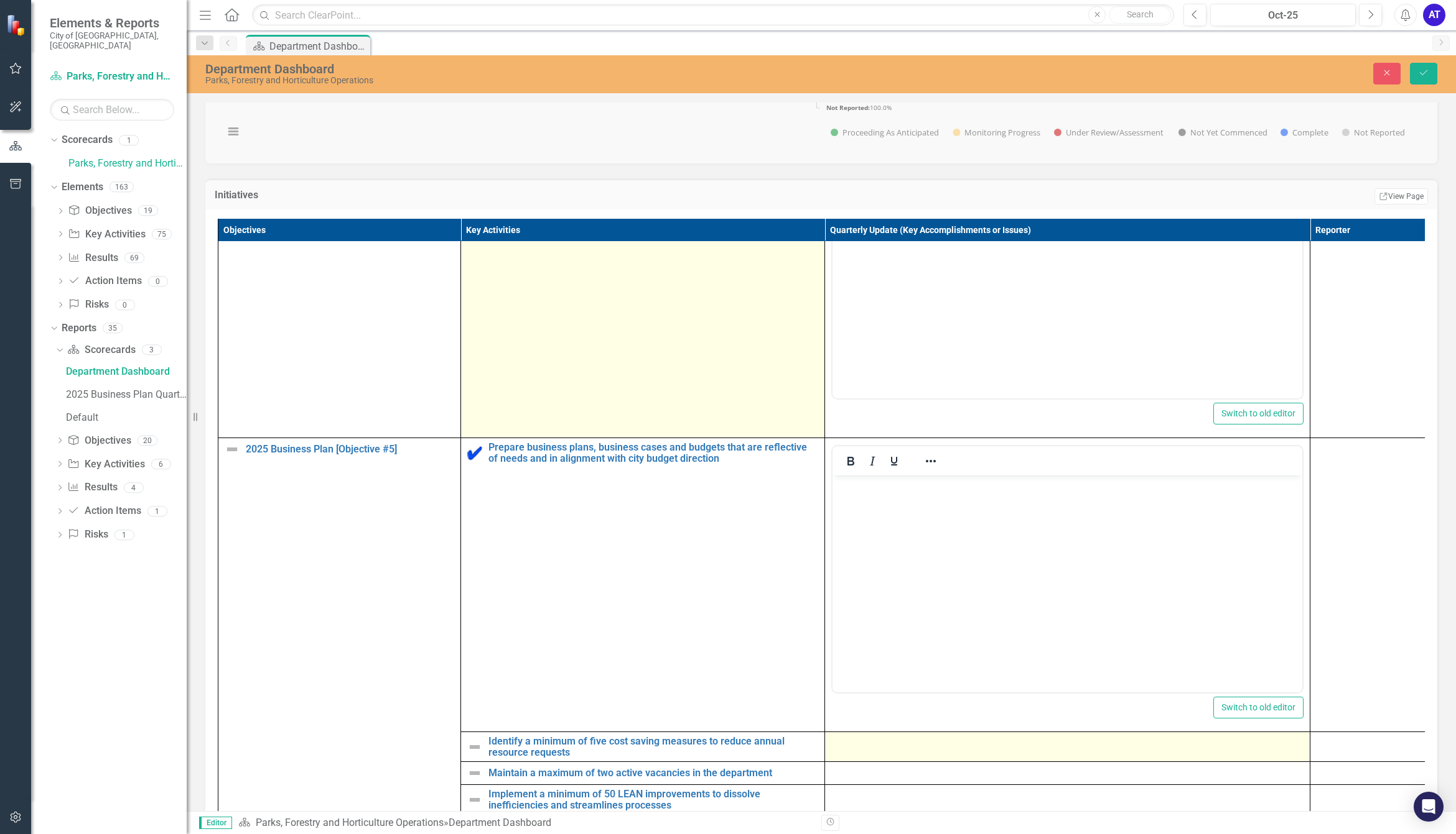
click at [915, 751] on div at bounding box center [1068, 743] width 472 height 15
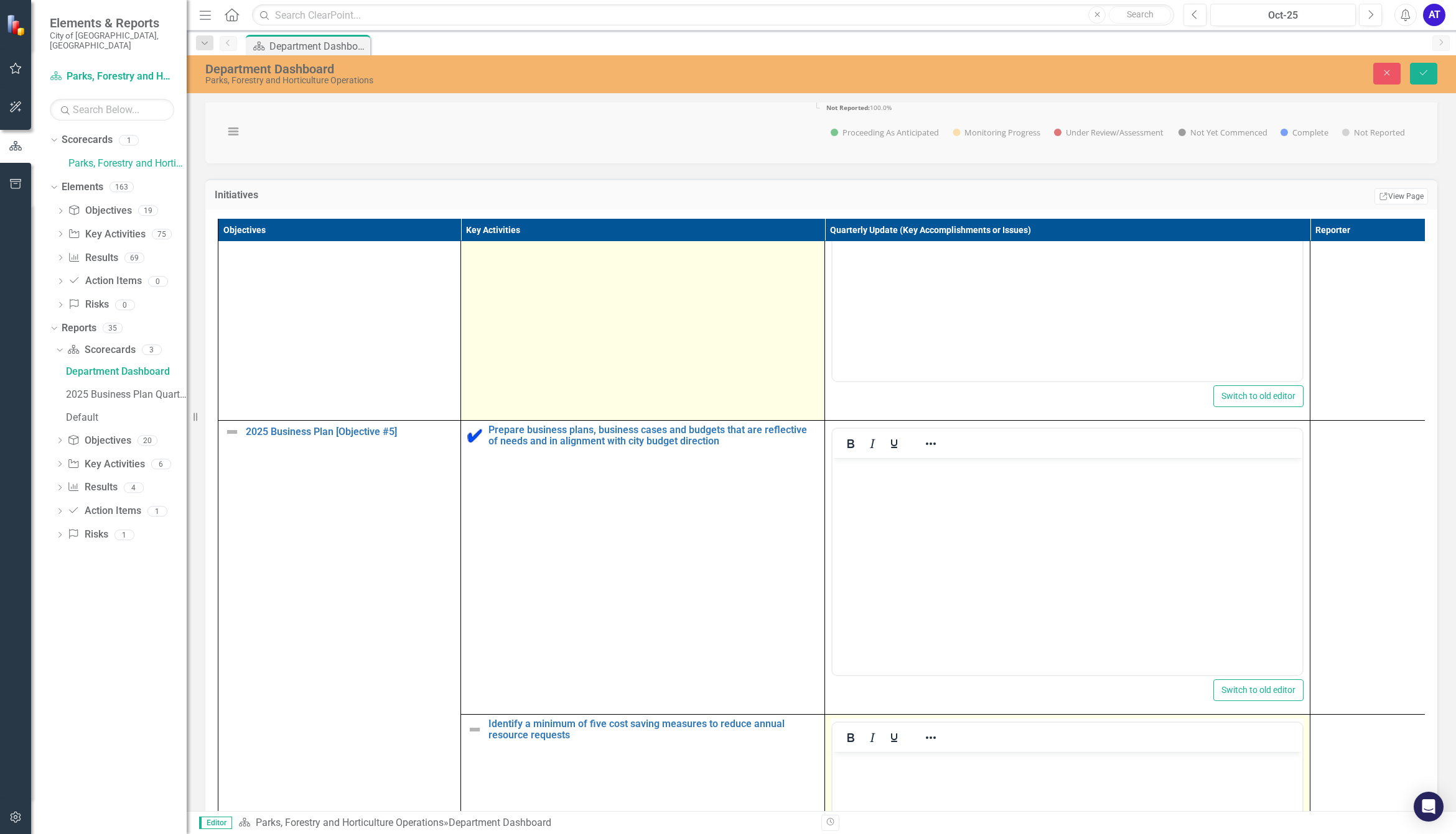
scroll to position [0, 0]
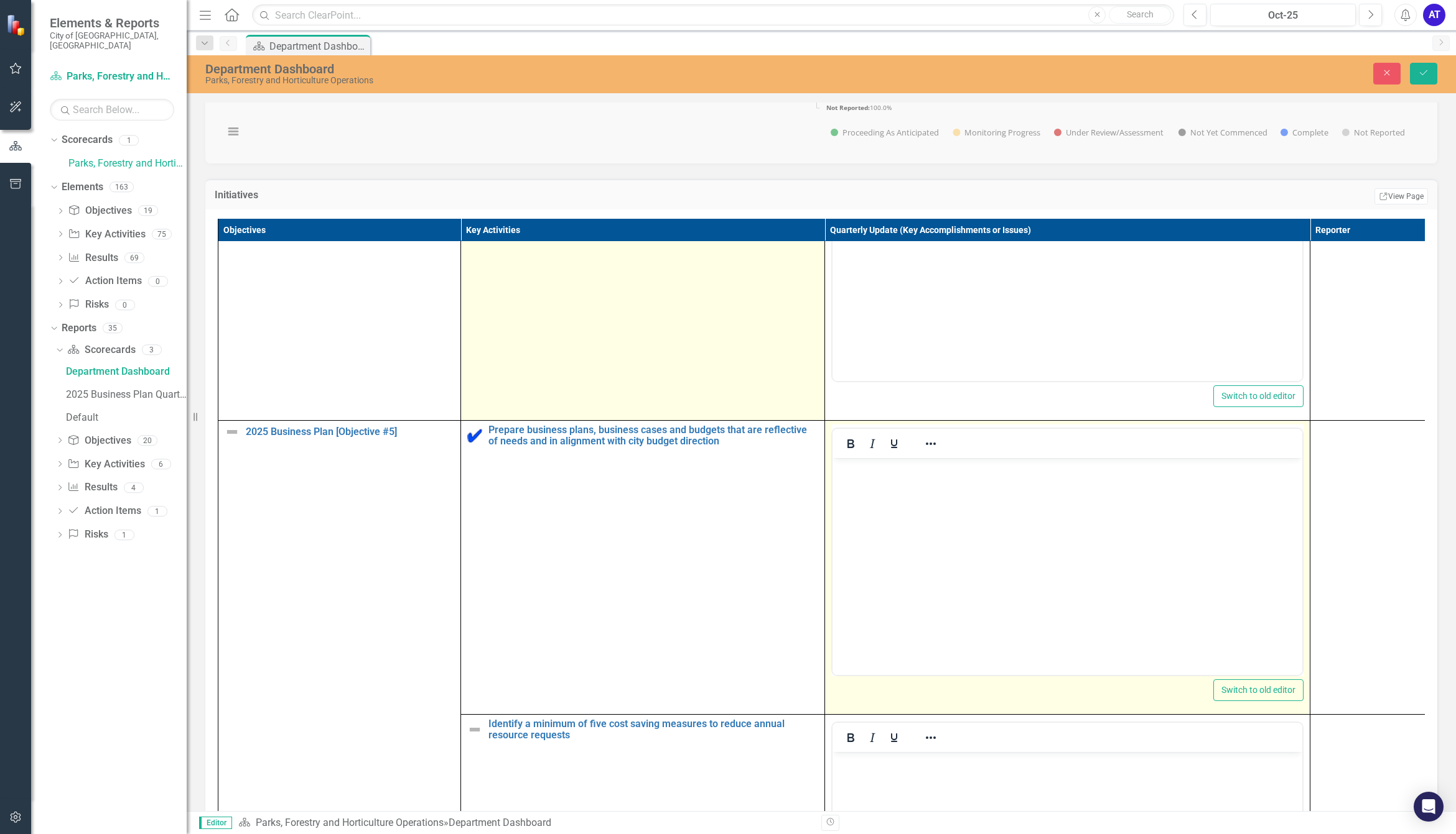
click at [906, 487] on body "Rich Text Area. Press ALT-0 for help." at bounding box center [1067, 552] width 470 height 187
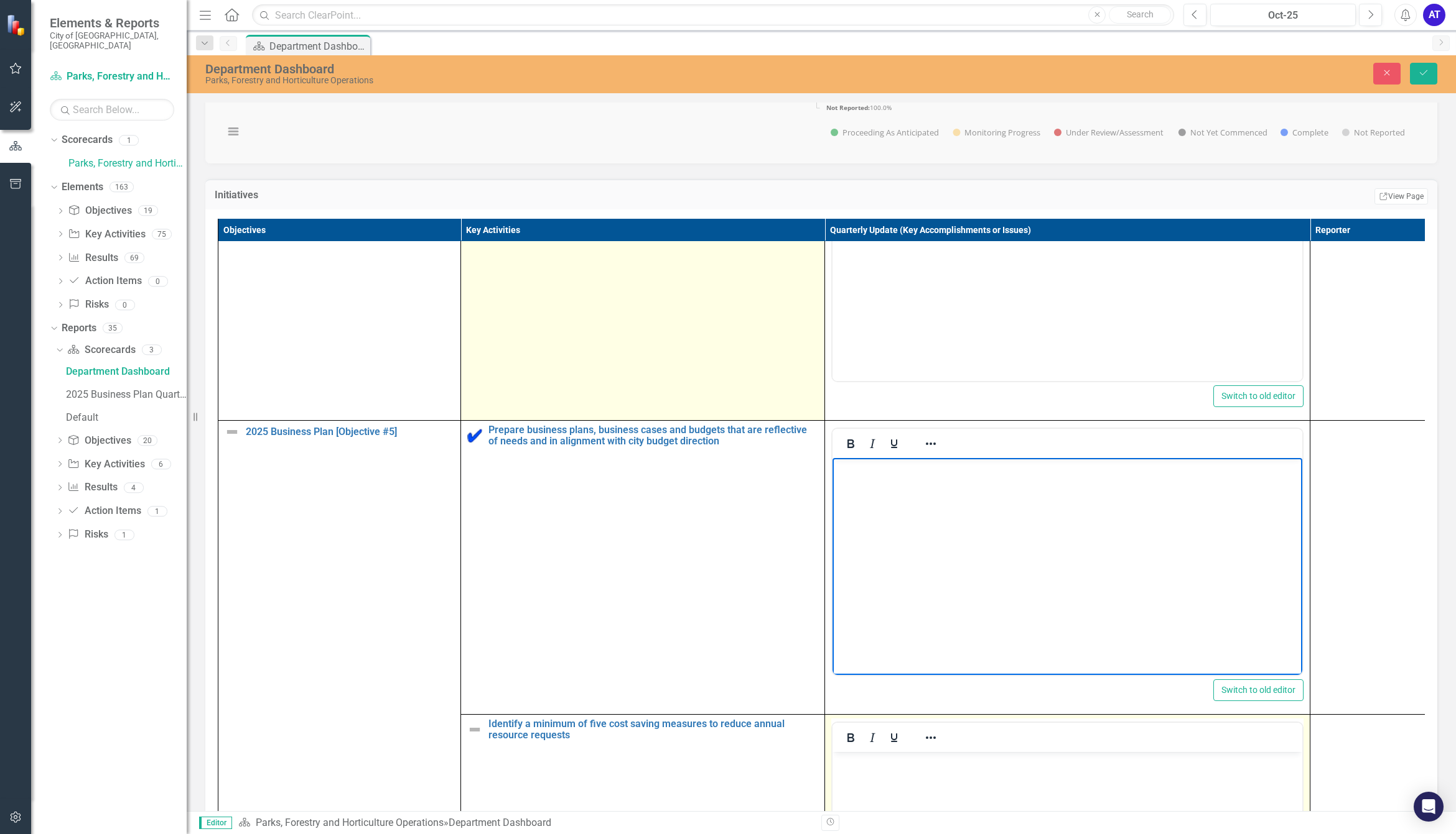
click at [864, 775] on body "Rich Text Area. Press ALT-0 for help." at bounding box center [1067, 845] width 470 height 187
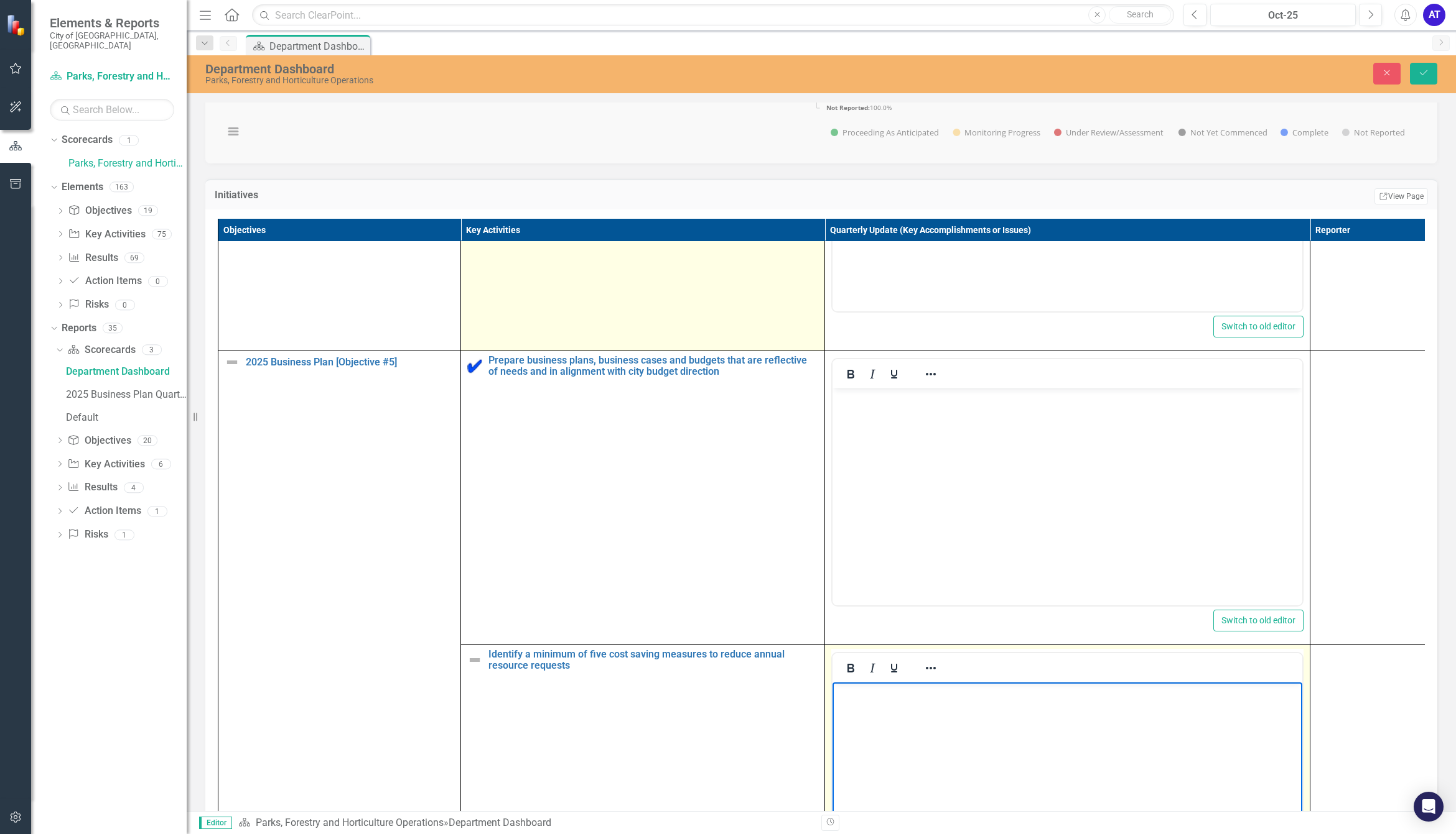
scroll to position [4543, 0]
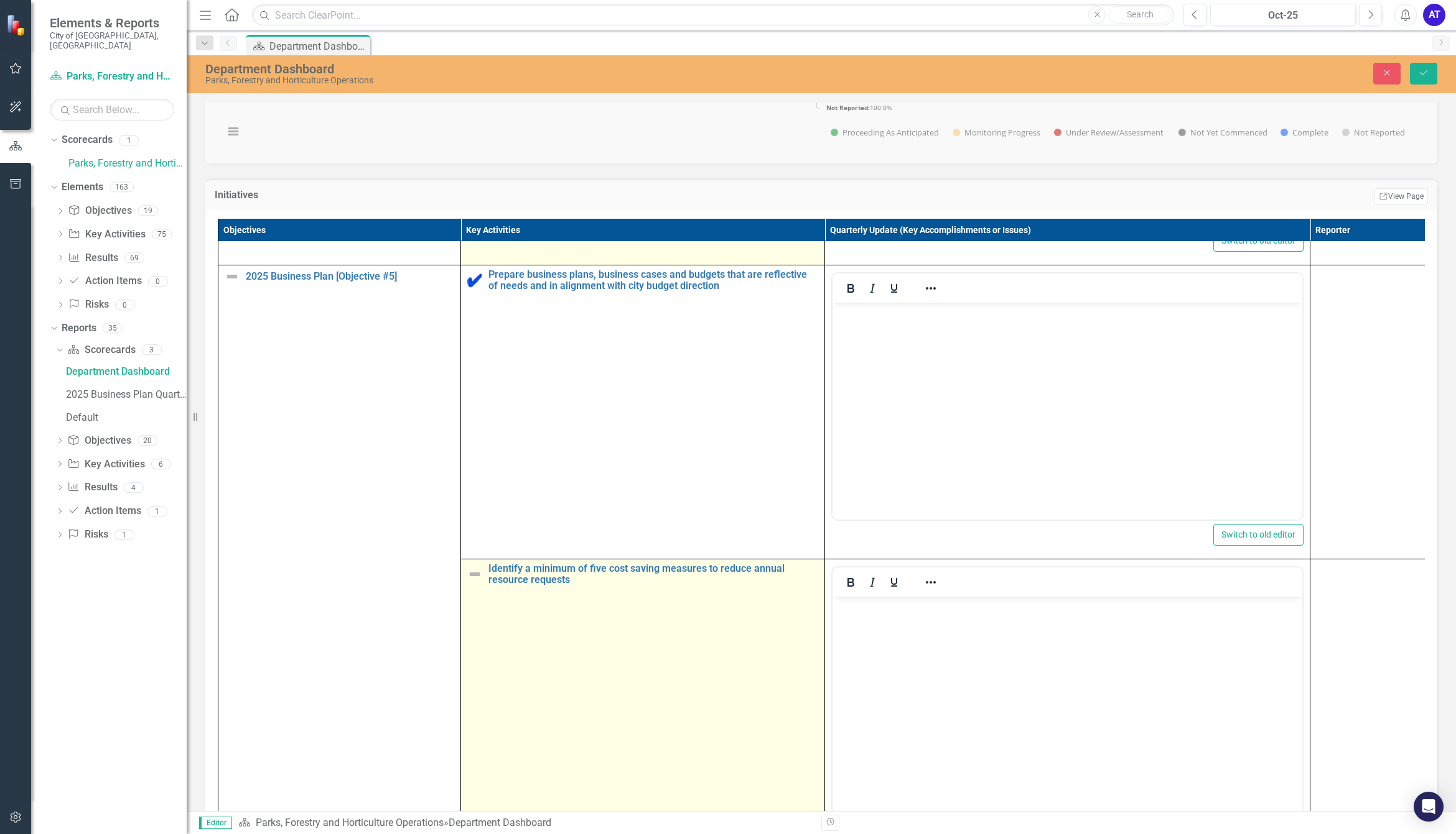
click at [474, 582] on img at bounding box center [474, 574] width 15 height 15
click at [474, 583] on img at bounding box center [478, 575] width 15 height 15
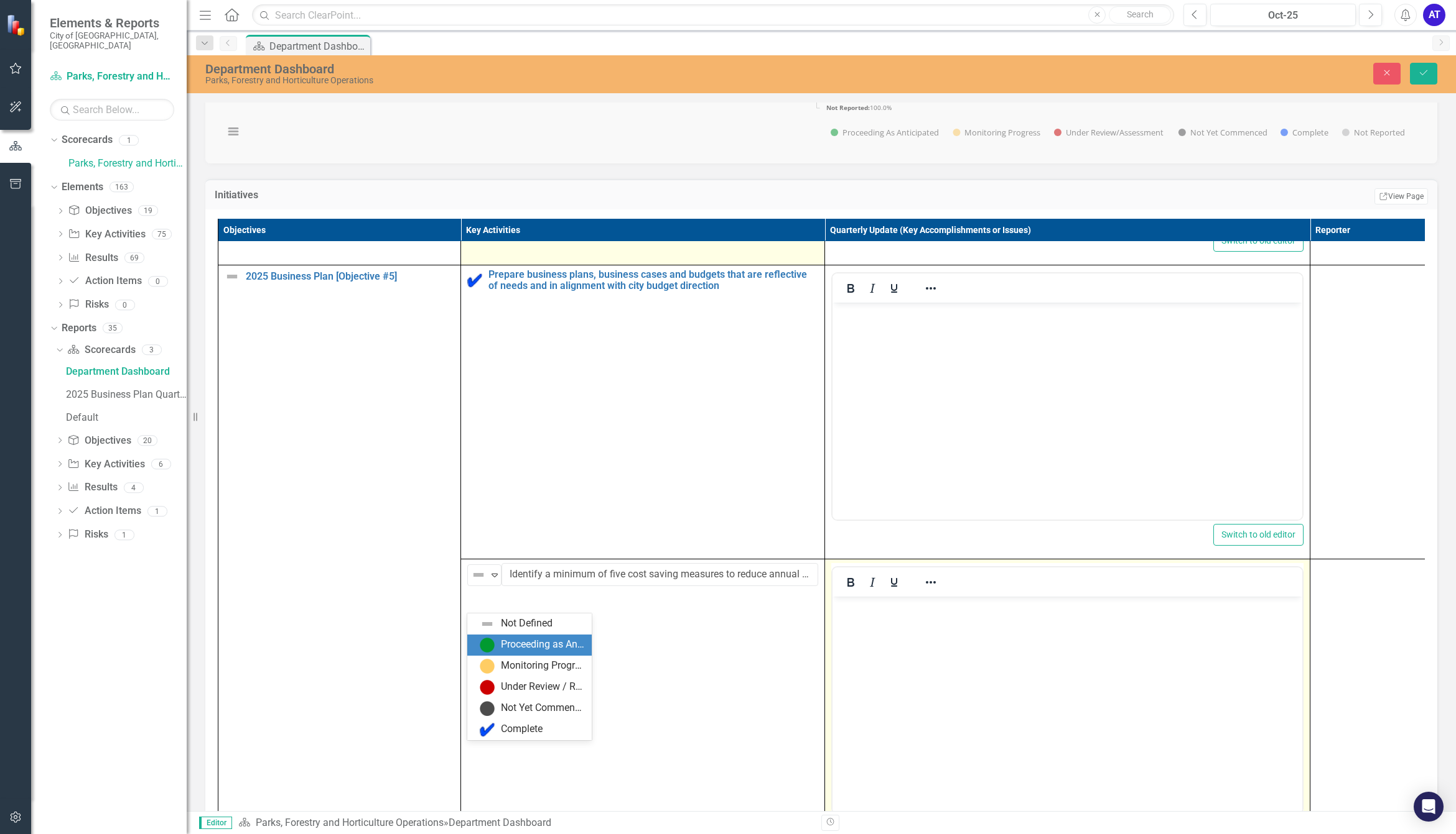
click at [542, 642] on div "Proceeding as Anticipated" at bounding box center [542, 644] width 83 height 14
click at [1010, 653] on body "Rich Text Area. Press ALT-0 for help." at bounding box center [1067, 689] width 470 height 187
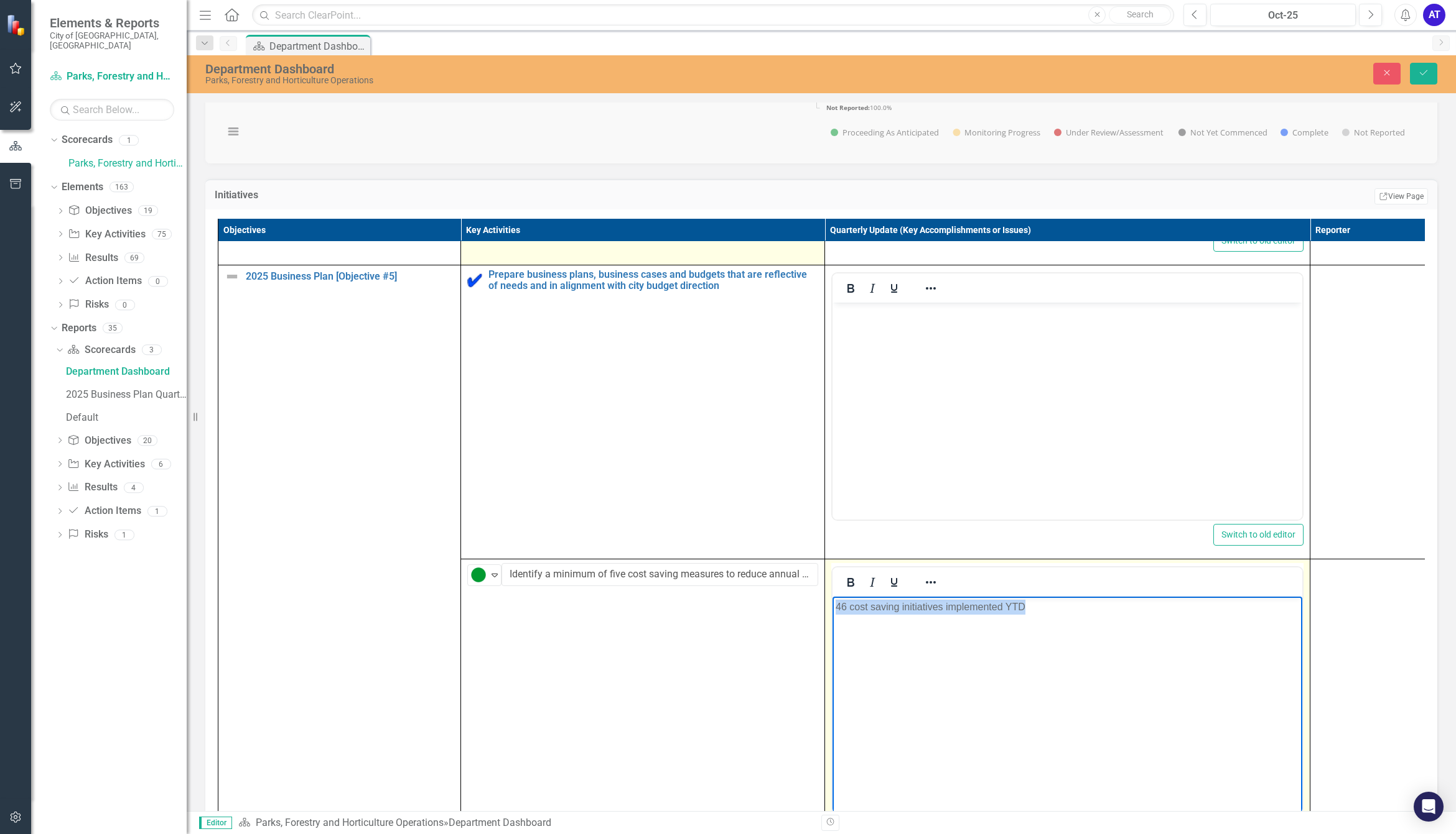
drag, startPoint x: 1105, startPoint y: 618, endPoint x: 1376, endPoint y: 1224, distance: 663.8
click at [832, 601] on html "46 cost saving initiatives implemented YTD" at bounding box center [1067, 689] width 470 height 187
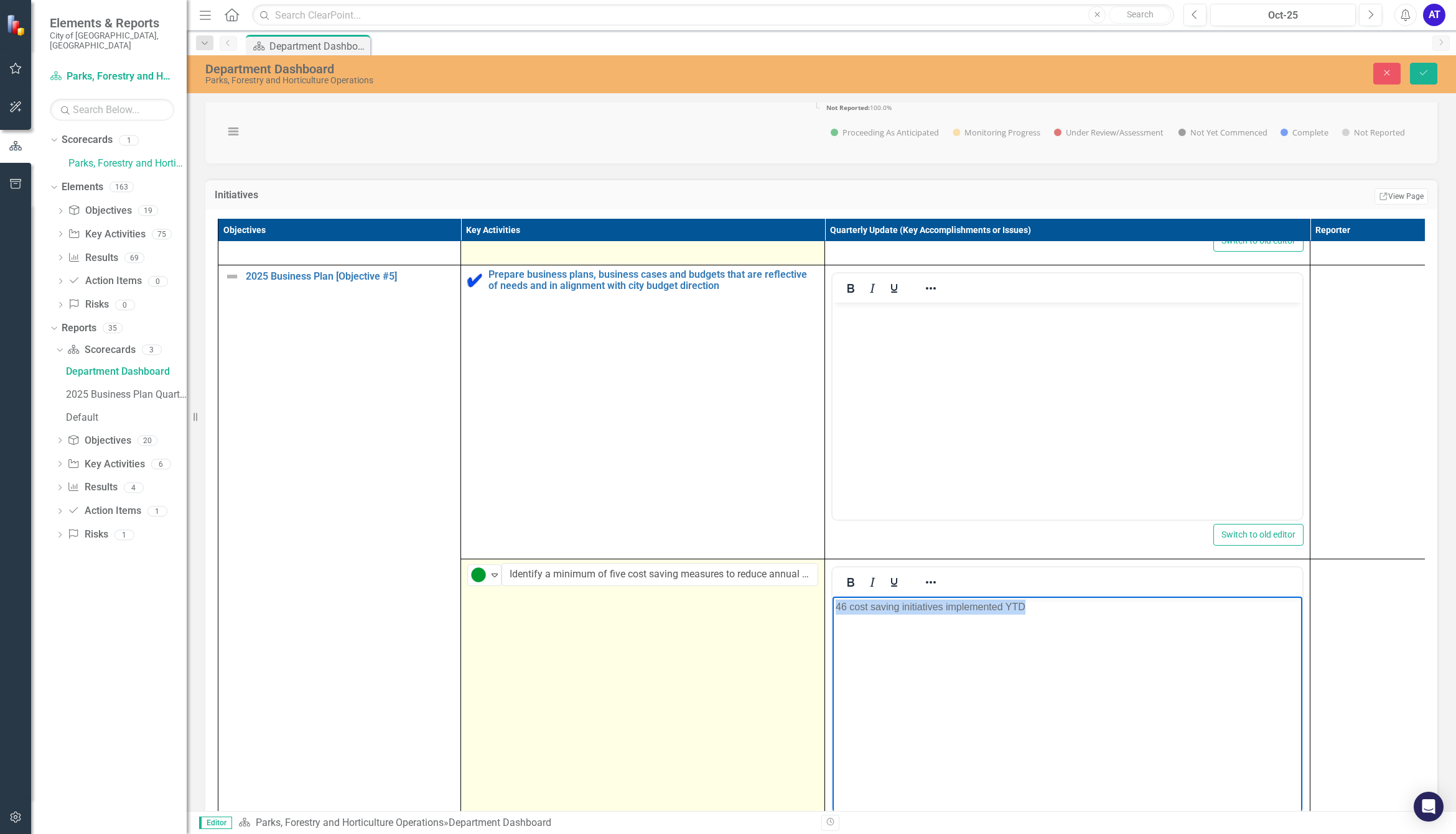
copy p "46 cost saving initiatives implemented YTD"
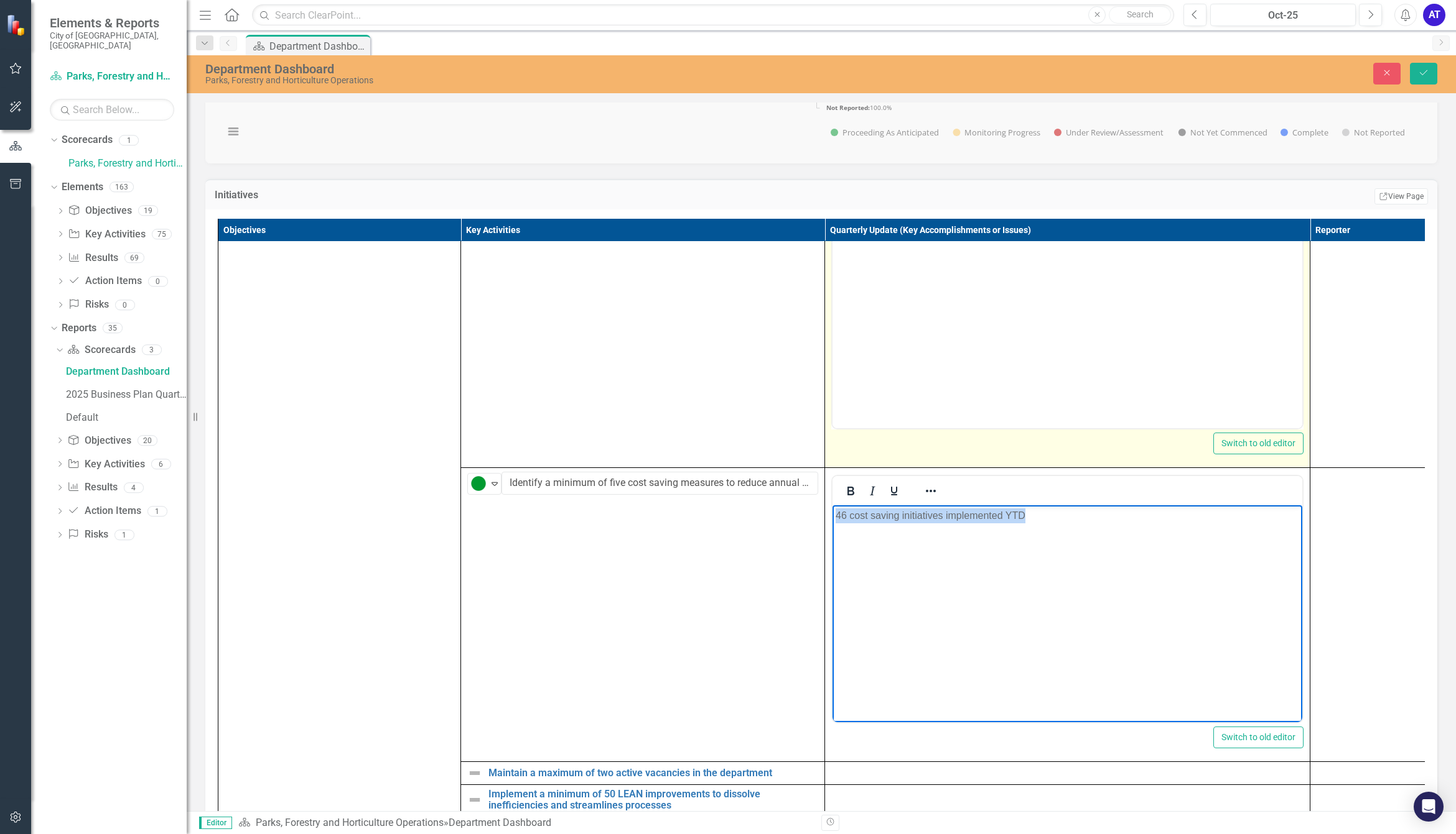
scroll to position [4652, 0]
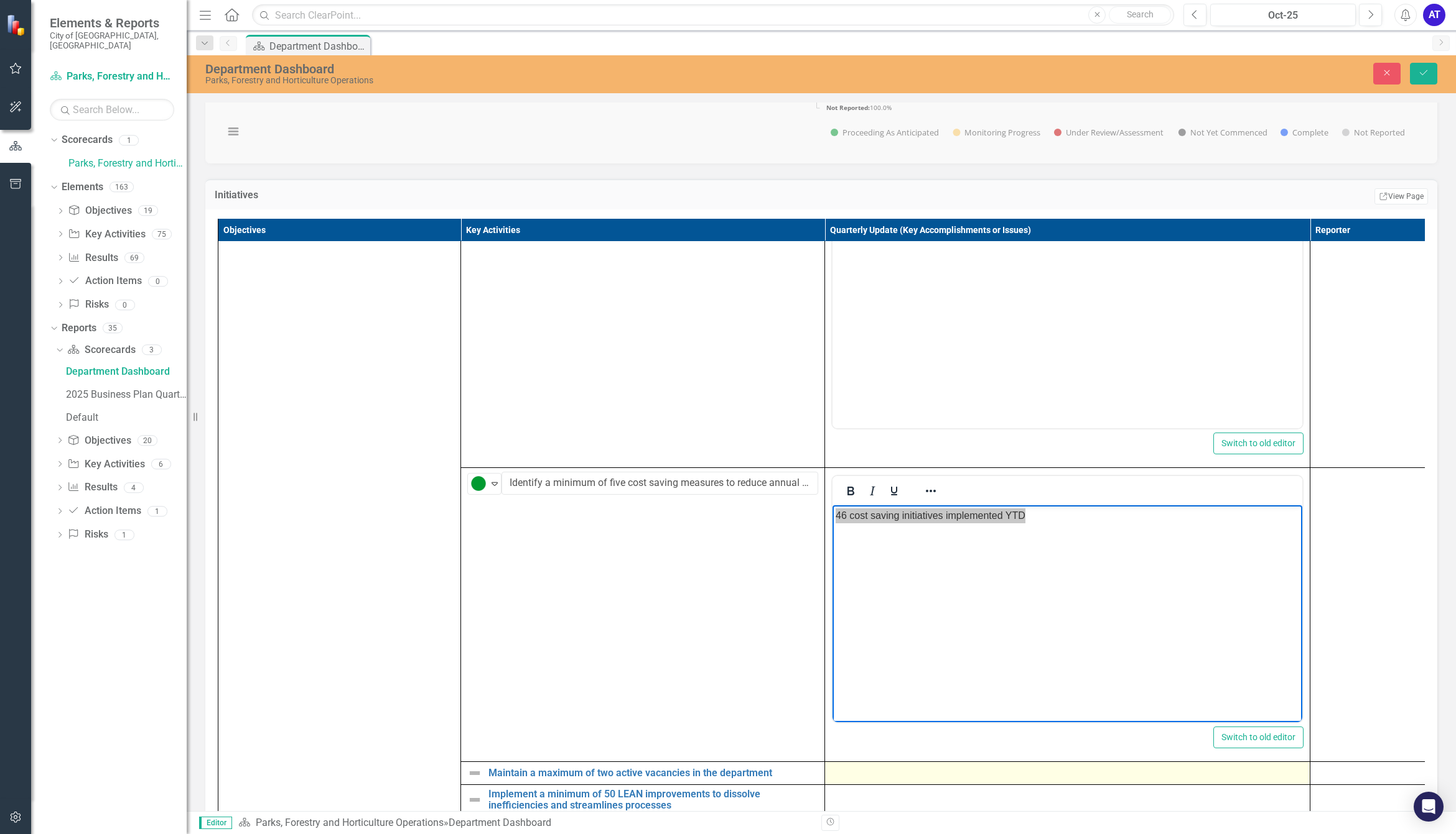
click at [857, 781] on div at bounding box center [1068, 774] width 472 height 15
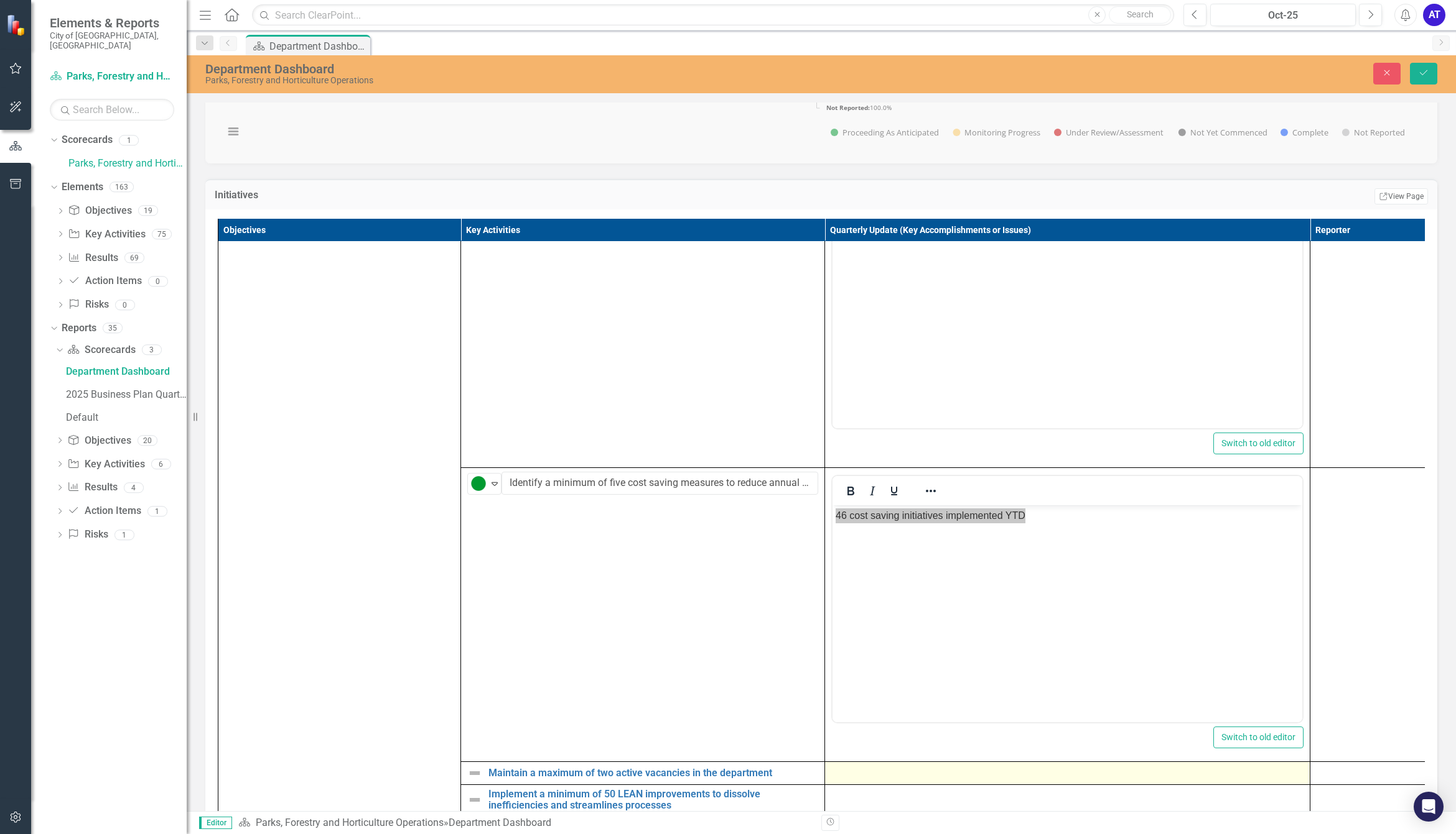
click at [857, 781] on div at bounding box center [1068, 774] width 472 height 15
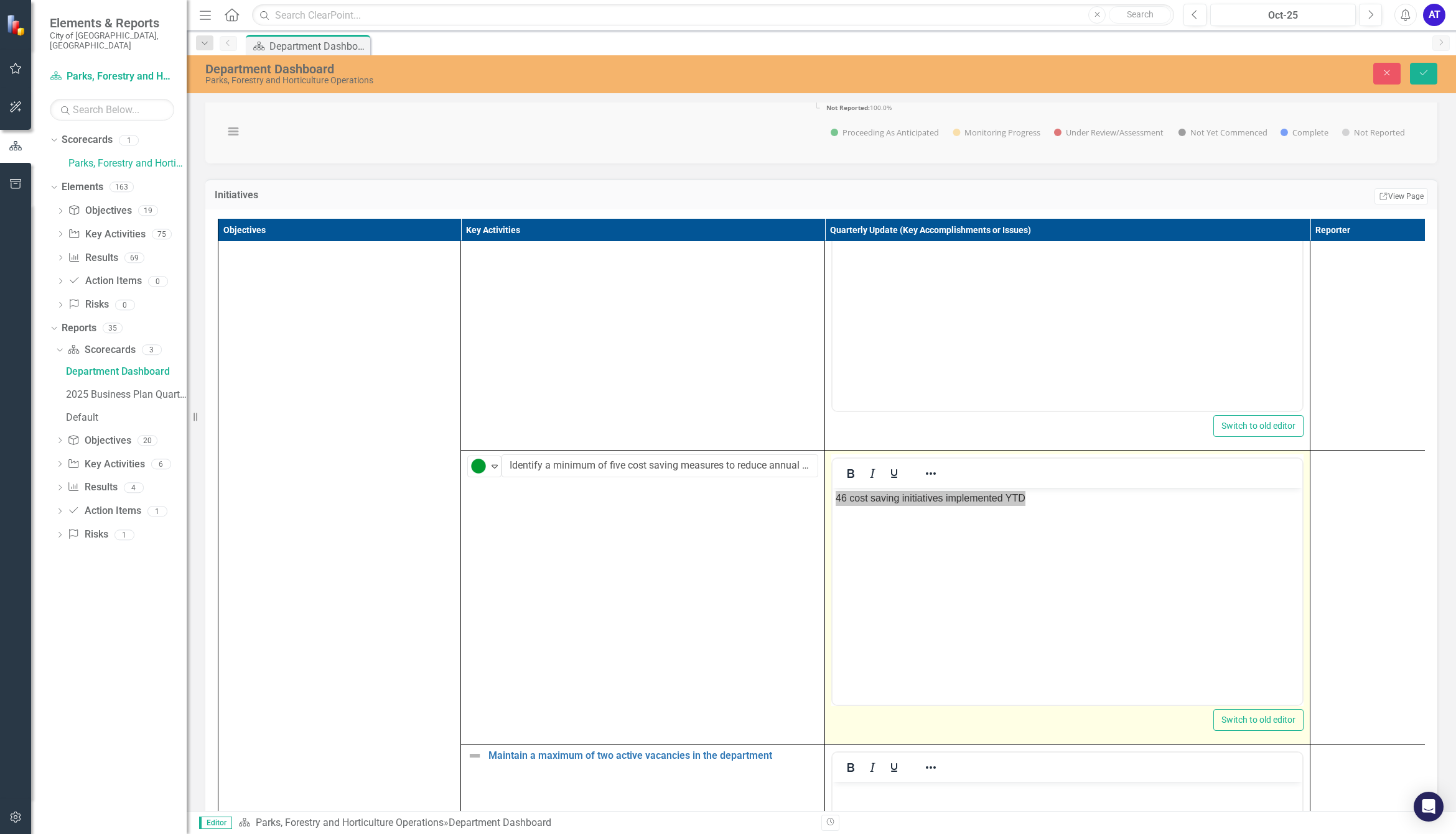
scroll to position [4808, 0]
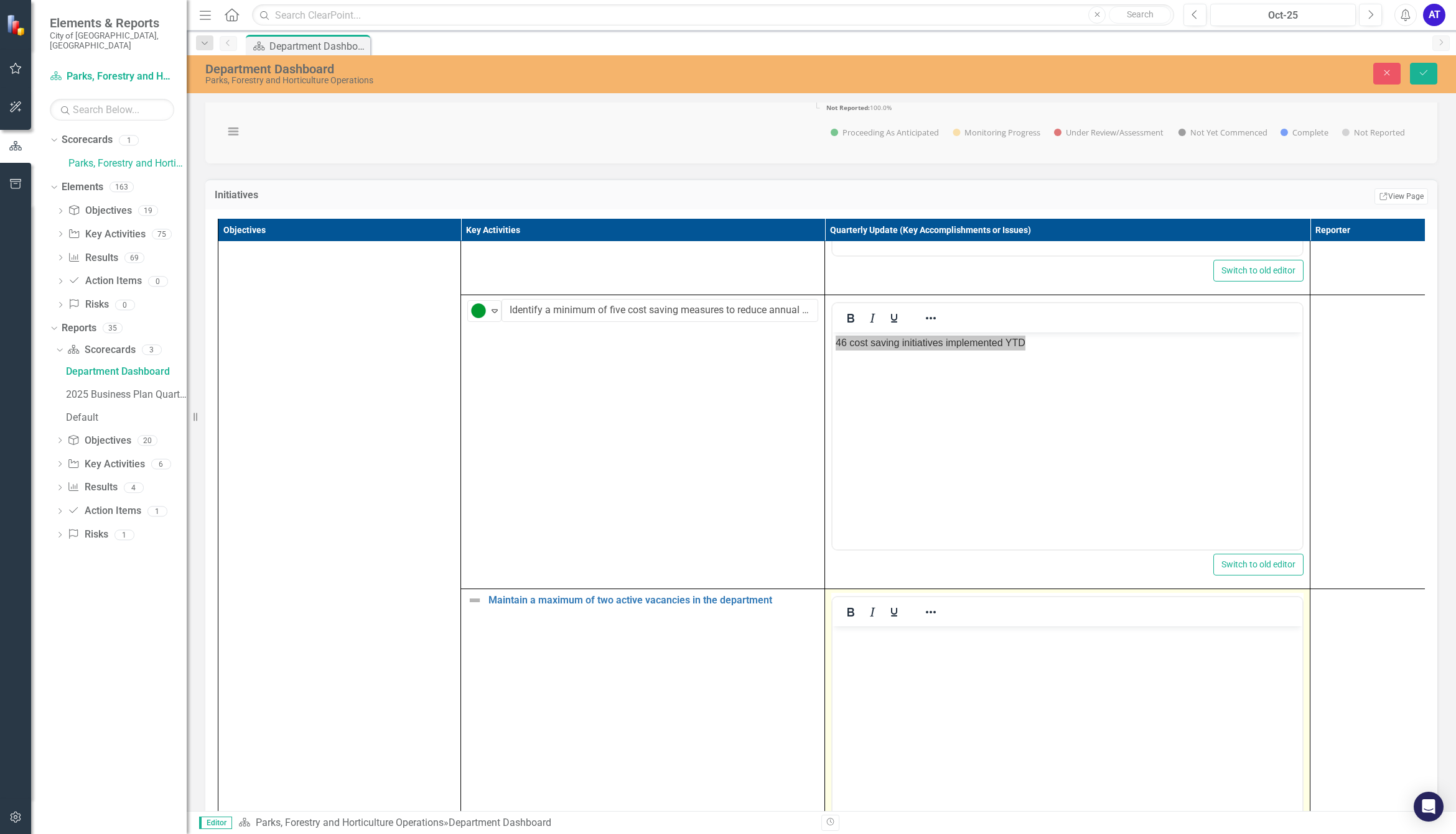
drag, startPoint x: 939, startPoint y: 650, endPoint x: 1010, endPoint y: 791, distance: 157.9
click at [939, 650] on body "Rich Text Area. Press ALT-0 for help." at bounding box center [1067, 720] width 470 height 187
paste body "Rich Text Area. Press ALT-0 for help."
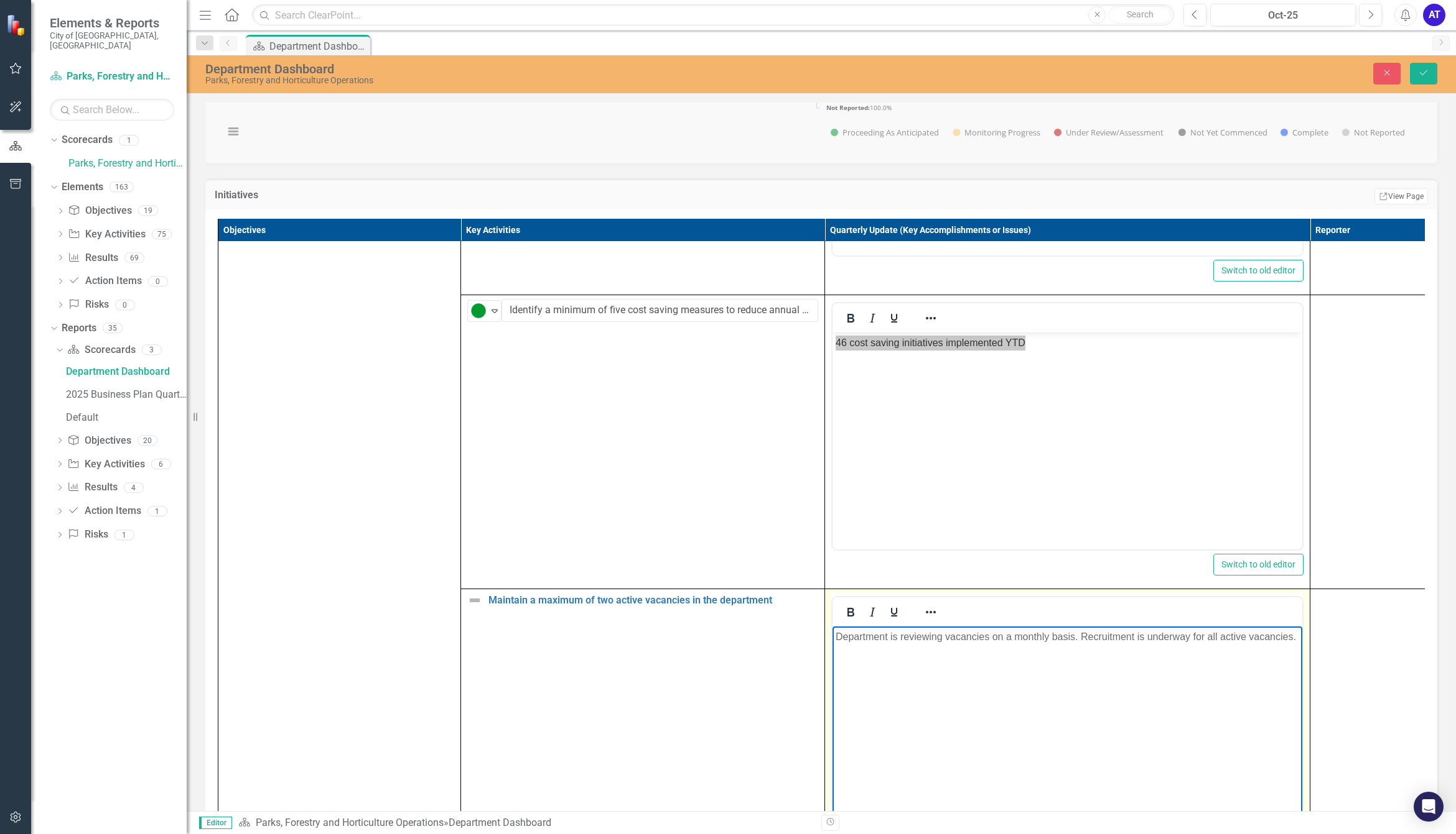
click at [886, 687] on body "Department is reviewing vacancies on a monthly basis. Recruitment is underway f…" at bounding box center [1067, 720] width 470 height 187
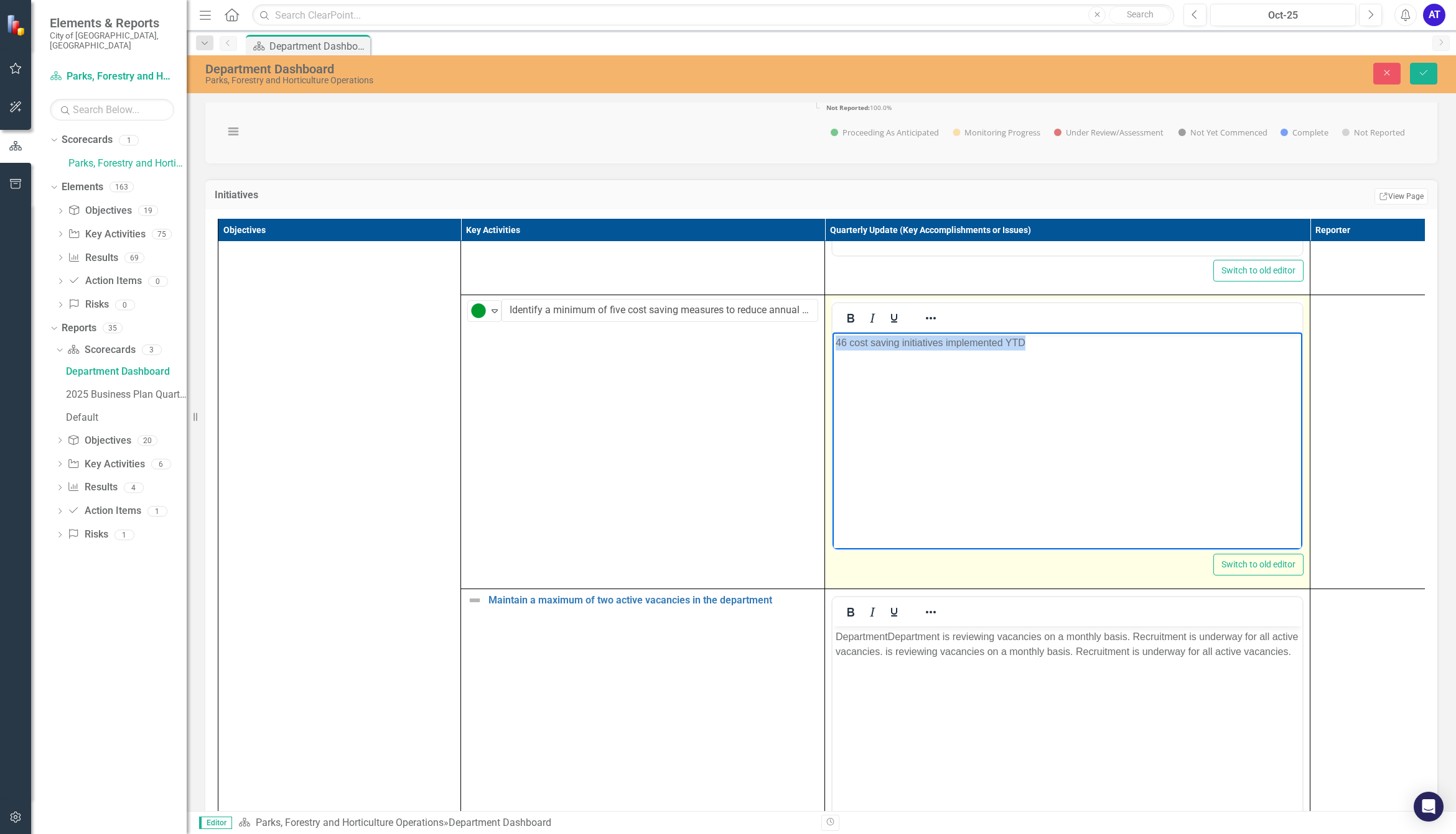
click at [901, 465] on body "46 cost saving initiatives implemented YTD" at bounding box center [1067, 426] width 470 height 187
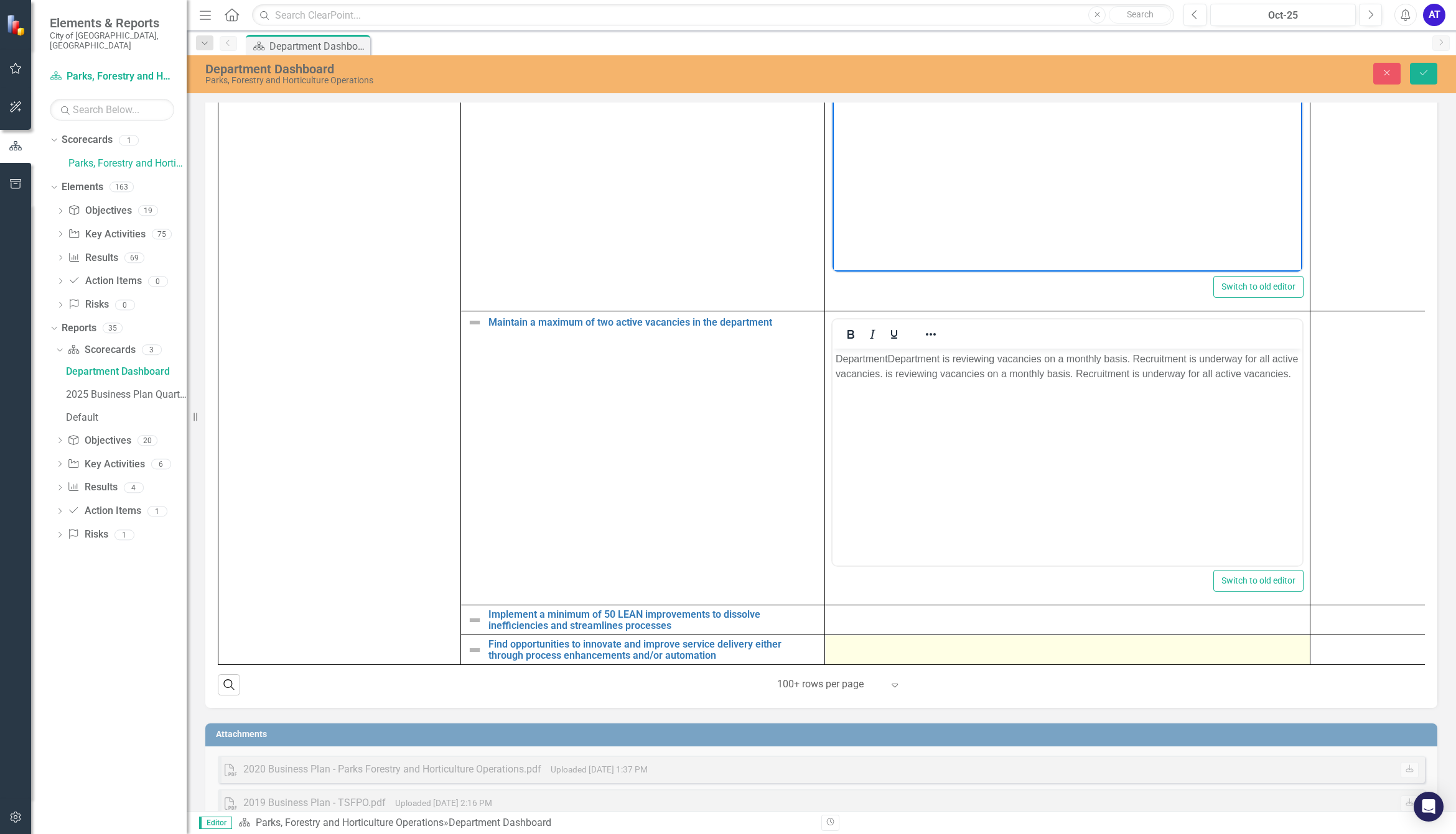
scroll to position [757, 0]
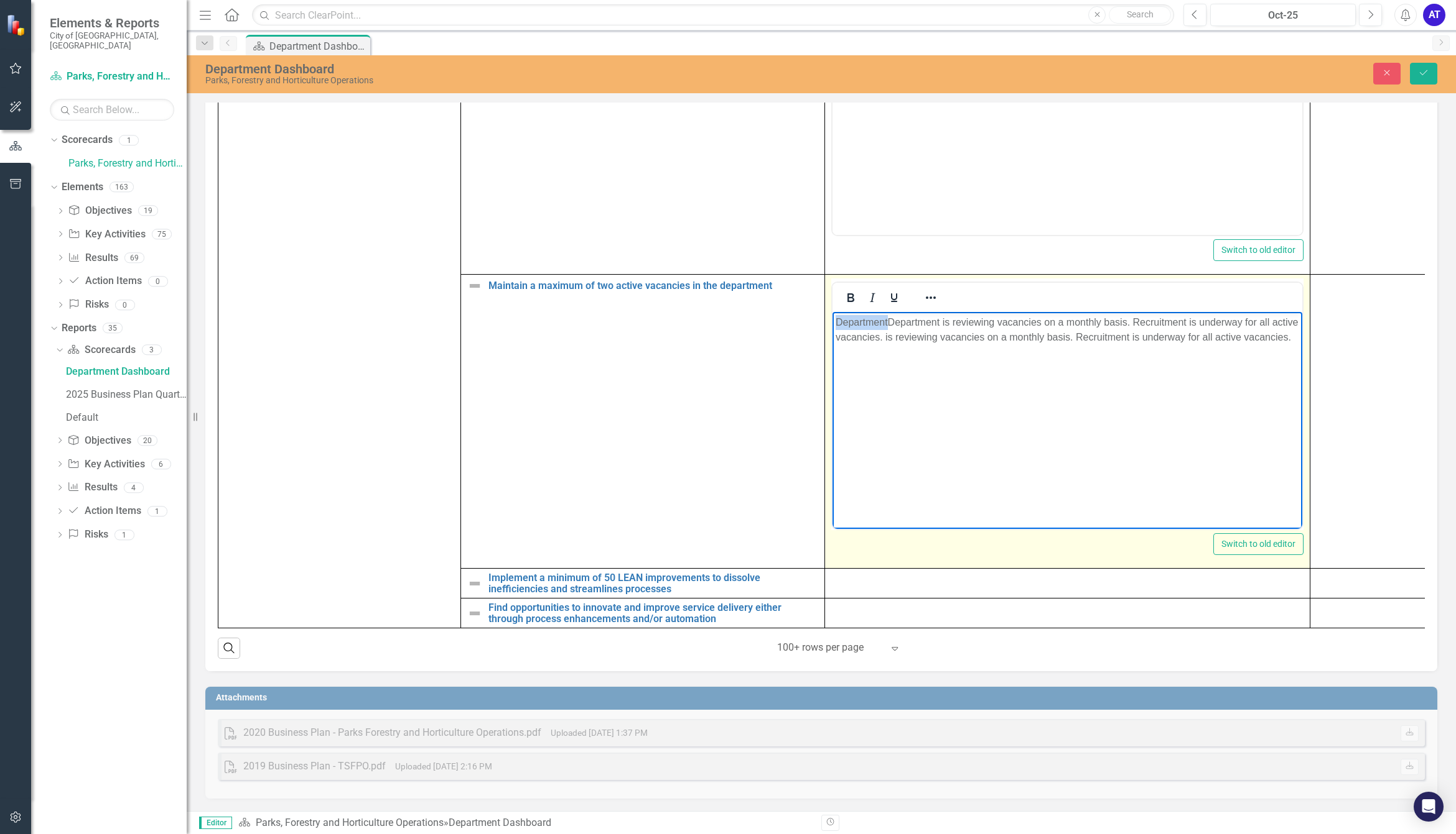
drag, startPoint x: 886, startPoint y: 322, endPoint x: 762, endPoint y: 319, distance: 124.0
click at [832, 319] on html "DepartmentDepartment is reviewing vacancies on a monthly basis. Recruitment is …" at bounding box center [1067, 405] width 470 height 187
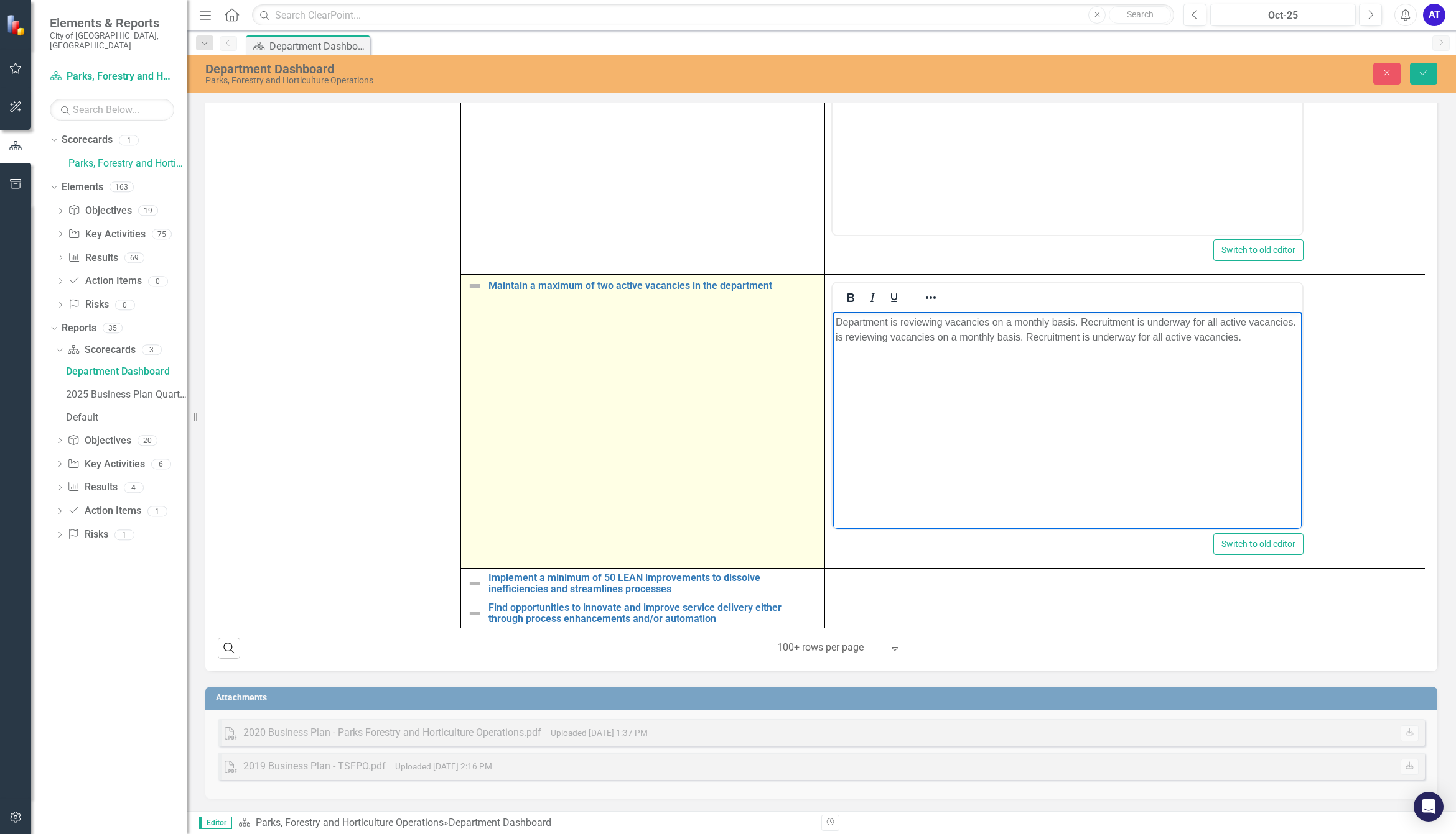
click at [476, 279] on img at bounding box center [474, 286] width 15 height 15
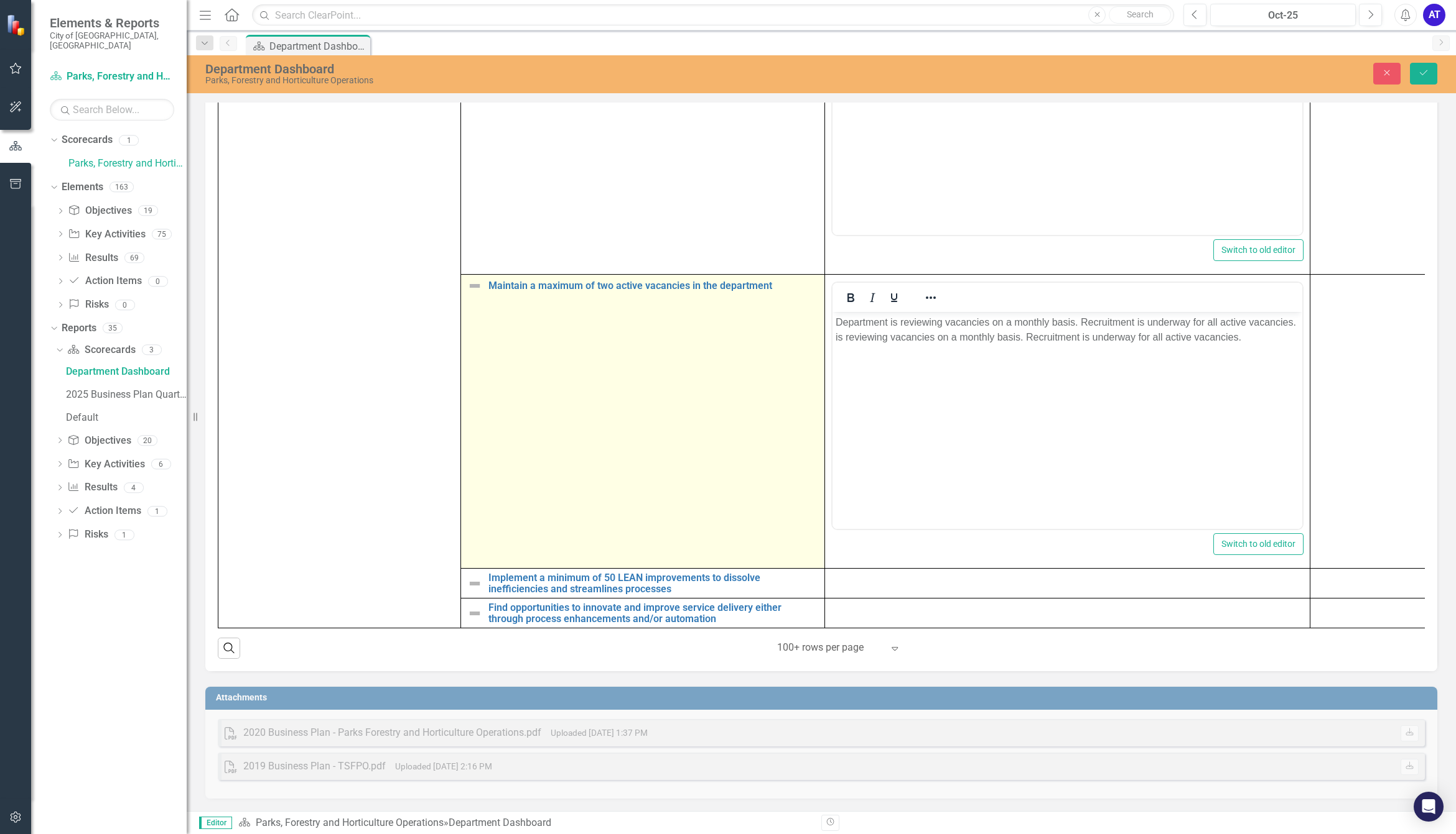
click at [476, 279] on img at bounding box center [474, 286] width 15 height 15
click at [476, 283] on img at bounding box center [478, 291] width 15 height 15
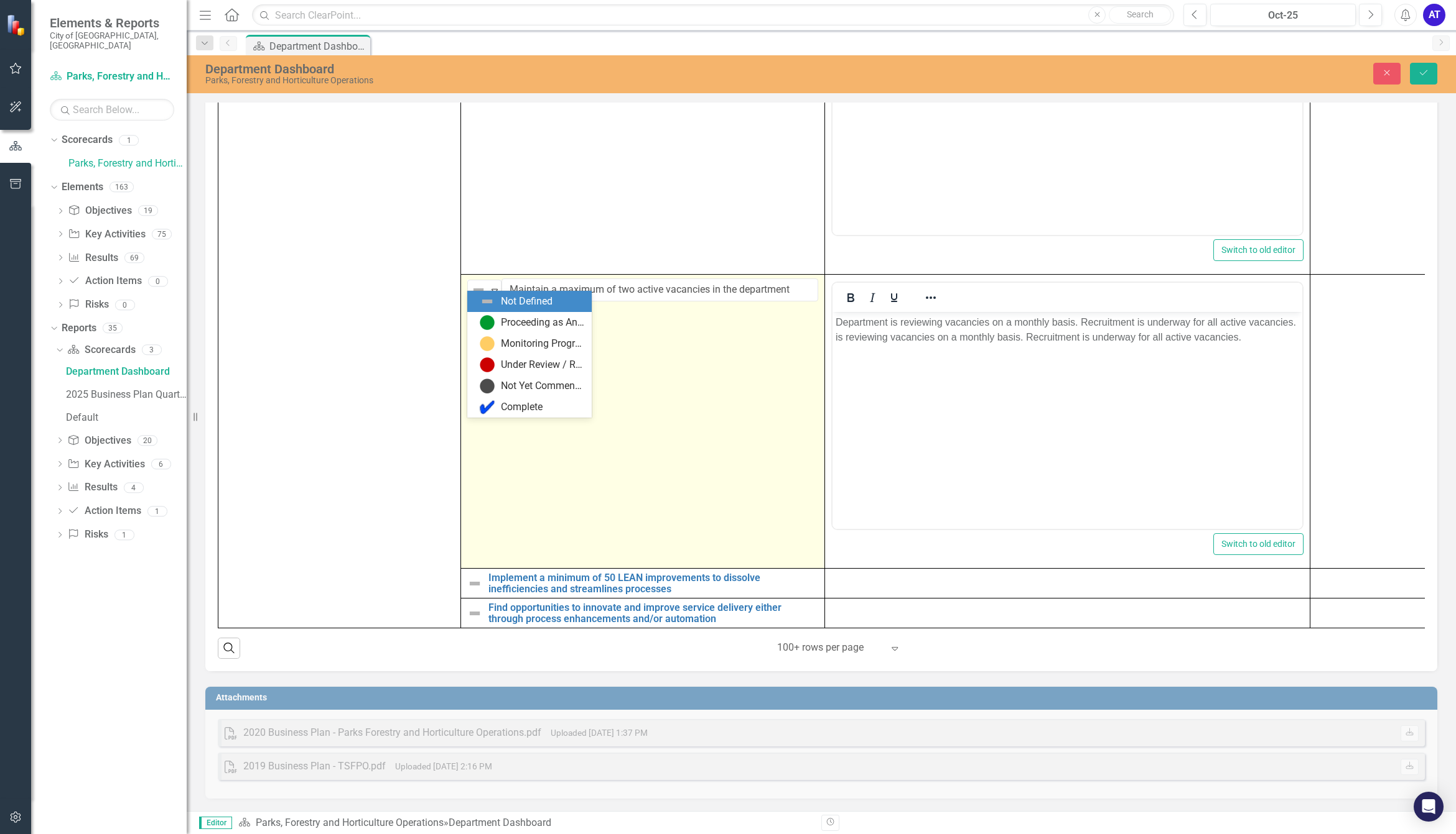
click at [484, 322] on img at bounding box center [488, 323] width 15 height 15
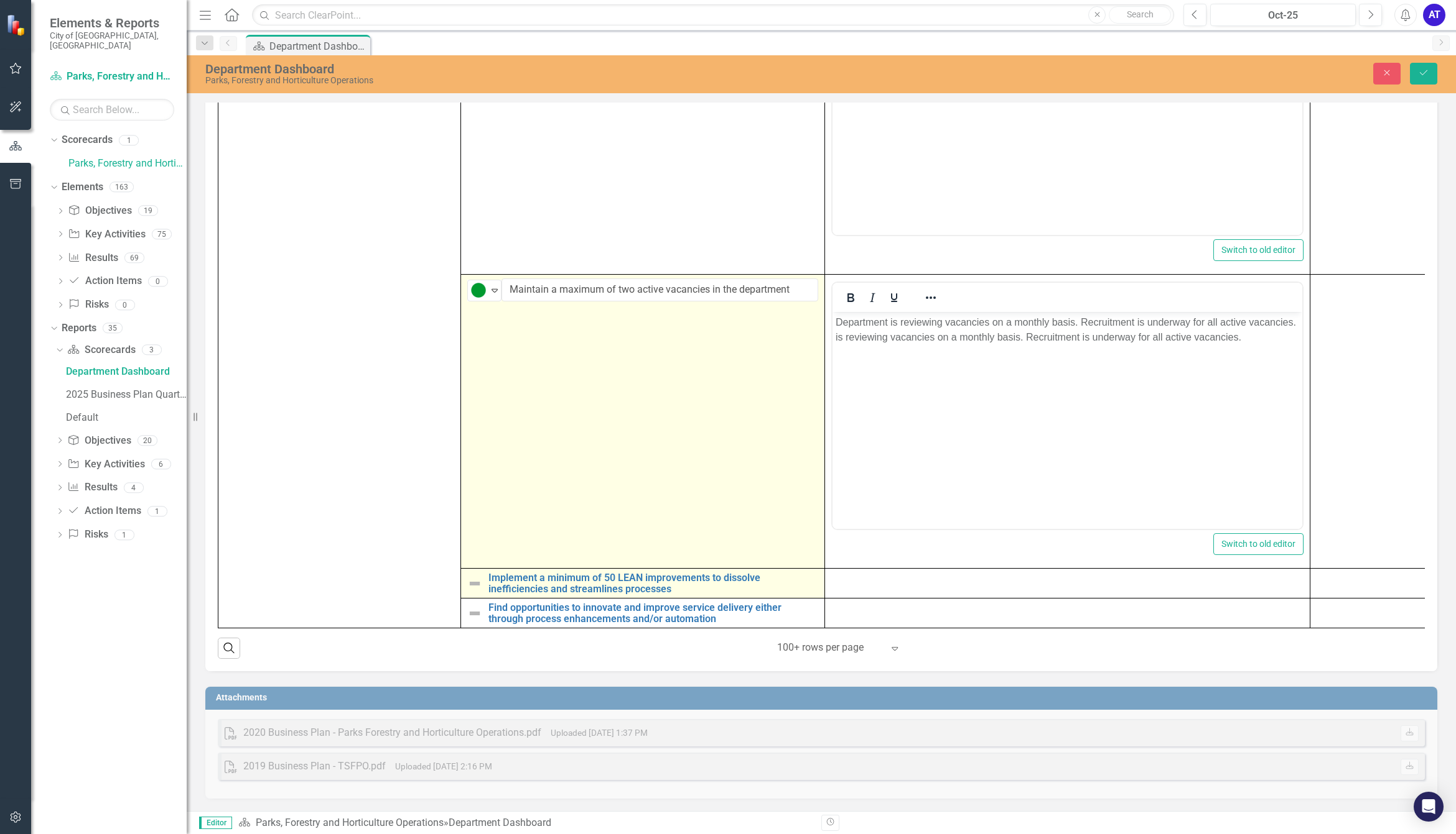
click at [474, 576] on img at bounding box center [474, 584] width 15 height 15
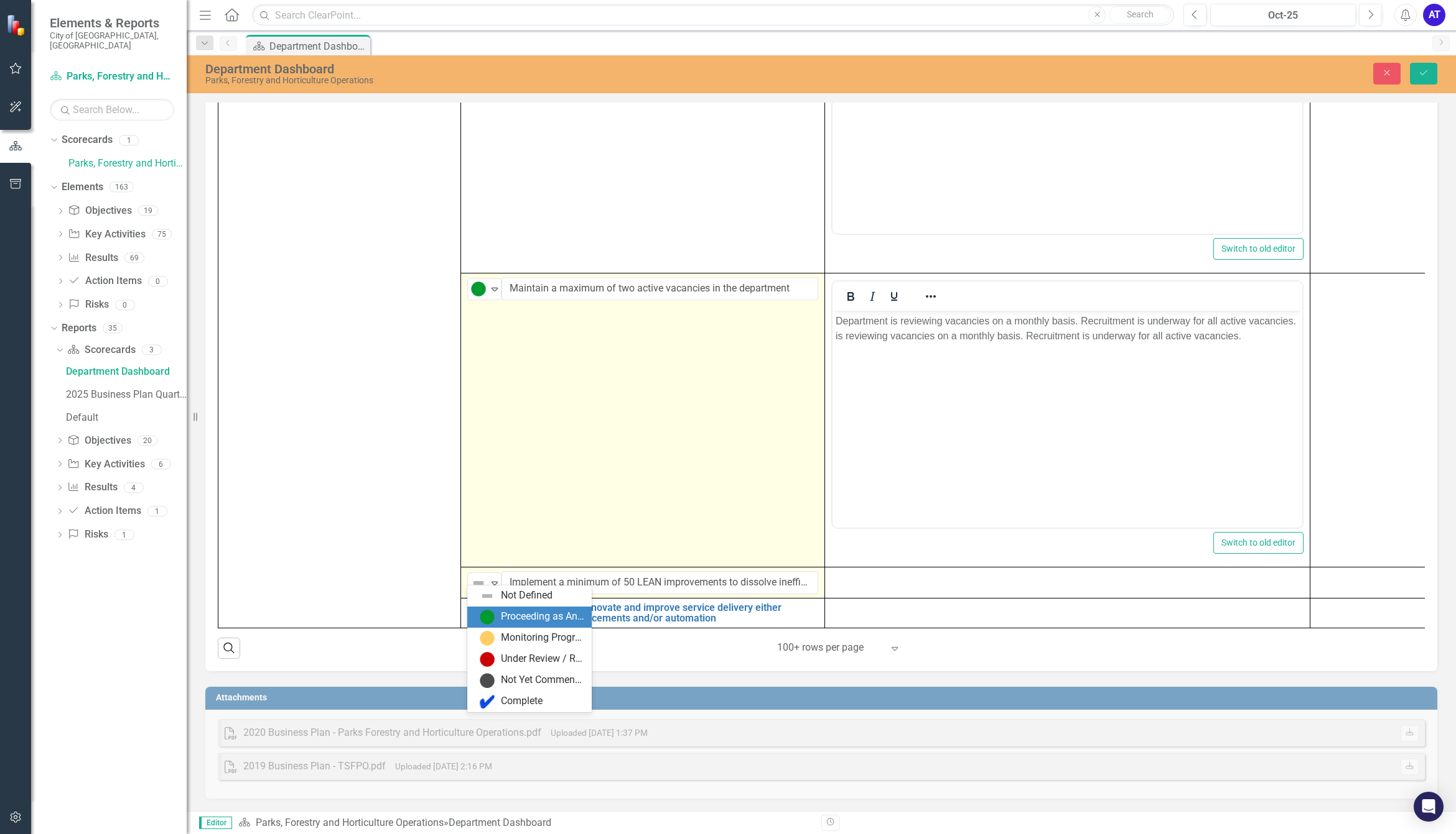
click at [480, 610] on img at bounding box center [488, 618] width 15 height 15
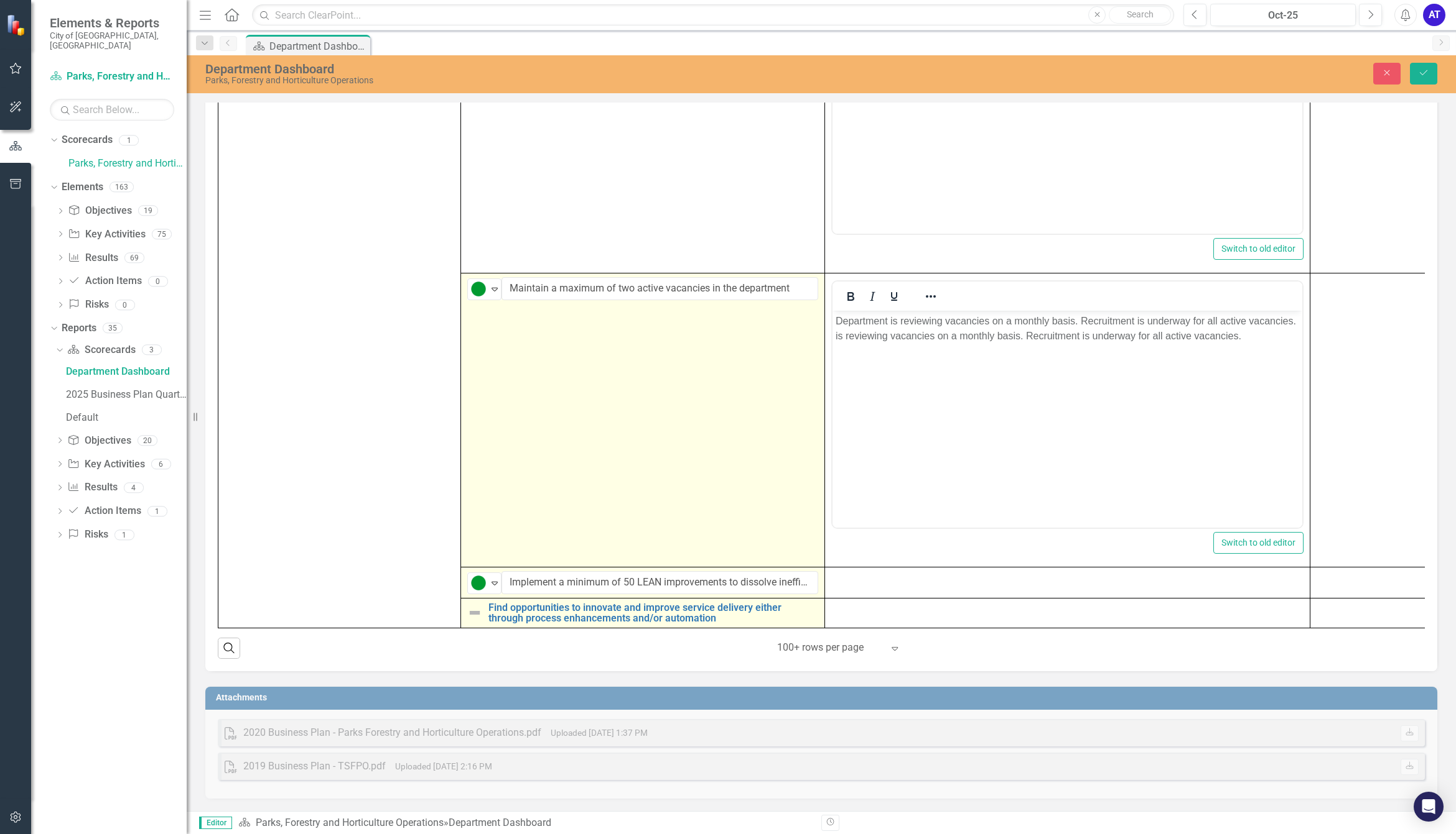
scroll to position [4689, 0]
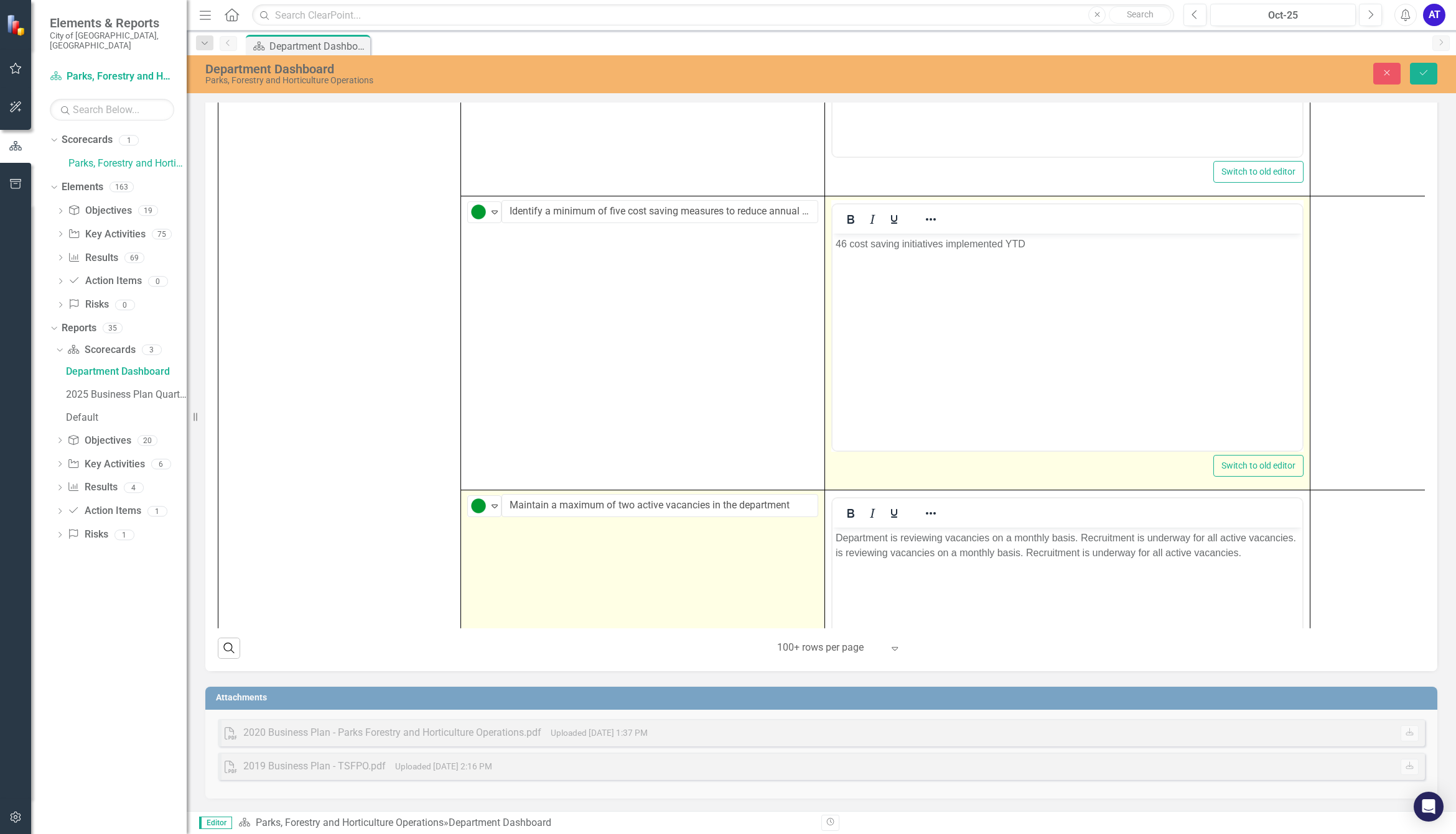
click at [942, 248] on p "46 cost saving initiatives implemented YTD" at bounding box center [1067, 244] width 463 height 15
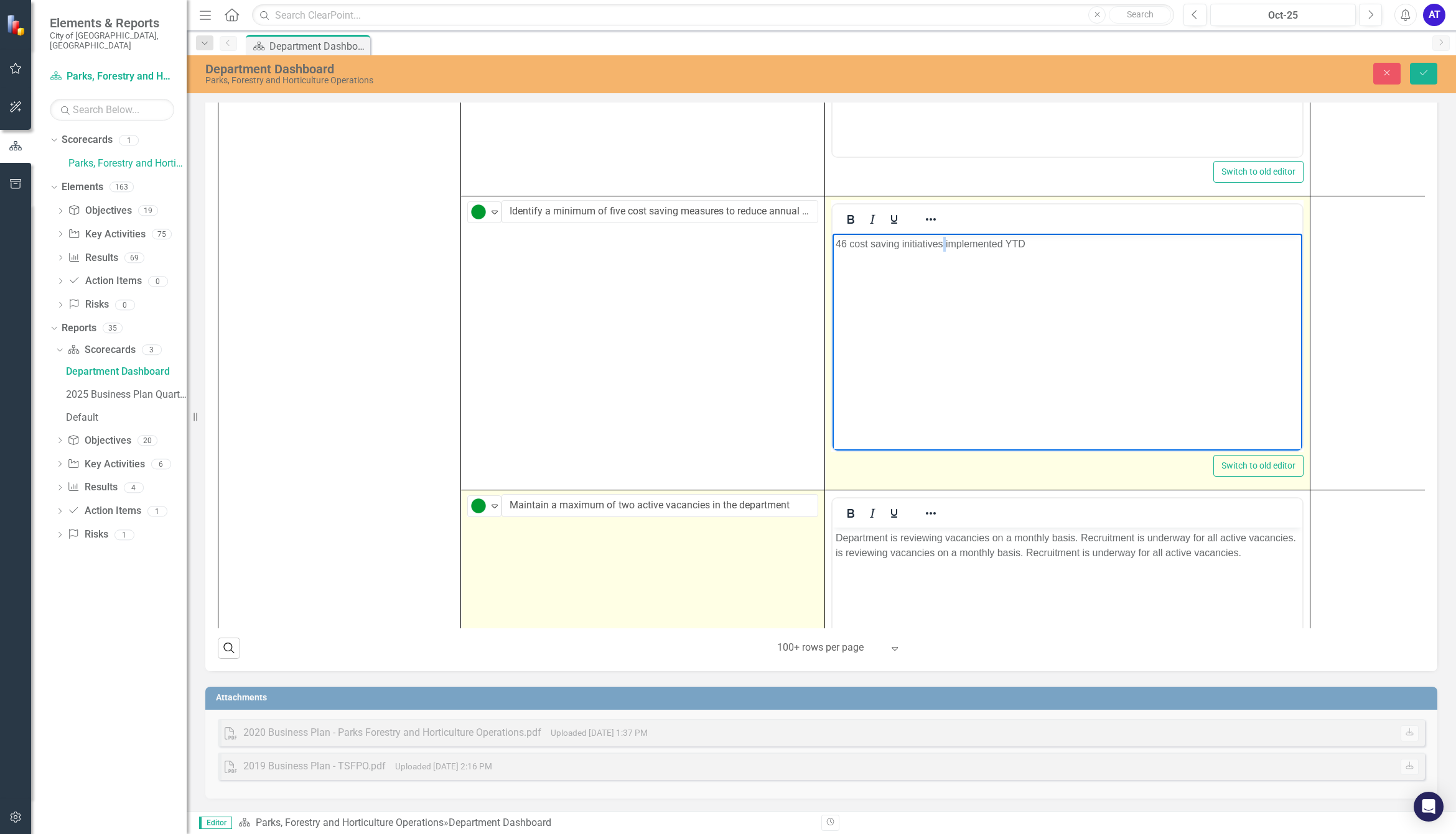
click at [942, 248] on p "46 cost saving initiatives implemented YTD" at bounding box center [1067, 244] width 463 height 15
copy p "46 cost saving initiatives implemented YTD"
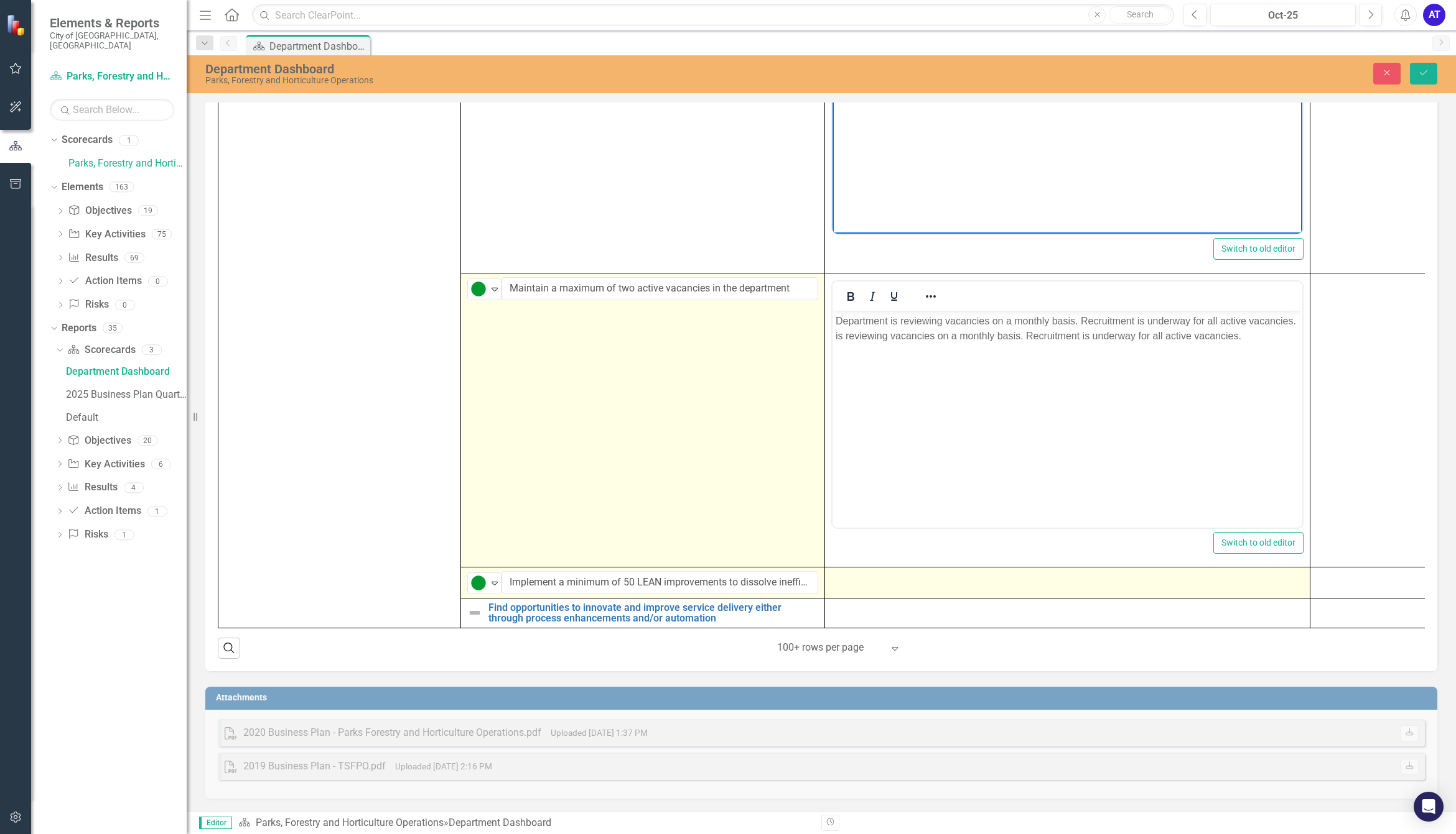
scroll to position [4925, 0]
click at [878, 572] on div at bounding box center [1068, 579] width 472 height 15
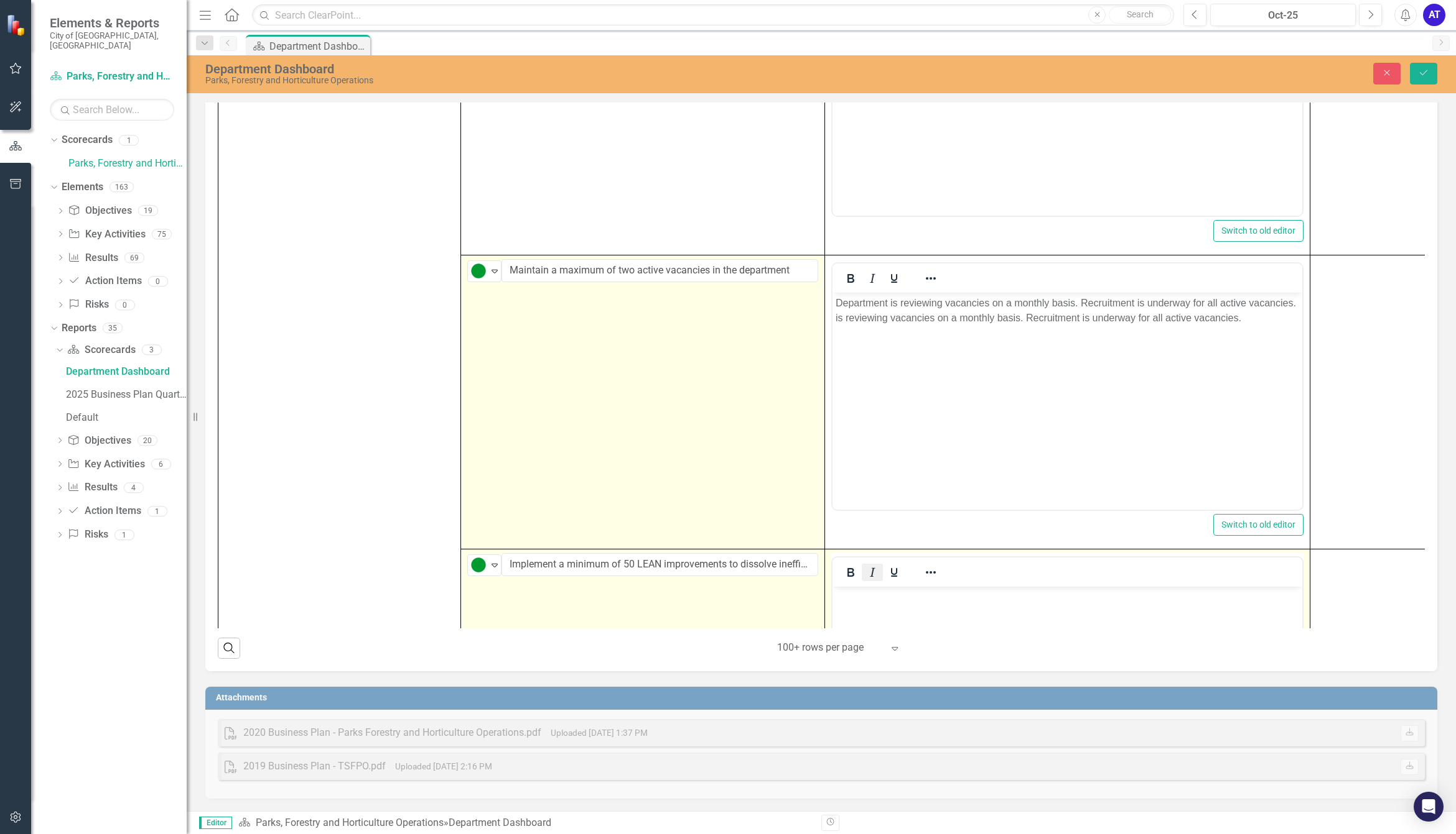
scroll to position [0, 0]
drag, startPoint x: 882, startPoint y: 590, endPoint x: 50, endPoint y: 0, distance: 1020.0
click at [882, 585] on div at bounding box center [872, 572] width 80 height 25
click at [882, 594] on p "Rich Text Area. Press ALT-0 for help." at bounding box center [1067, 597] width 463 height 15
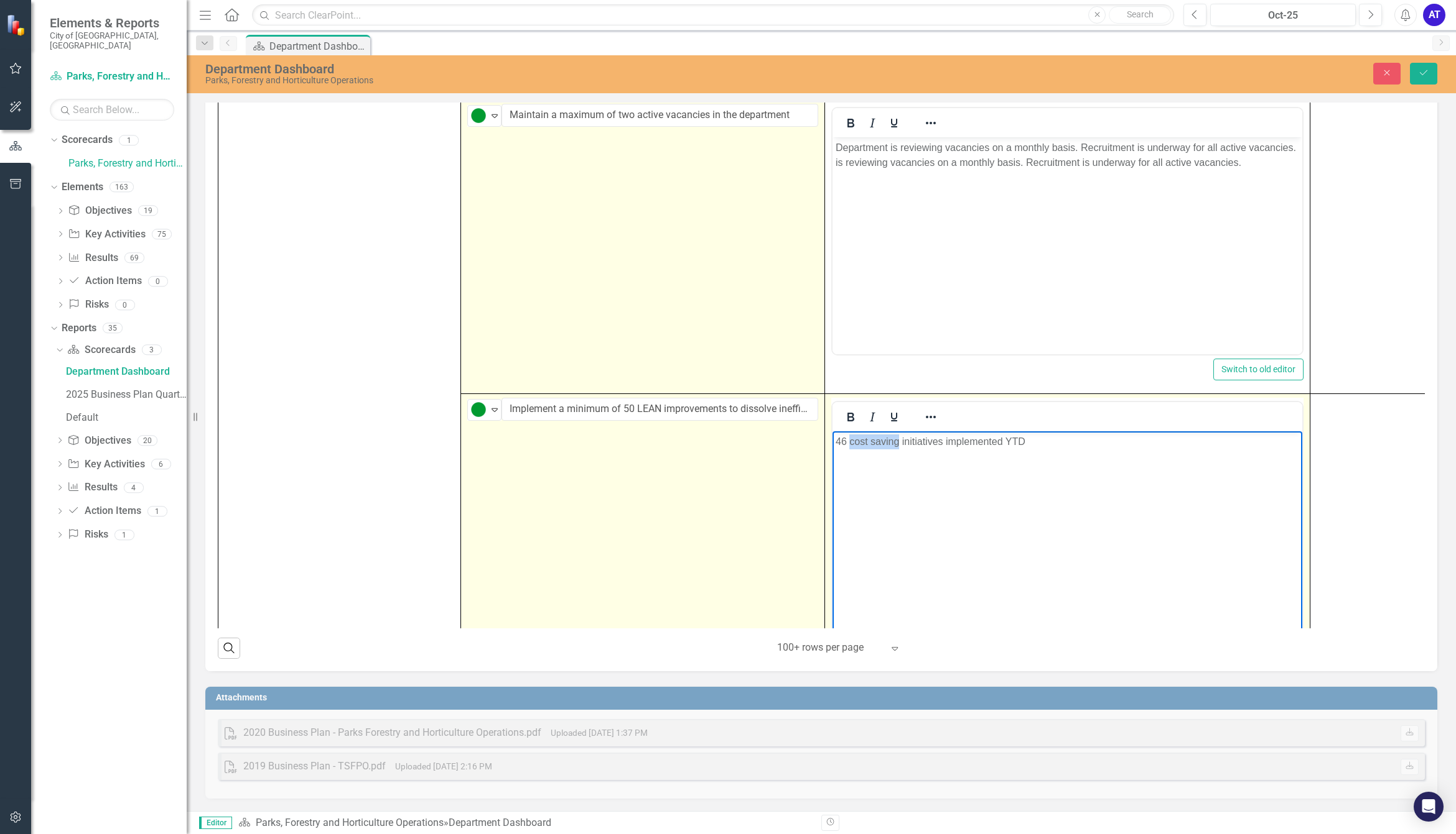
drag, startPoint x: 849, startPoint y: 439, endPoint x: 899, endPoint y: 440, distance: 50.0
click at [899, 440] on p "46 cost saving initiatives implemented YTD" at bounding box center [1067, 442] width 463 height 15
click at [1061, 471] on body "46 LEAN initiatives implemented YTD" at bounding box center [1067, 524] width 470 height 187
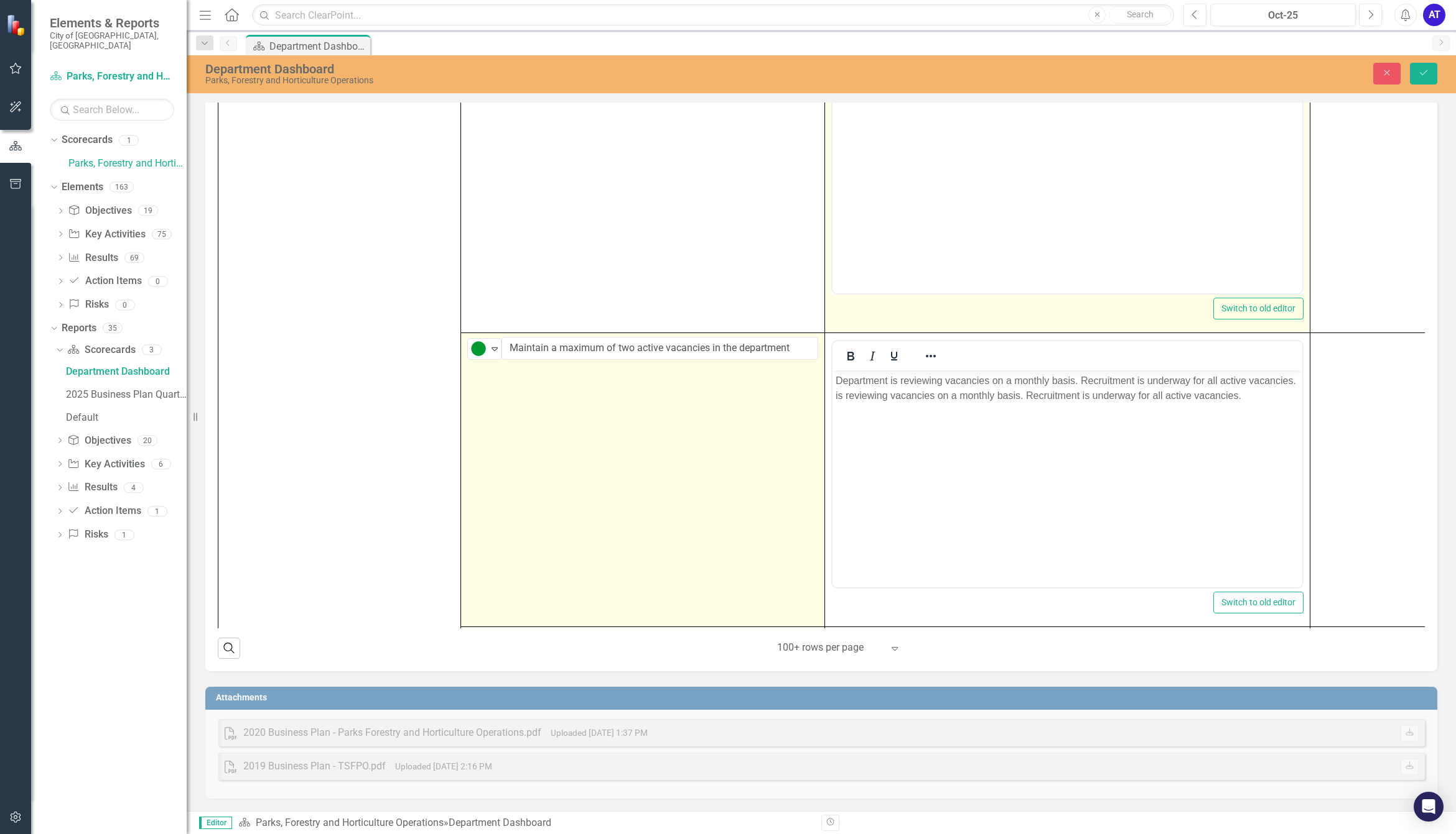
click at [1051, 244] on body "46 cost saving initiatives implemented YTD" at bounding box center [1067, 169] width 470 height 187
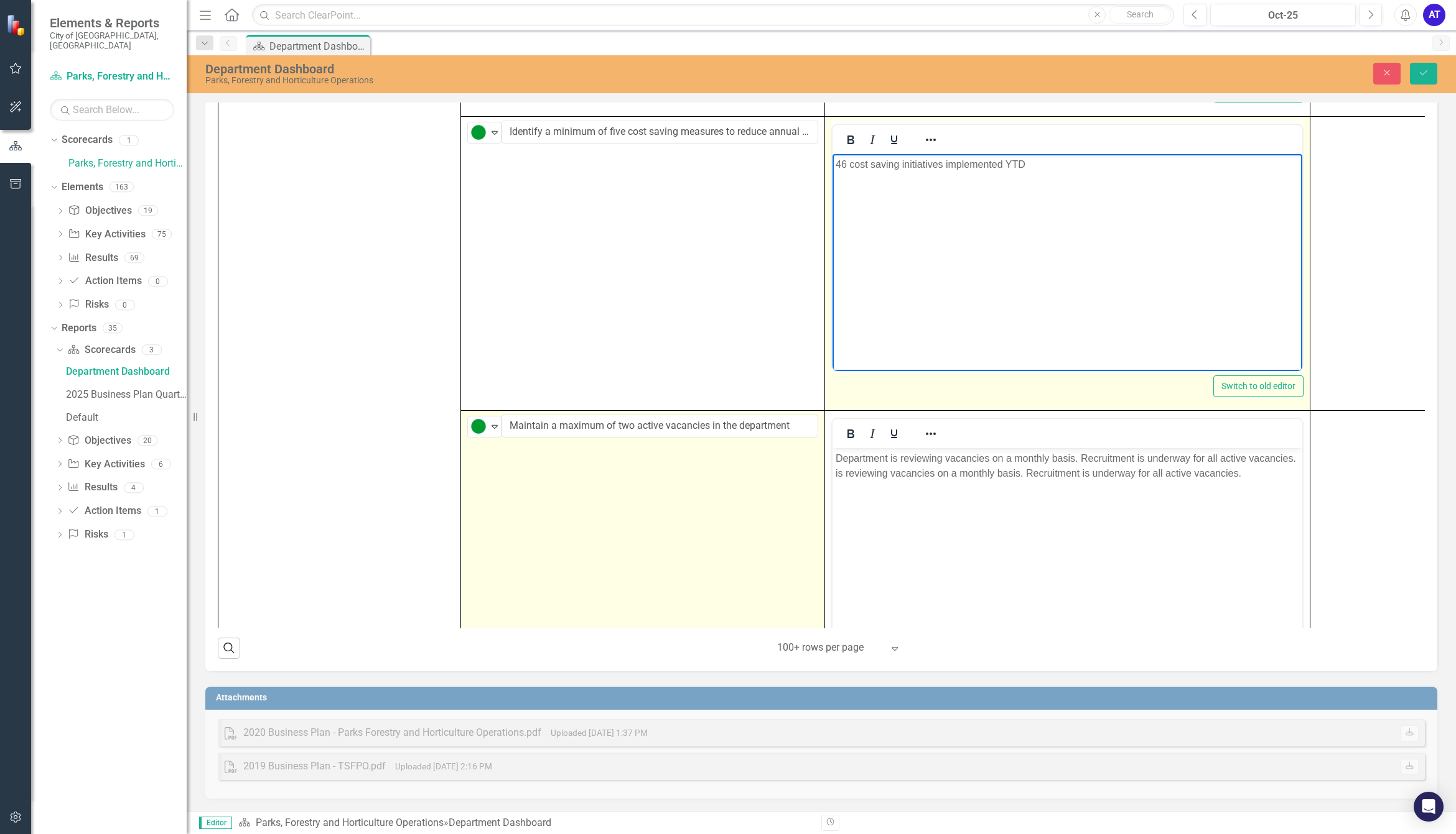
click at [1062, 174] on body "46 cost saving initiatives implemented YTD" at bounding box center [1067, 247] width 470 height 187
drag, startPoint x: 1953, startPoint y: 308, endPoint x: 1076, endPoint y: 172, distance: 887.5
click at [1076, 172] on body "46 cost saving initiatives implemented YTD, $" at bounding box center [1067, 247] width 470 height 187
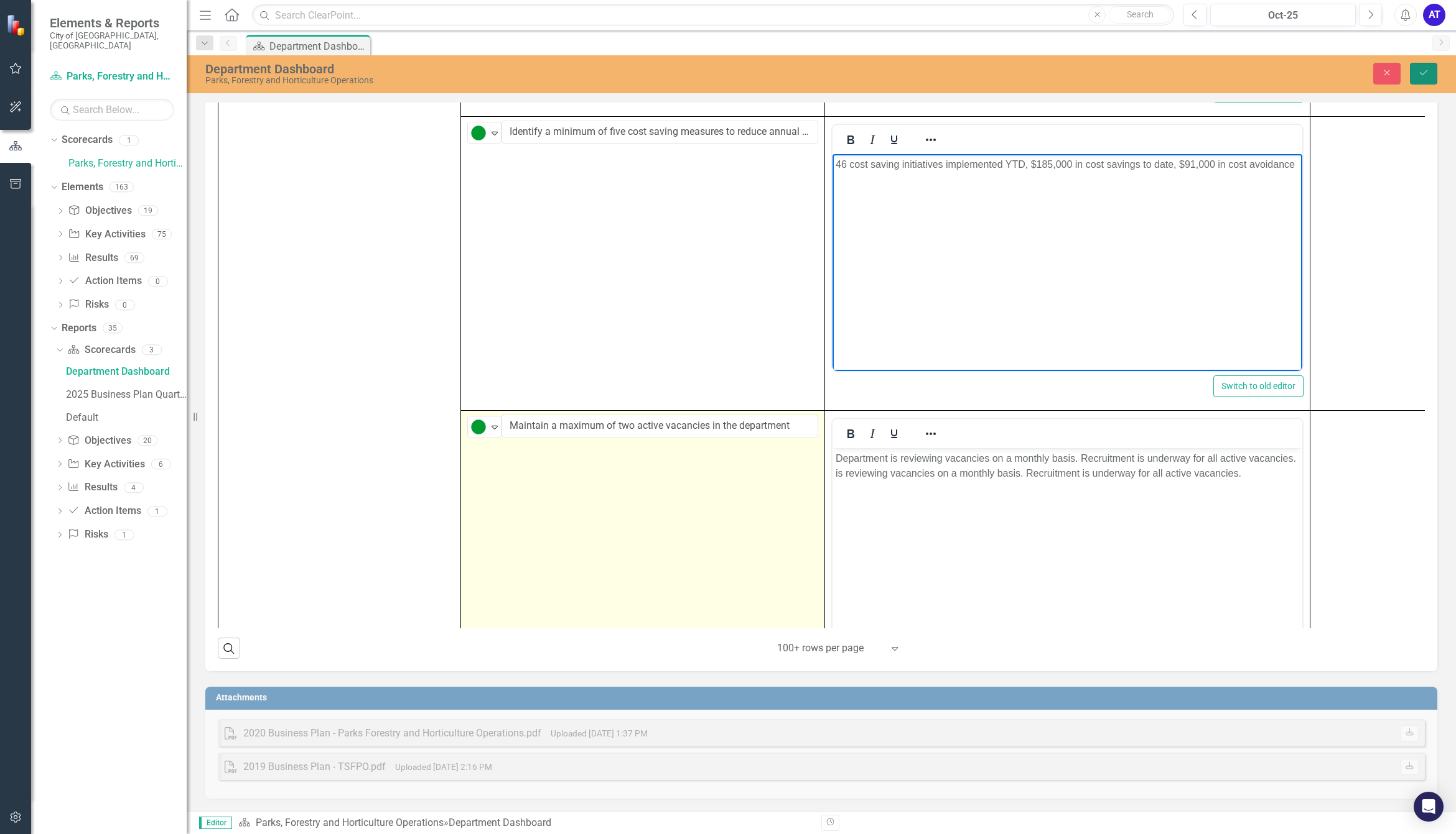
click at [1425, 66] on button "Save" at bounding box center [1423, 73] width 27 height 22
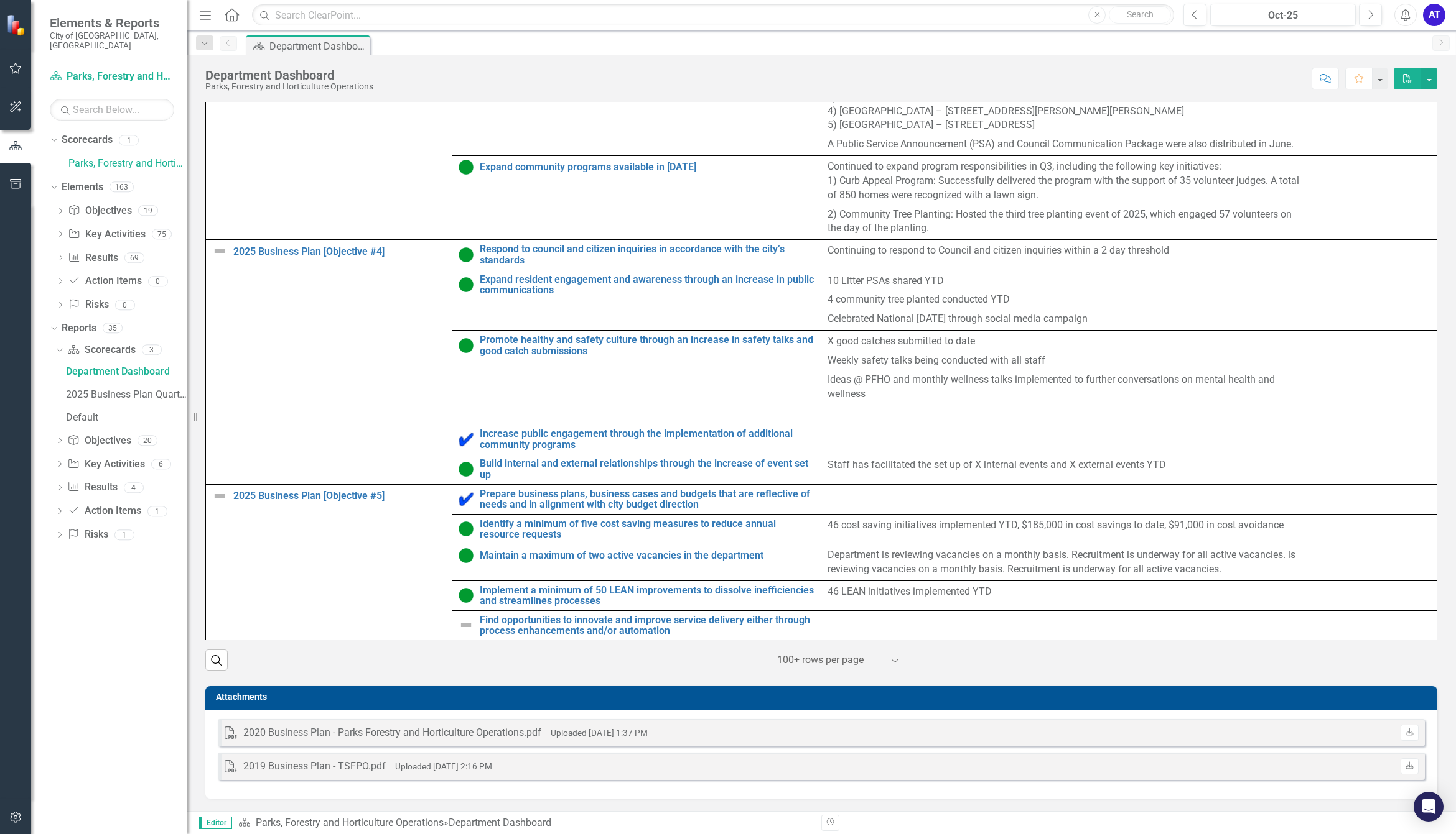
scroll to position [704, 0]
click at [461, 618] on img at bounding box center [466, 625] width 15 height 15
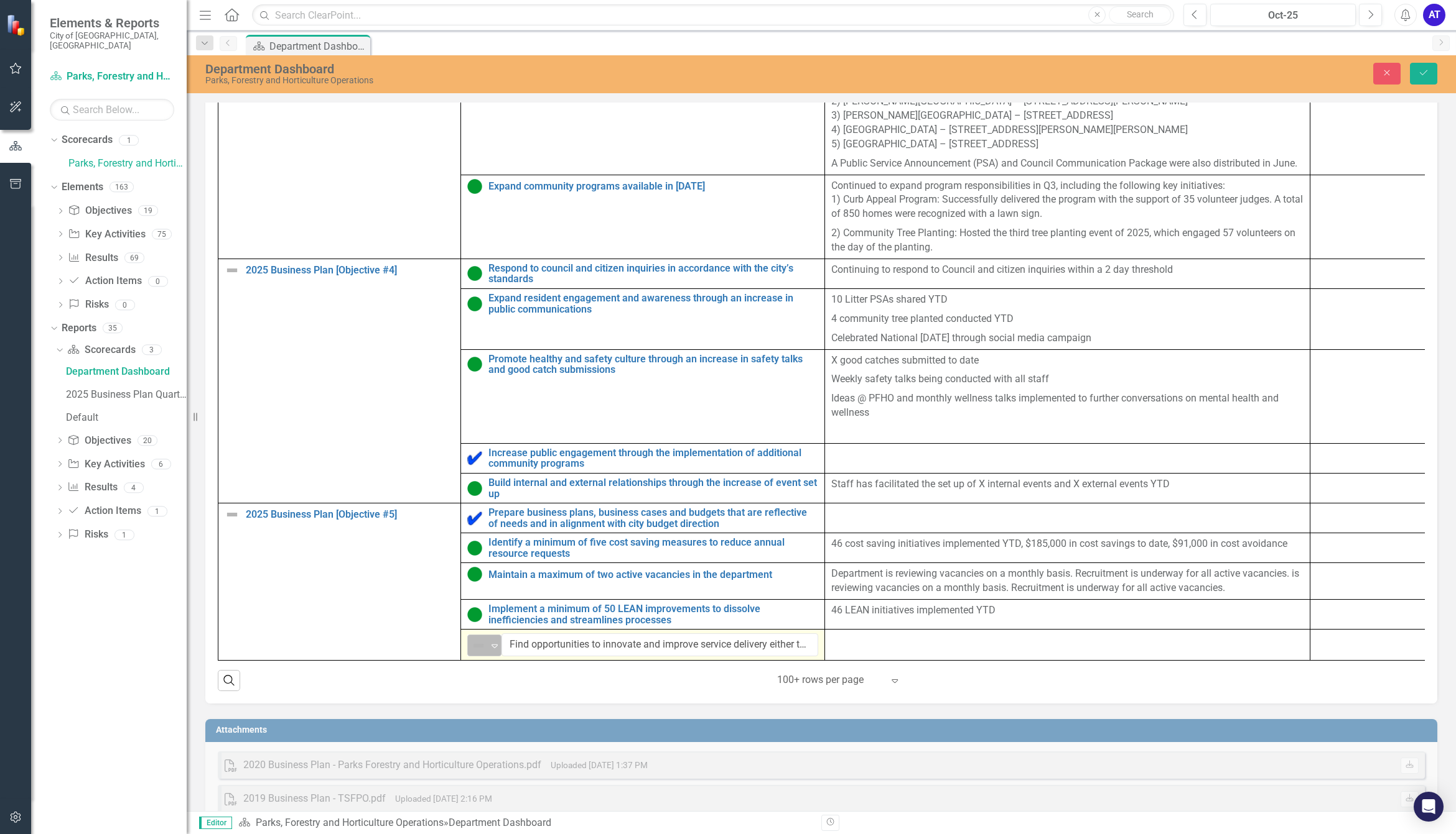
click at [477, 654] on img at bounding box center [478, 646] width 15 height 15
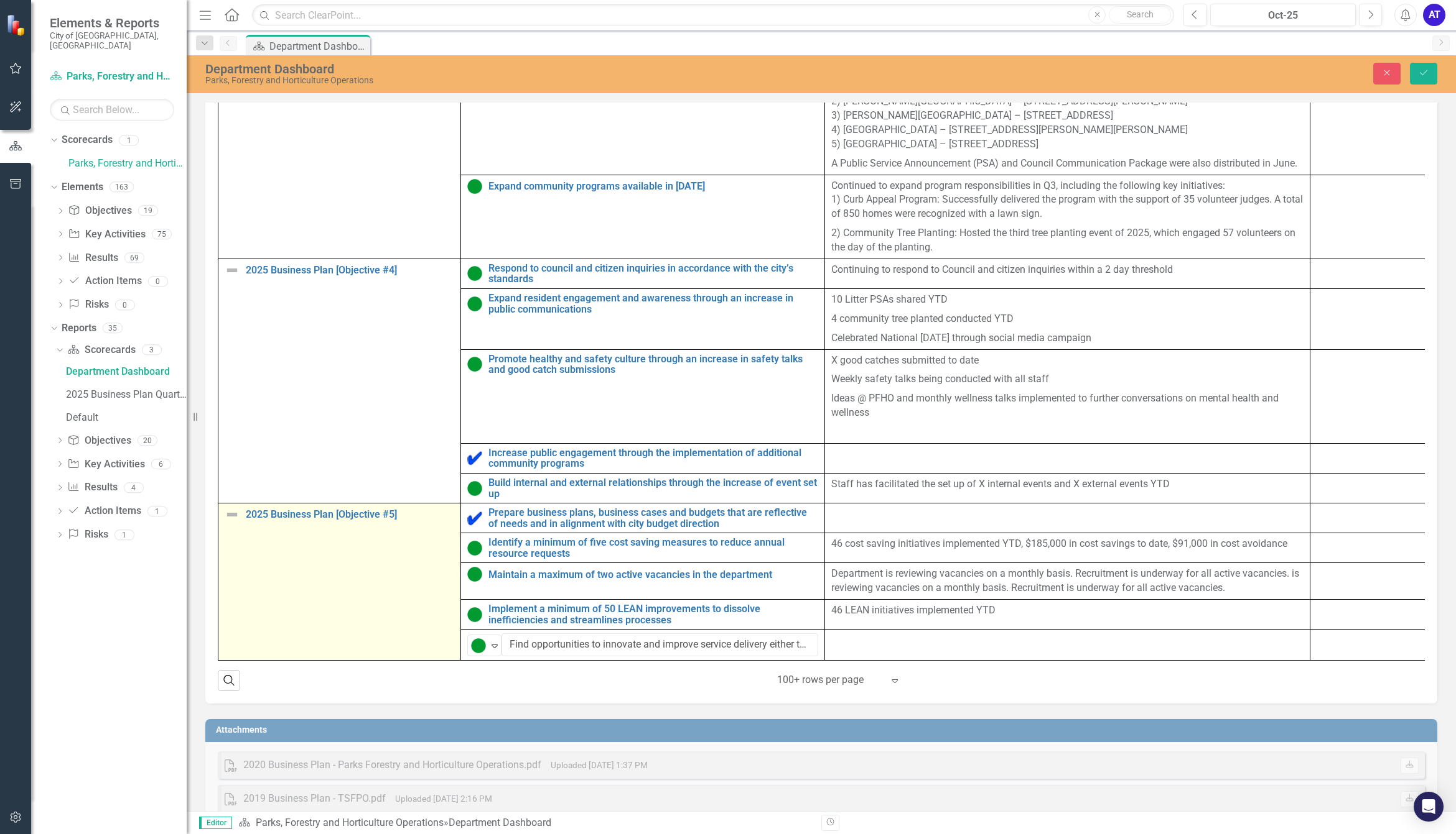
click at [231, 522] on img at bounding box center [232, 515] width 15 height 15
click at [231, 527] on img at bounding box center [236, 519] width 15 height 15
drag, startPoint x: 272, startPoint y: 575, endPoint x: 274, endPoint y: 558, distance: 17.1
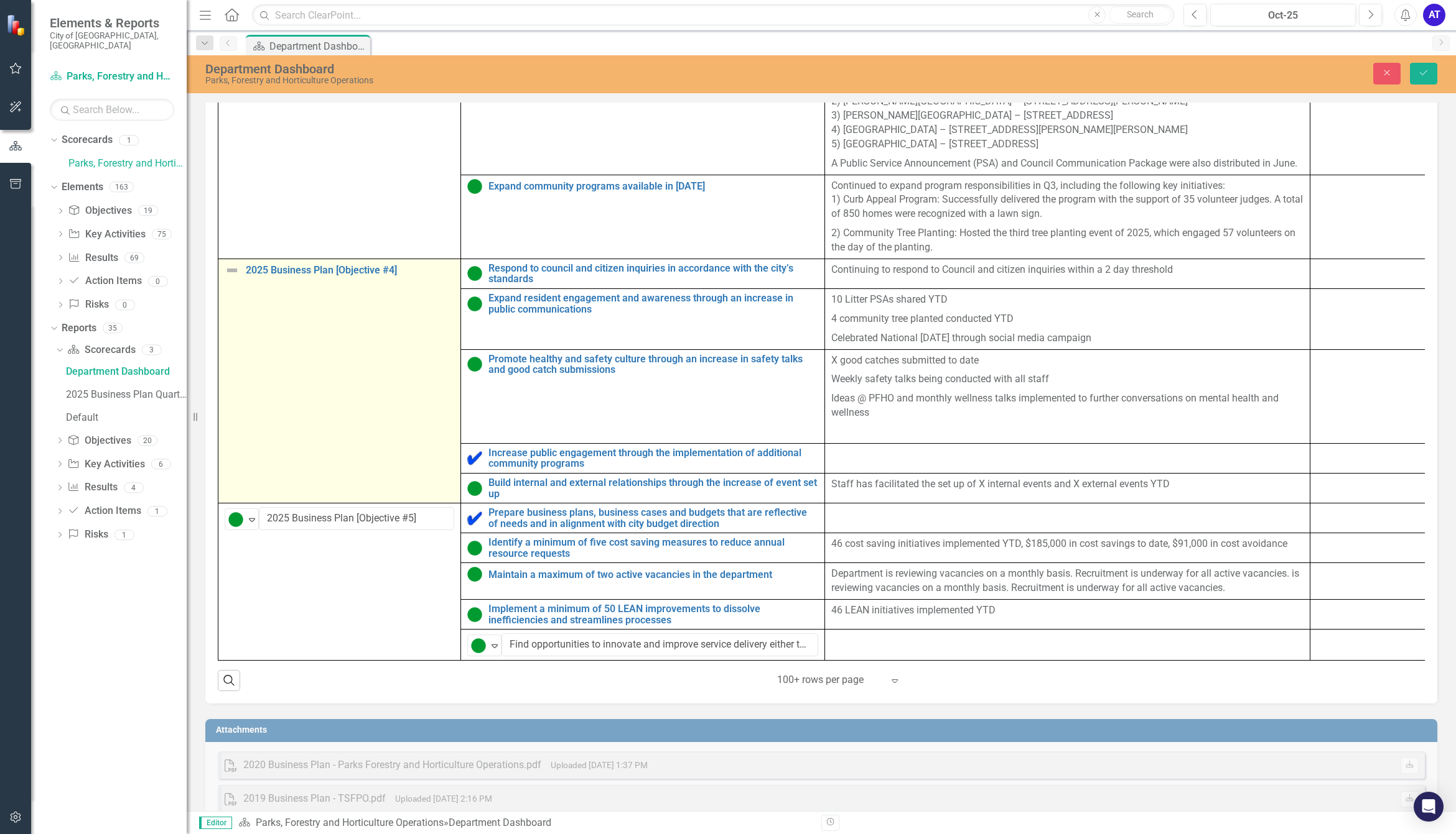
click at [240, 278] on div "2025 Business Plan [Objective #4]" at bounding box center [339, 270] width 230 height 15
click at [240, 281] on img at bounding box center [236, 275] width 15 height 15
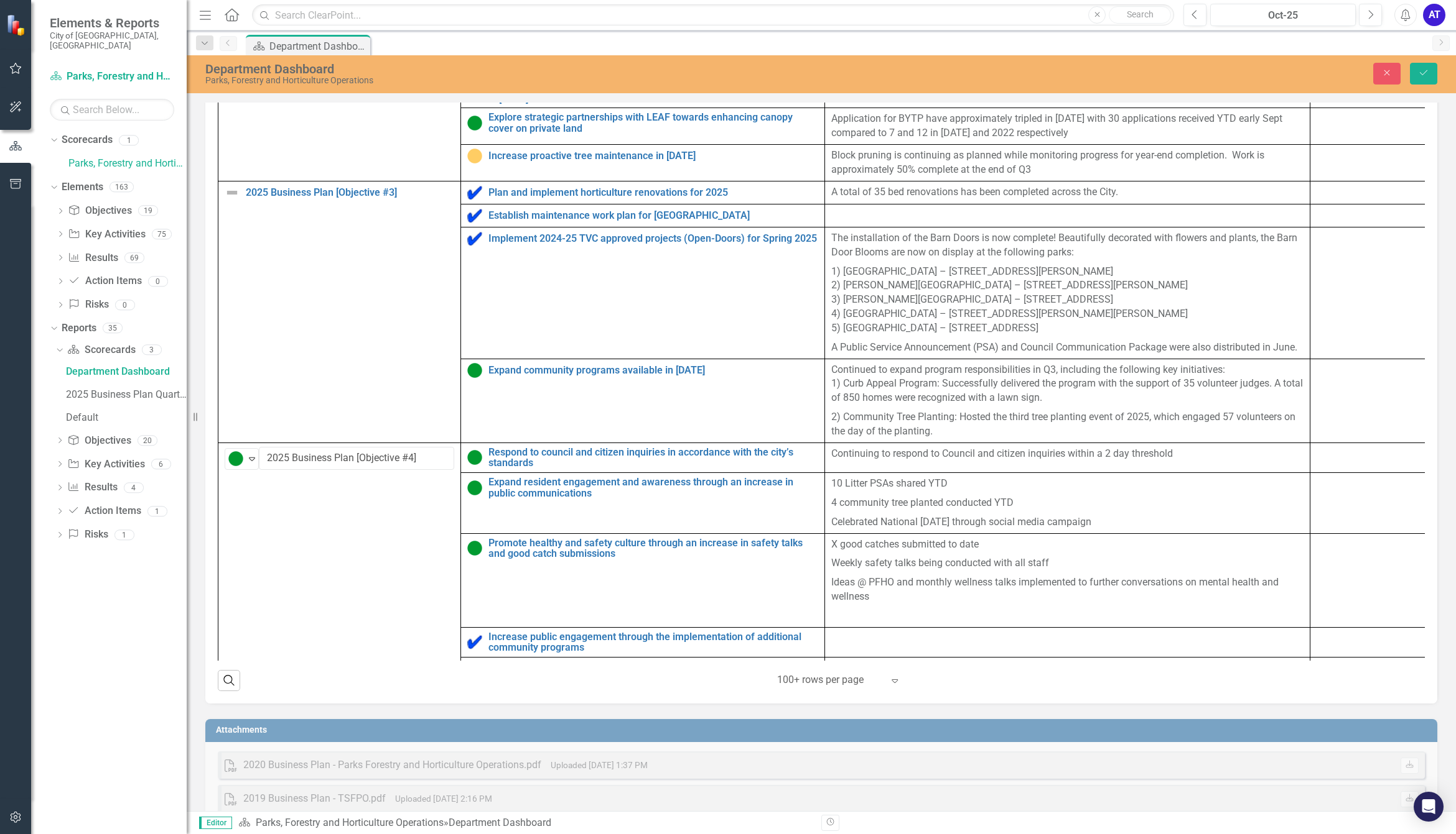
scroll to position [317, 0]
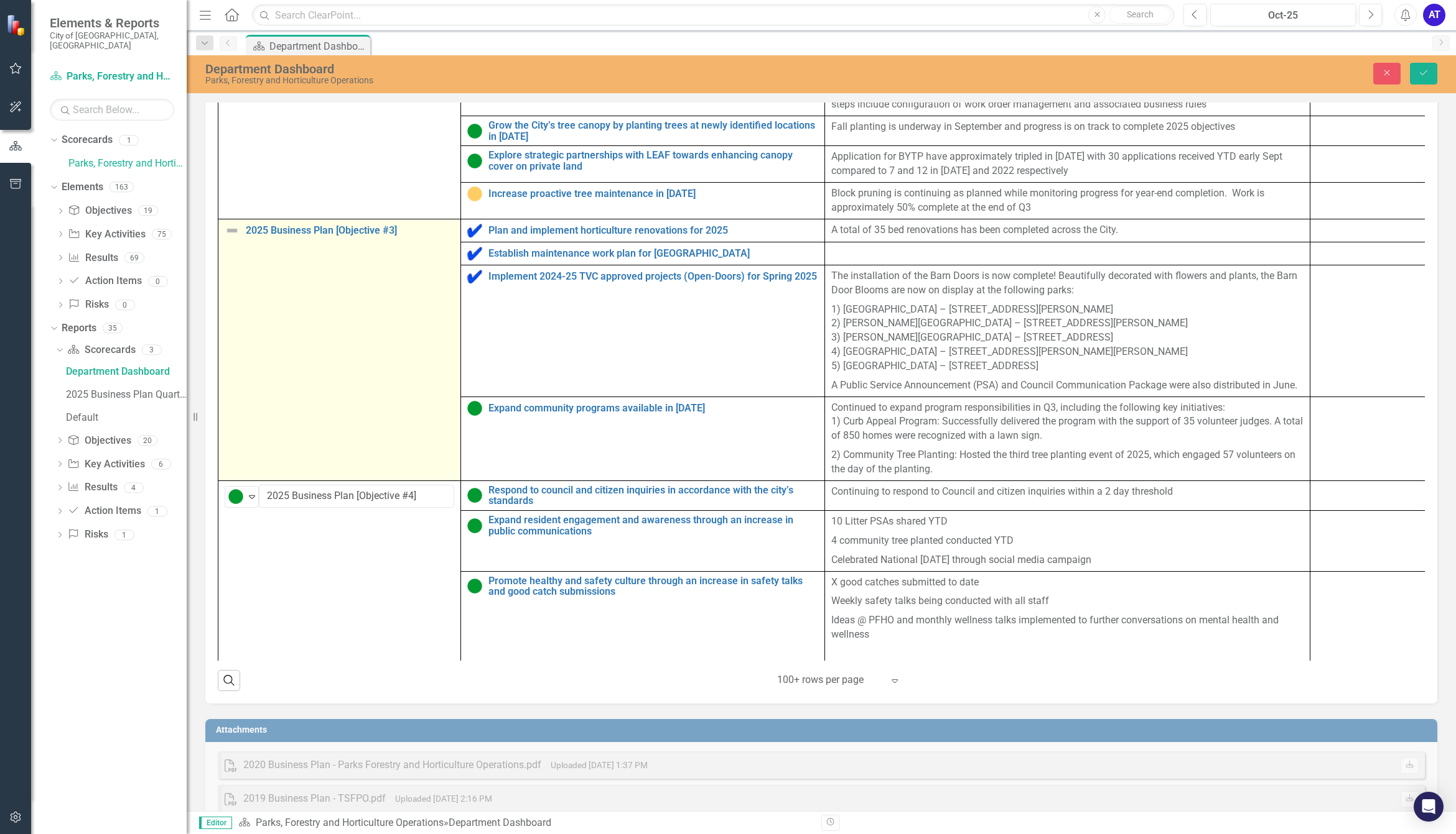
click at [235, 264] on td "2025 Business Plan [Objective #3] Edit Edit Objective Link Open Element" at bounding box center [339, 349] width 243 height 262
click at [233, 238] on img at bounding box center [232, 230] width 15 height 15
click at [233, 243] on img at bounding box center [236, 235] width 15 height 15
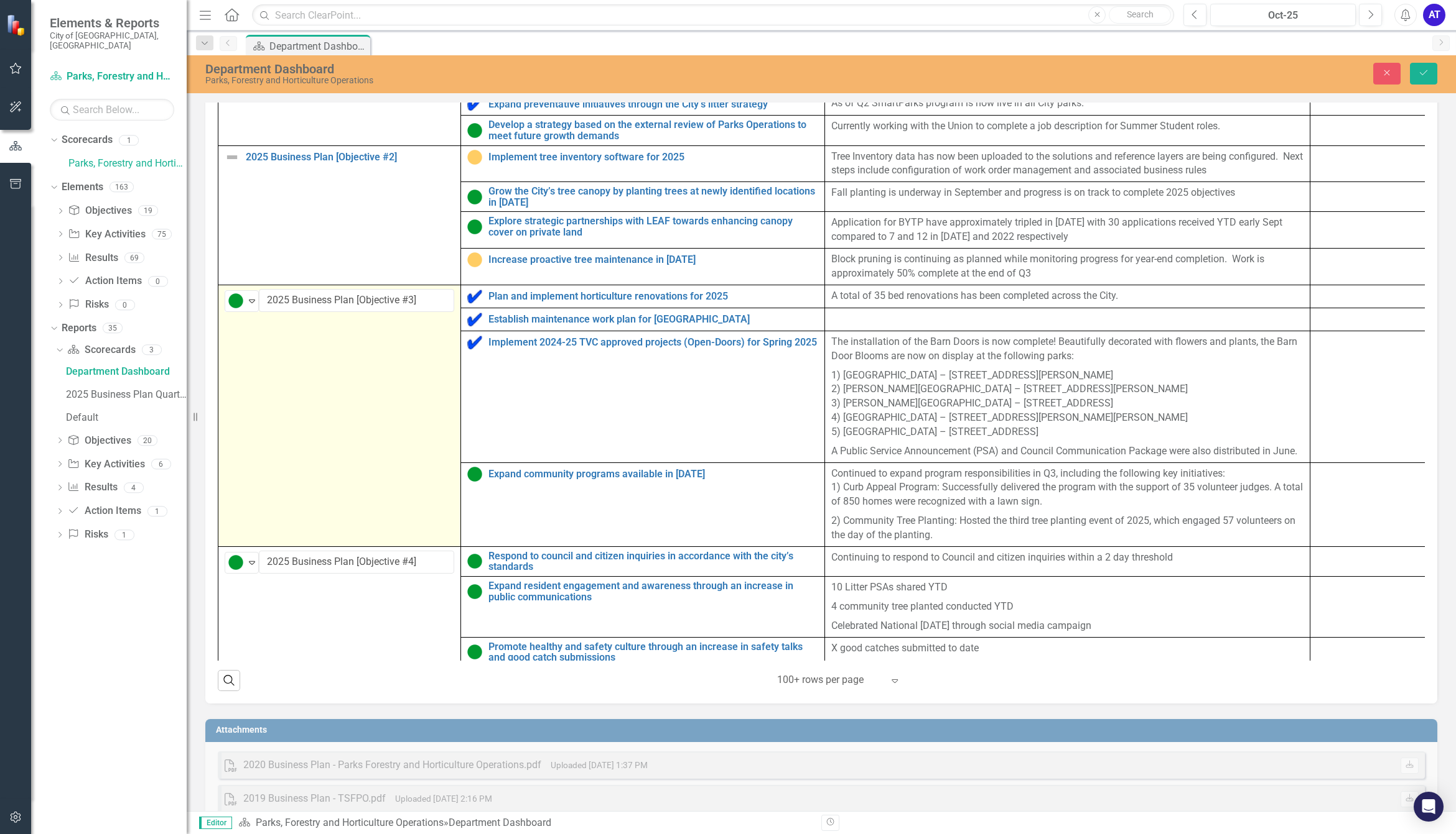
scroll to position [162, 0]
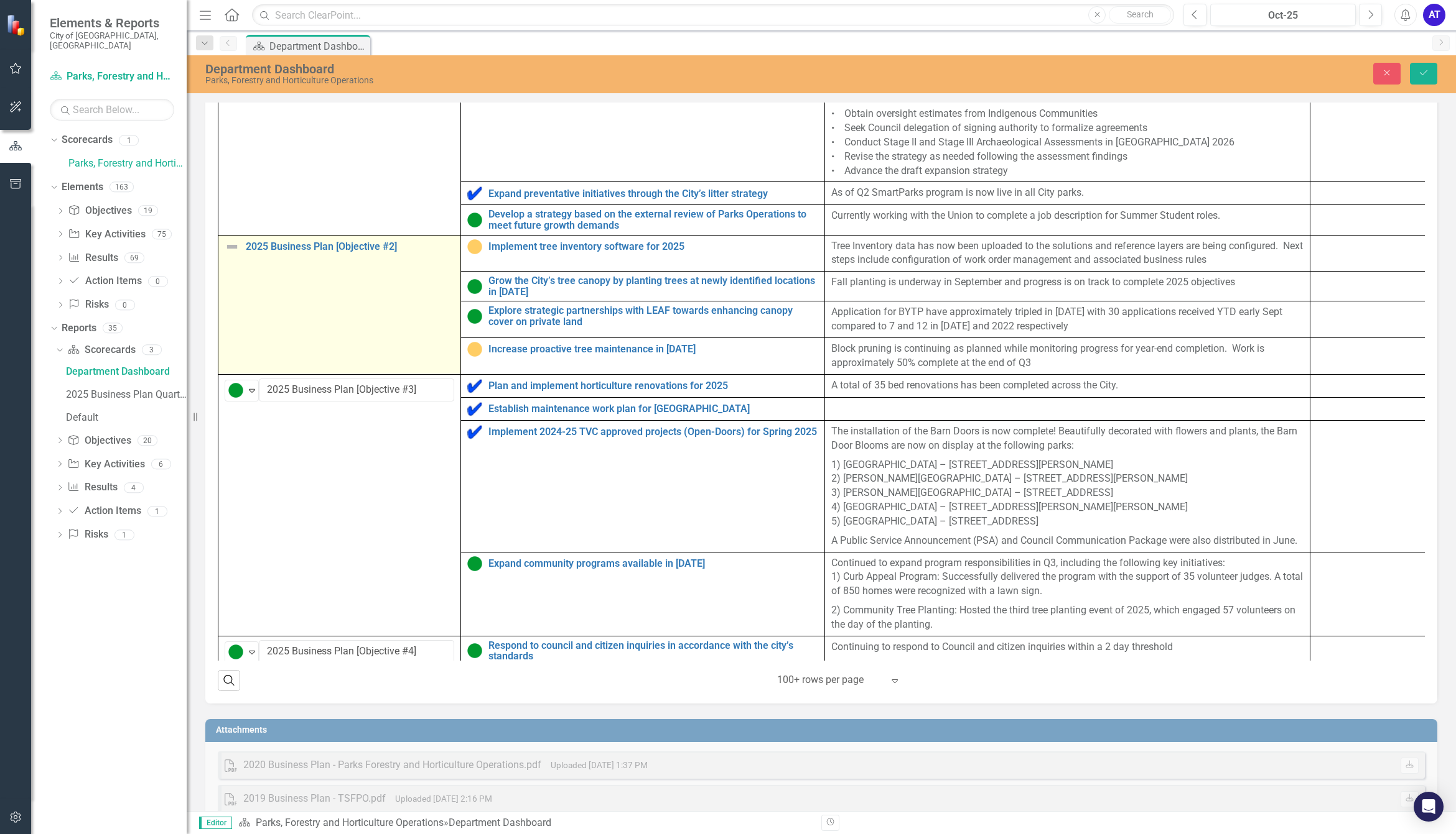
click at [231, 254] on img at bounding box center [232, 247] width 15 height 15
click at [231, 259] on img at bounding box center [236, 251] width 15 height 15
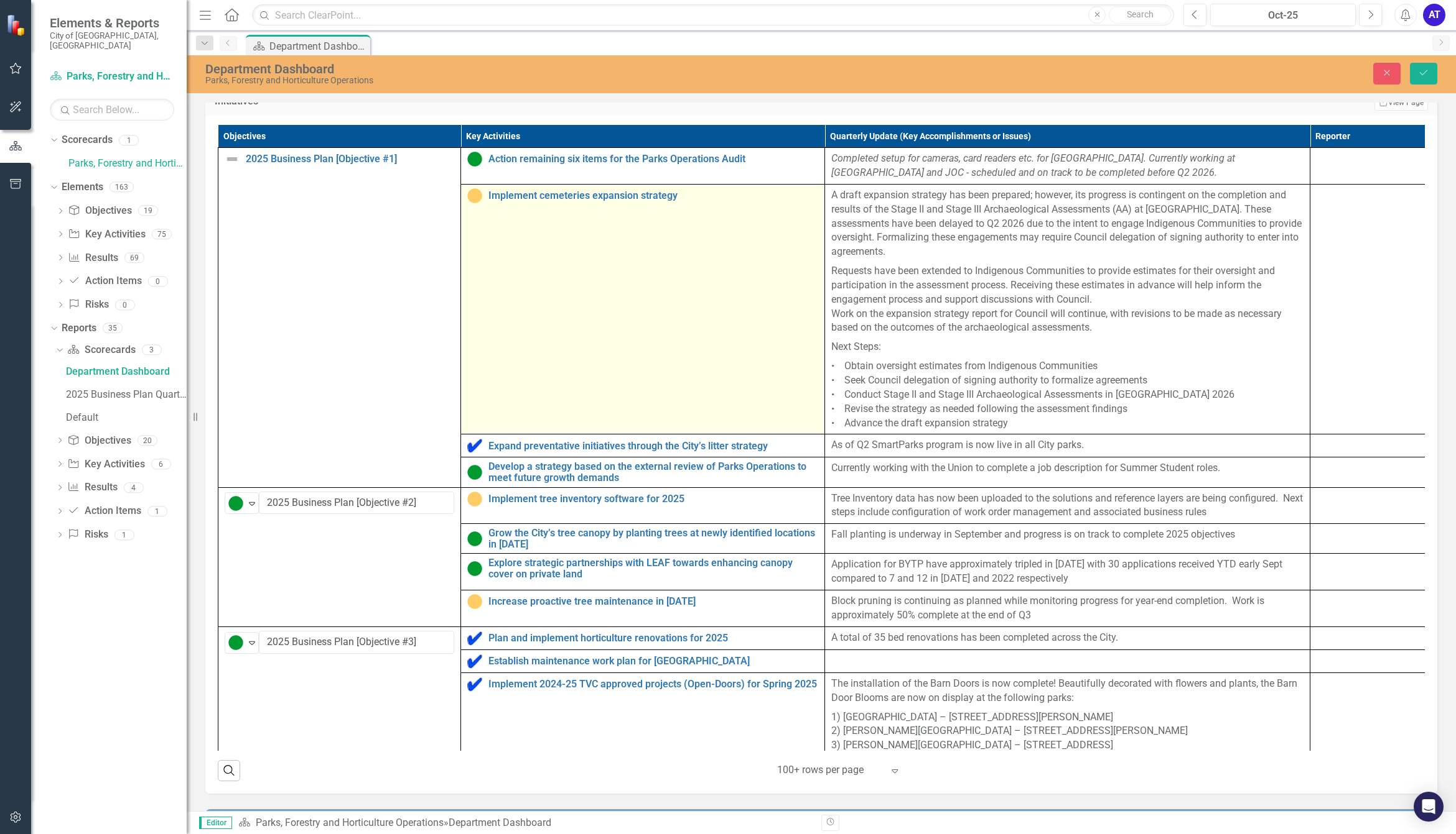
scroll to position [470, 0]
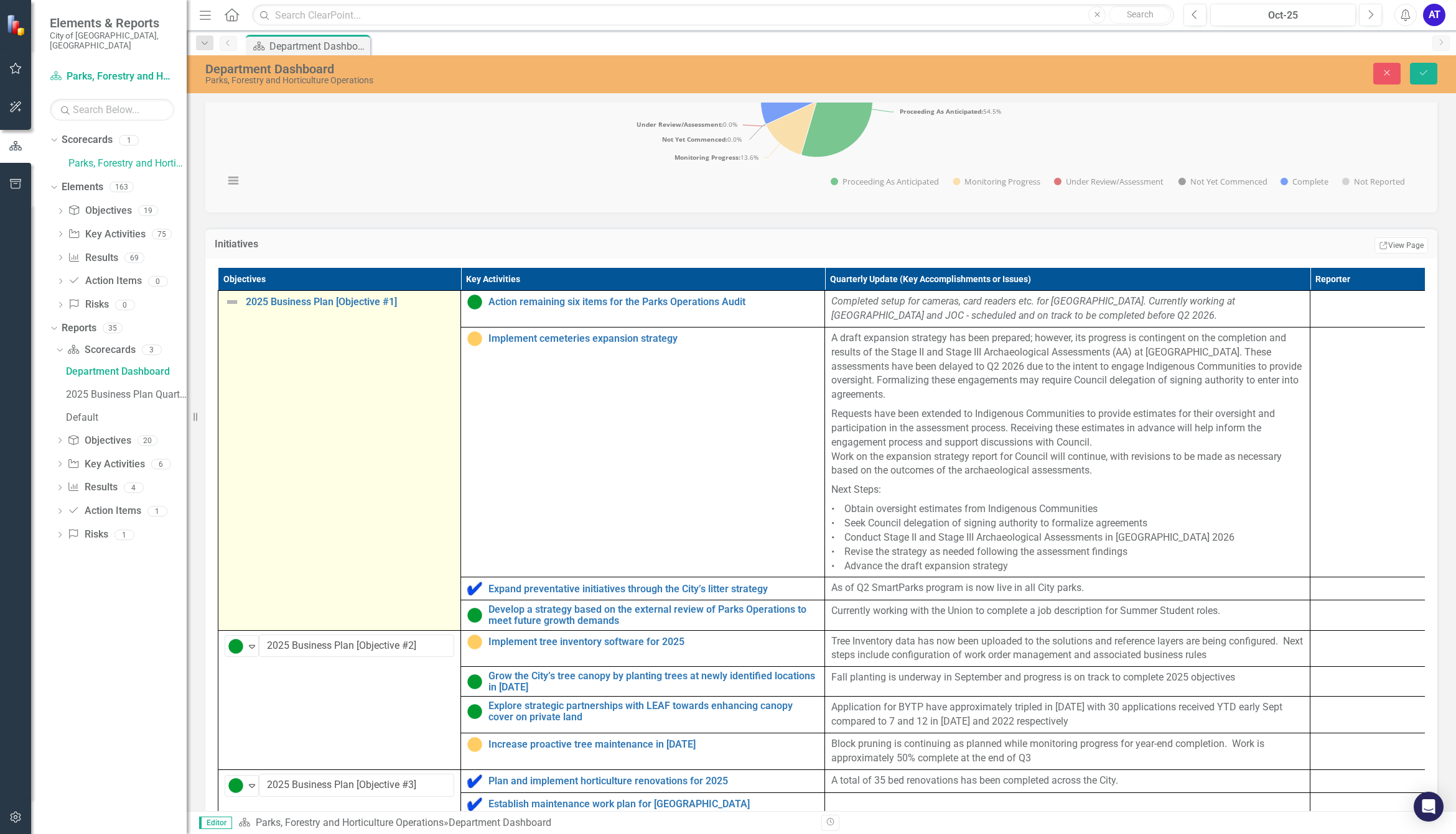
click at [237, 310] on img at bounding box center [232, 302] width 15 height 15
click at [218, 318] on td "2025 Business Plan [Objective #1] Edit Edit Objective Link Open Element" at bounding box center [339, 460] width 243 height 339
click at [226, 310] on img at bounding box center [232, 302] width 15 height 15
click at [231, 315] on img at bounding box center [236, 307] width 15 height 15
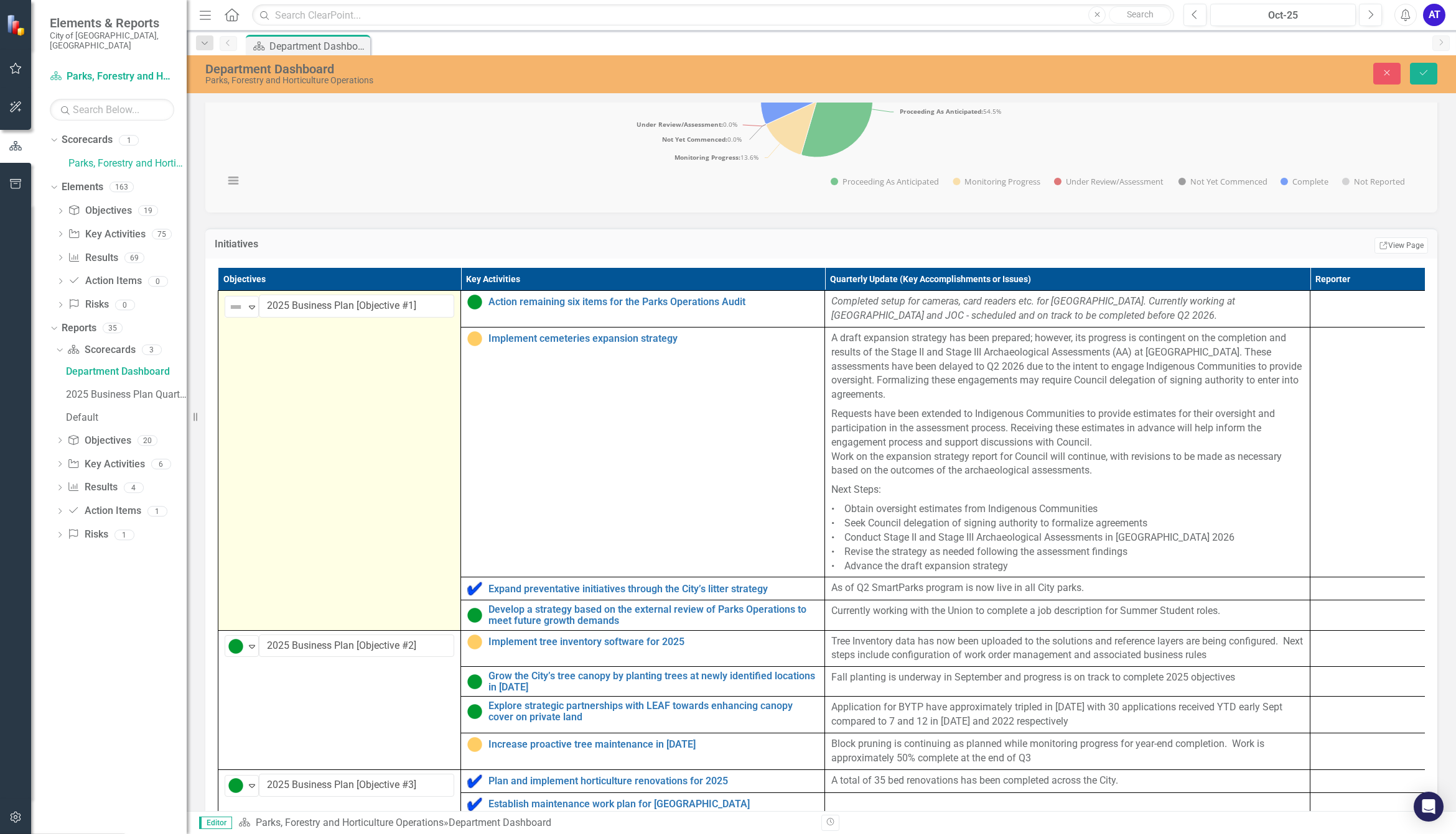
click at [1418, 66] on button "Save" at bounding box center [1423, 73] width 27 height 22
